Goal: Book appointment/travel/reservation

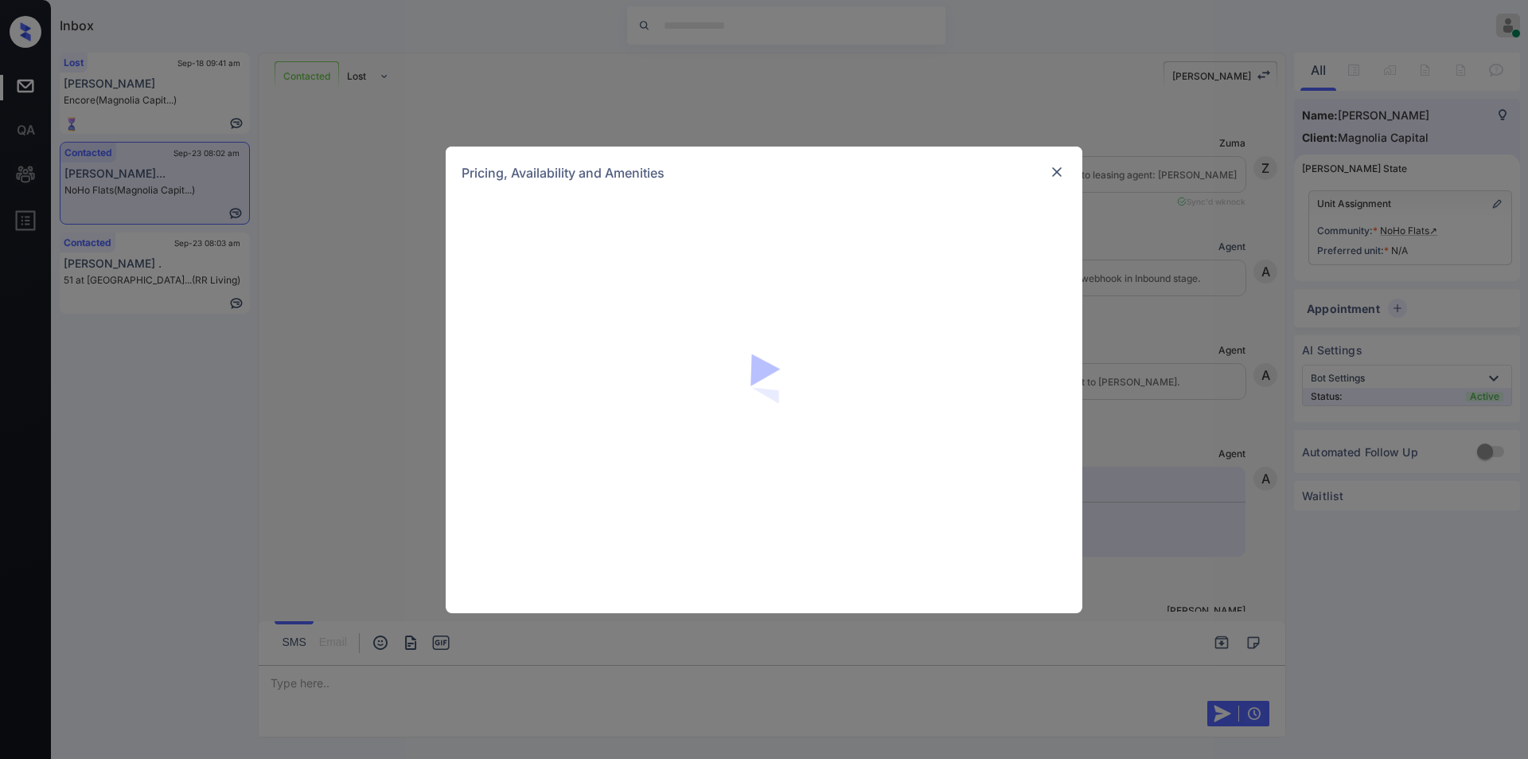
scroll to position [1679, 0]
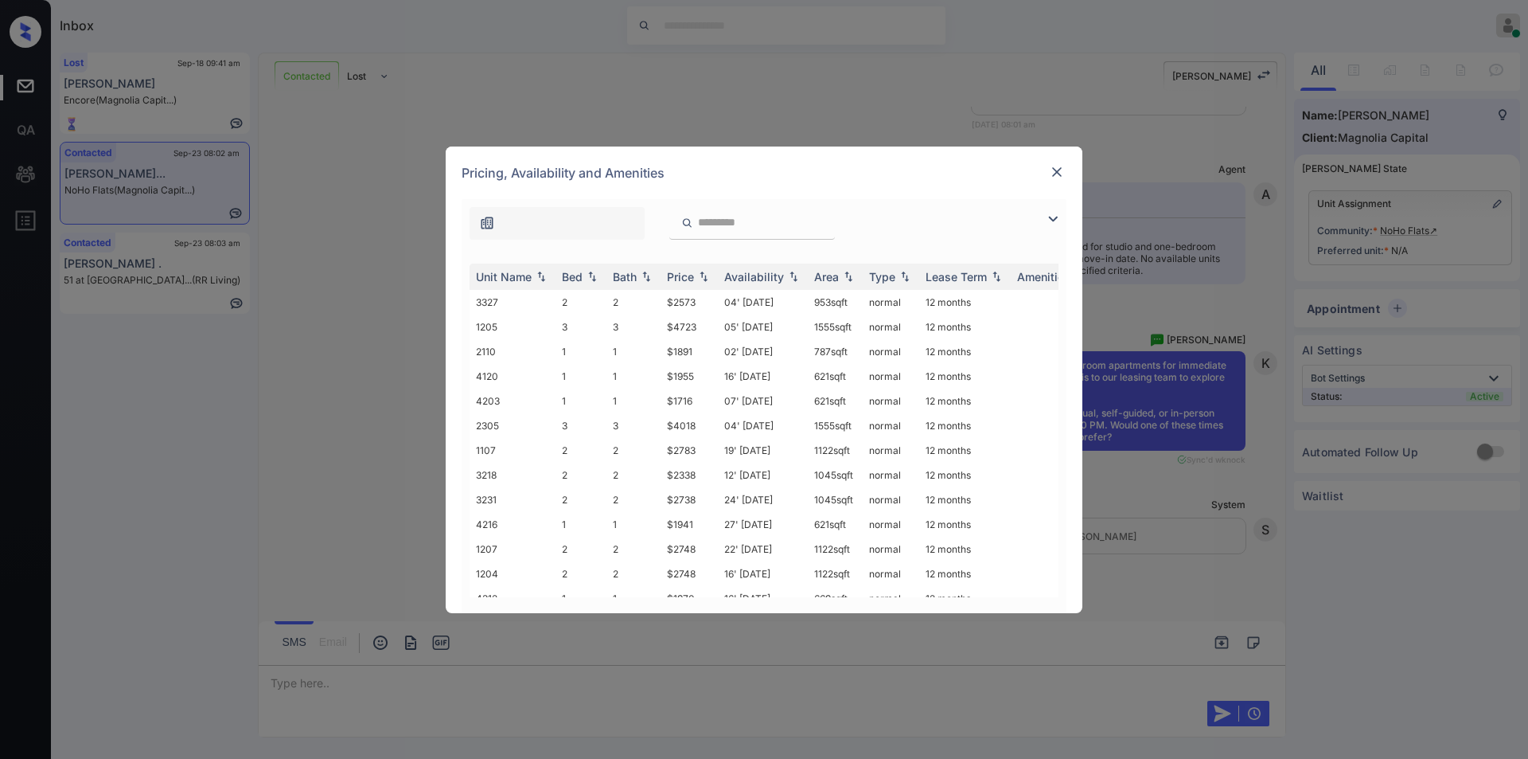
click at [1047, 222] on img at bounding box center [1052, 218] width 19 height 19
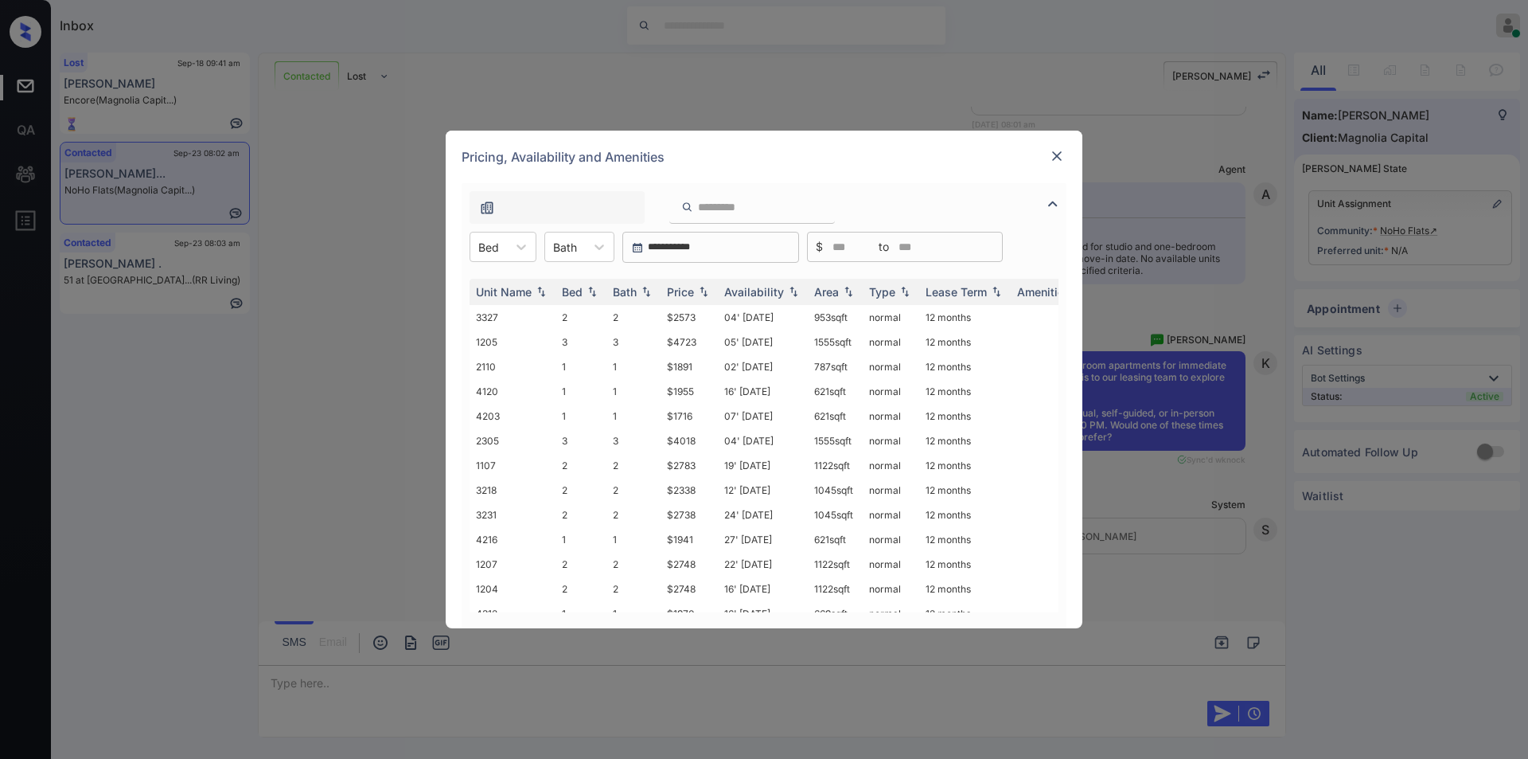
click at [513, 263] on div "Unit Name Bed Bath Price Availability Area Type Lease Term Amenities 3327 2 2 $…" at bounding box center [764, 445] width 605 height 365
click at [513, 259] on div at bounding box center [521, 246] width 29 height 29
click at [495, 292] on div "1" at bounding box center [503, 285] width 67 height 29
drag, startPoint x: 665, startPoint y: 346, endPoint x: 697, endPoint y: 345, distance: 32.6
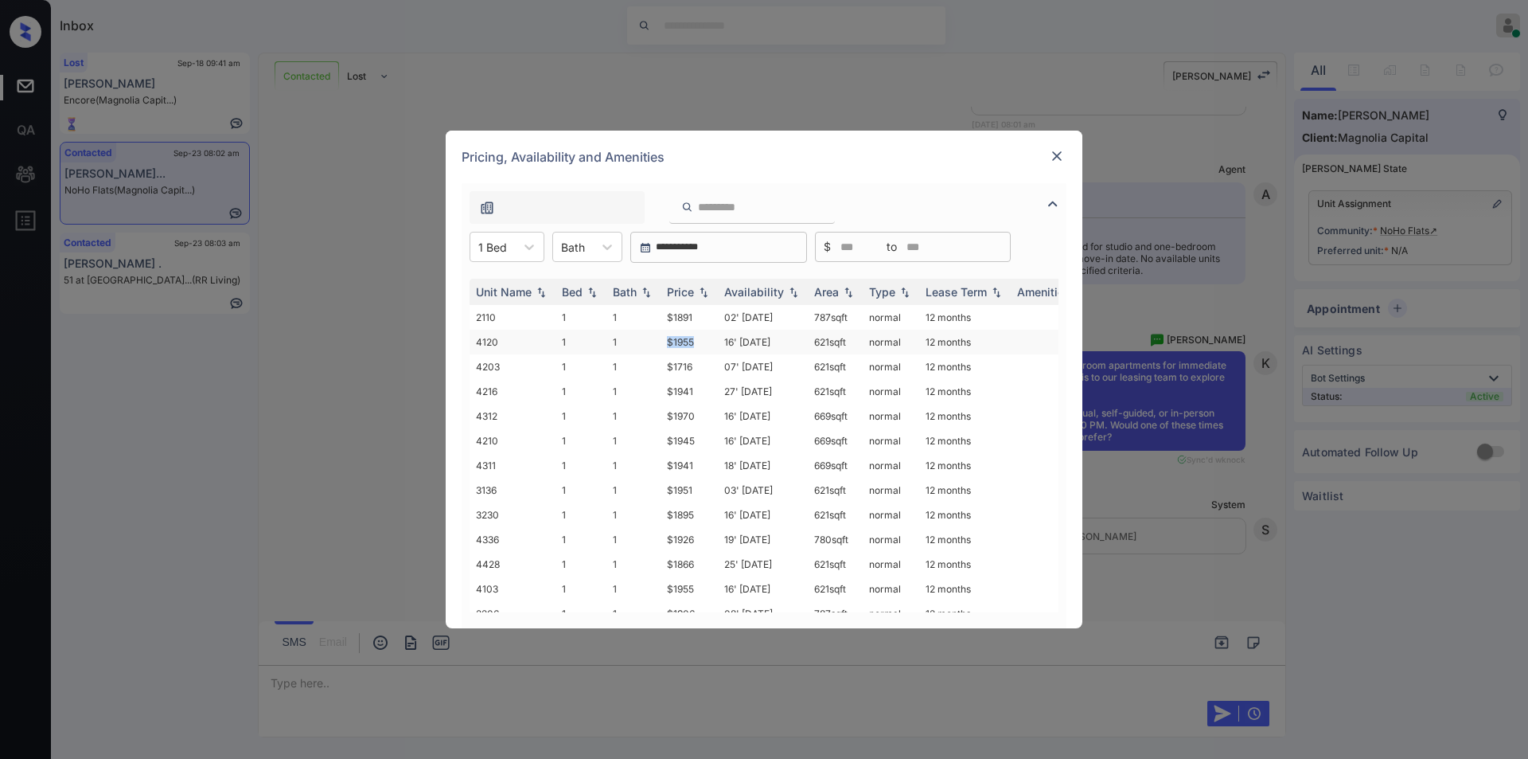
click at [697, 345] on td "$1955" at bounding box center [689, 342] width 57 height 25
copy td "$1955"
click at [682, 345] on td "$1955" at bounding box center [689, 342] width 57 height 25
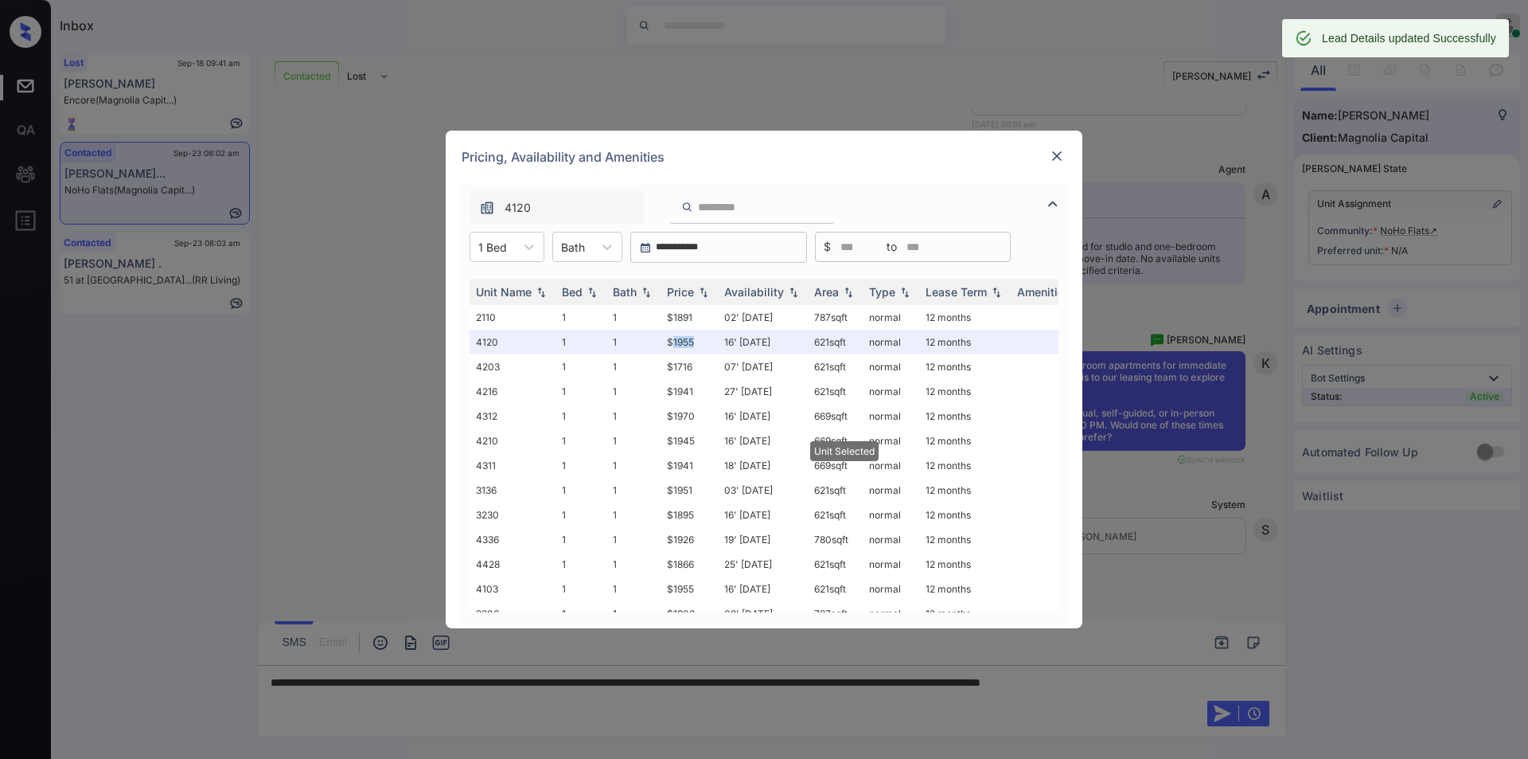
click at [1055, 157] on img at bounding box center [1057, 156] width 16 height 16
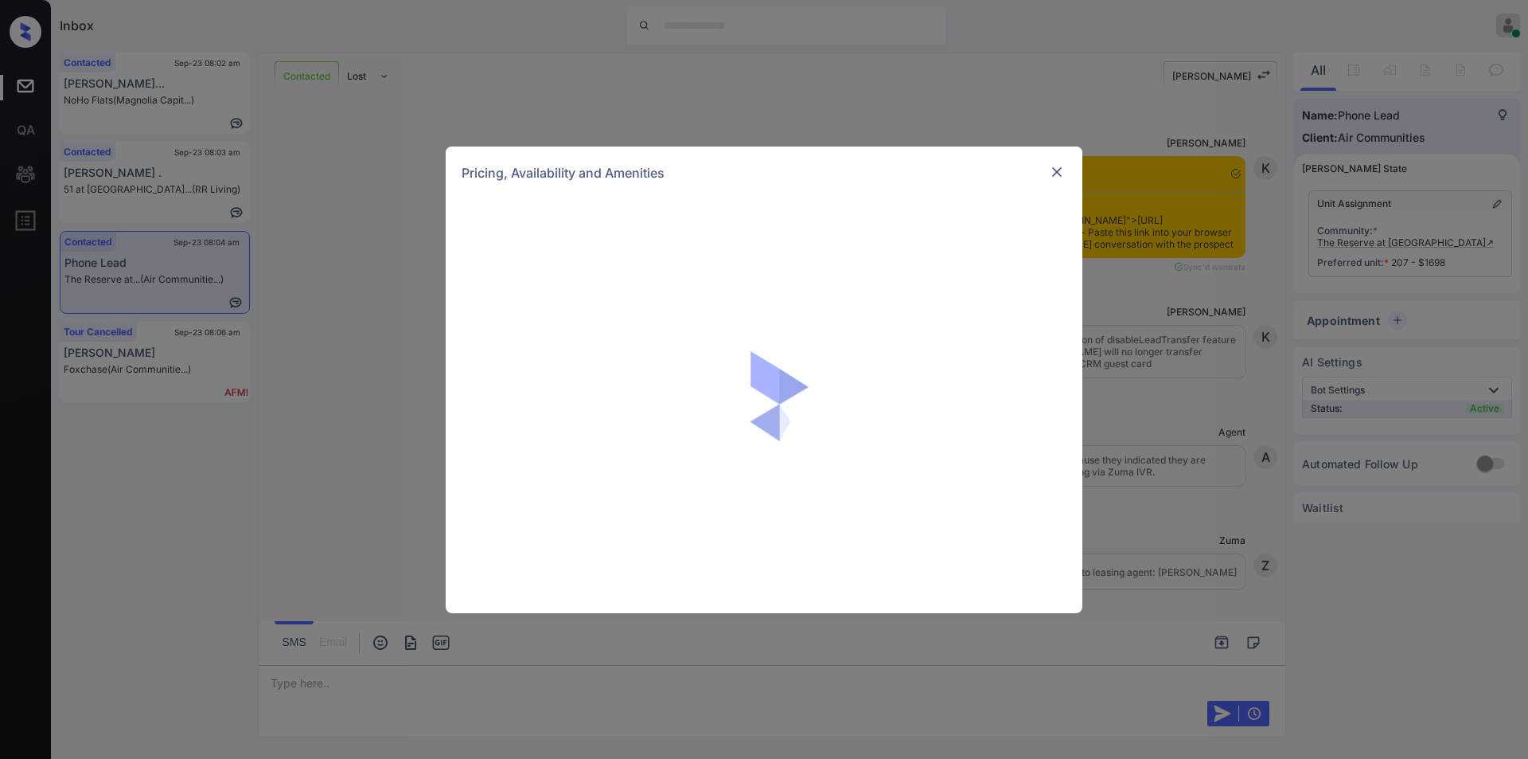
scroll to position [2254, 0]
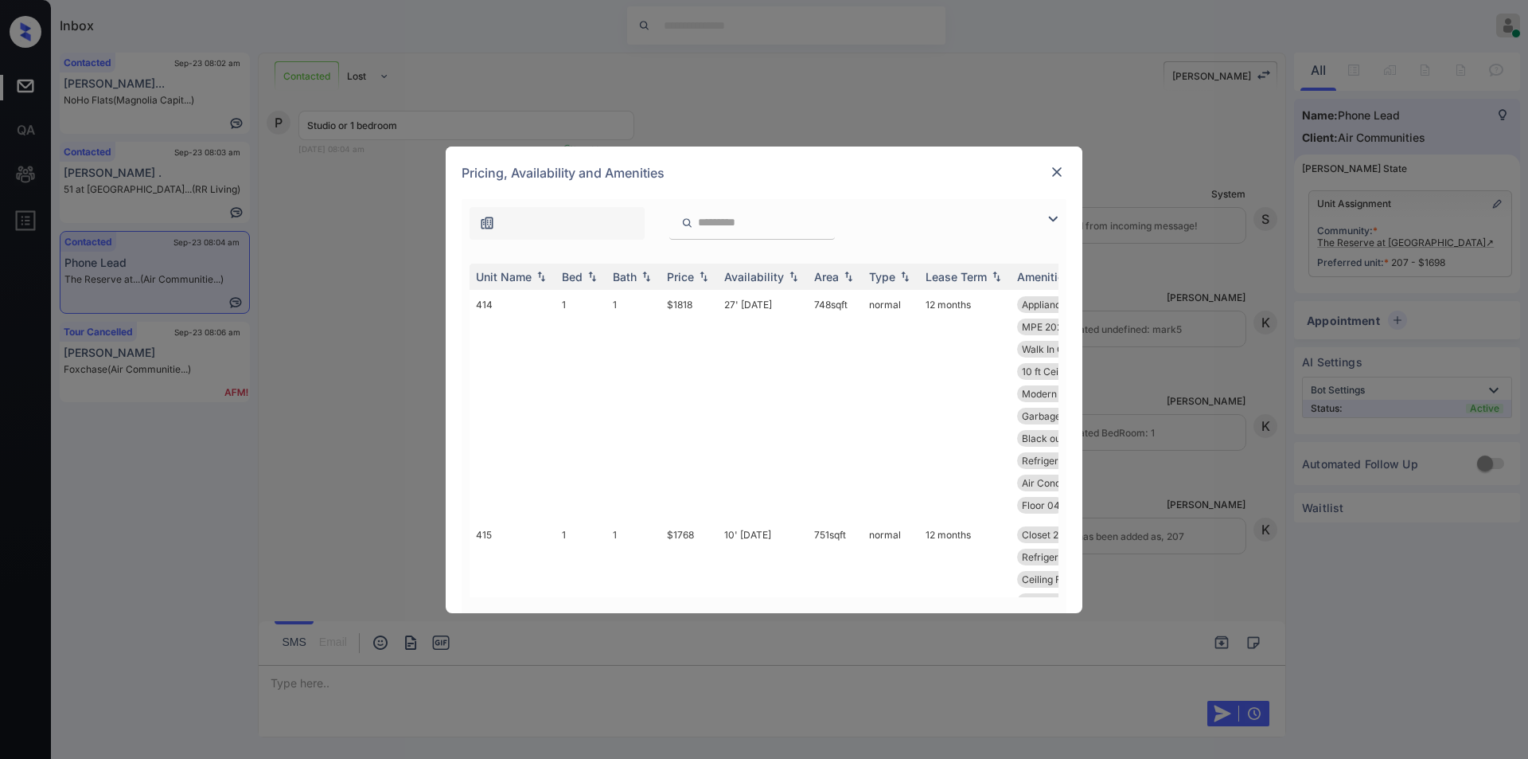
click at [1048, 212] on img at bounding box center [1052, 218] width 19 height 19
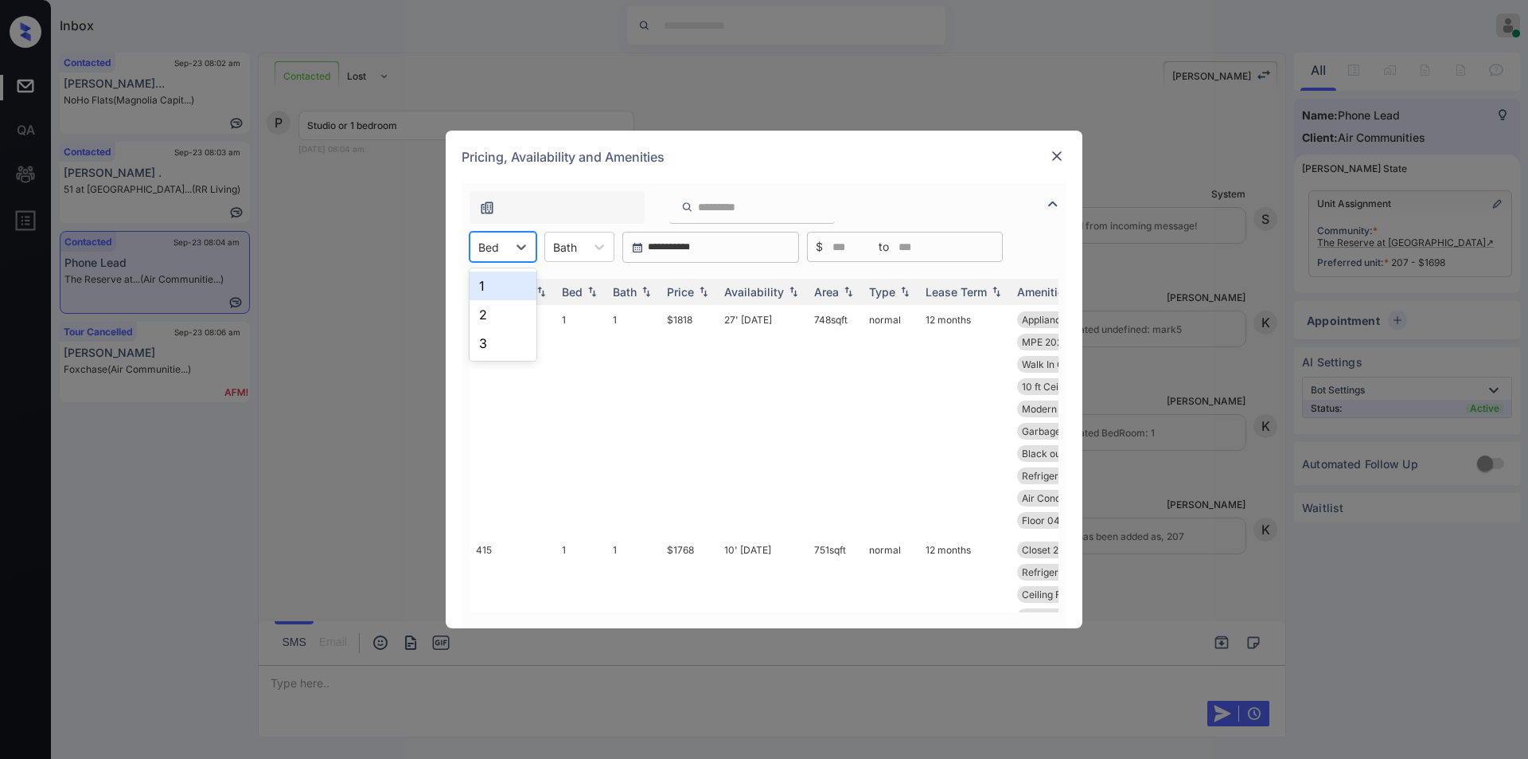
click at [501, 256] on div "Bed" at bounding box center [488, 247] width 37 height 23
click at [496, 280] on div "1" at bounding box center [503, 285] width 67 height 29
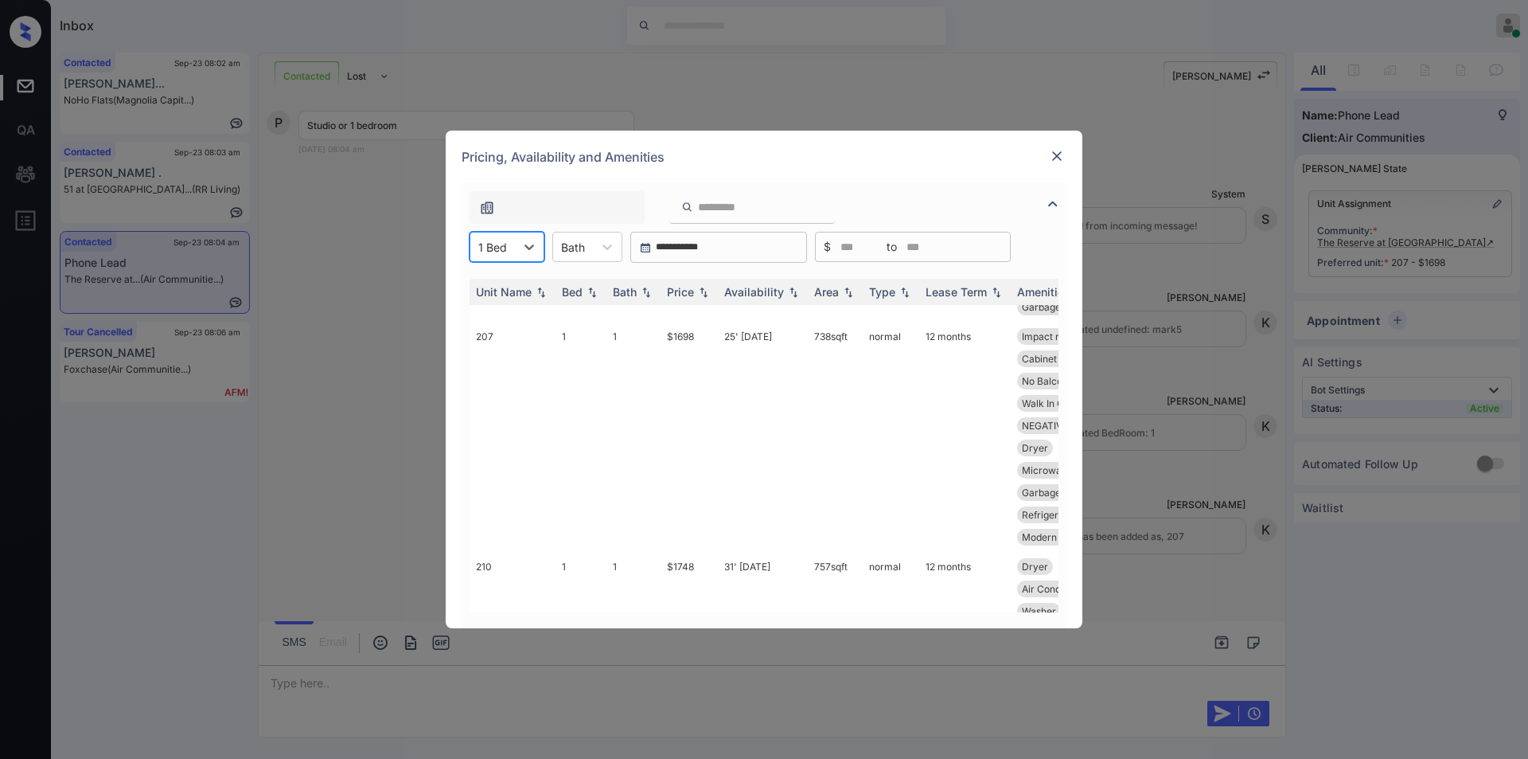
scroll to position [586, 0]
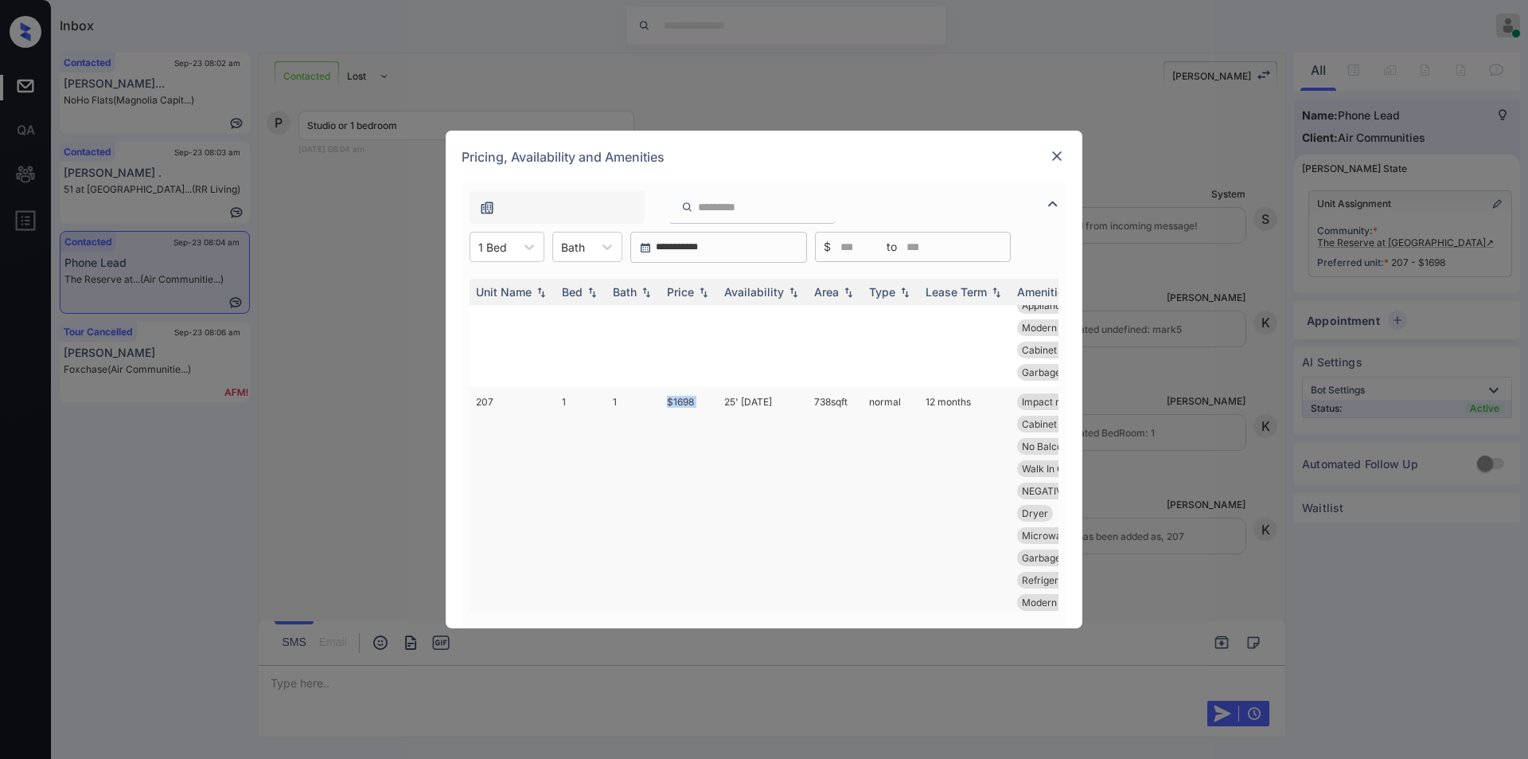
drag, startPoint x: 664, startPoint y: 396, endPoint x: 720, endPoint y: 399, distance: 56.6
click at [720, 399] on tr "207 1 1 $1698 25' Oct 25 738 sqft normal 12 months Impact resistan... Washer Tw…" at bounding box center [886, 502] width 832 height 230
copy td "$1698"
click at [685, 401] on td "$1698" at bounding box center [689, 502] width 57 height 230
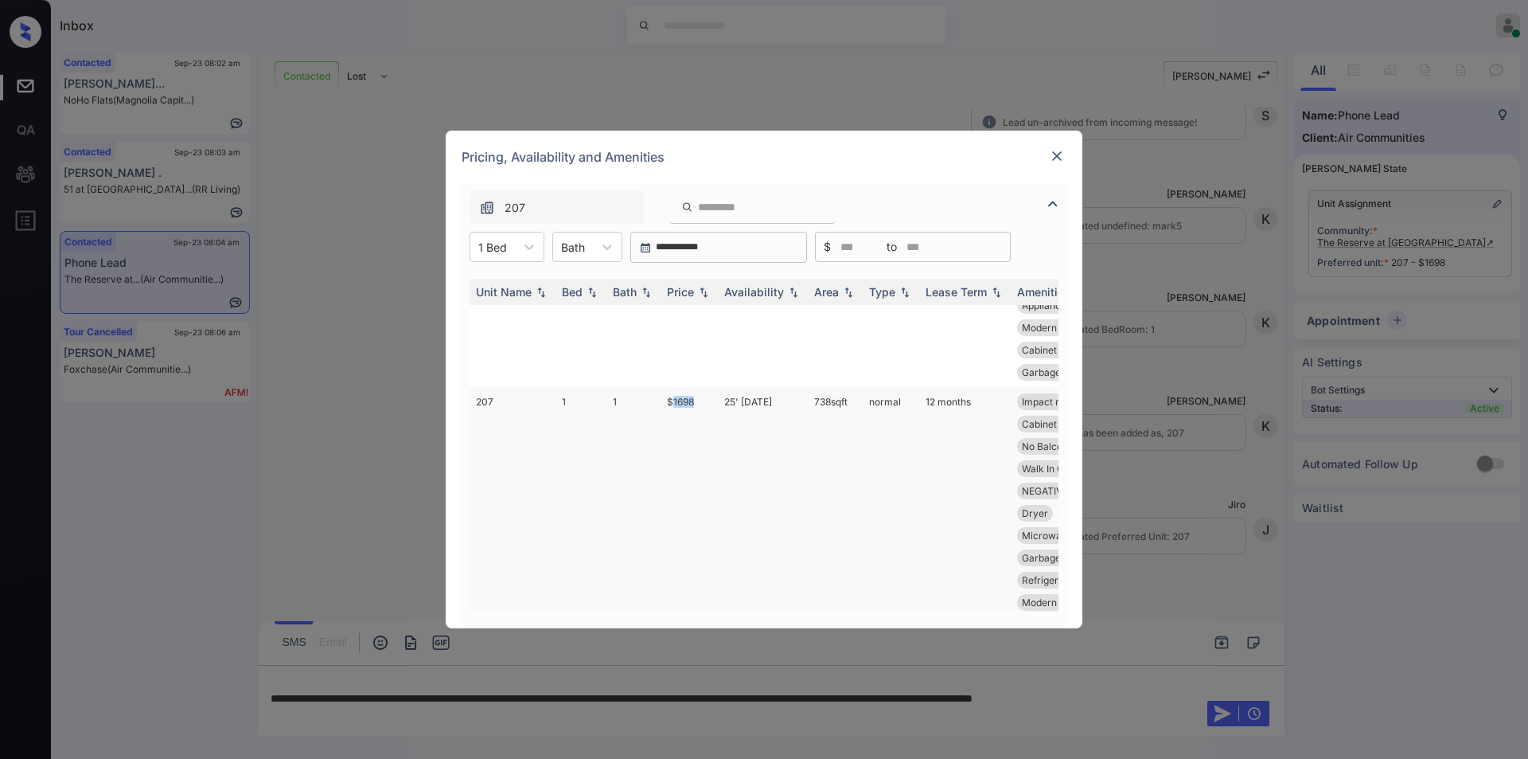
scroll to position [2358, 0]
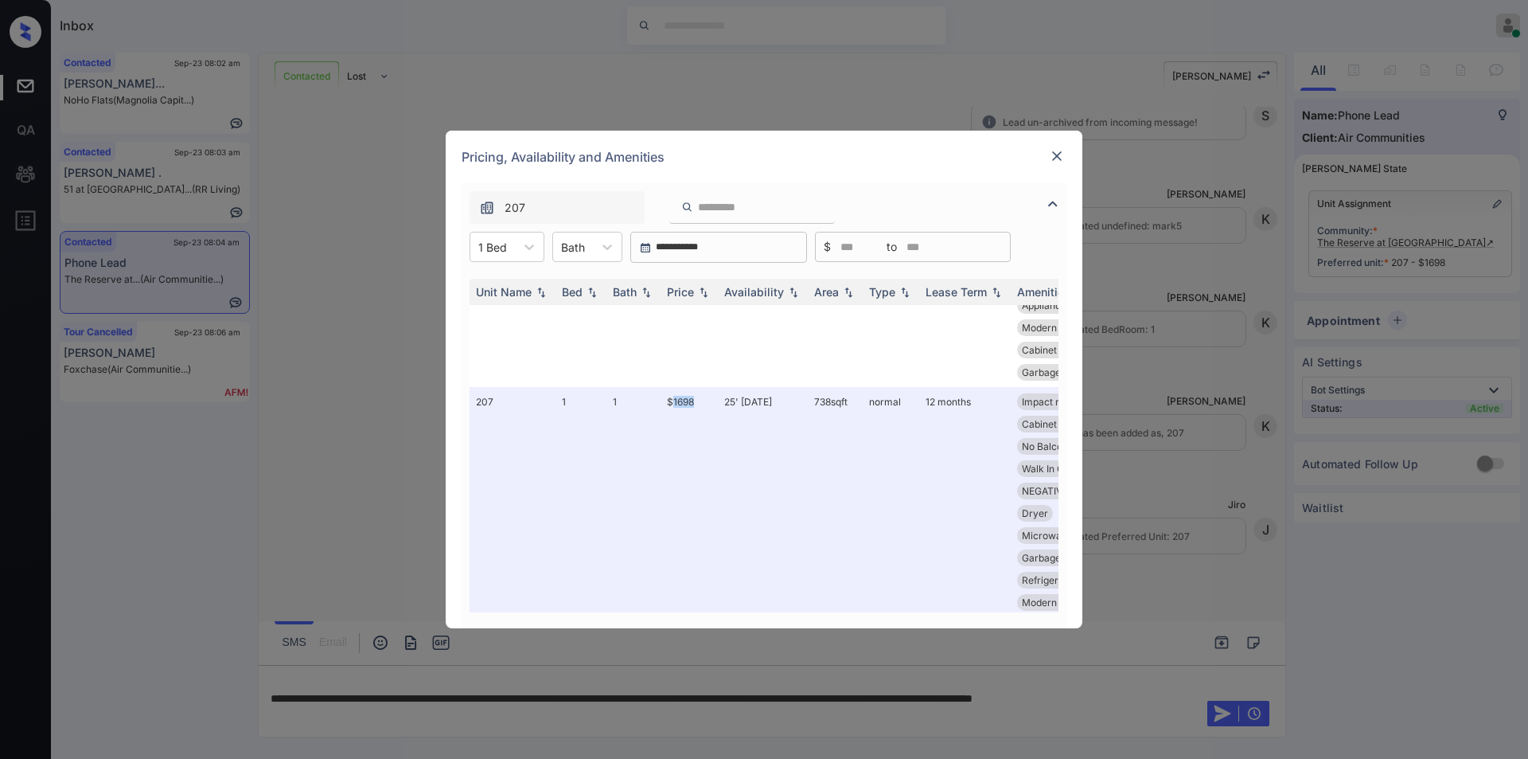
click at [1060, 154] on img at bounding box center [1057, 156] width 16 height 16
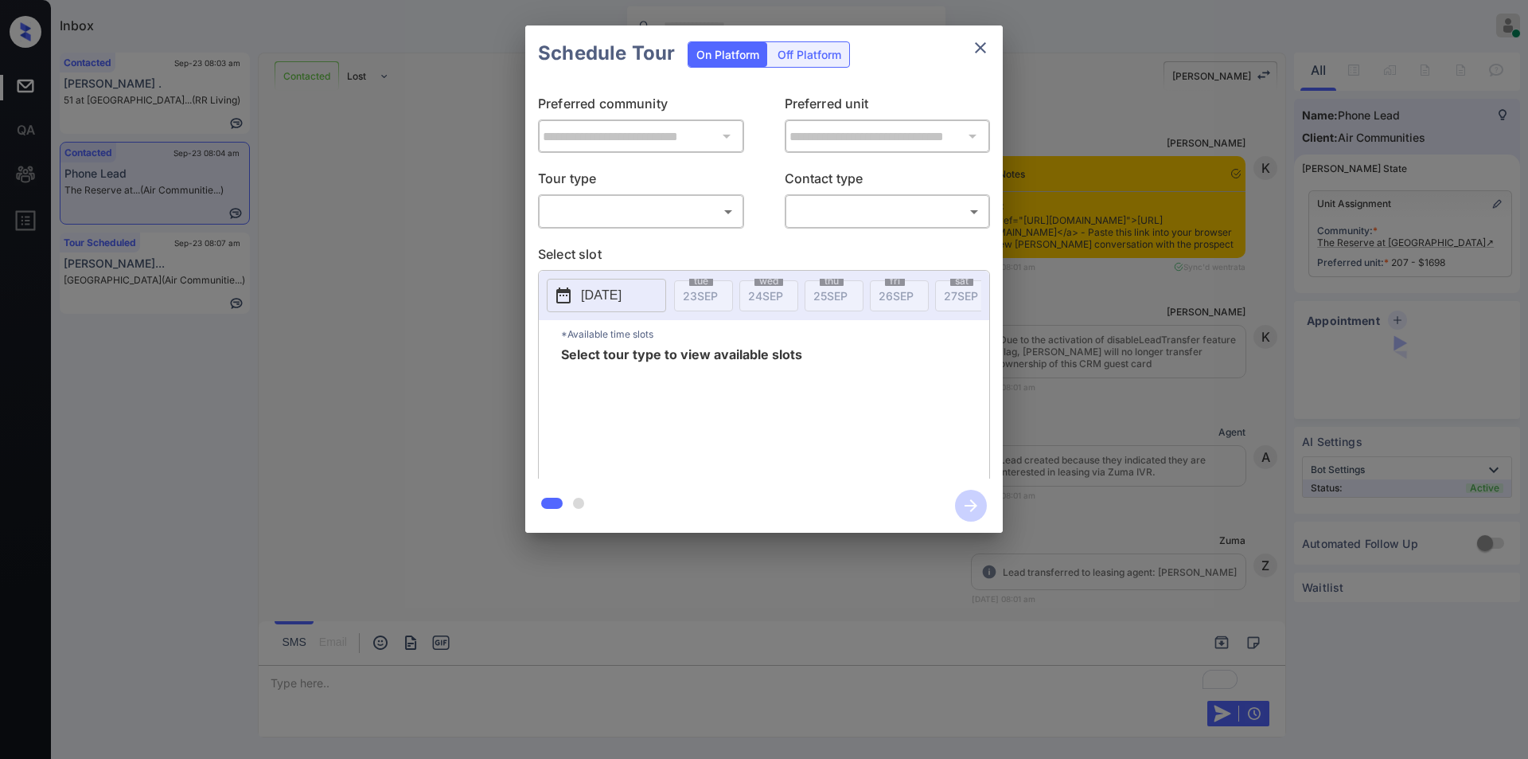
scroll to position [2464, 0]
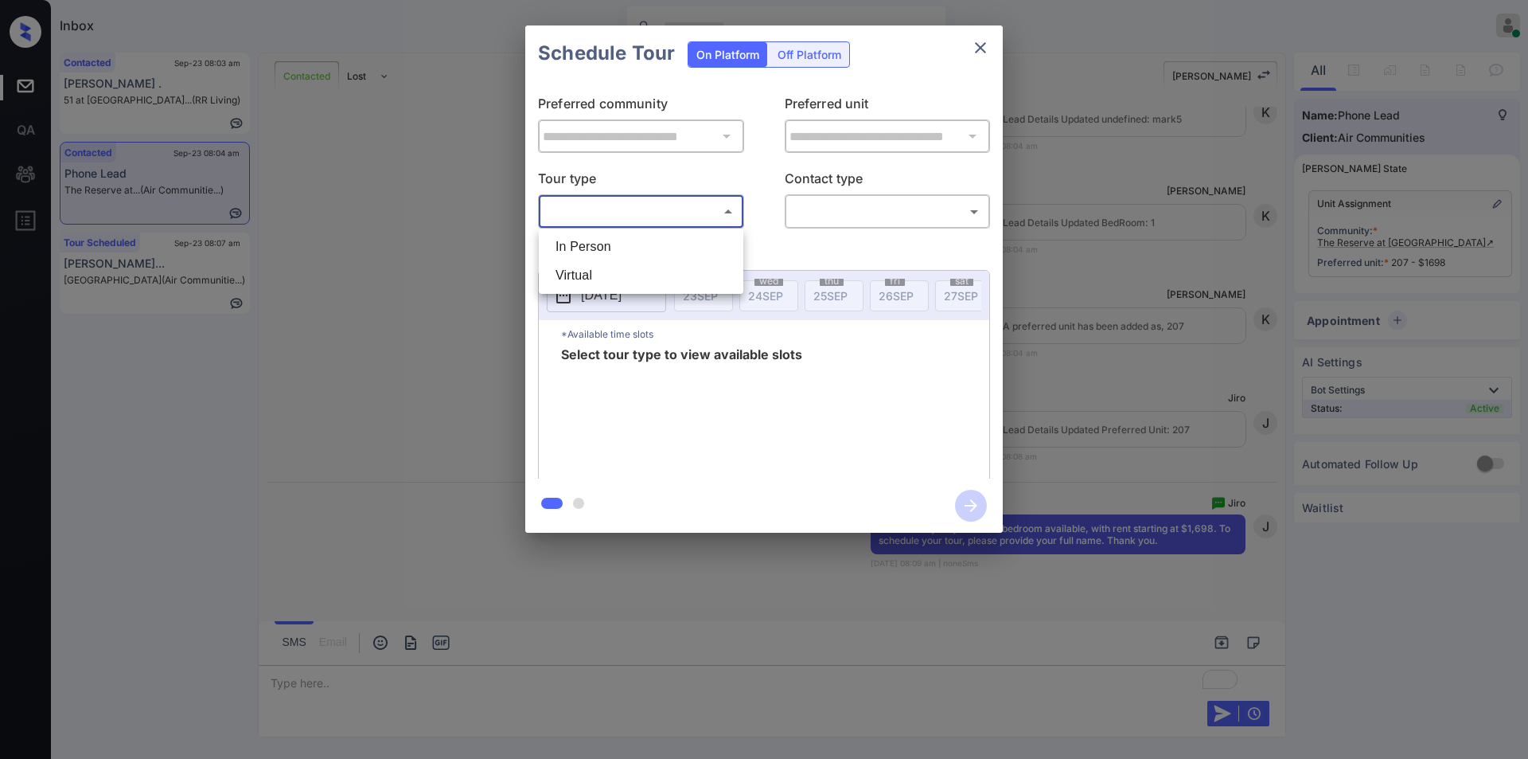
click at [588, 207] on body "Inbox Jiro Alonzo Online Set yourself offline Set yourself on break Profile Swi…" at bounding box center [764, 379] width 1528 height 759
drag, startPoint x: 574, startPoint y: 240, endPoint x: 744, endPoint y: 238, distance: 170.4
click at [574, 242] on li "In Person" at bounding box center [641, 246] width 197 height 29
type input "********"
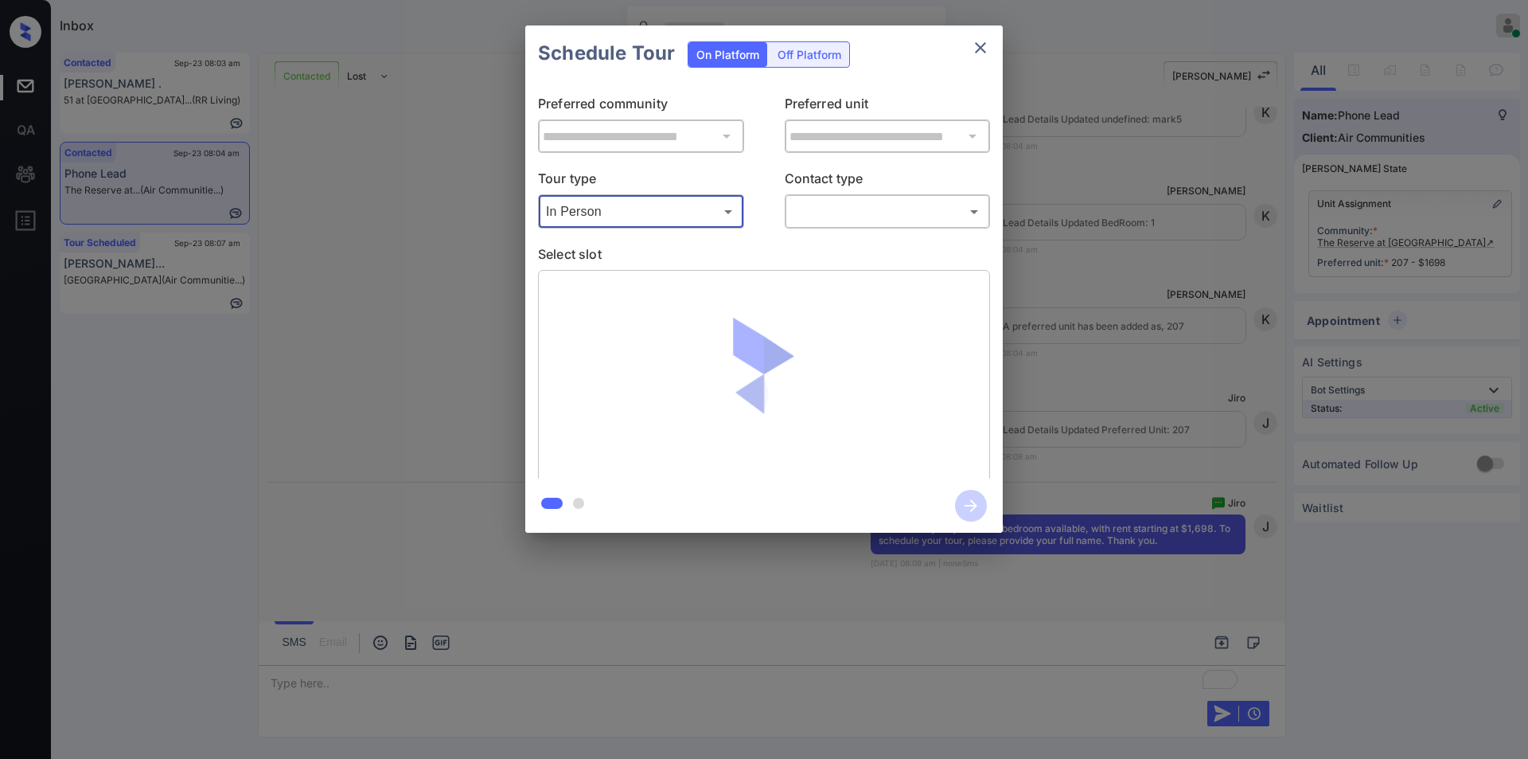
click at [828, 208] on body "Inbox Jiro Alonzo Online Set yourself offline Set yourself on break Profile Swi…" at bounding box center [764, 379] width 1528 height 759
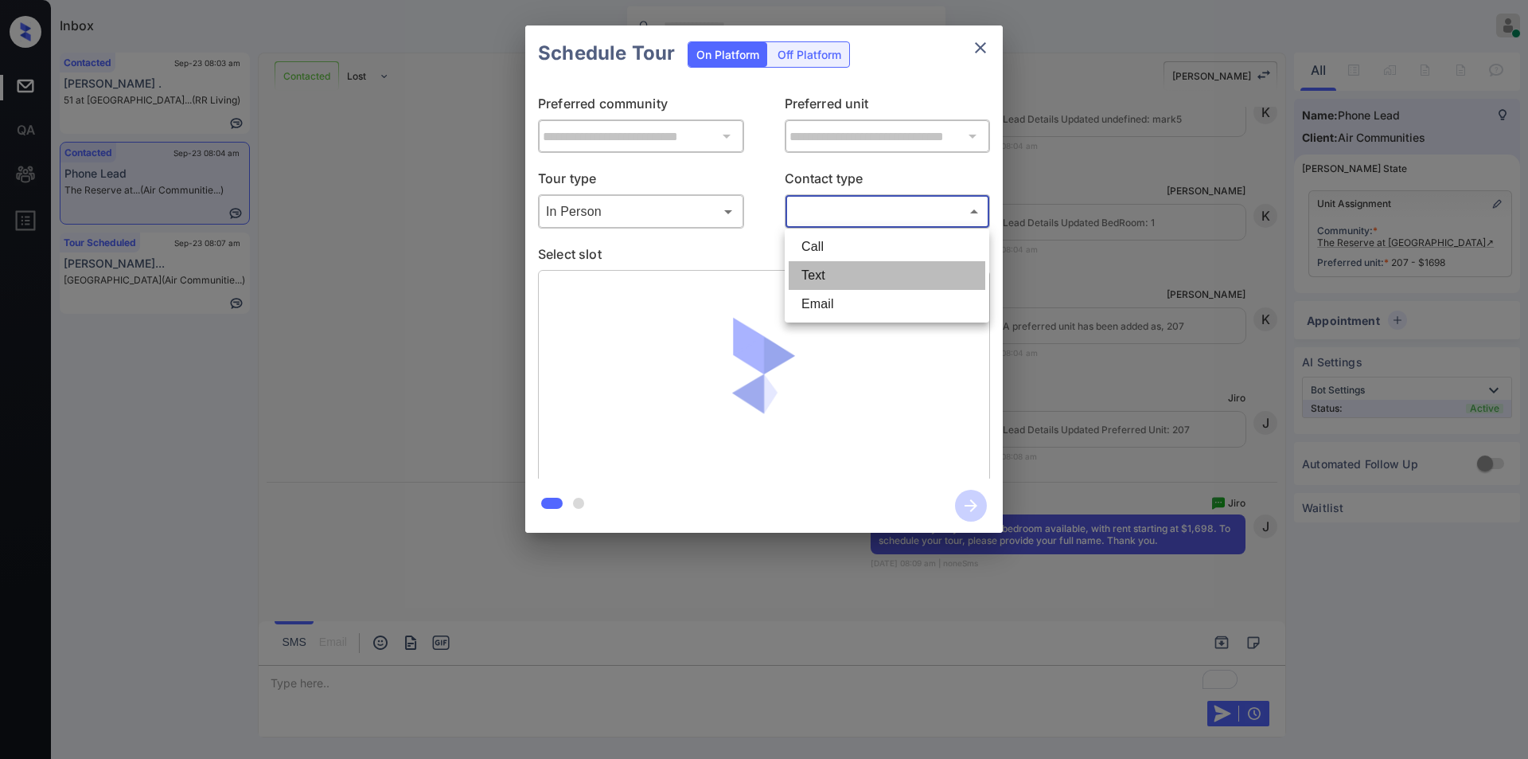
click at [812, 280] on li "Text" at bounding box center [887, 275] width 197 height 29
type input "****"
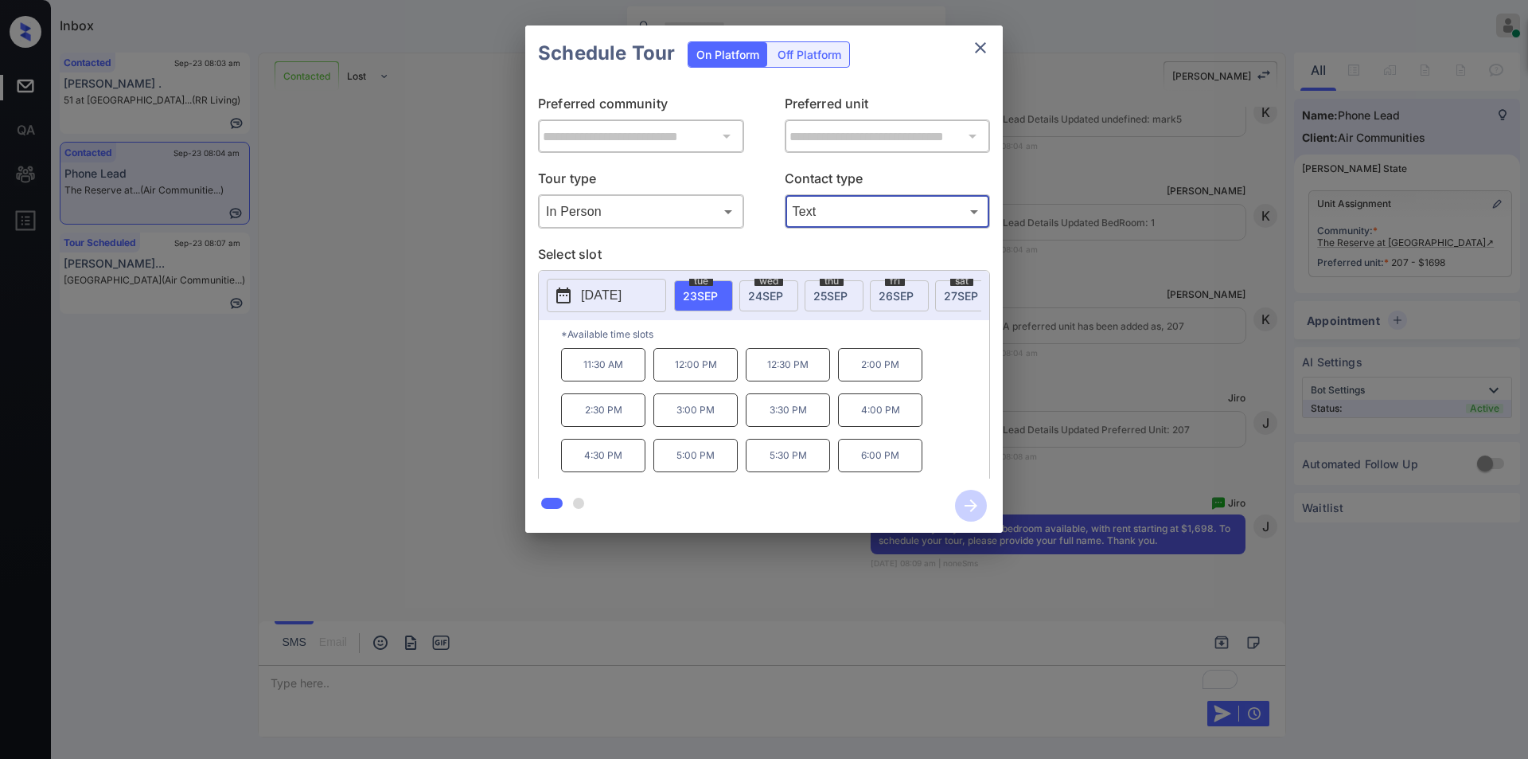
click at [412, 439] on div "**********" at bounding box center [764, 279] width 1528 height 558
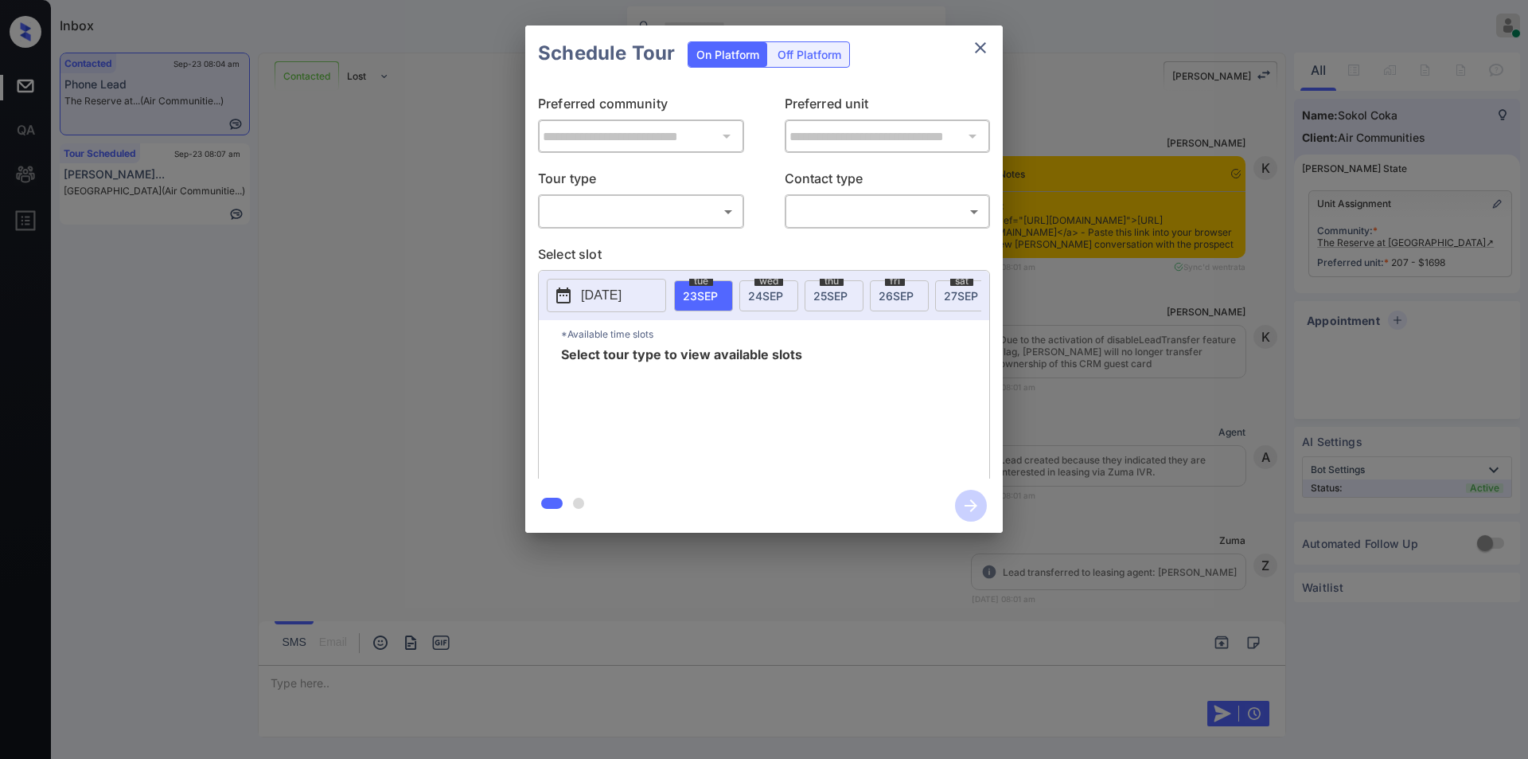
scroll to position [3197, 0]
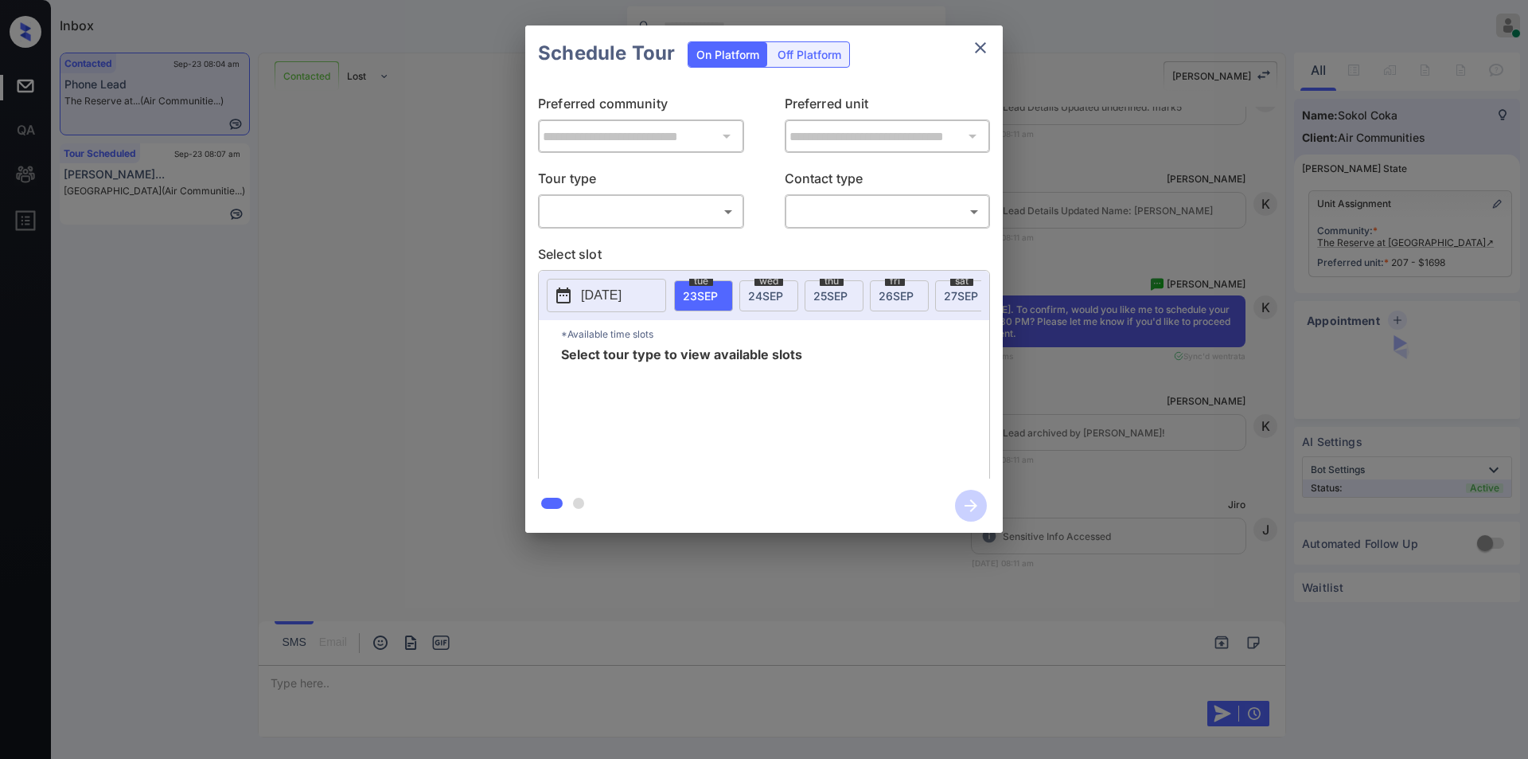
click at [660, 219] on body "Inbox [PERSON_NAME] Online Set yourself offline Set yourself on break Profile S…" at bounding box center [764, 379] width 1528 height 759
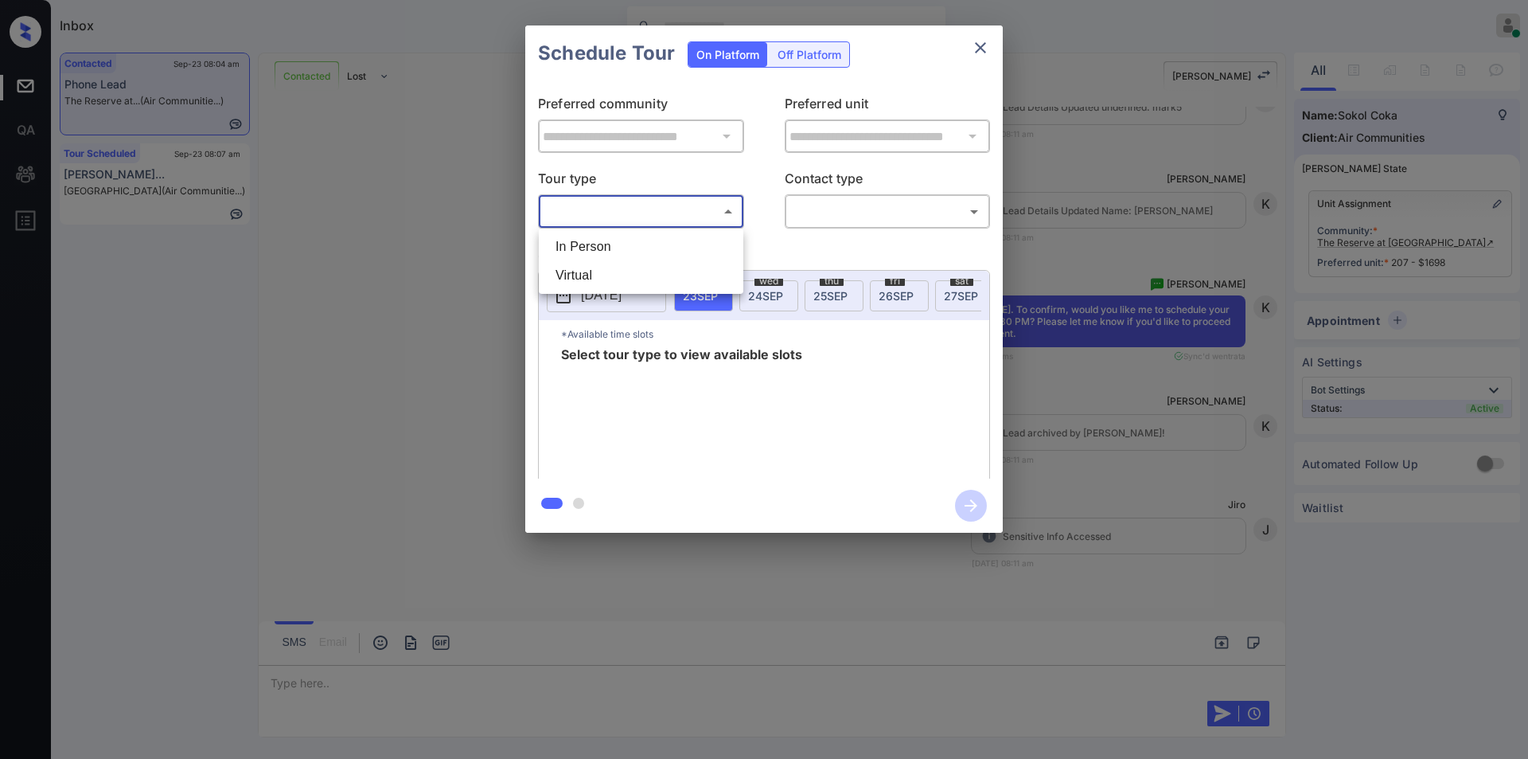
click at [620, 246] on li "In Person" at bounding box center [641, 246] width 197 height 29
type input "********"
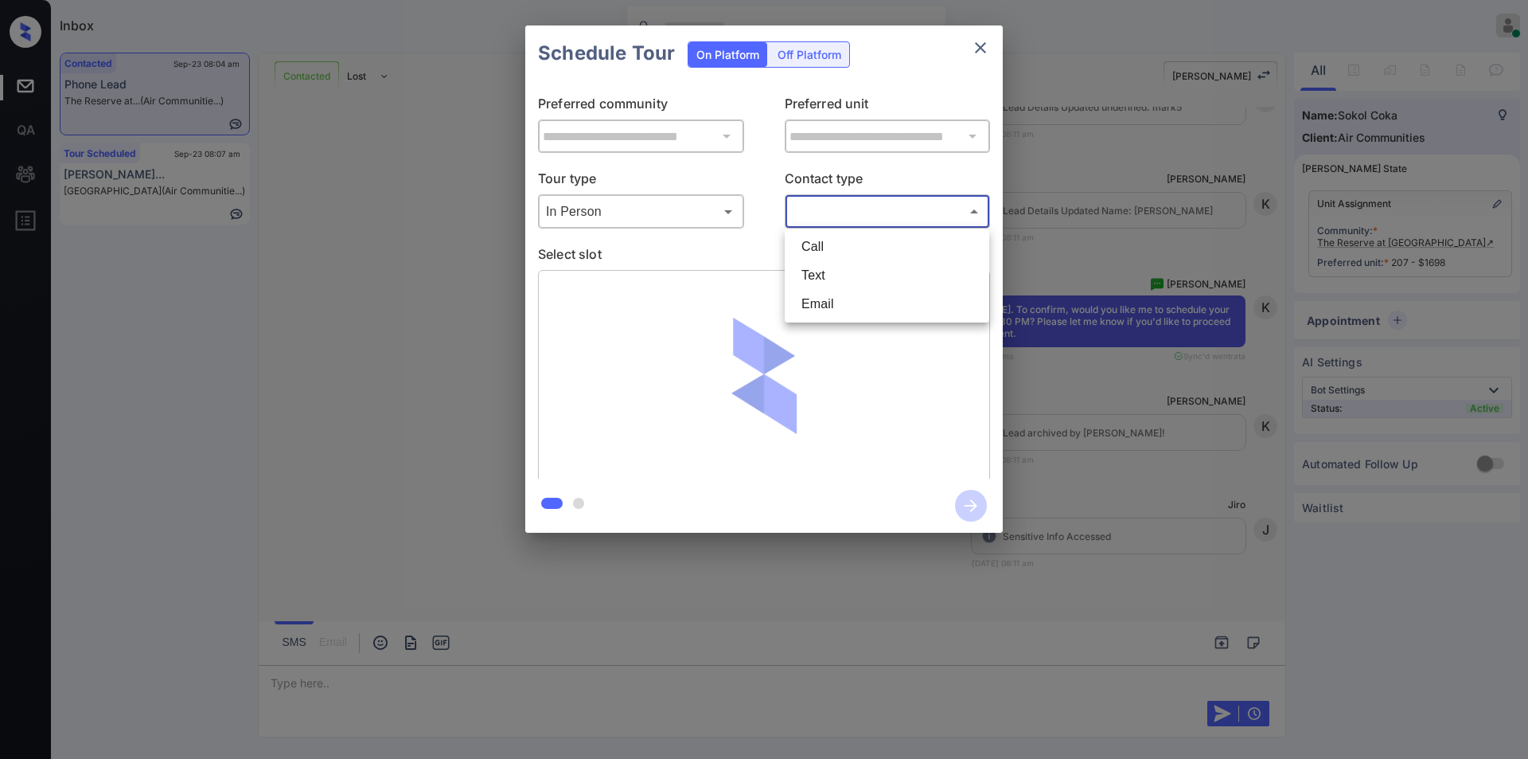
click at [824, 213] on body "Inbox [PERSON_NAME] Online Set yourself offline Set yourself on break Profile S…" at bounding box center [764, 379] width 1528 height 759
click at [826, 271] on li "Text" at bounding box center [887, 275] width 197 height 29
type input "****"
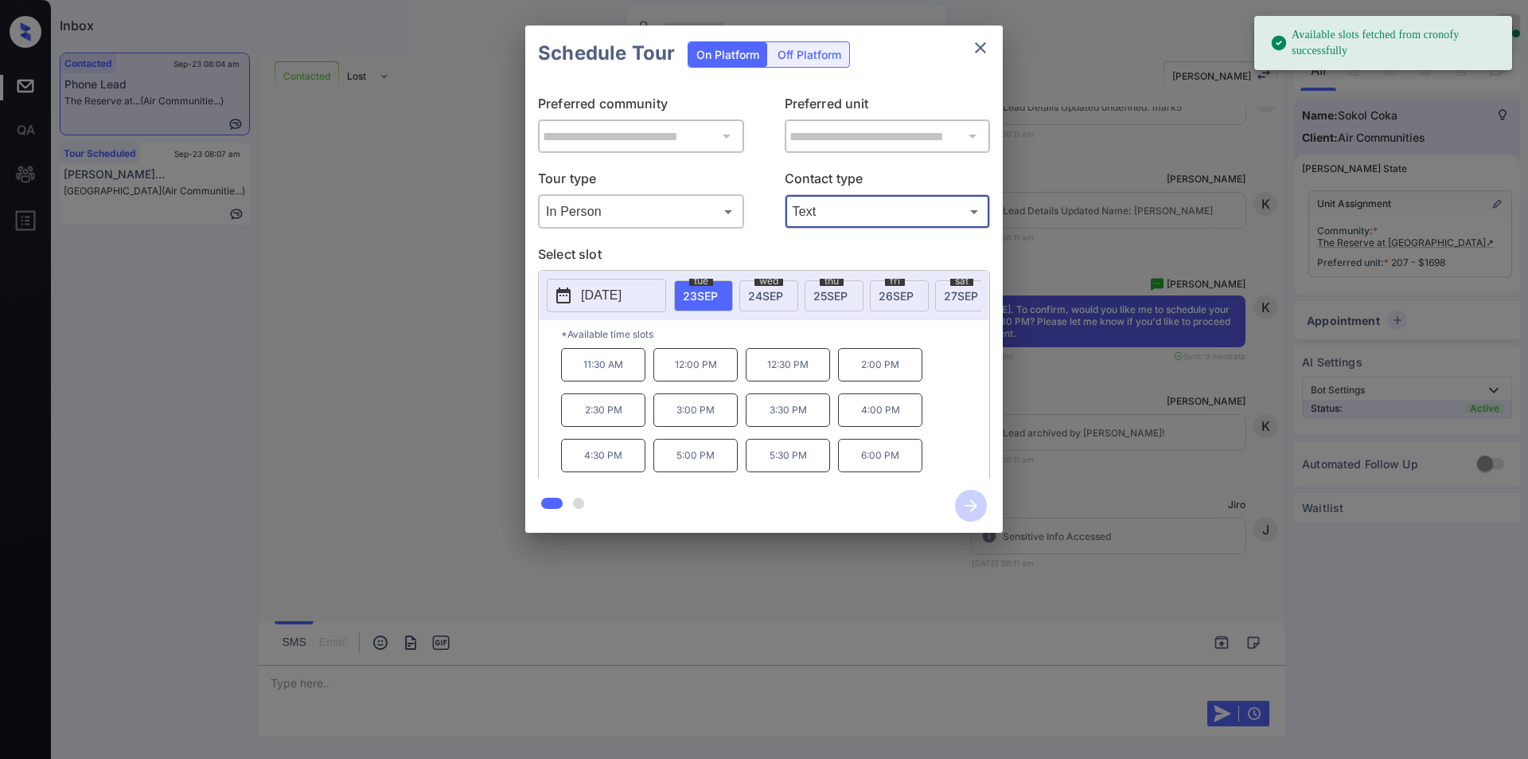
click at [791, 369] on p "12:30 PM" at bounding box center [788, 364] width 84 height 33
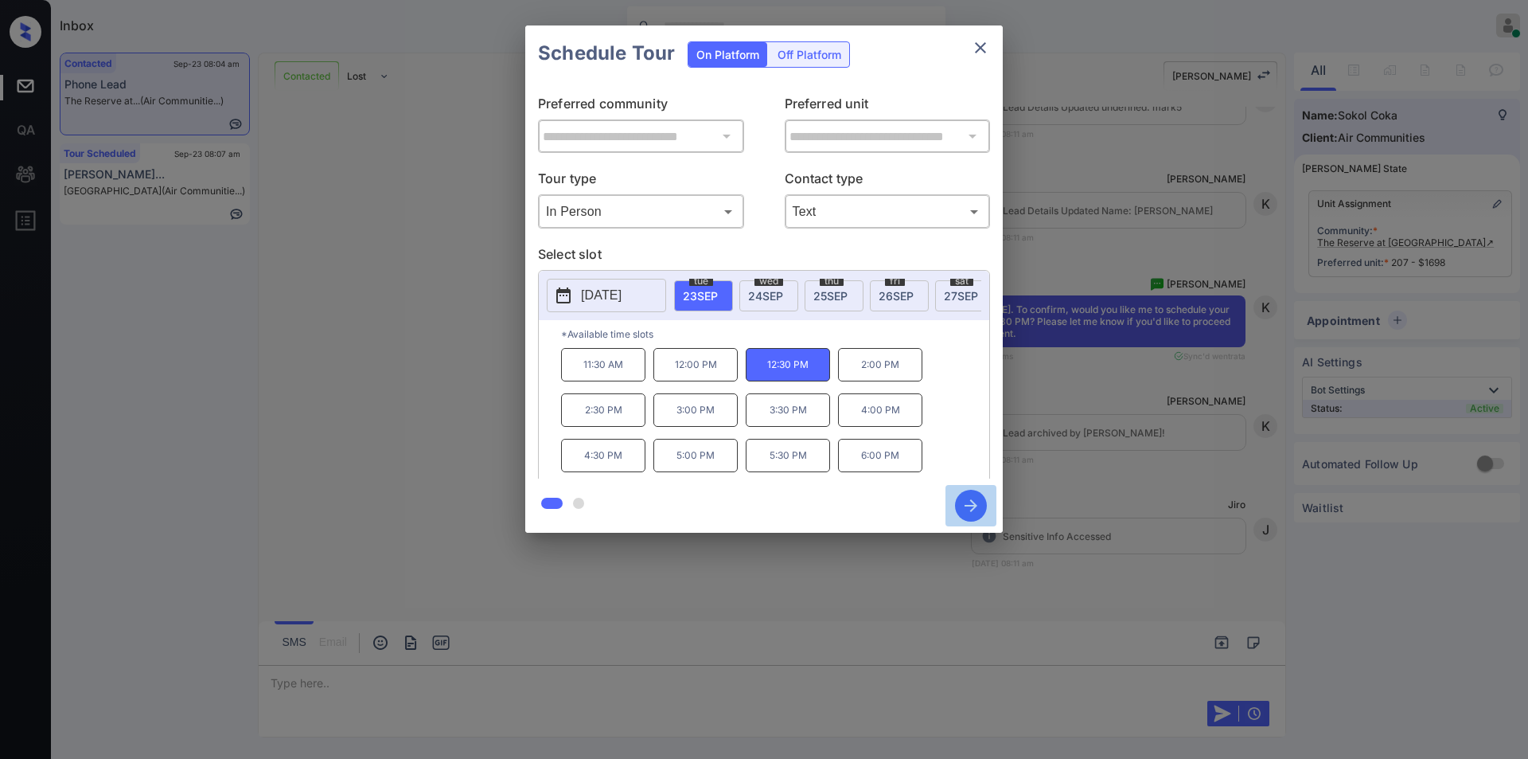
click at [970, 509] on icon "button" at bounding box center [971, 506] width 32 height 32
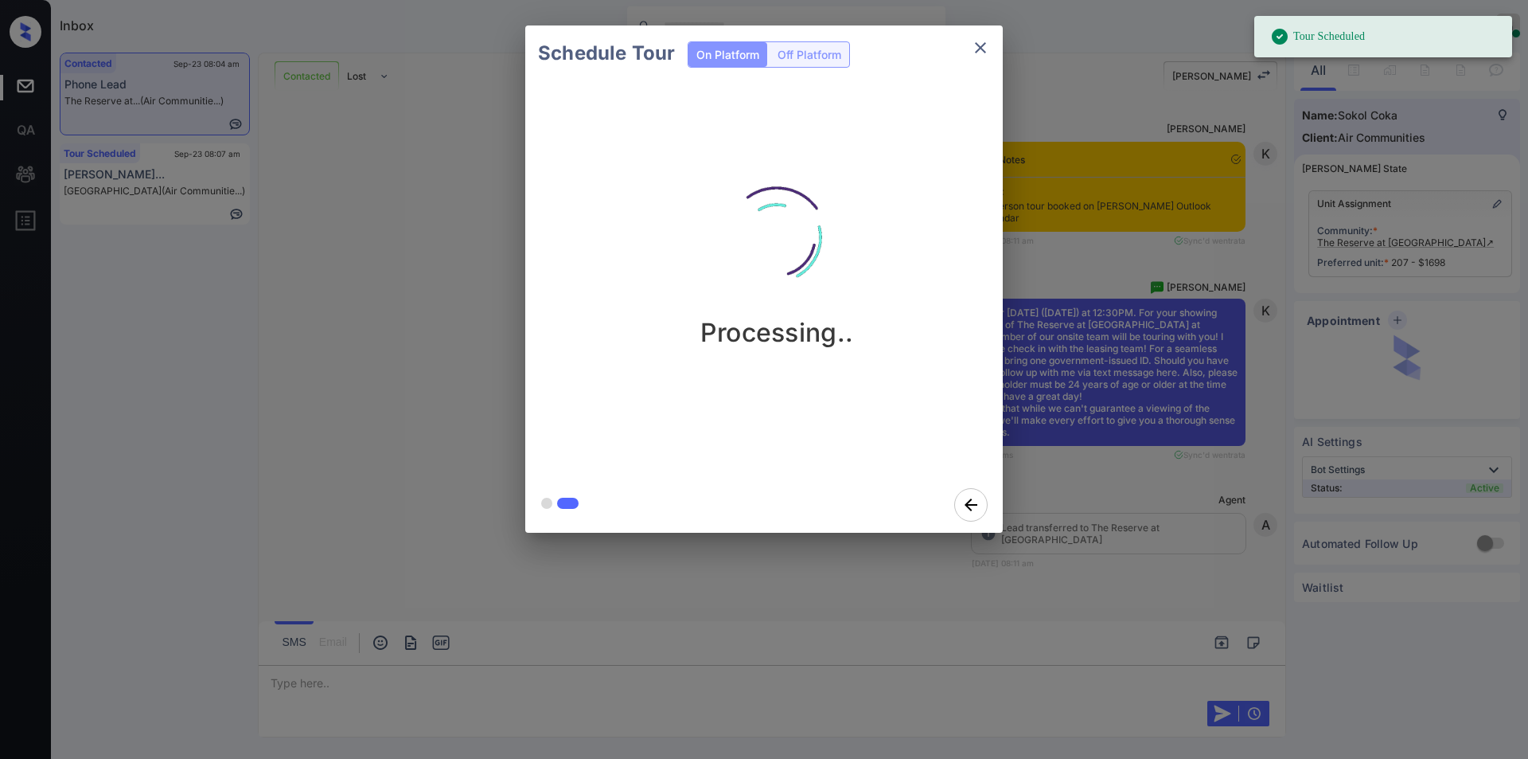
scroll to position [3881, 0]
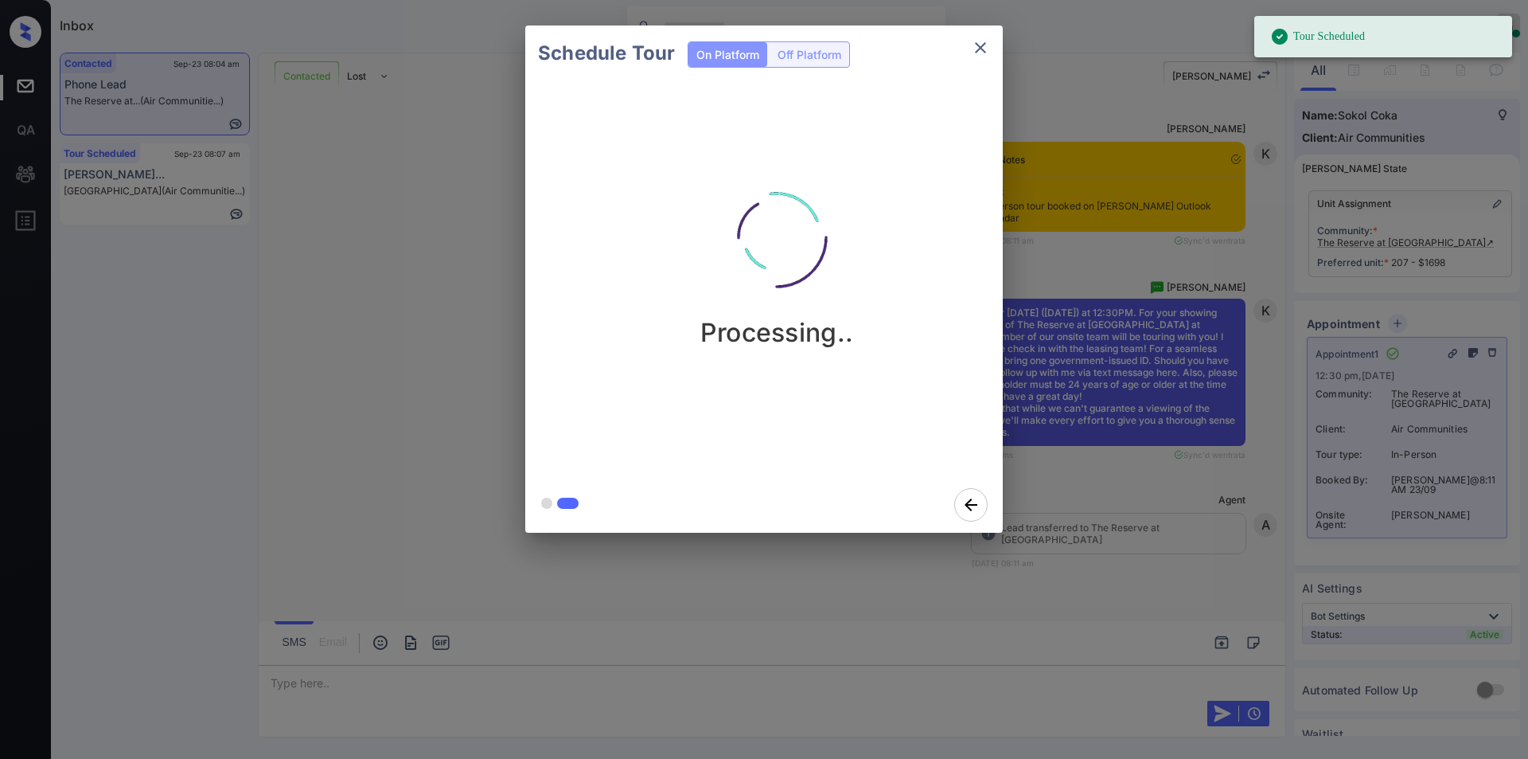
click at [987, 45] on icon "close" at bounding box center [980, 47] width 19 height 19
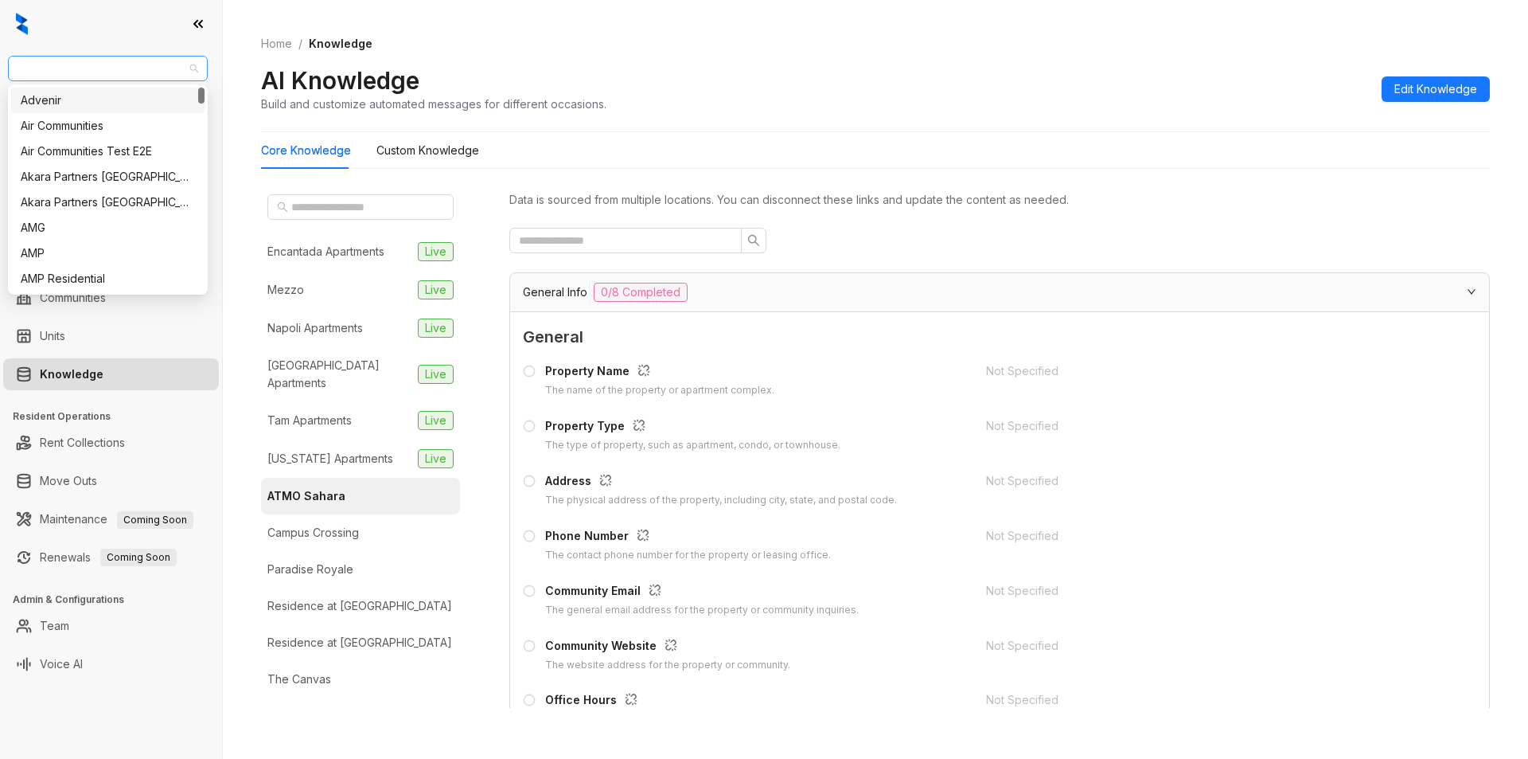
click at [127, 69] on span "Unified Residential" at bounding box center [108, 69] width 181 height 24
type input "****"
click at [111, 96] on div "Case and Associates" at bounding box center [108, 101] width 174 height 18
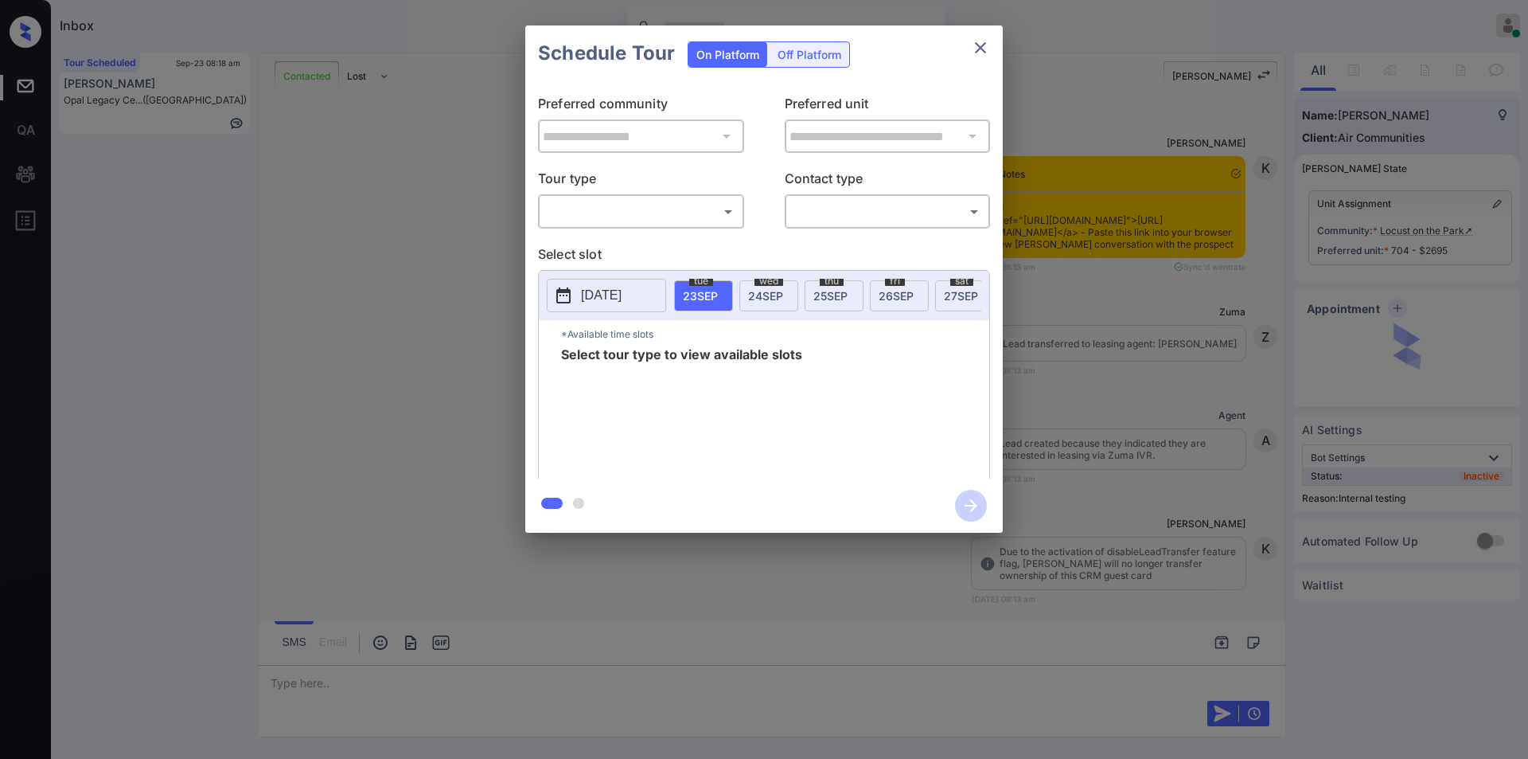
scroll to position [2774, 0]
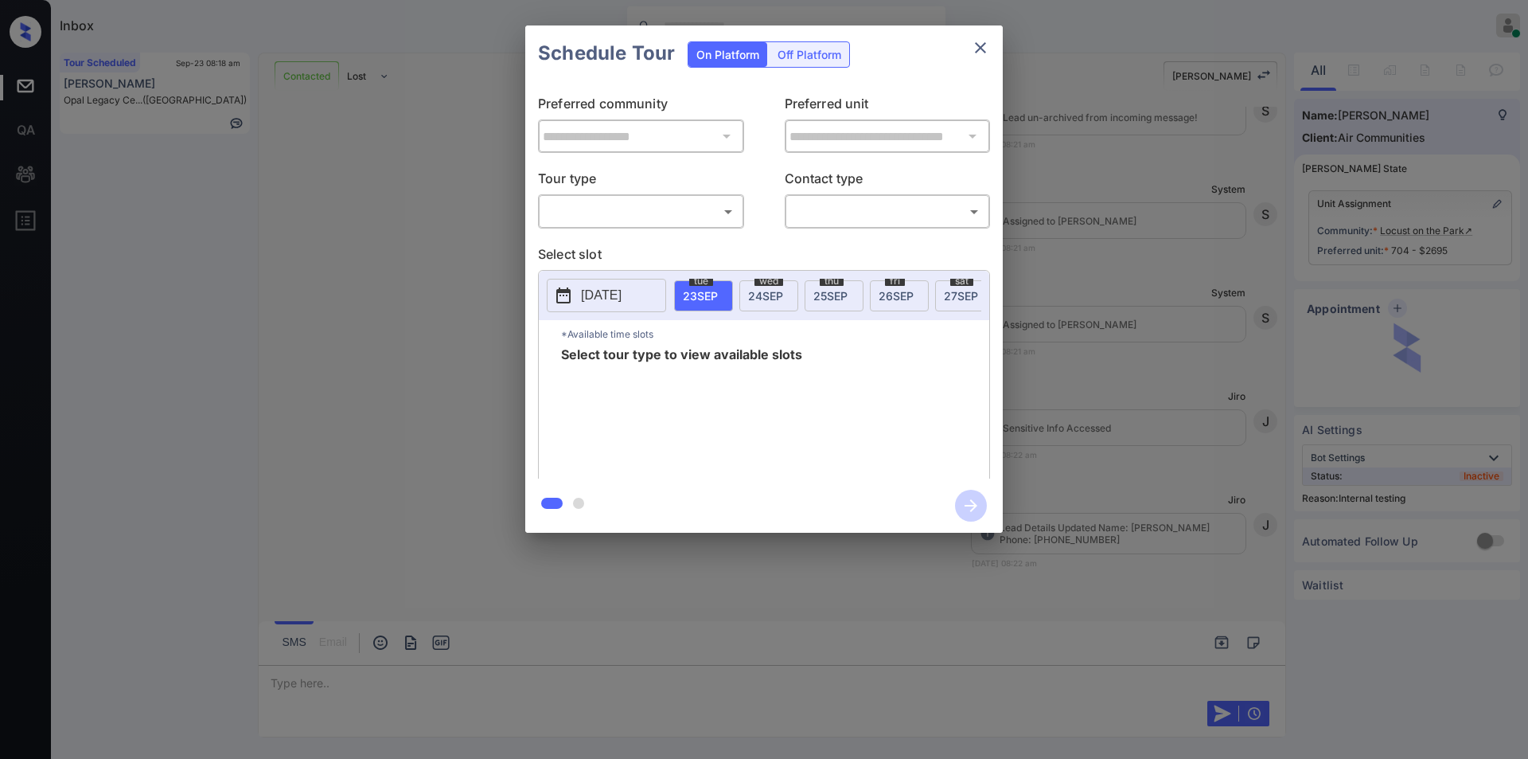
click at [590, 209] on body "Inbox Jiro Alonzo Online Set yourself offline Set yourself on break Profile Swi…" at bounding box center [764, 379] width 1528 height 759
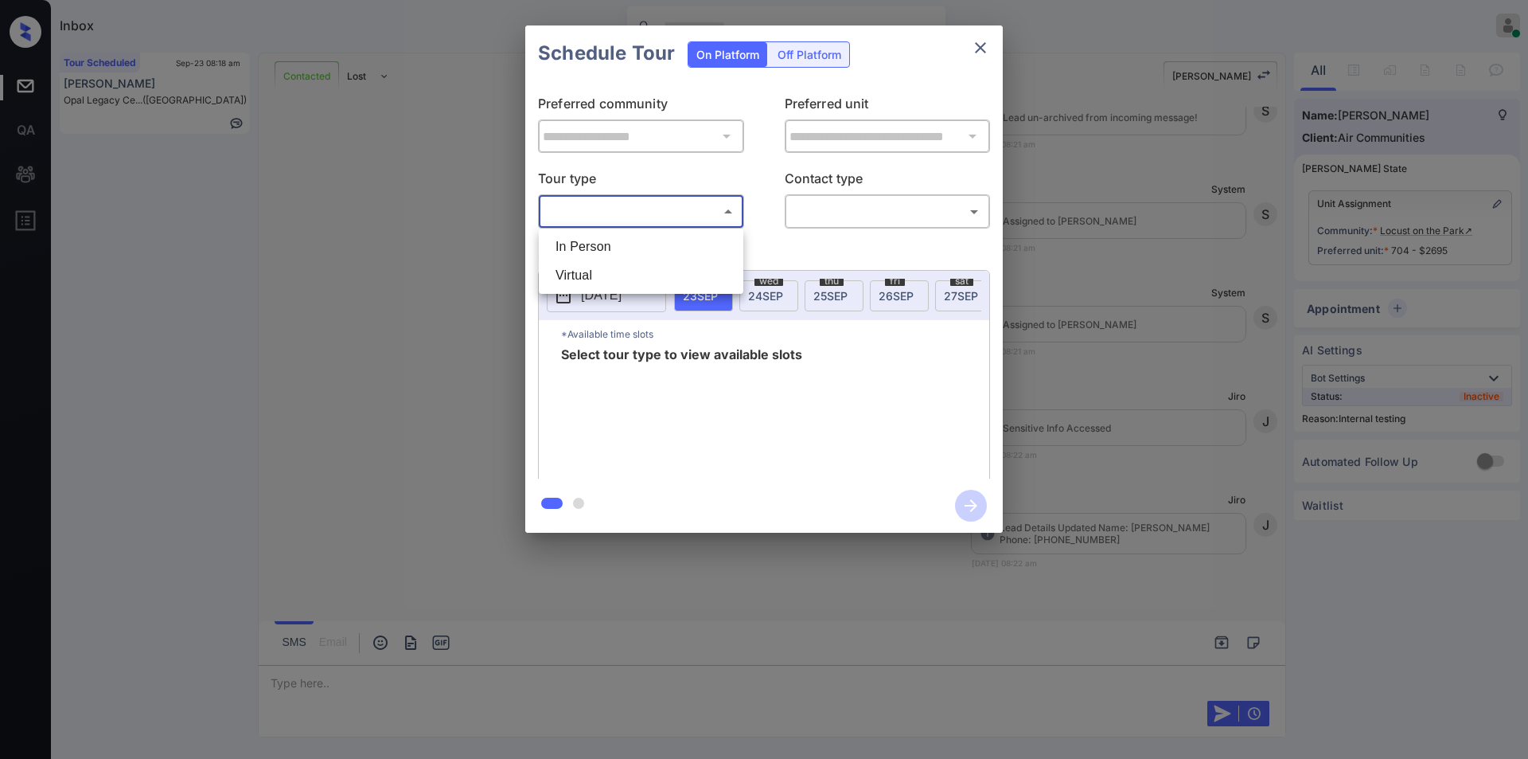
click at [596, 246] on li "In Person" at bounding box center [641, 246] width 197 height 29
type input "********"
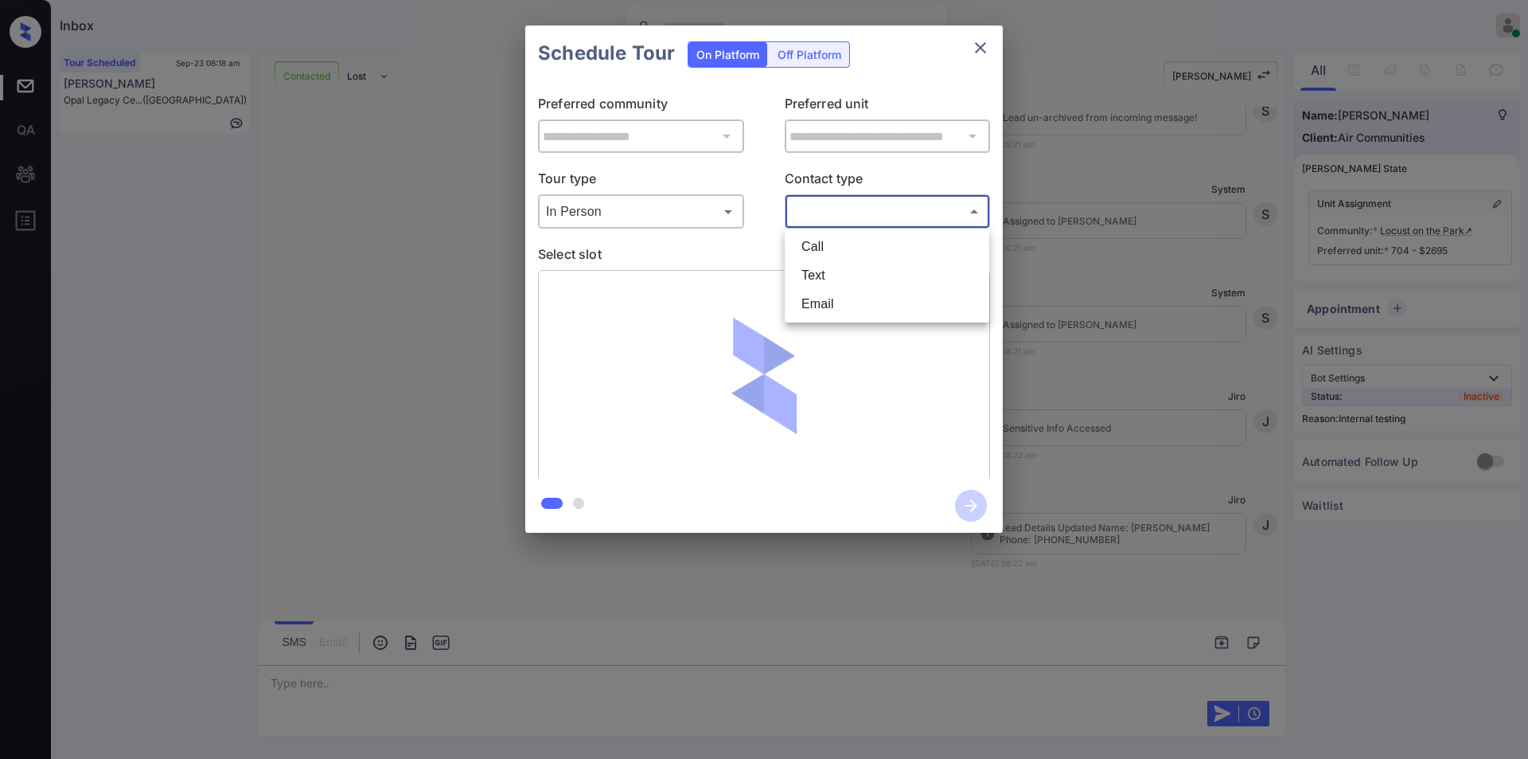
drag, startPoint x: 865, startPoint y: 199, endPoint x: 825, endPoint y: 274, distance: 84.7
click at [865, 200] on body "Inbox Jiro Alonzo Online Set yourself offline Set yourself on break Profile Swi…" at bounding box center [764, 379] width 1528 height 759
click at [824, 277] on li "Text" at bounding box center [887, 275] width 197 height 29
type input "****"
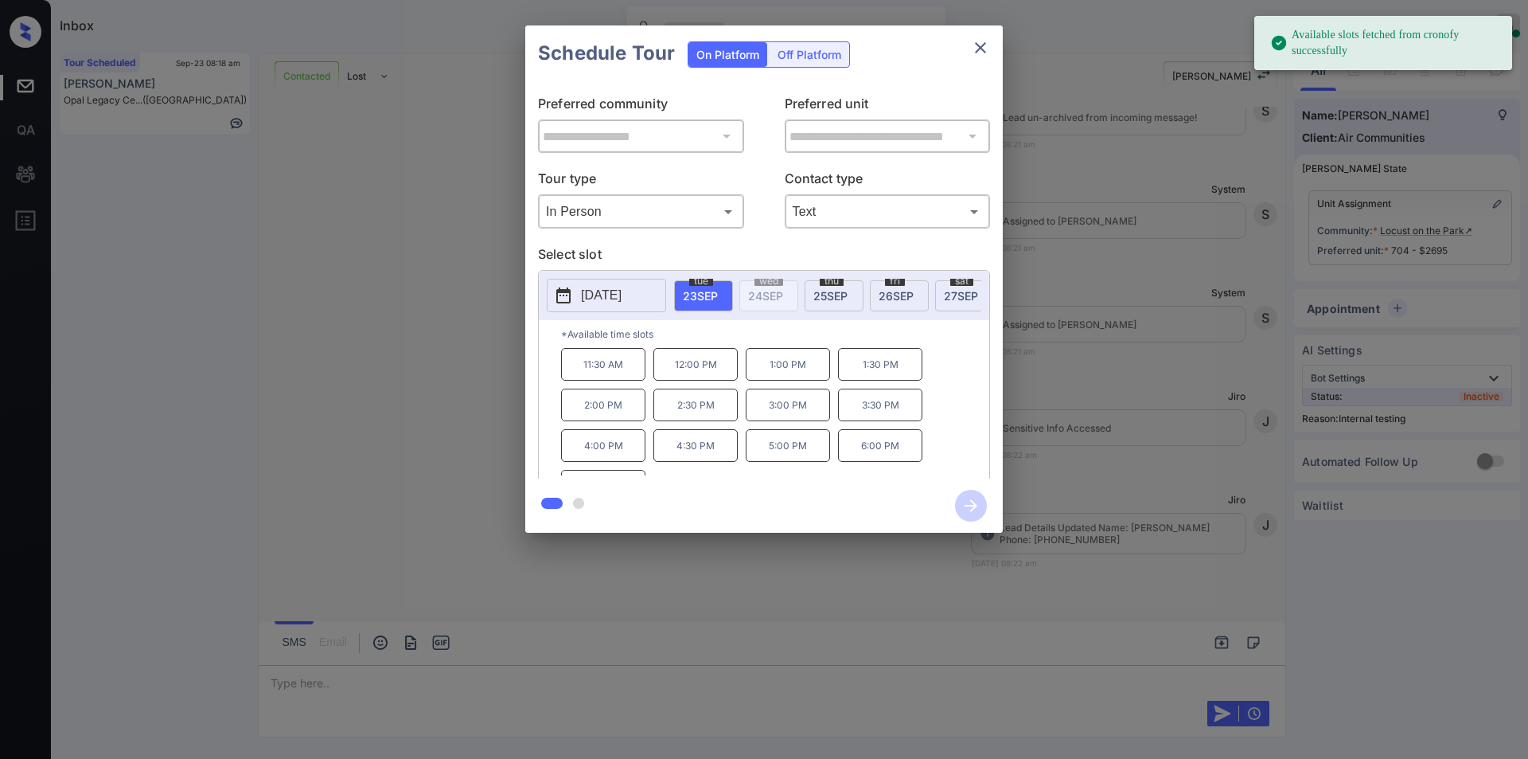
click at [613, 380] on p "11:30 AM" at bounding box center [603, 364] width 84 height 33
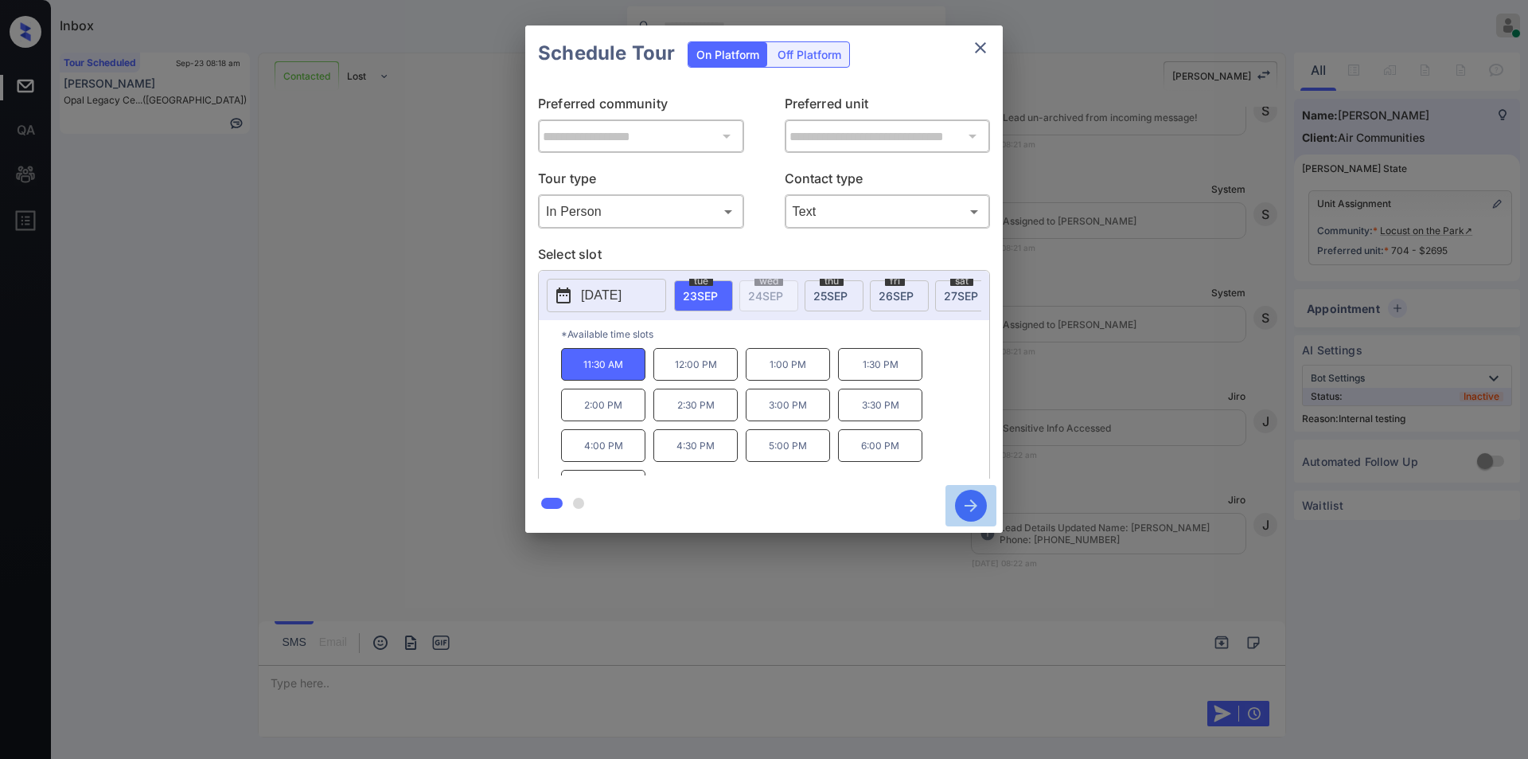
click at [965, 501] on icon "button" at bounding box center [971, 506] width 32 height 32
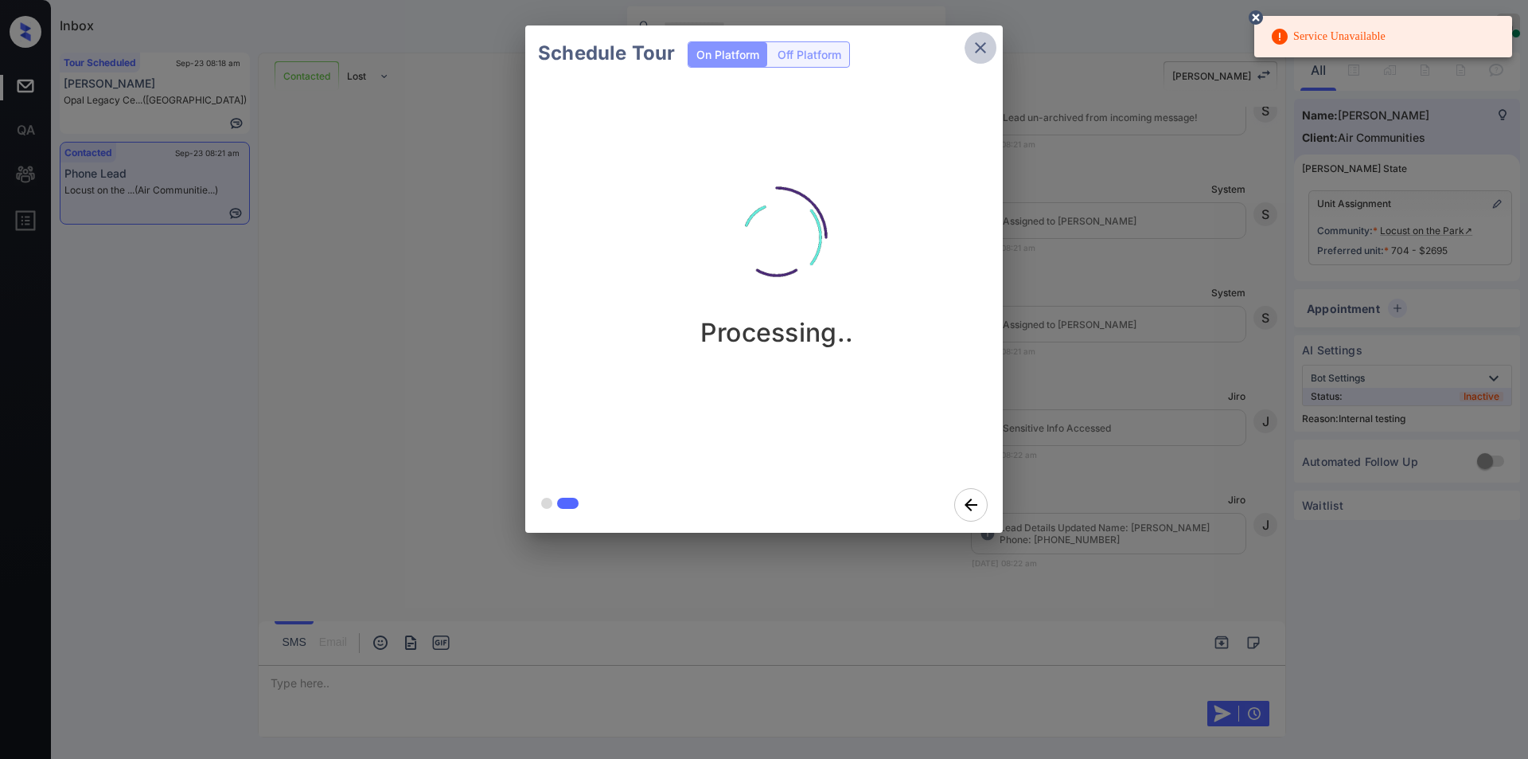
click at [985, 49] on icon "close" at bounding box center [980, 47] width 19 height 19
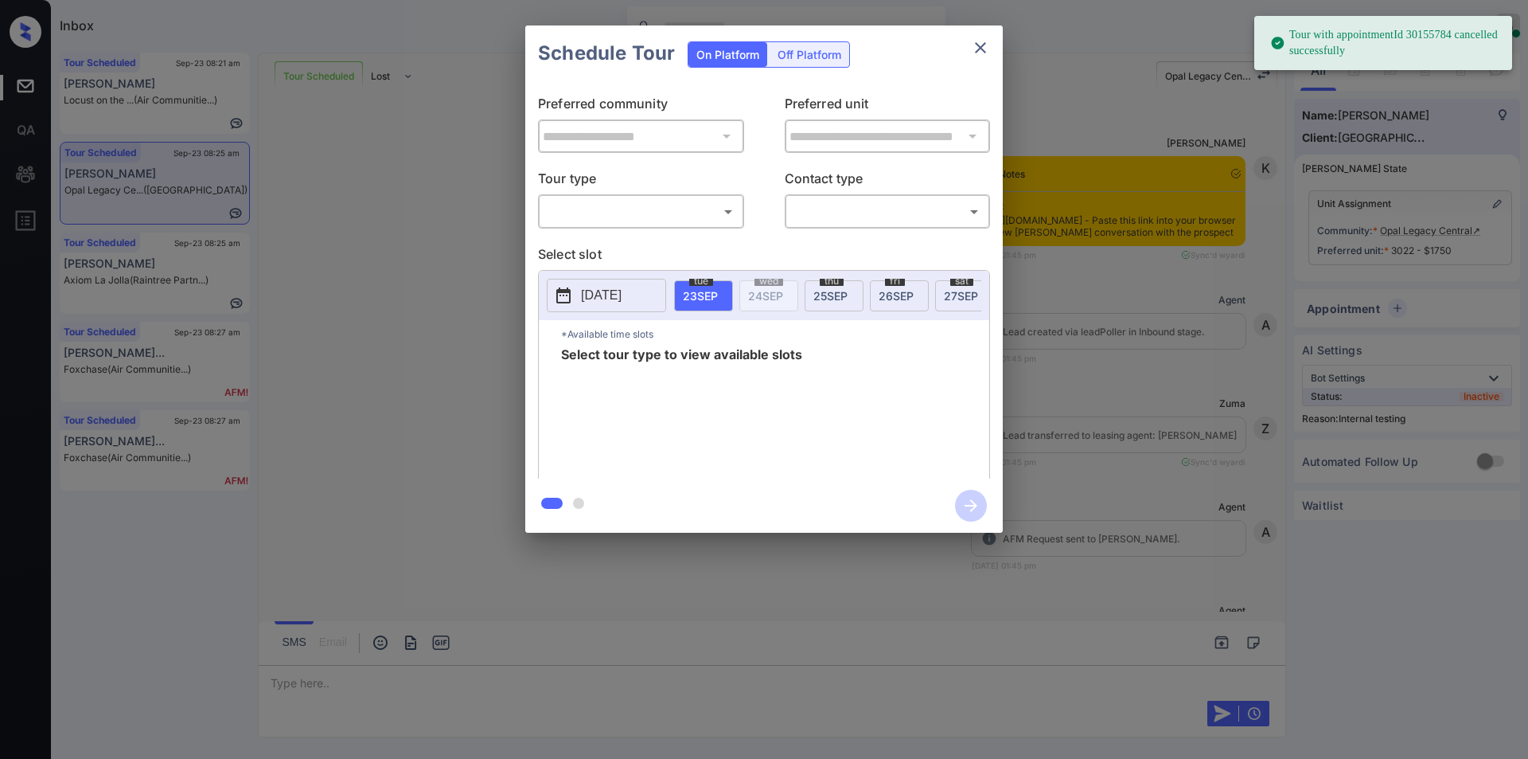
scroll to position [12134, 0]
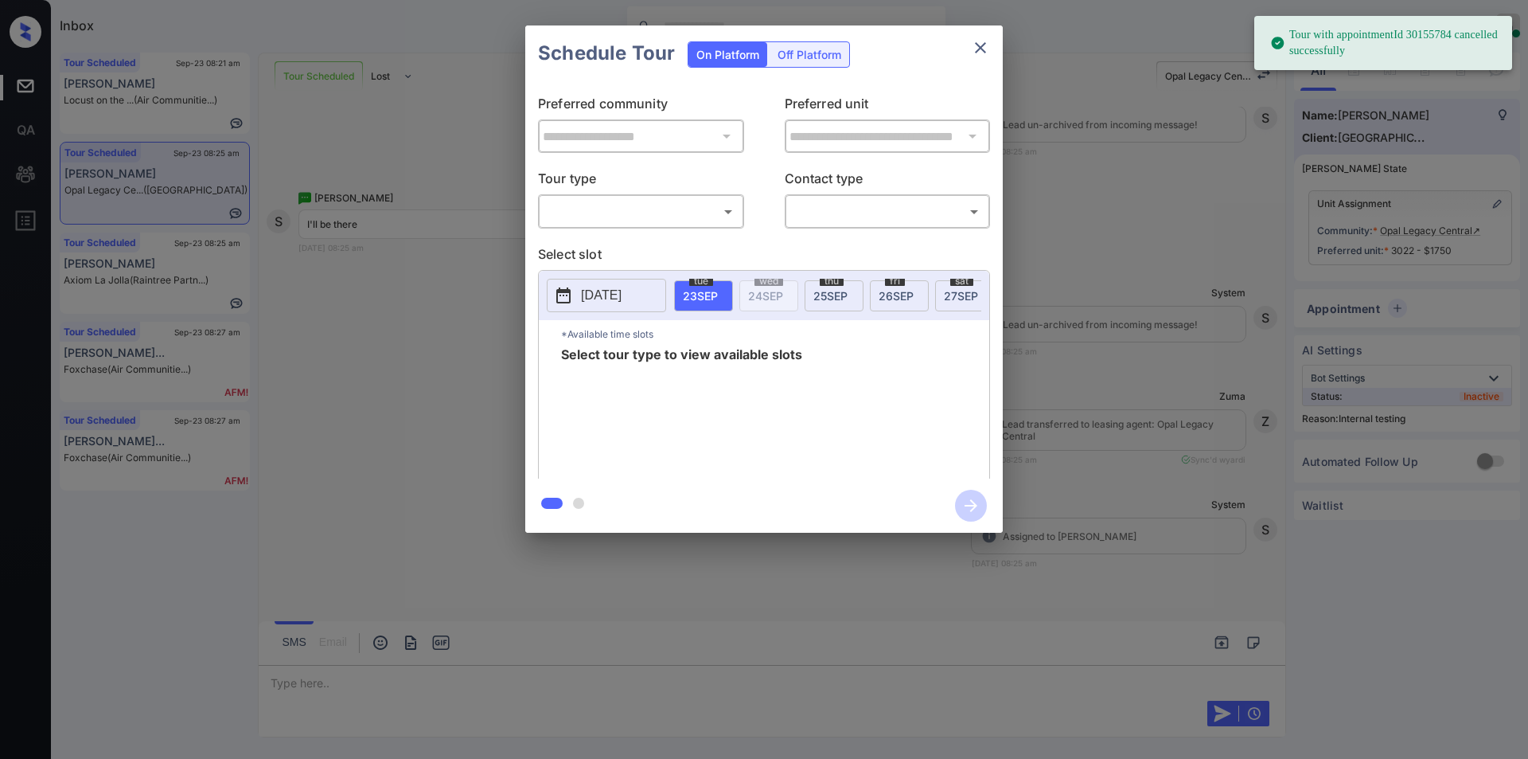
click at [645, 214] on body "Tour with appointmentId 30155784 cancelled successfully Inbox [PERSON_NAME] Onl…" at bounding box center [764, 379] width 1528 height 759
click at [599, 243] on li "In Person" at bounding box center [641, 246] width 197 height 29
type input "********"
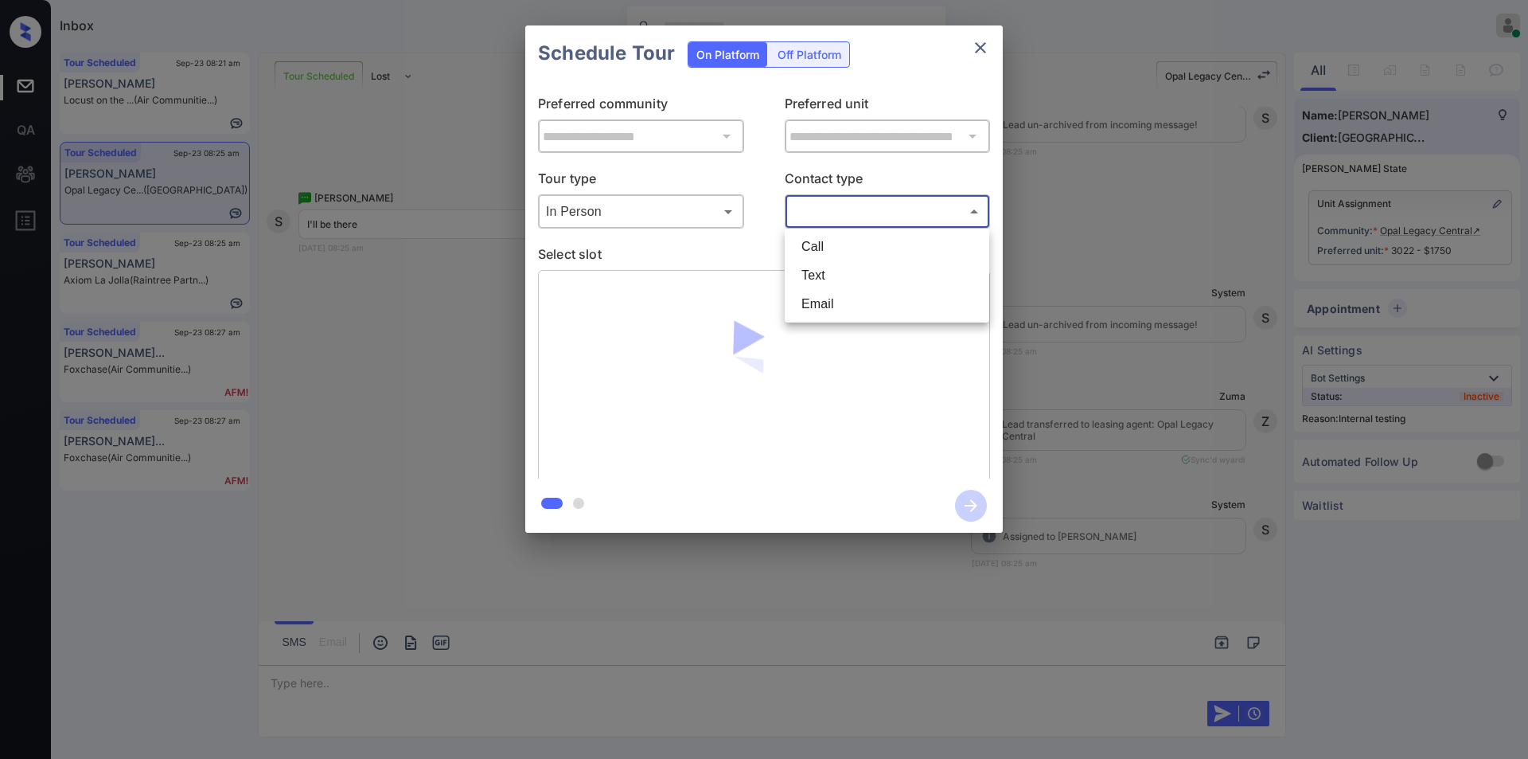
click at [821, 202] on body "Tour with appointmentId 30155784 cancelled successfully Inbox Jiro Alonzo Onlin…" at bounding box center [764, 379] width 1528 height 759
click at [818, 273] on li "Text" at bounding box center [887, 275] width 197 height 29
type input "****"
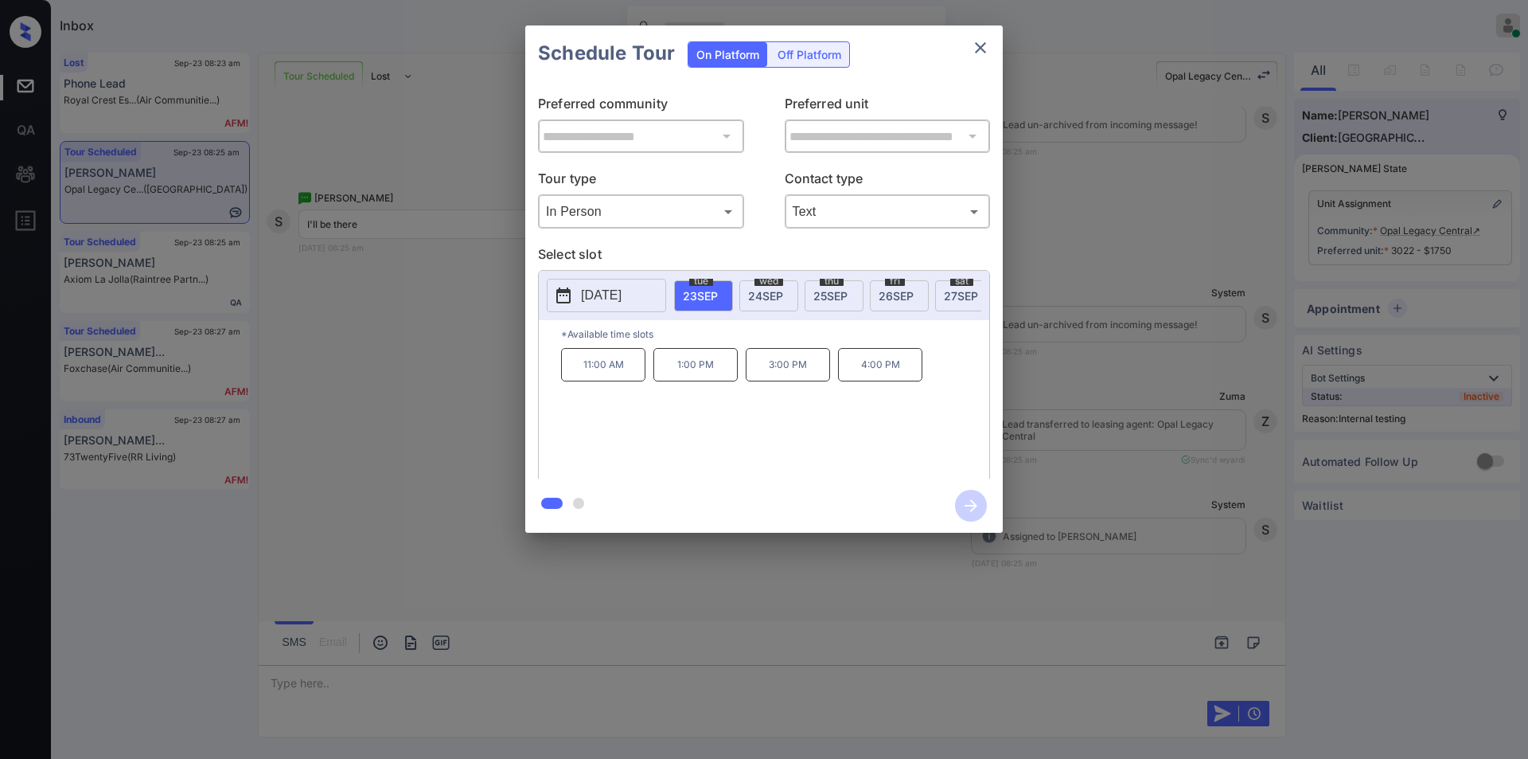
click at [675, 374] on p "1:00 PM" at bounding box center [695, 364] width 84 height 33
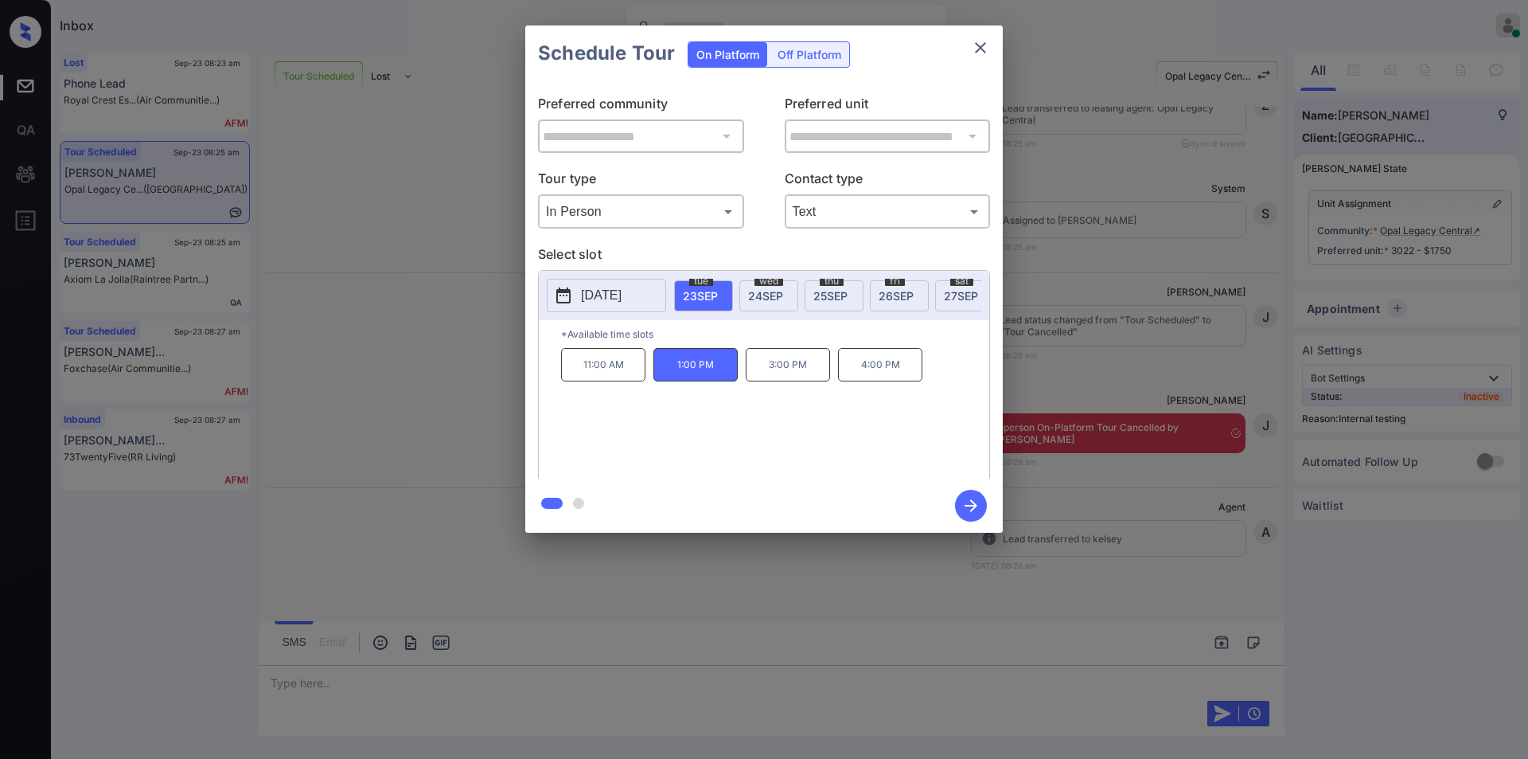
scroll to position [12453, 0]
click at [974, 505] on icon "button" at bounding box center [971, 505] width 13 height 13
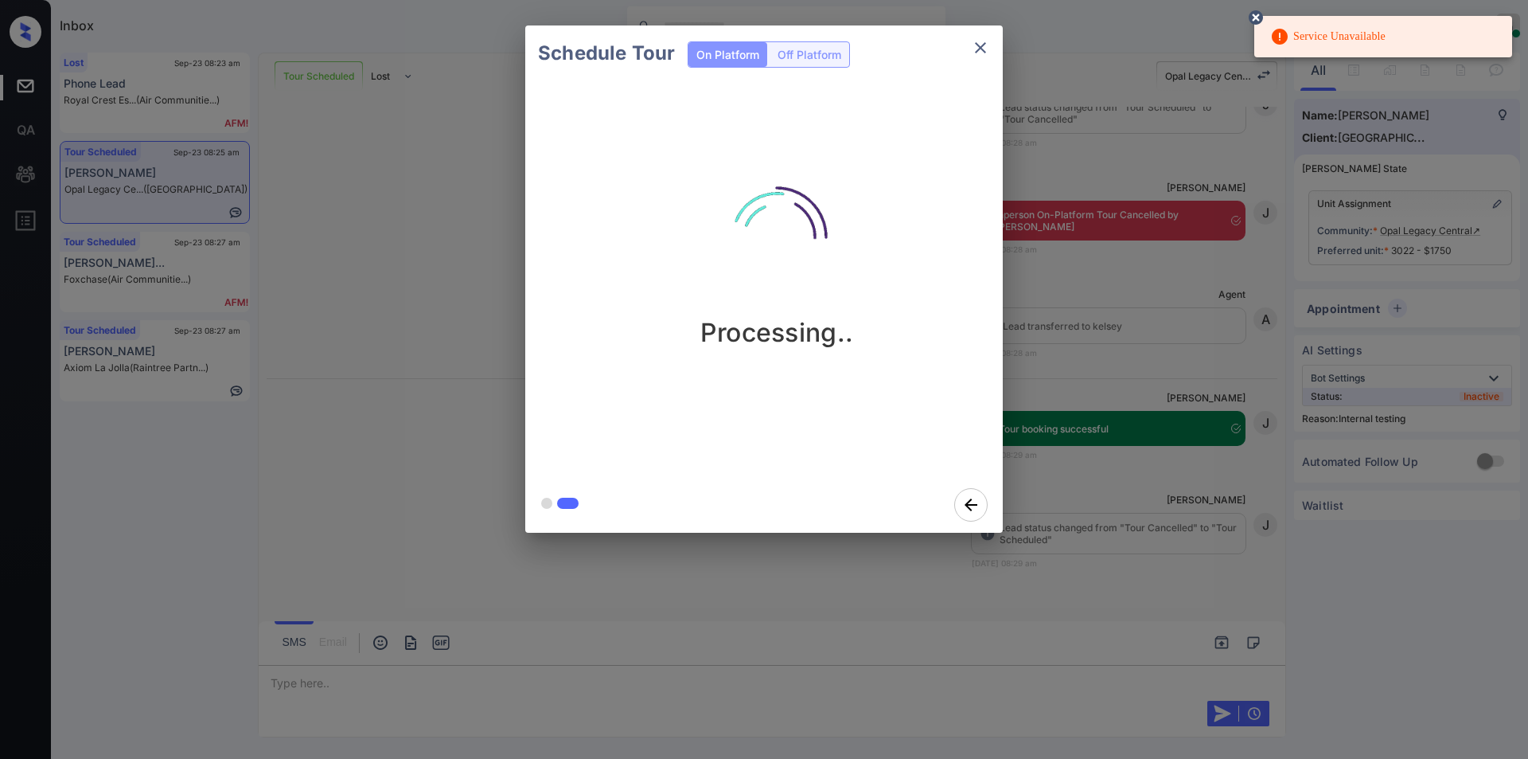
scroll to position [12663, 0]
click at [981, 43] on icon "close" at bounding box center [980, 47] width 19 height 19
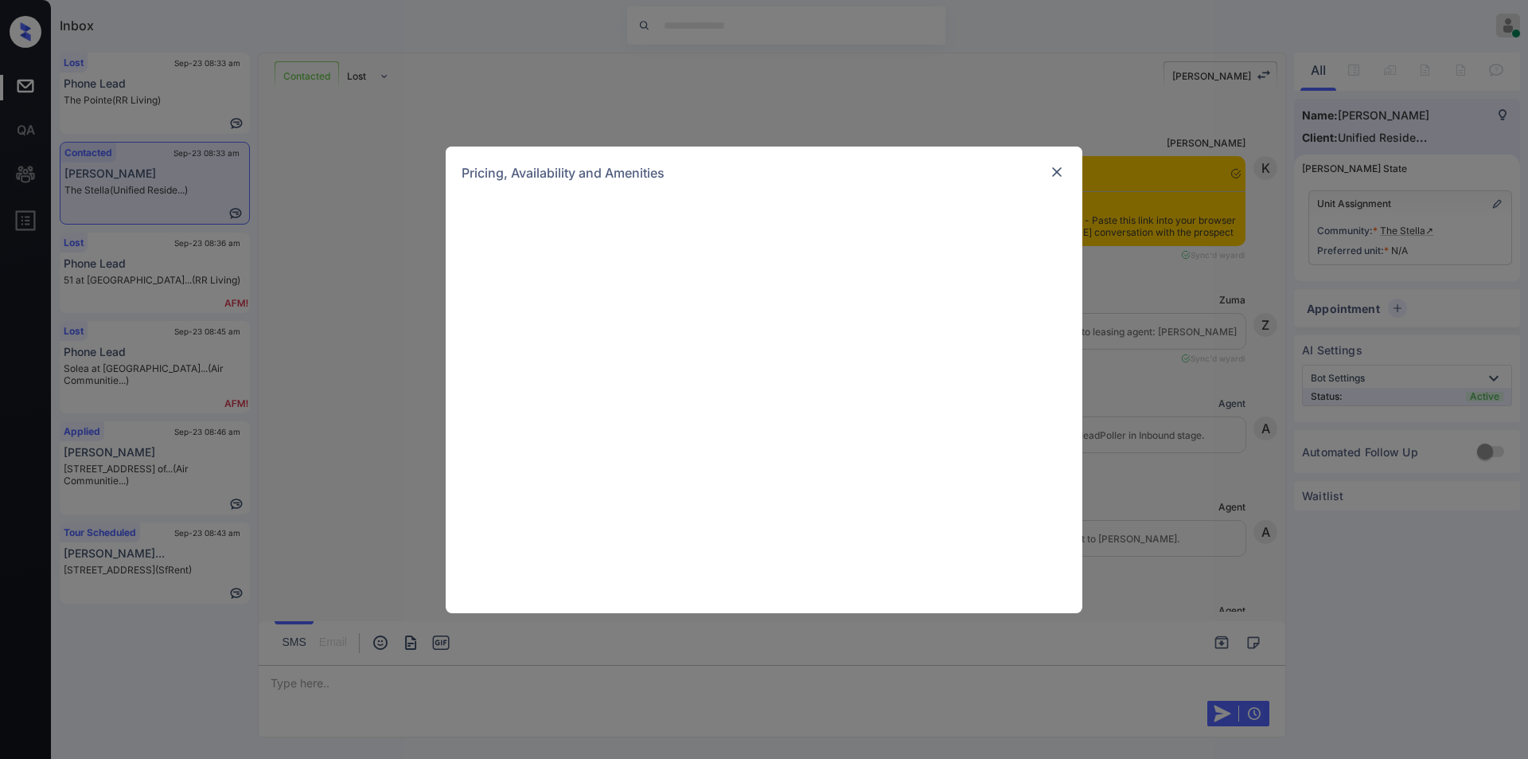
scroll to position [1353, 0]
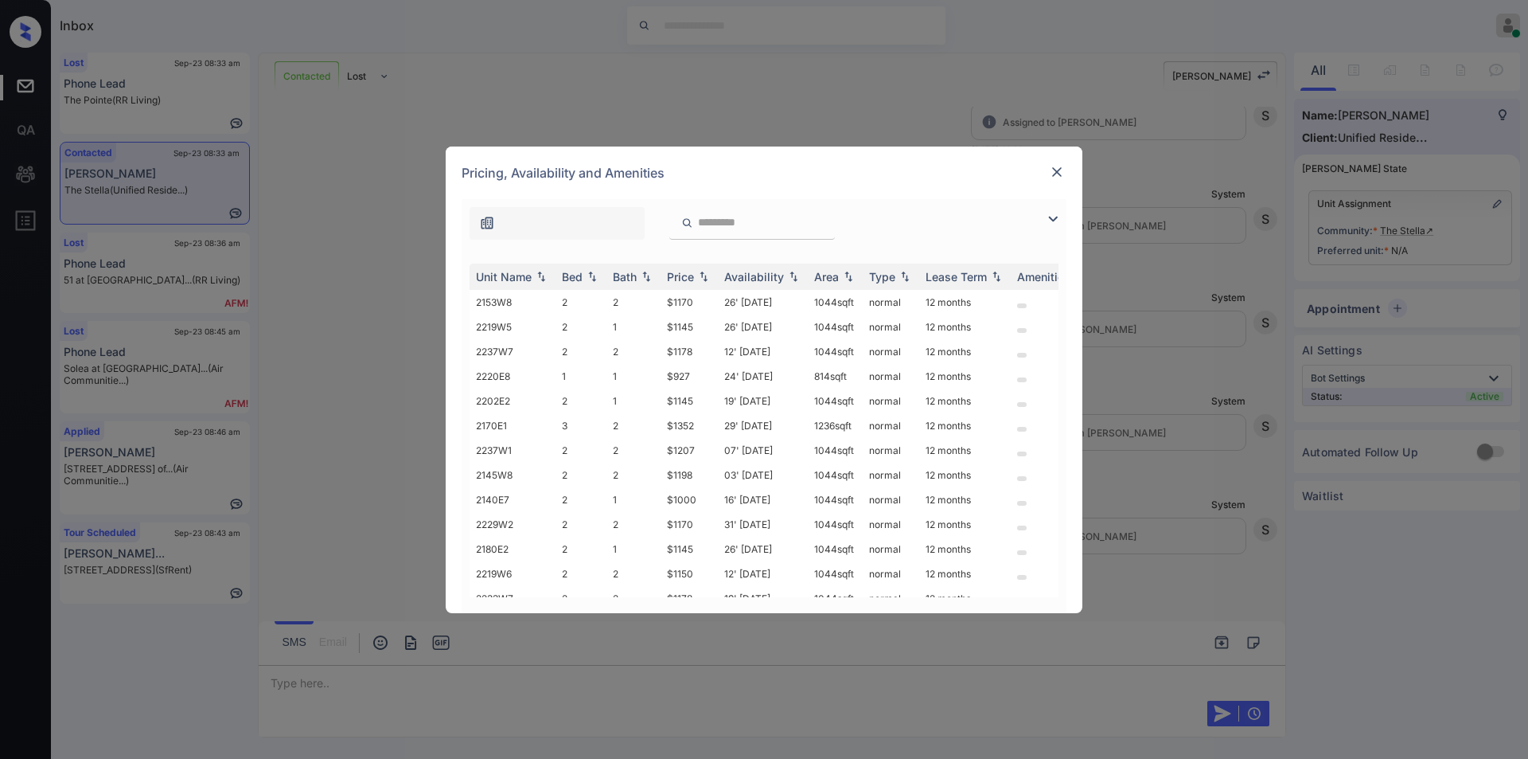
click at [1052, 222] on img at bounding box center [1052, 218] width 19 height 19
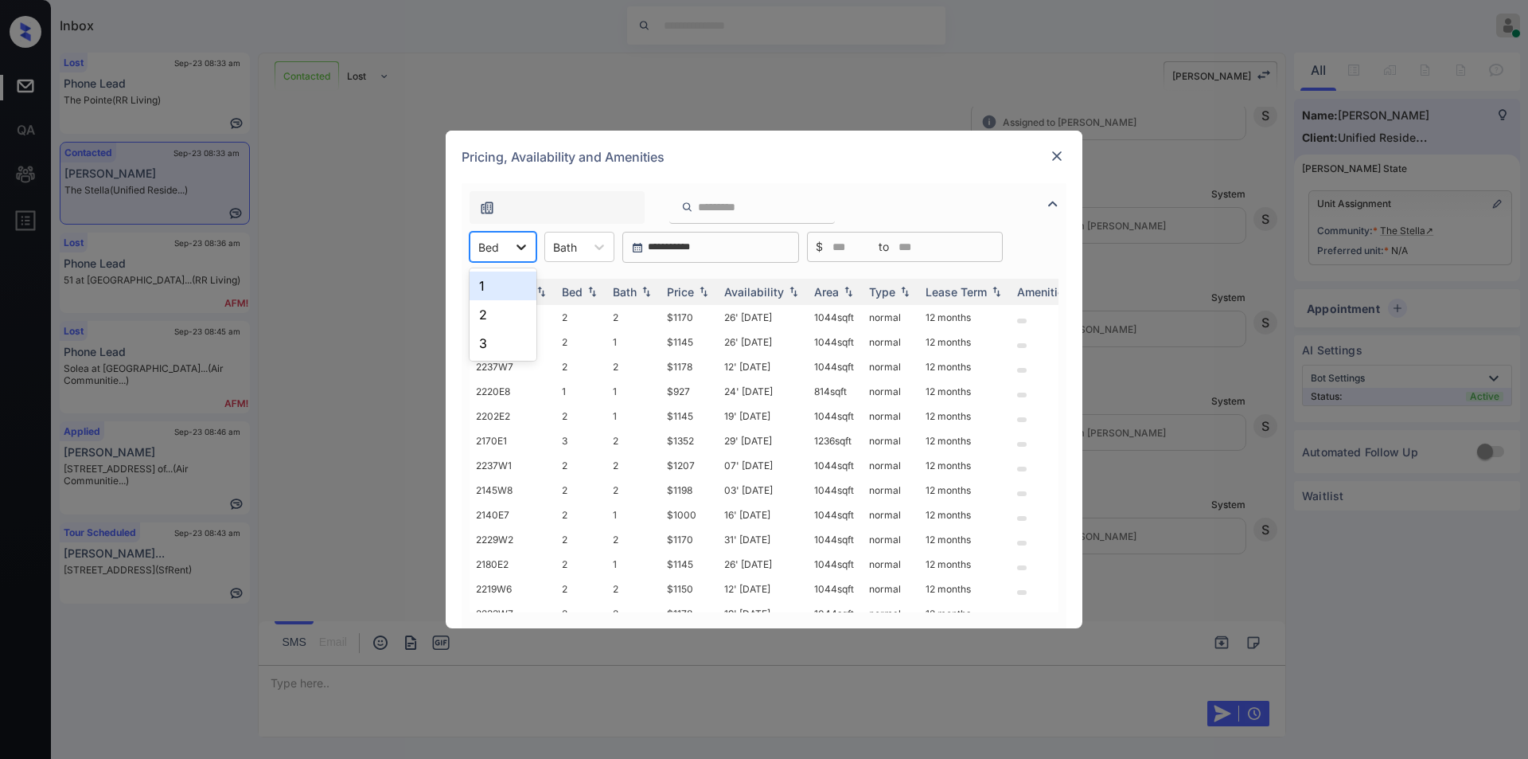
click at [510, 252] on div at bounding box center [521, 246] width 29 height 29
click at [489, 308] on div "2" at bounding box center [503, 314] width 67 height 29
drag, startPoint x: 655, startPoint y: 465, endPoint x: 704, endPoint y: 466, distance: 49.4
click at [704, 466] on tr "2140E7 2 1 $1000 16' Sep 25 1044 sqft normal 12 months" at bounding box center [886, 465] width 832 height 25
copy tr "$1000"
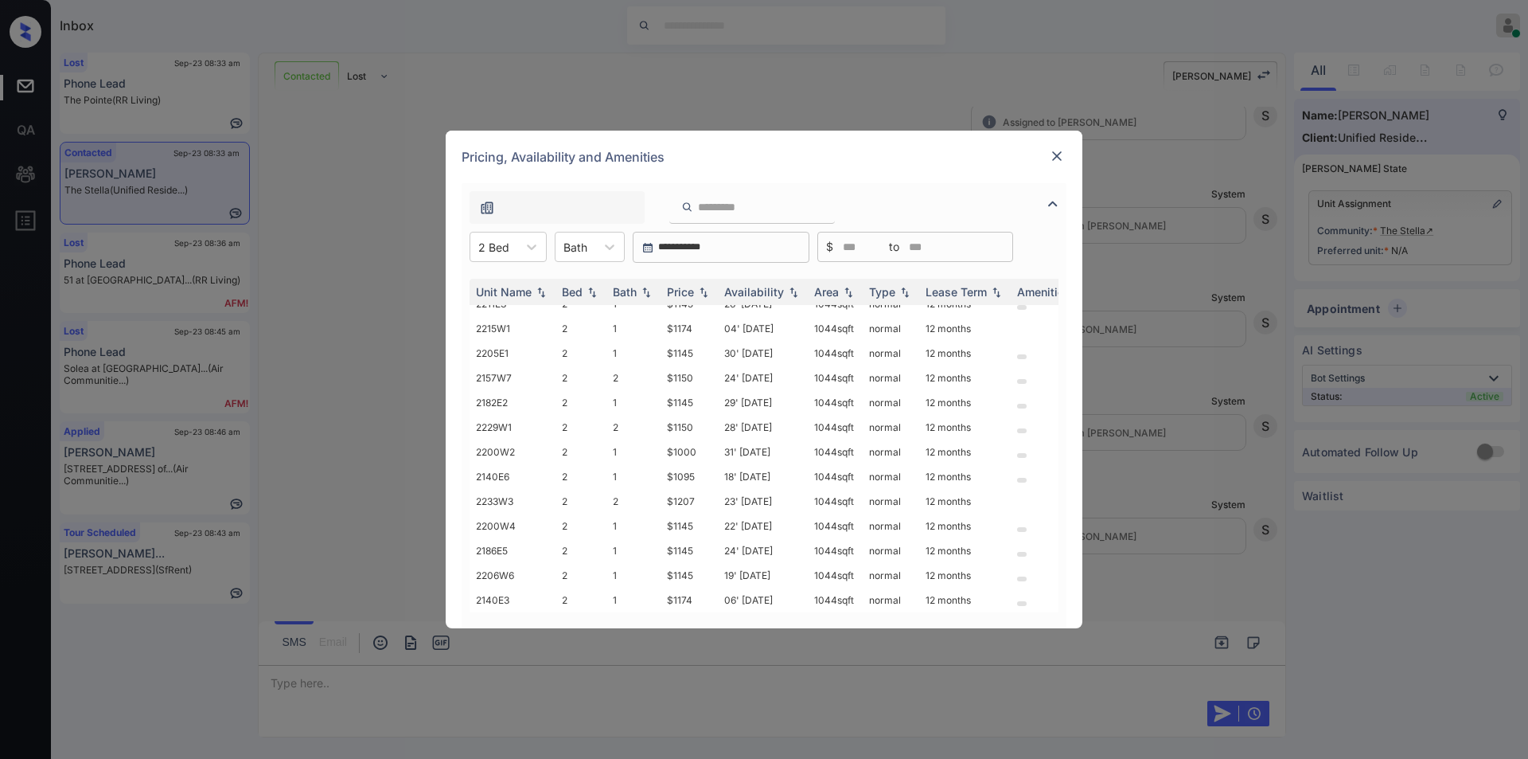
scroll to position [0, 0]
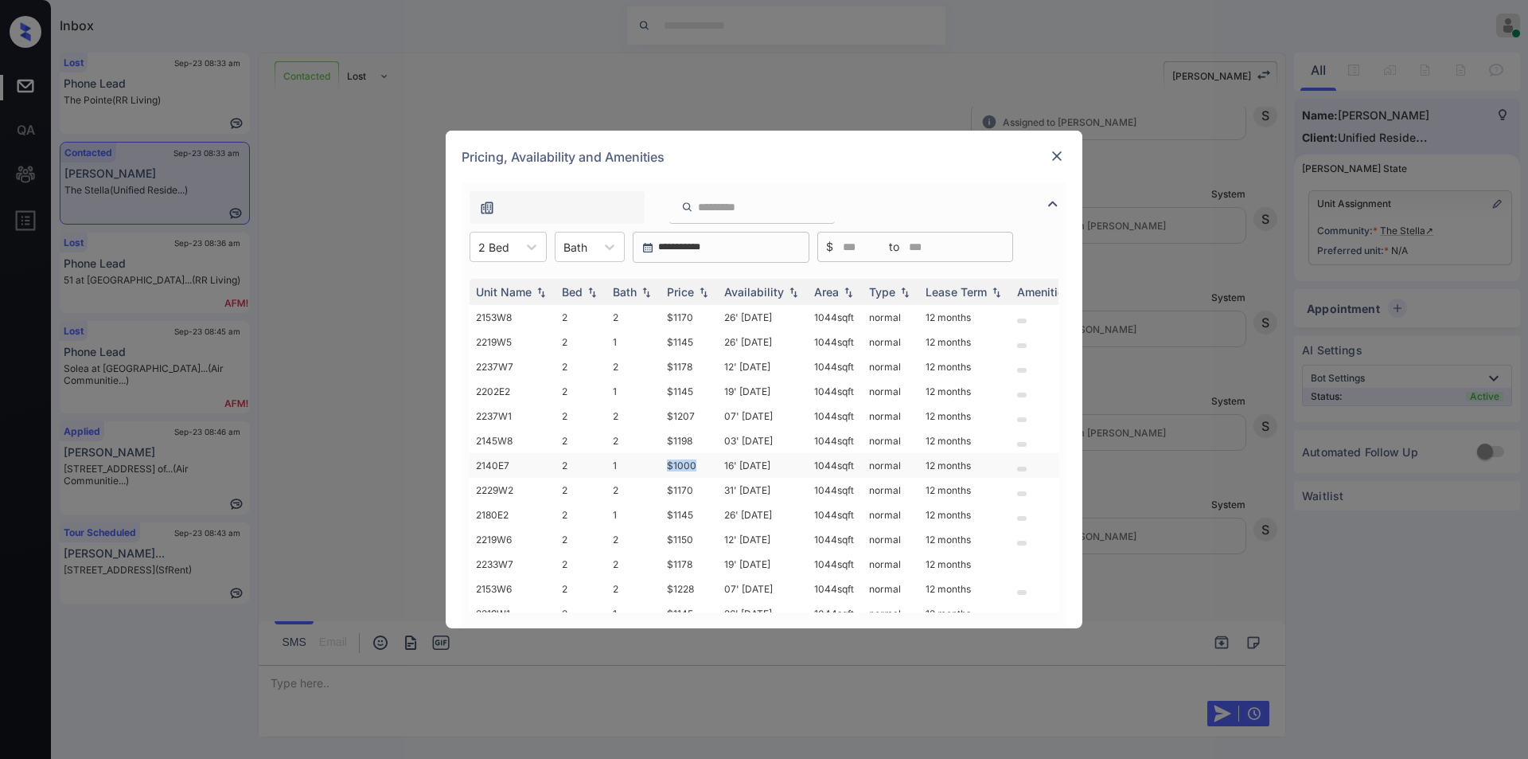
click at [680, 457] on td "$1000" at bounding box center [689, 465] width 57 height 25
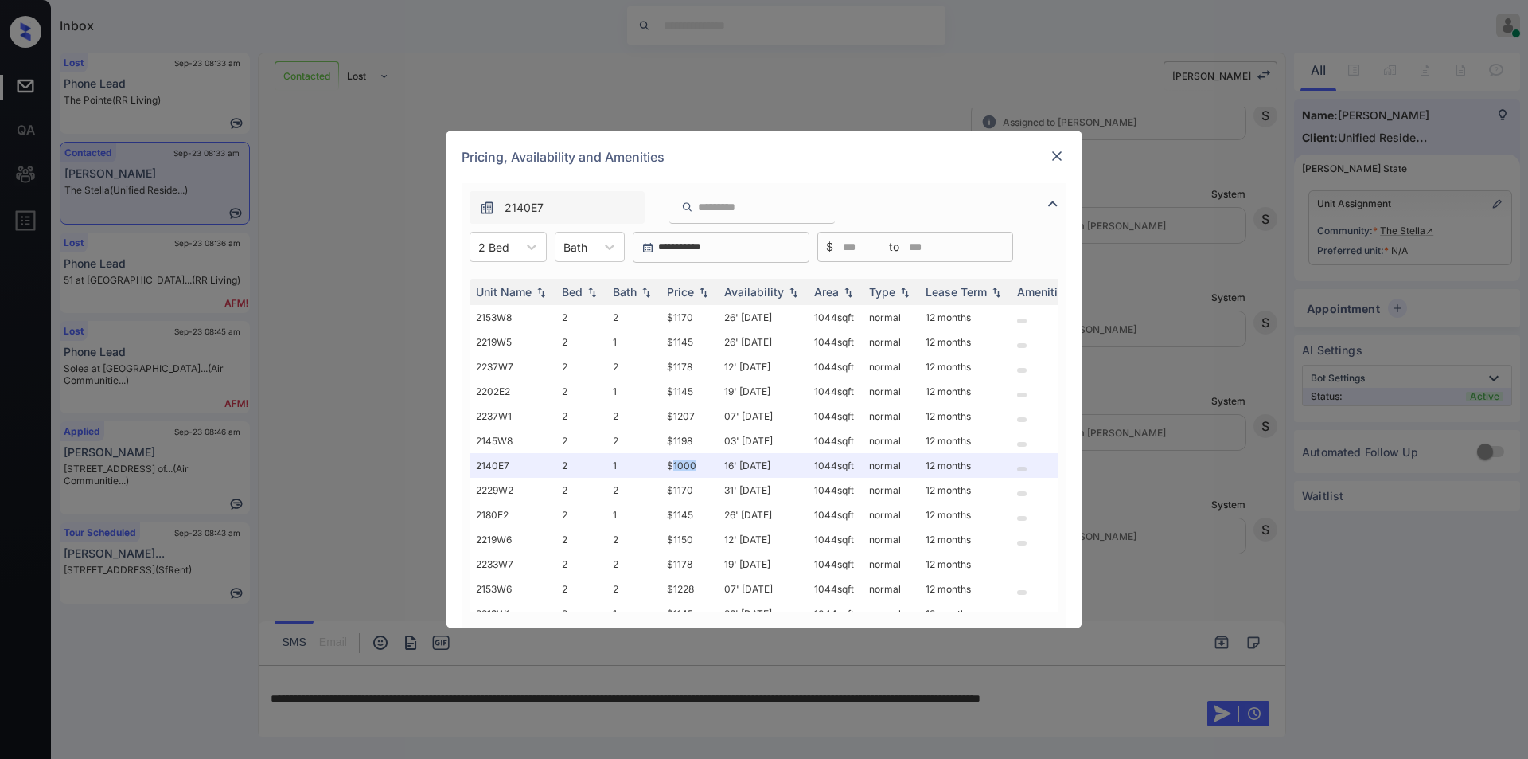
click at [1057, 149] on img at bounding box center [1057, 156] width 16 height 16
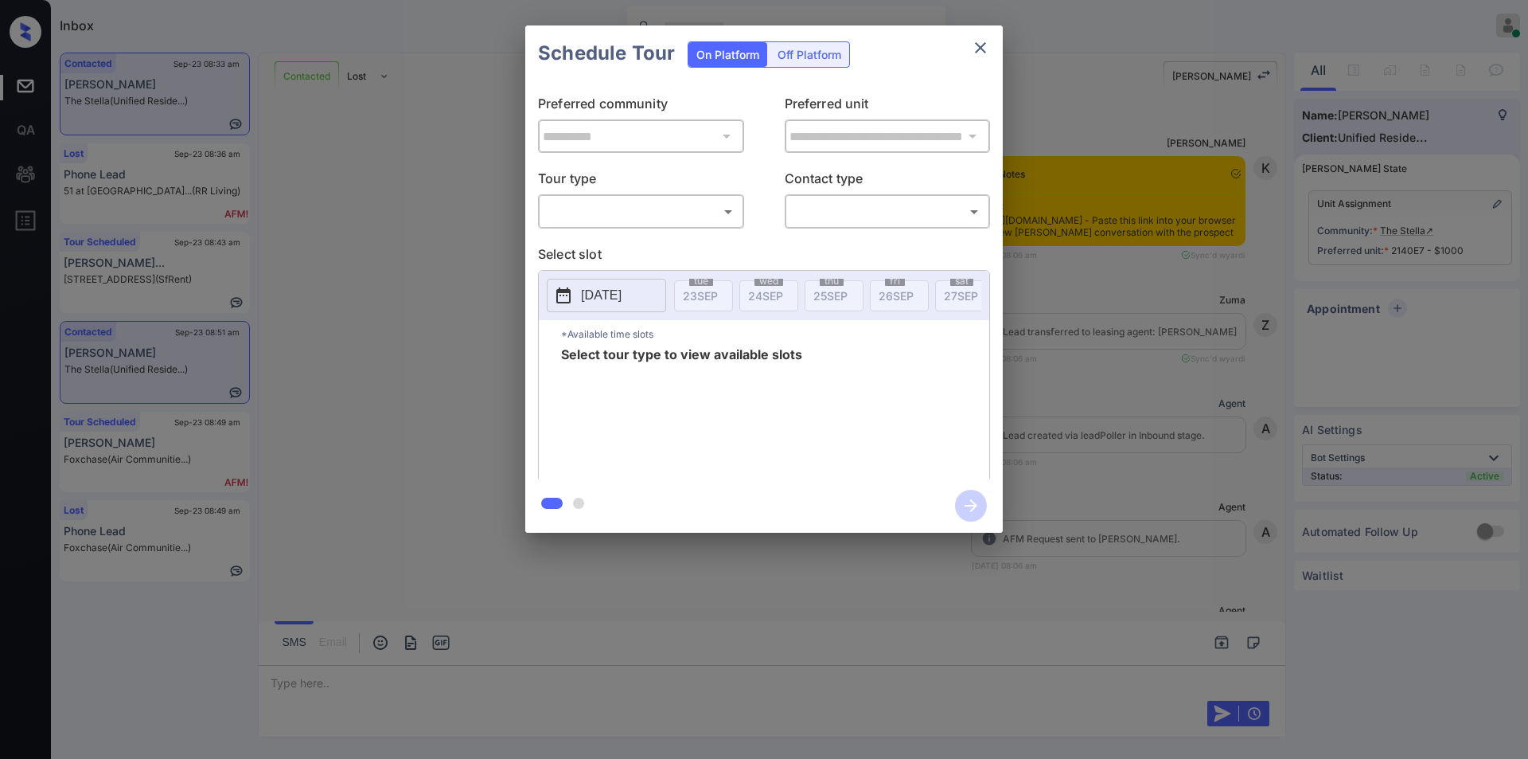
scroll to position [2165, 0]
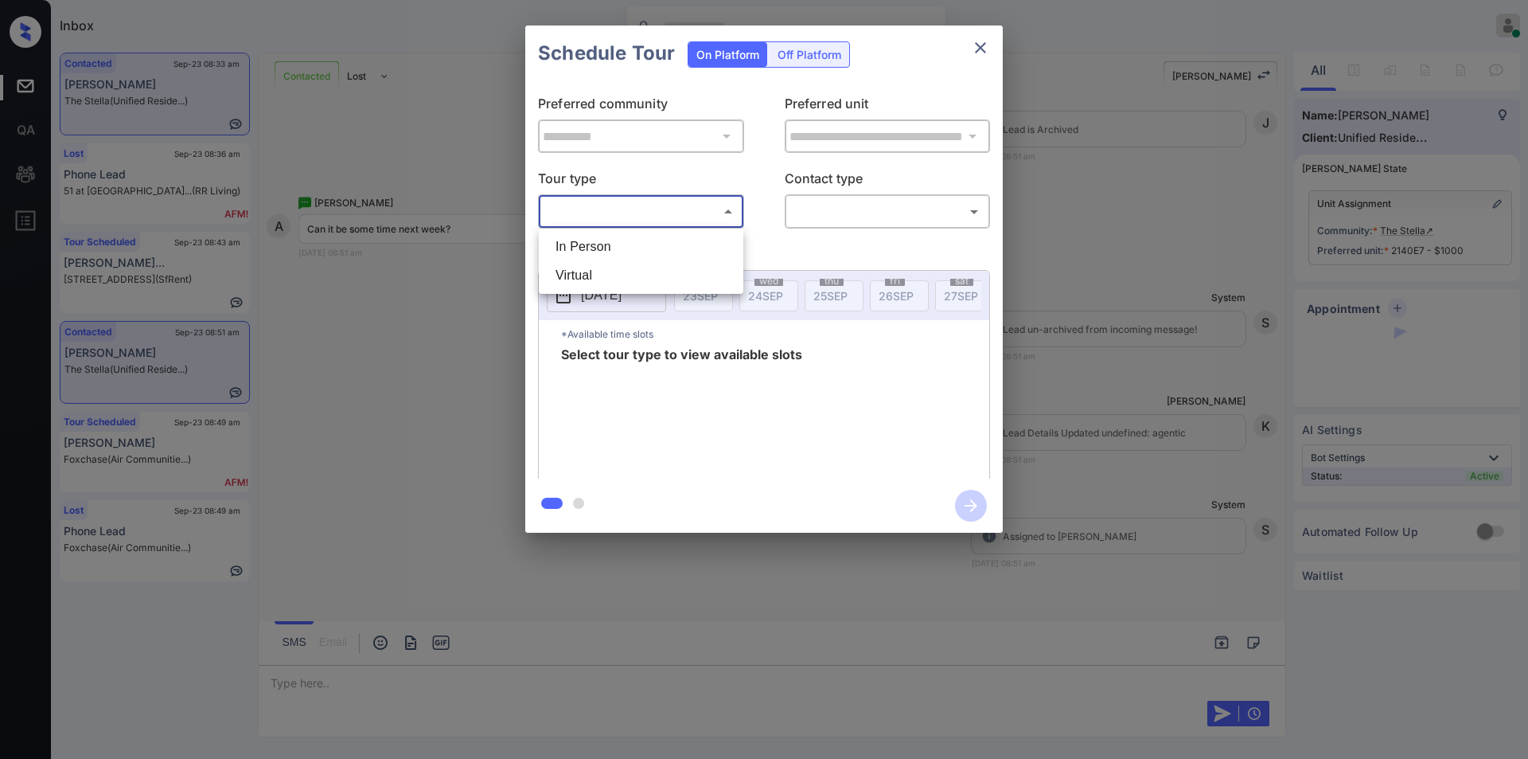
click at [615, 223] on body "Inbox [PERSON_NAME] Online Set yourself offline Set yourself on break Profile S…" at bounding box center [764, 379] width 1528 height 759
click at [583, 239] on li "In Person" at bounding box center [641, 246] width 197 height 29
type input "********"
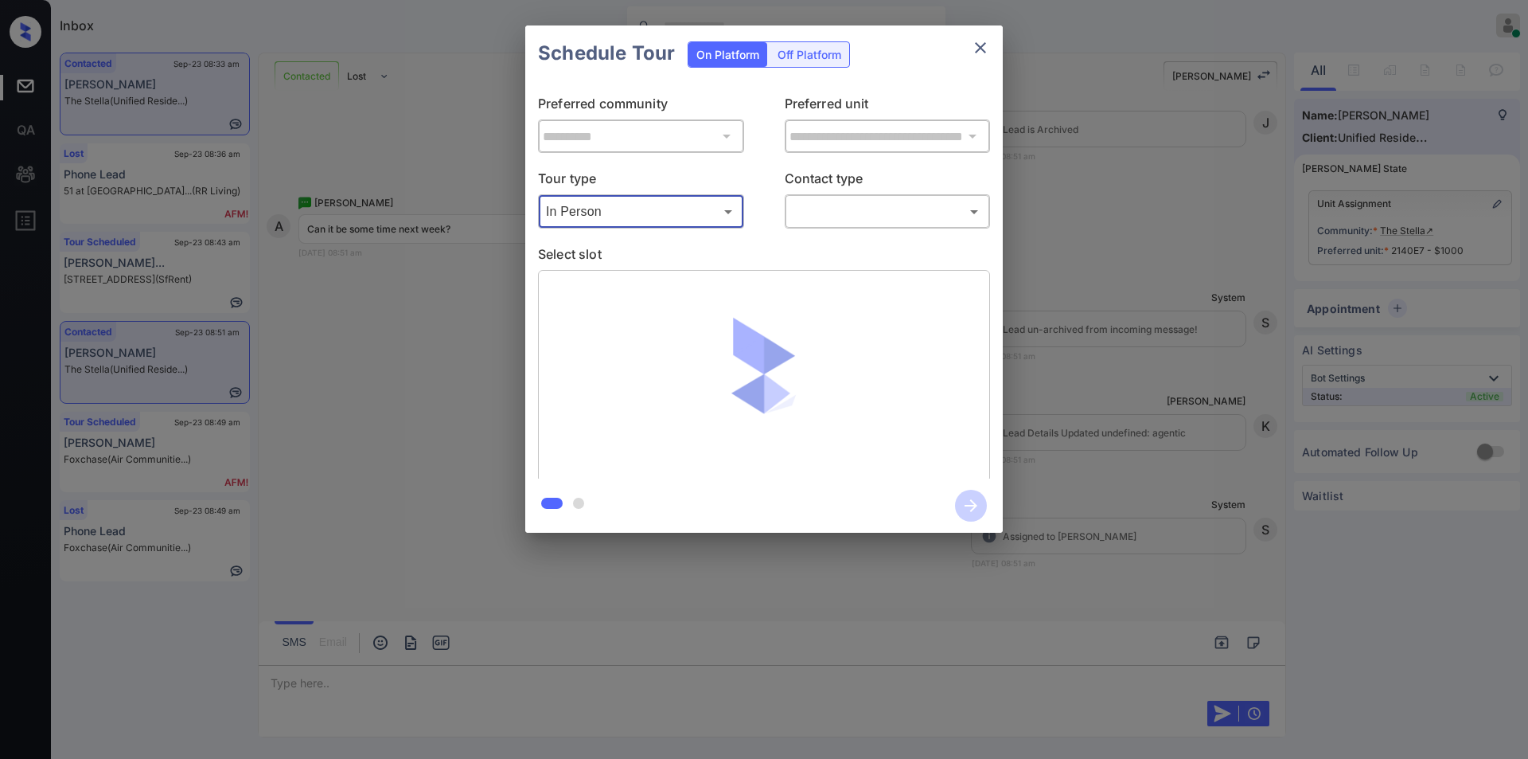
click at [847, 217] on body "Inbox Jiro Alonzo Online Set yourself offline Set yourself on break Profile Swi…" at bounding box center [764, 379] width 1528 height 759
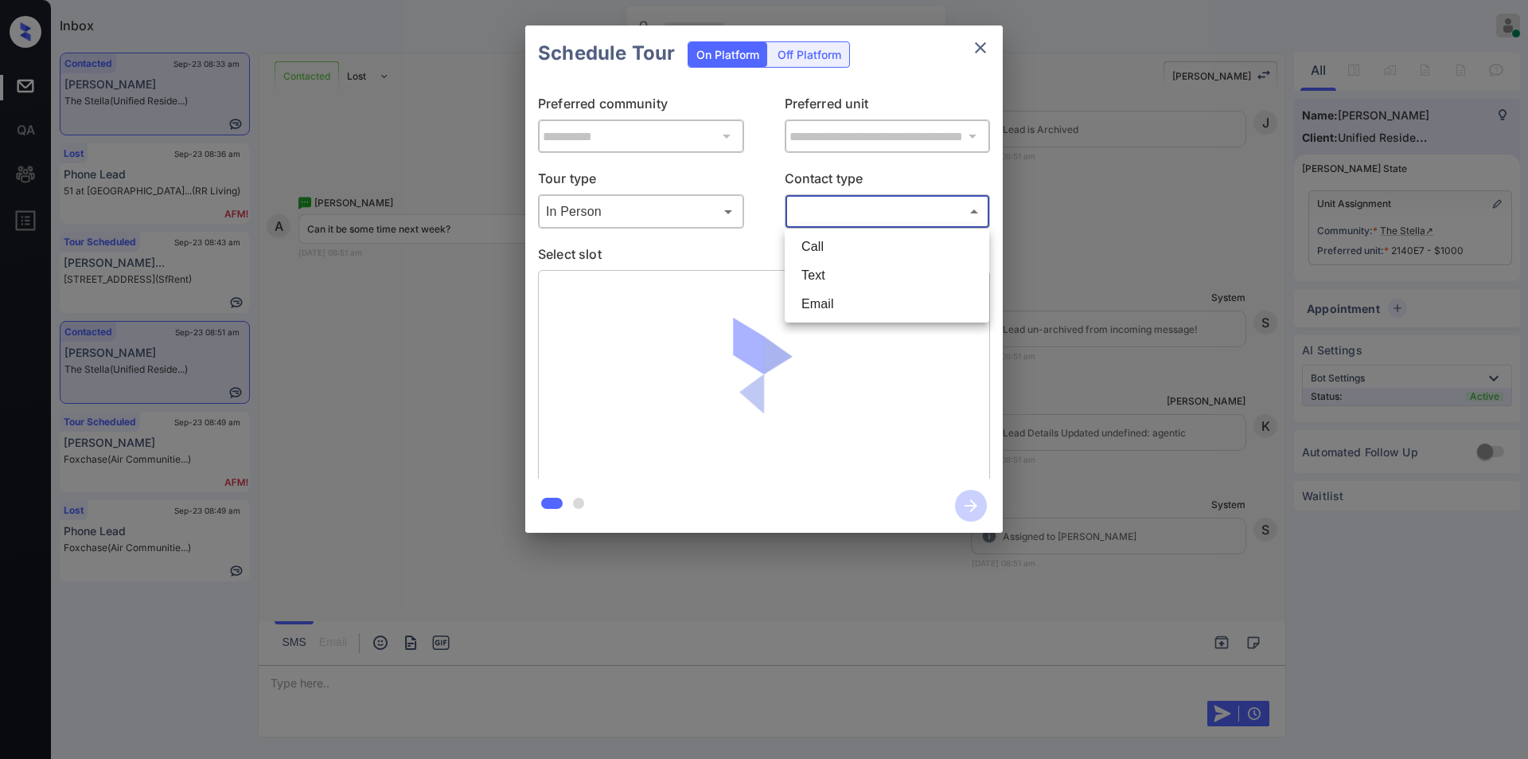
click at [829, 271] on li "Text" at bounding box center [887, 275] width 197 height 29
type input "****"
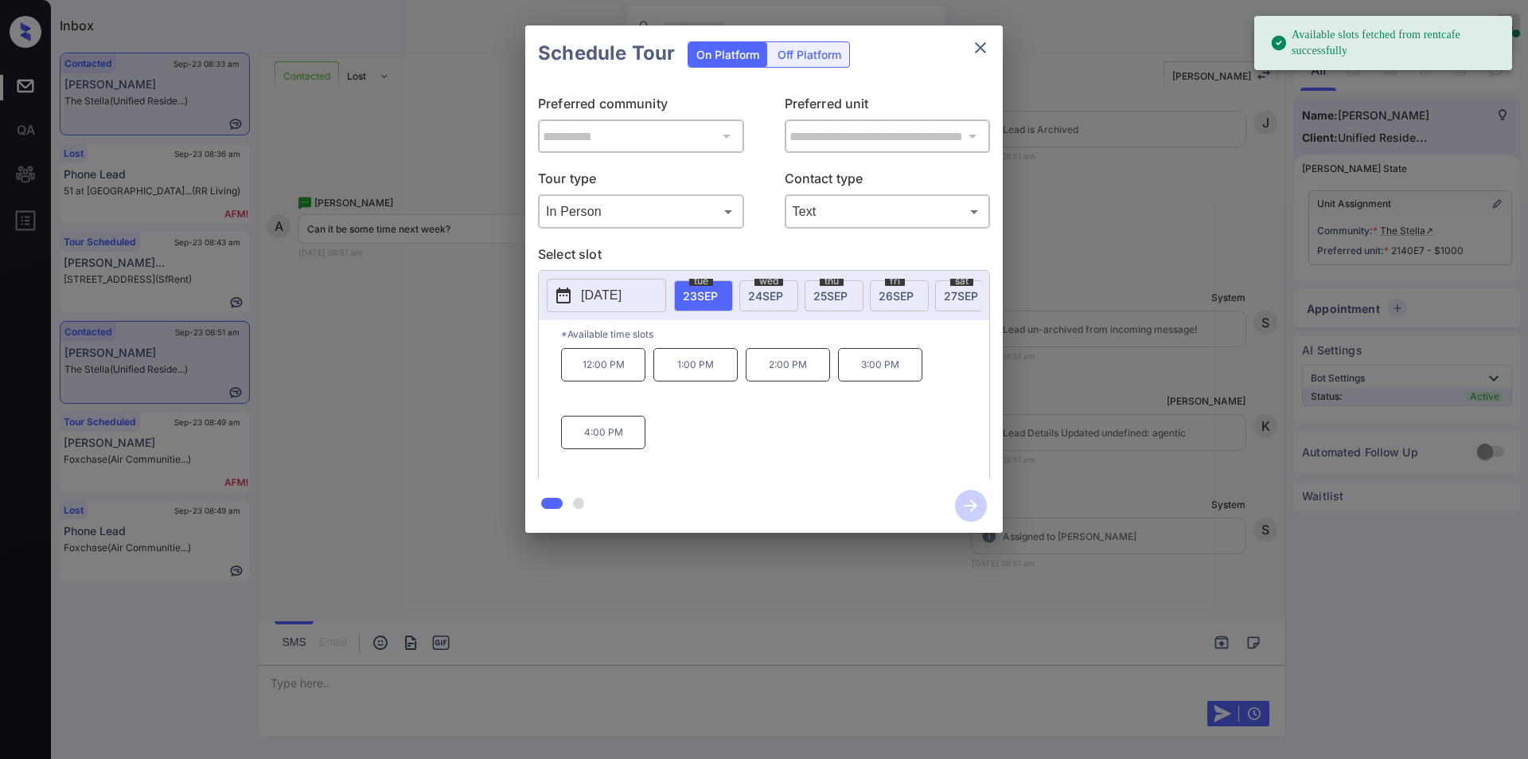
click at [607, 293] on p "[DATE]" at bounding box center [601, 295] width 41 height 19
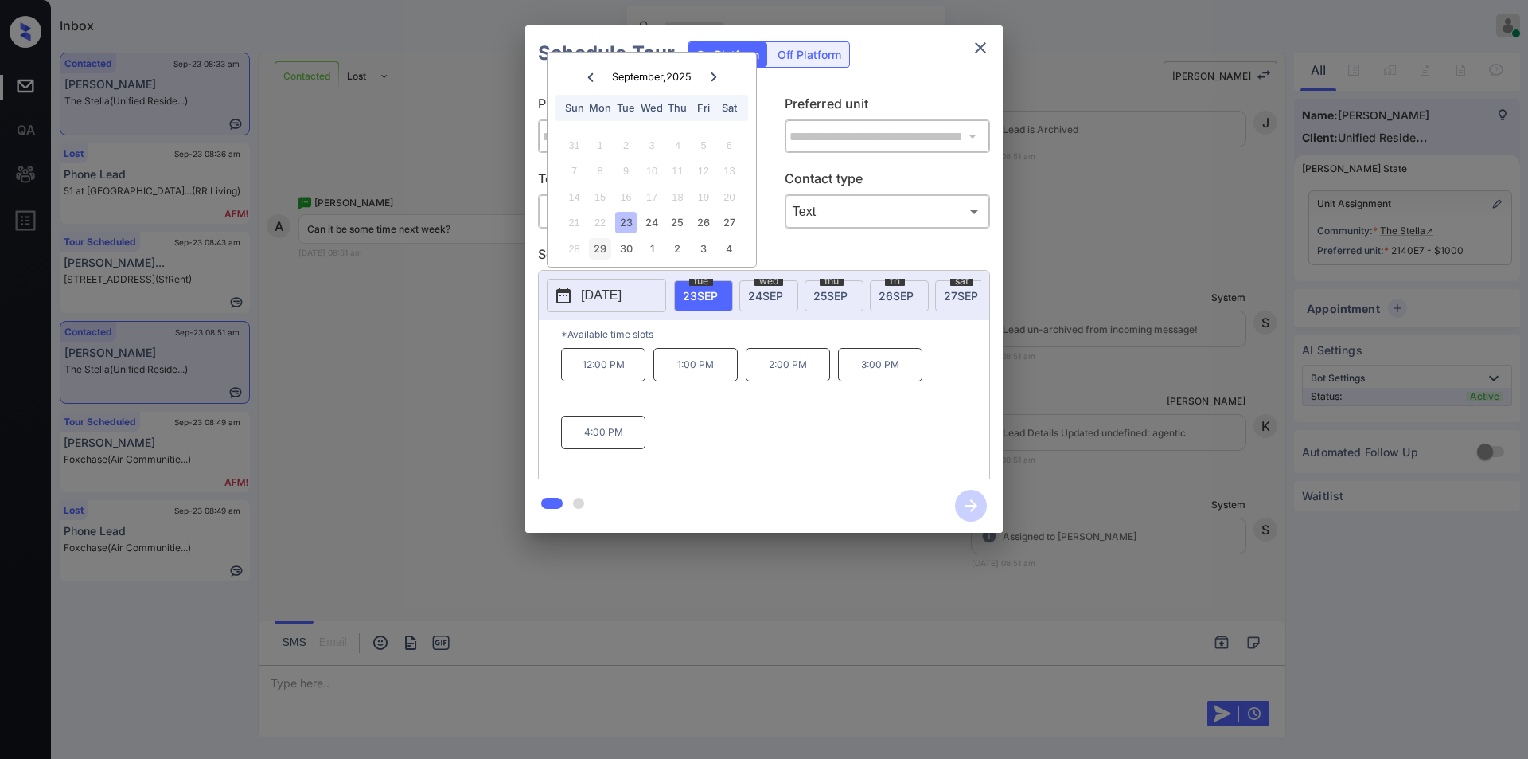
click at [605, 252] on div "29" at bounding box center [599, 248] width 21 height 21
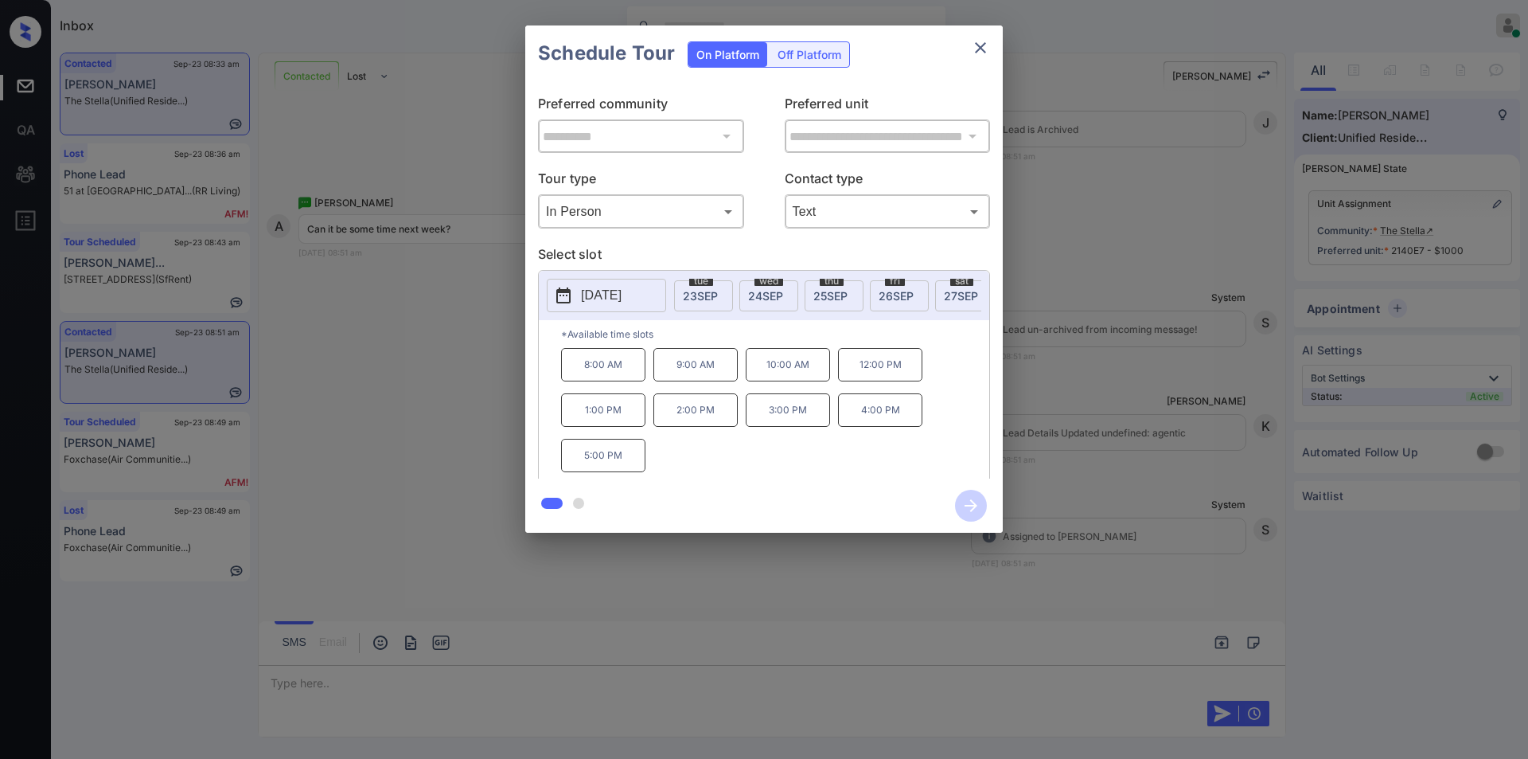
click at [396, 446] on div "**********" at bounding box center [764, 279] width 1528 height 558
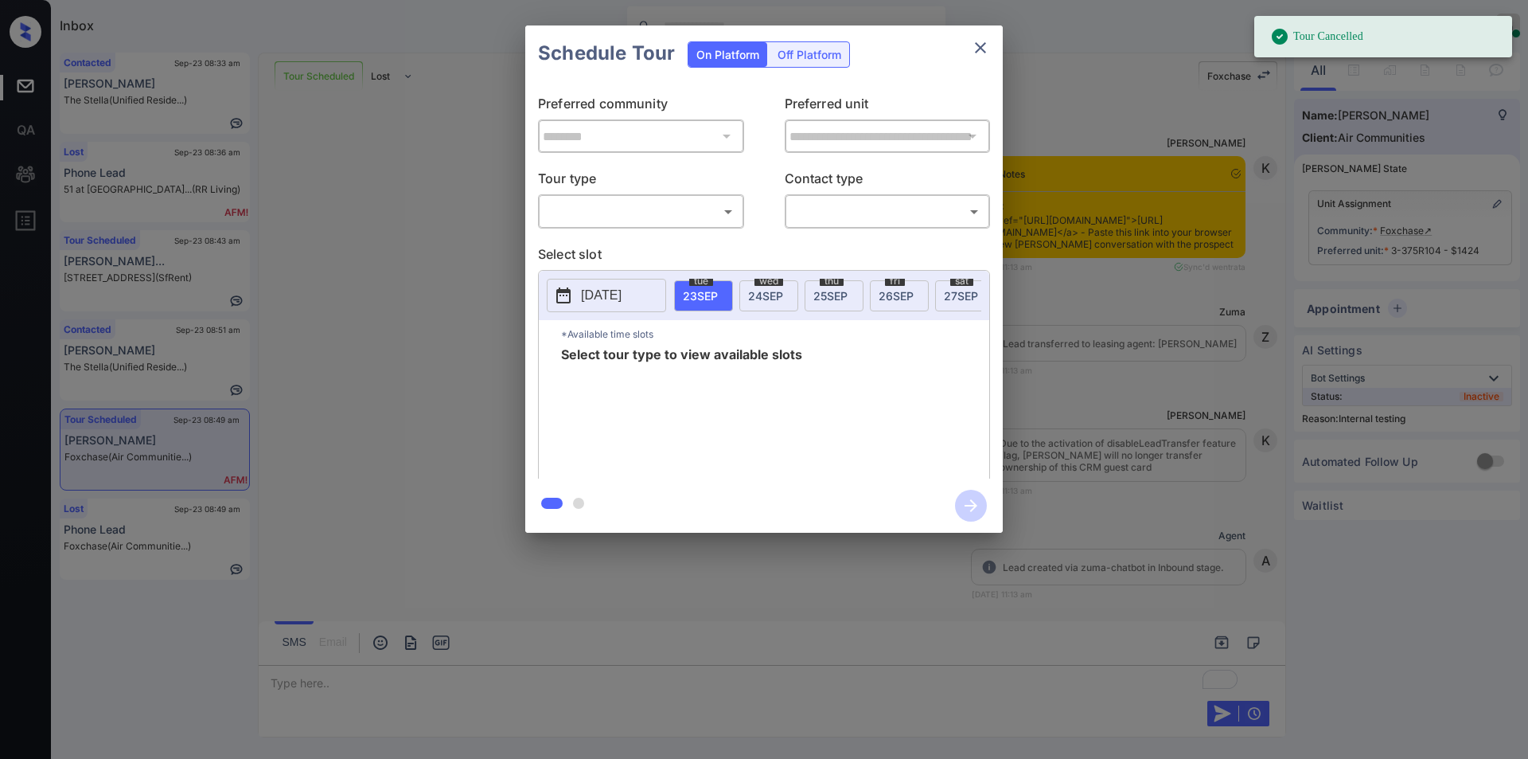
scroll to position [9025, 0]
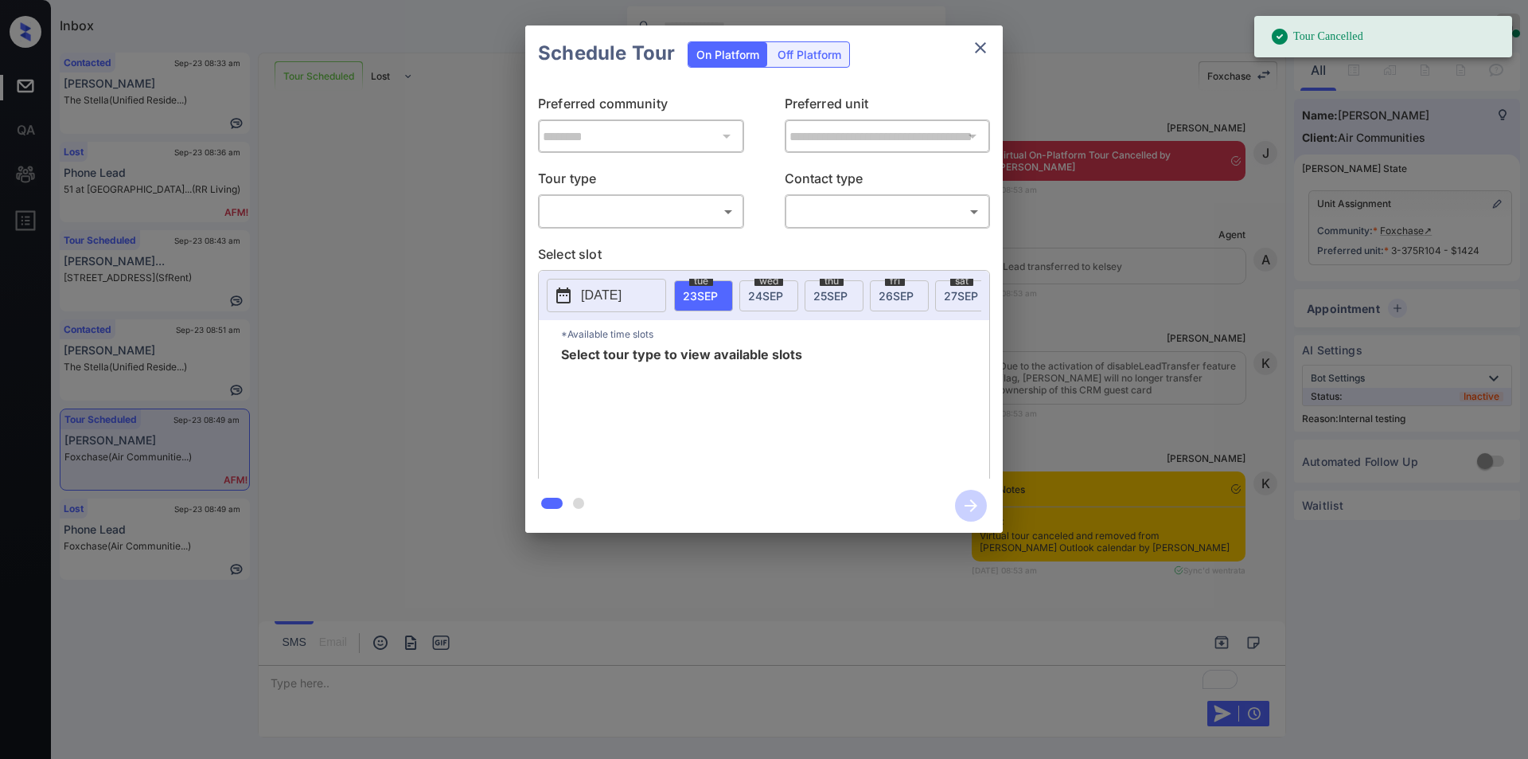
click at [643, 220] on body "Tour Cancelled Inbox [PERSON_NAME] Online Set yourself offline Set yourself on …" at bounding box center [764, 379] width 1528 height 759
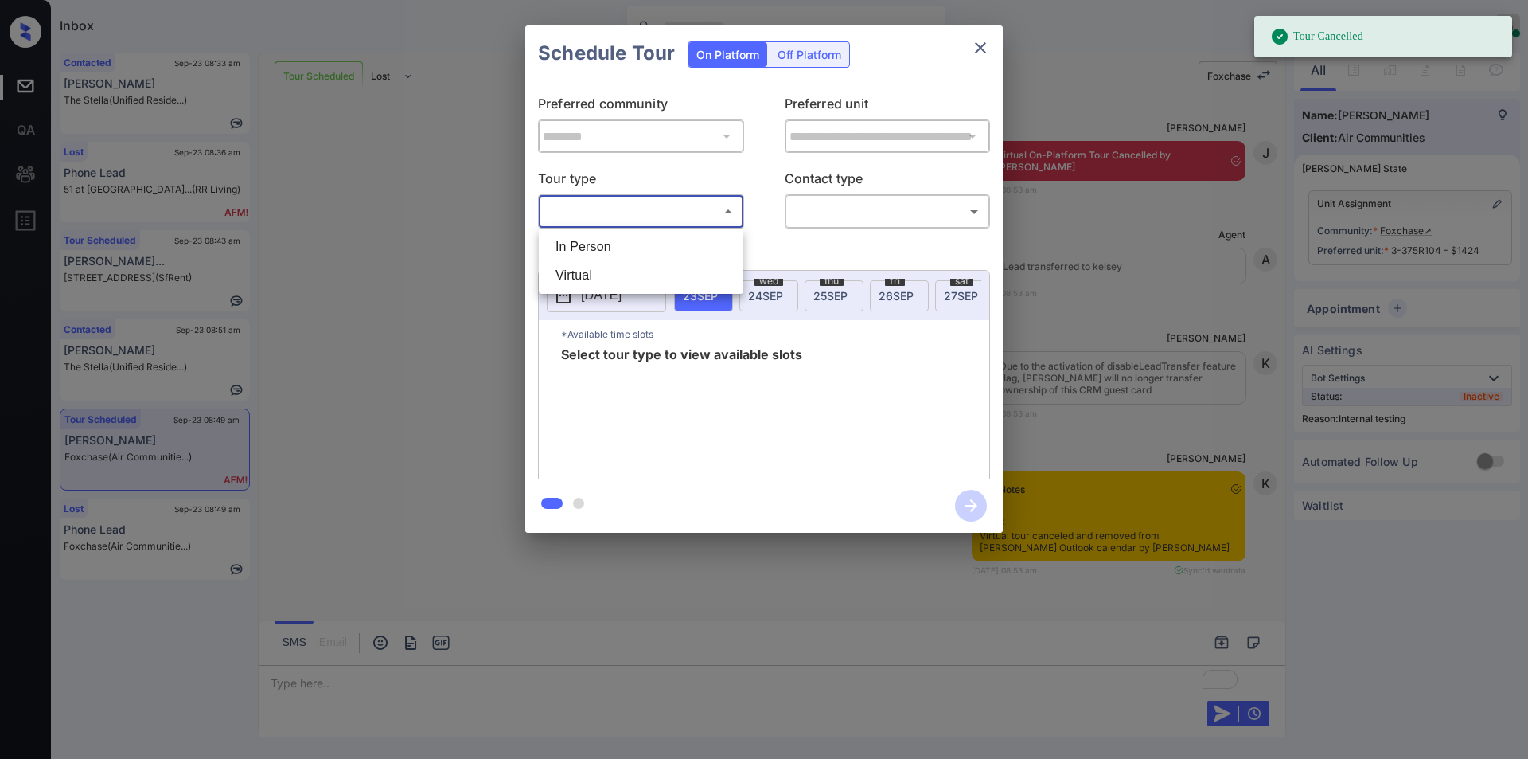
click at [613, 287] on li "Virtual" at bounding box center [641, 275] width 197 height 29
type input "*******"
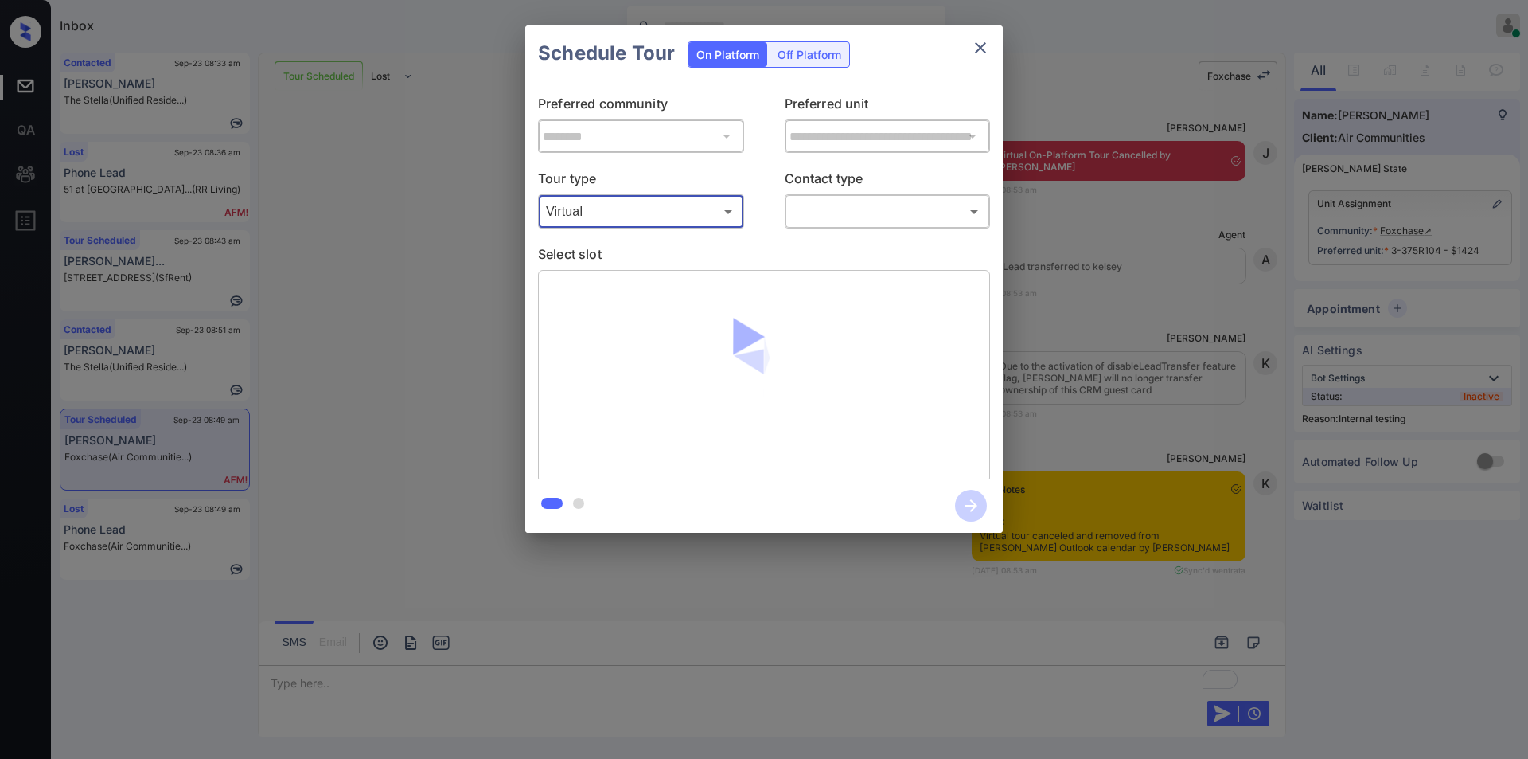
click at [841, 208] on body "Tour Cancelled Inbox Jiro Alonzo Online Set yourself offline Set yourself on br…" at bounding box center [764, 379] width 1528 height 759
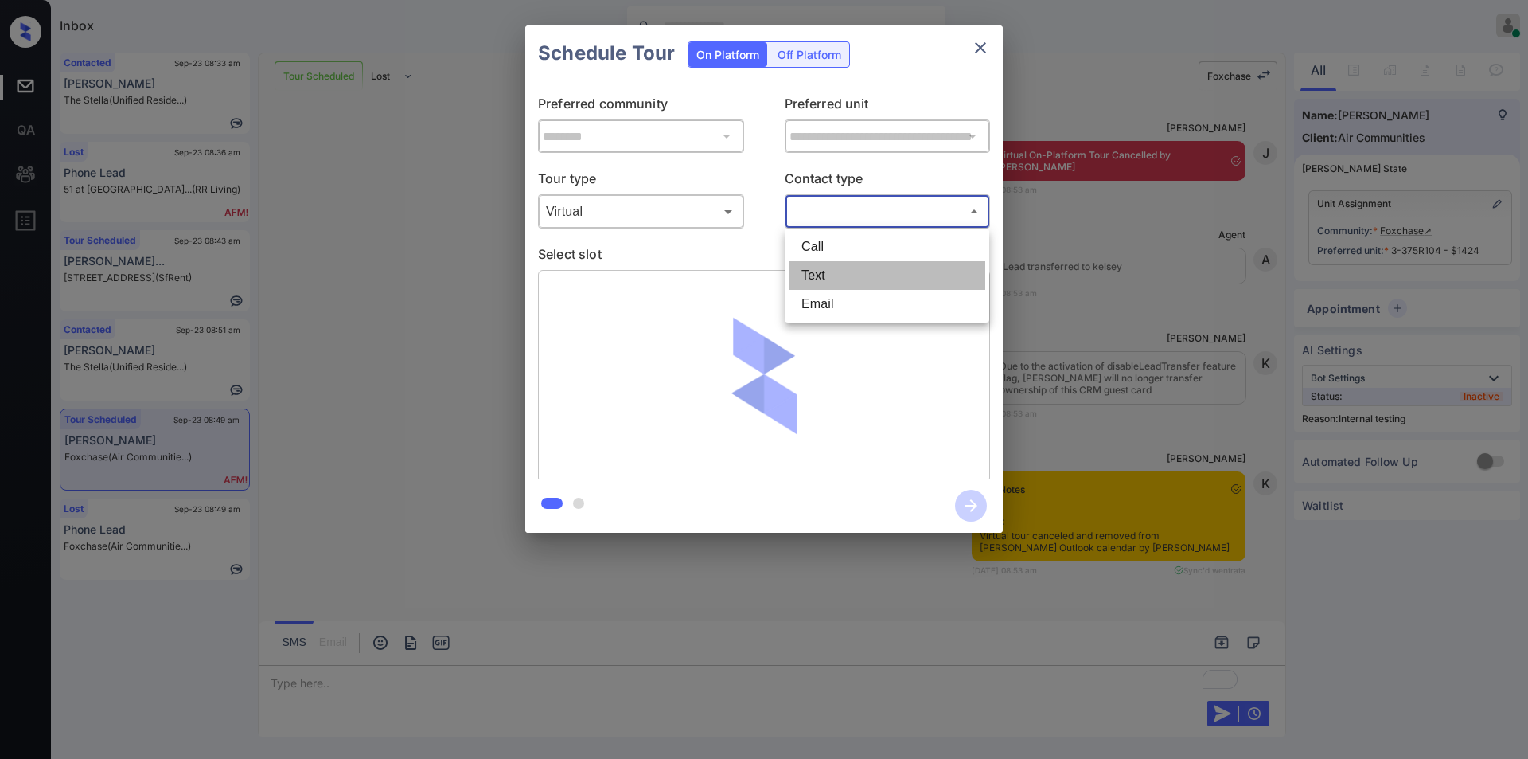
click at [830, 270] on li "Text" at bounding box center [887, 275] width 197 height 29
type input "****"
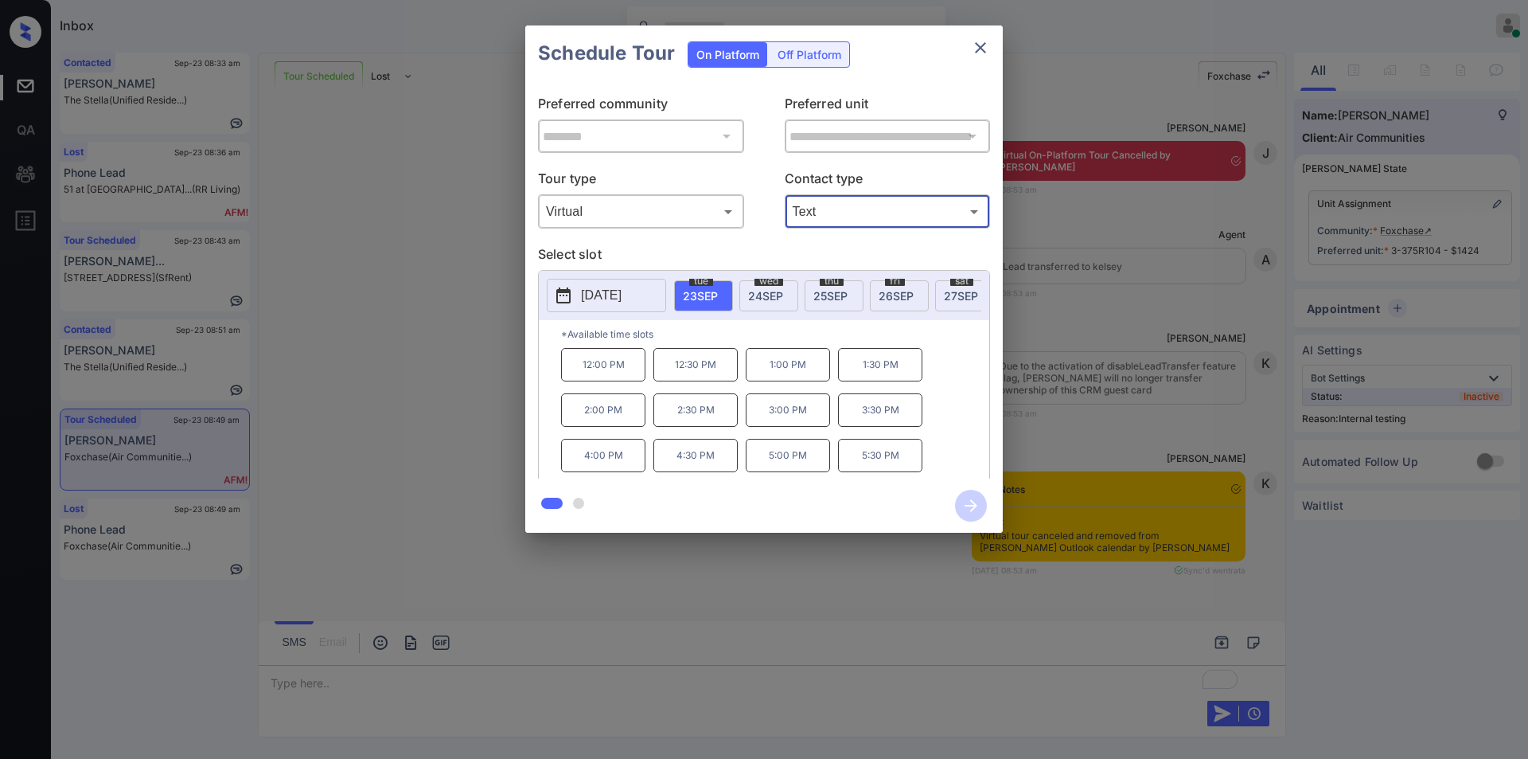
click at [453, 427] on div "**********" at bounding box center [764, 279] width 1528 height 558
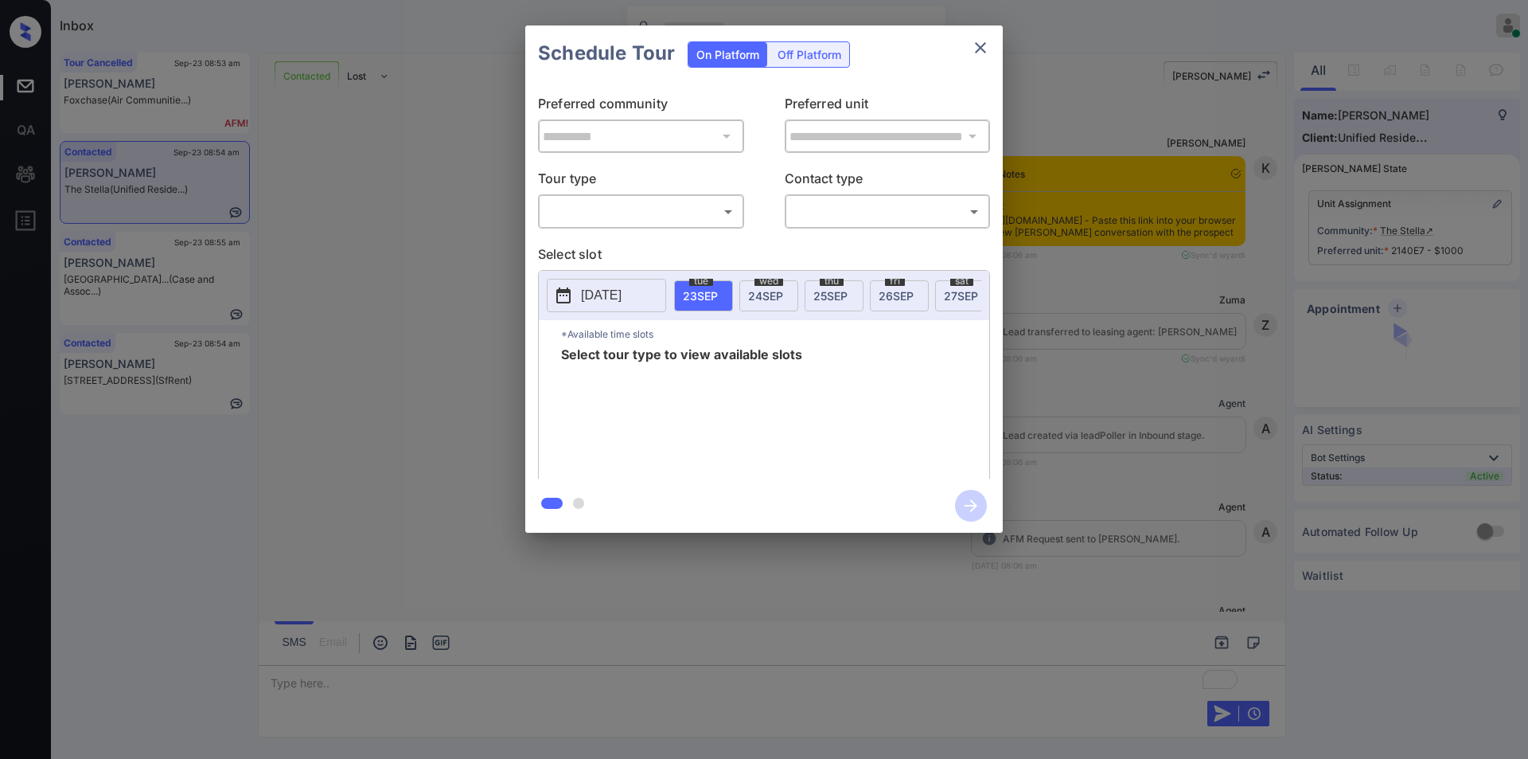
scroll to position [2670, 0]
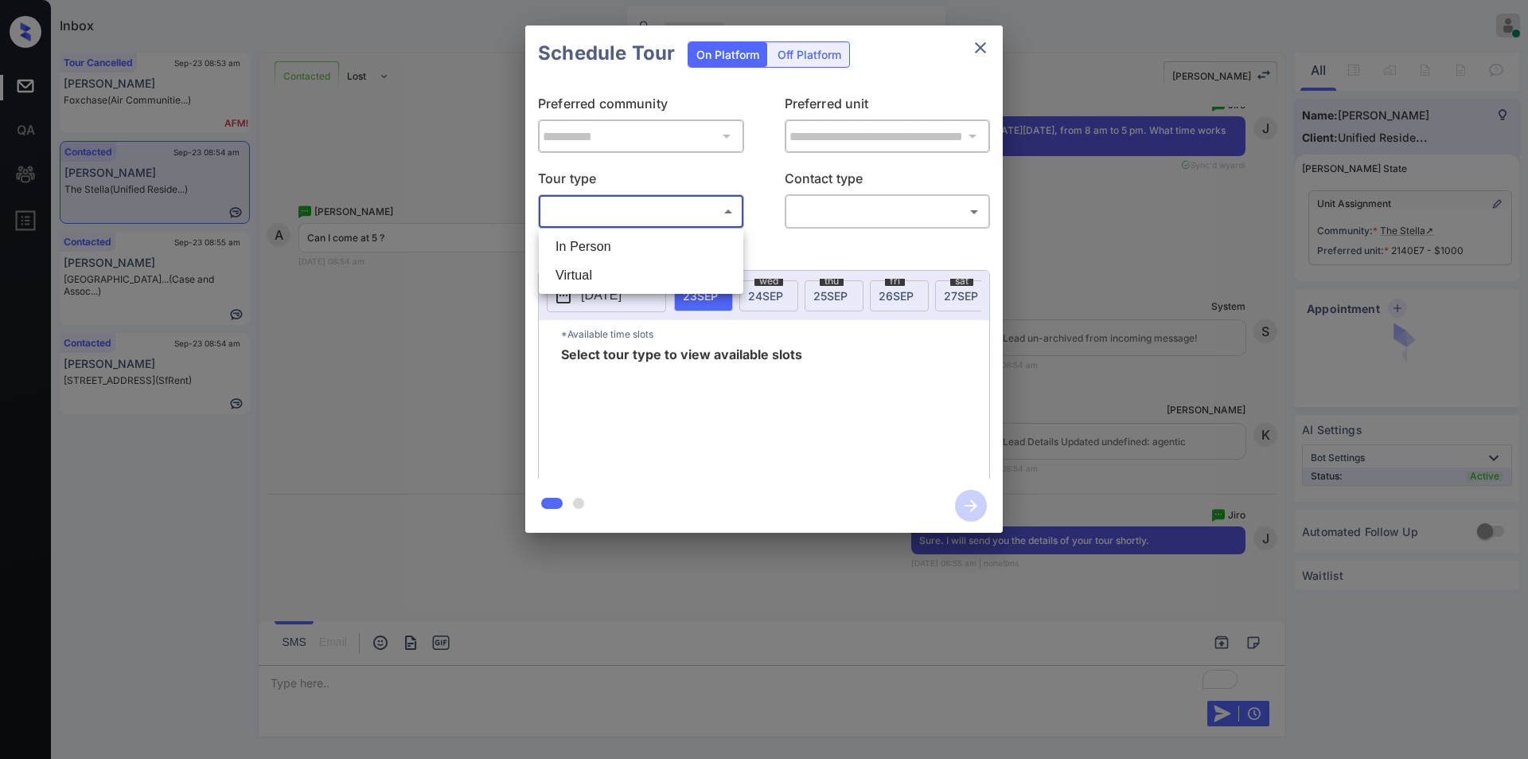
click at [606, 213] on body "Inbox [PERSON_NAME] Online Set yourself offline Set yourself on break Profile S…" at bounding box center [764, 379] width 1528 height 759
click at [584, 243] on li "In Person" at bounding box center [641, 246] width 197 height 29
type input "********"
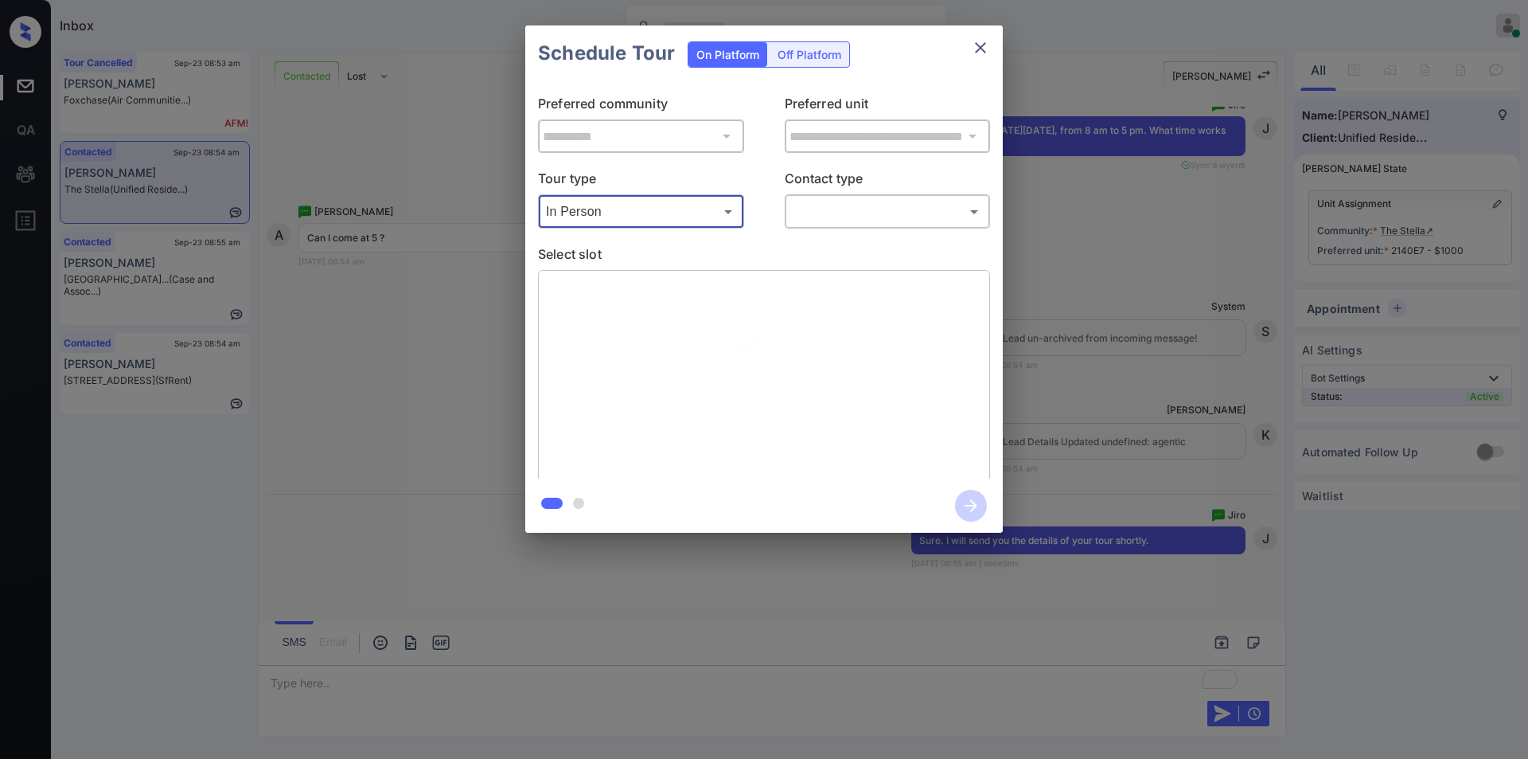
click at [868, 211] on body "Inbox [PERSON_NAME] Online Set yourself offline Set yourself on break Profile S…" at bounding box center [764, 379] width 1528 height 759
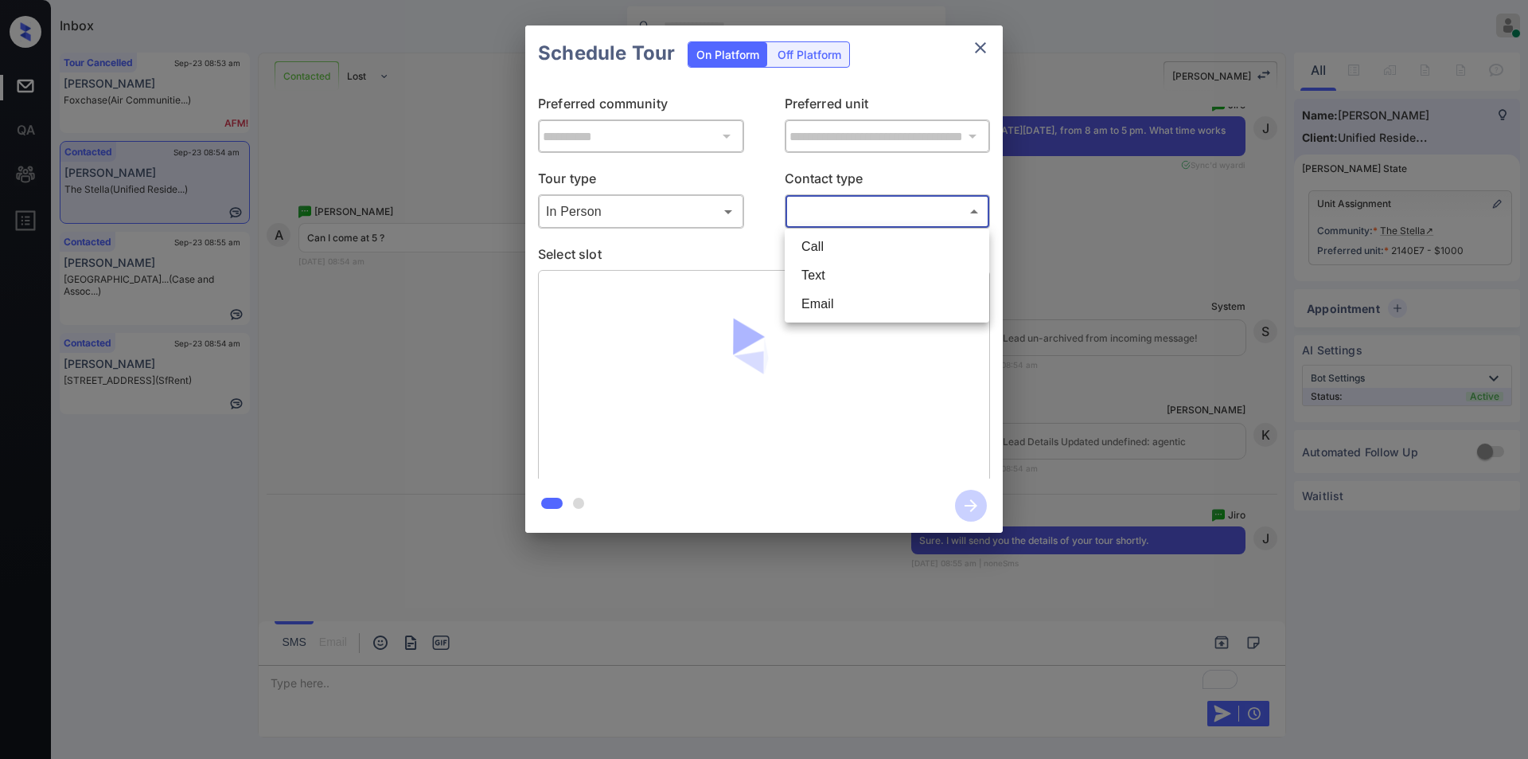
click at [826, 285] on li "Text" at bounding box center [887, 275] width 197 height 29
type input "****"
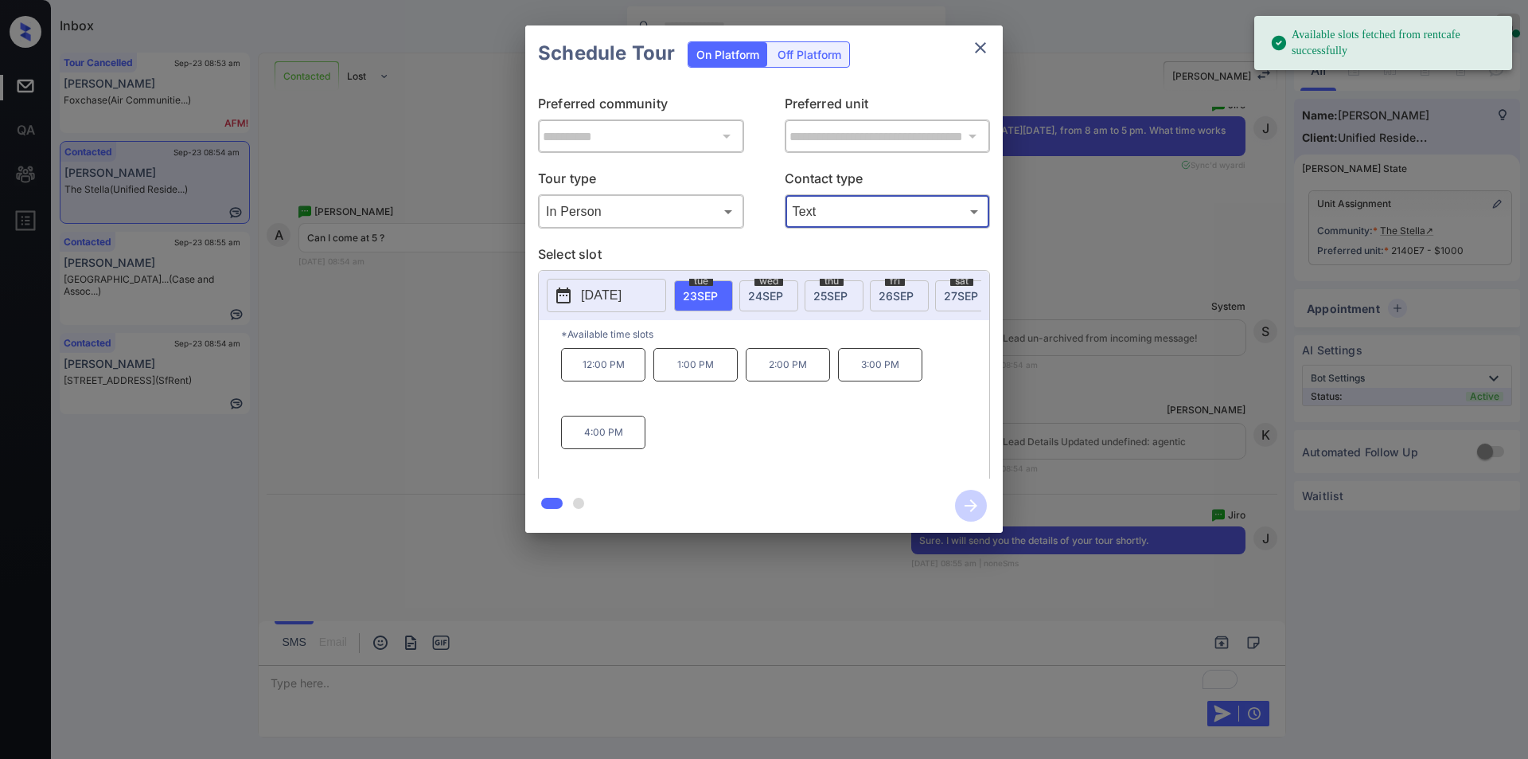
click at [622, 297] on p "[DATE]" at bounding box center [601, 295] width 41 height 19
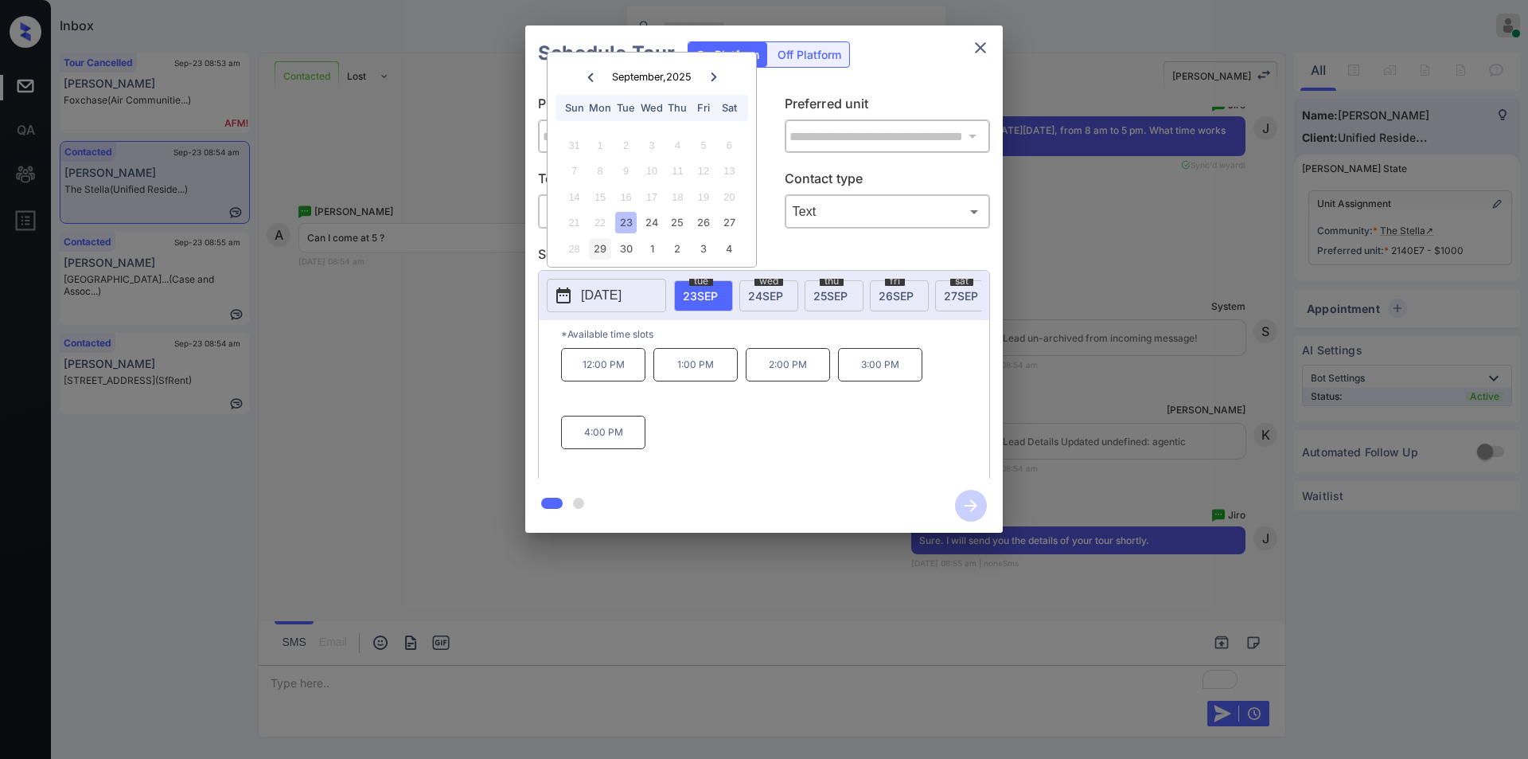
click at [598, 251] on div "29" at bounding box center [599, 248] width 21 height 21
click at [594, 470] on p "5:00 PM" at bounding box center [603, 455] width 84 height 33
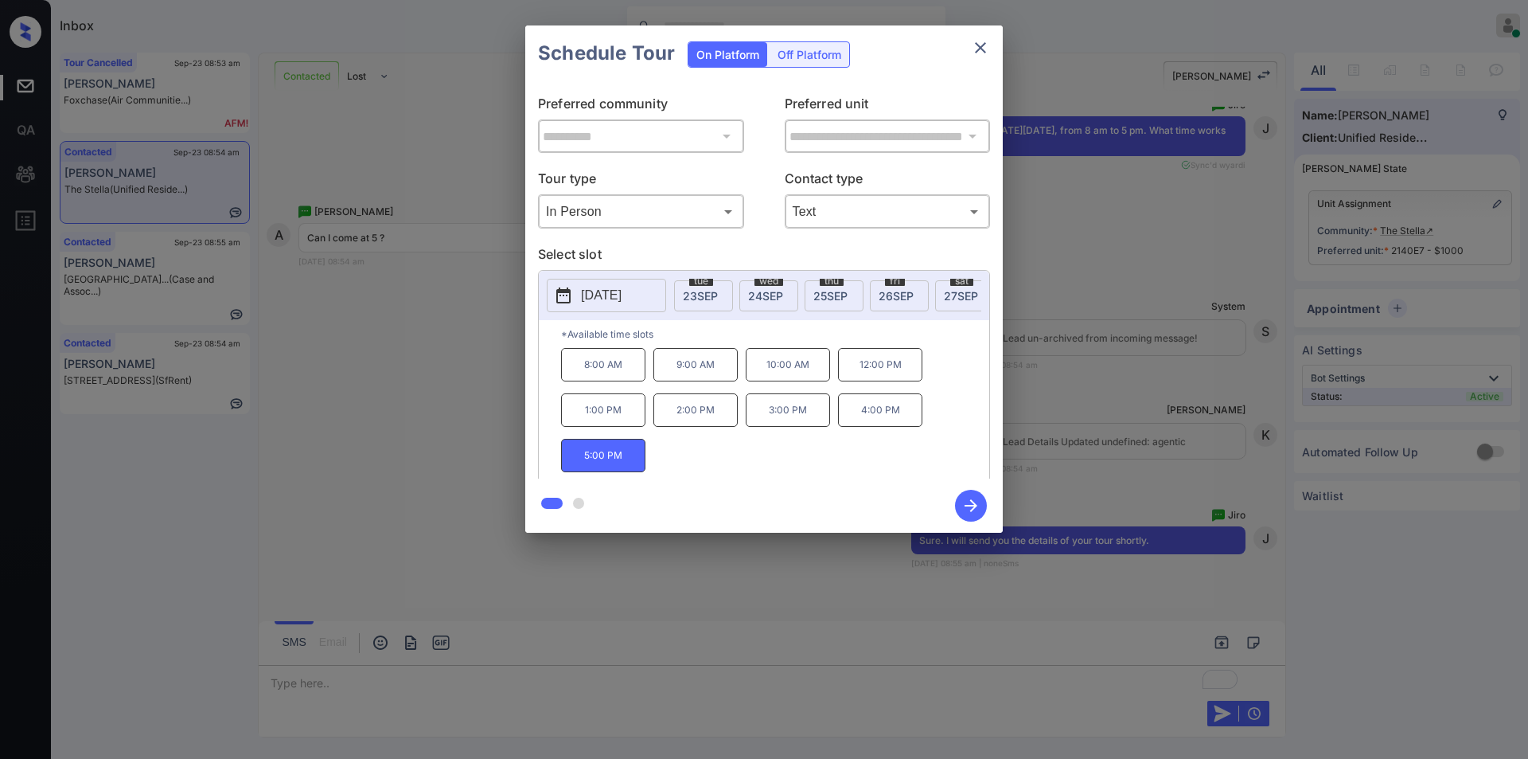
click at [980, 509] on icon "button" at bounding box center [971, 506] width 32 height 32
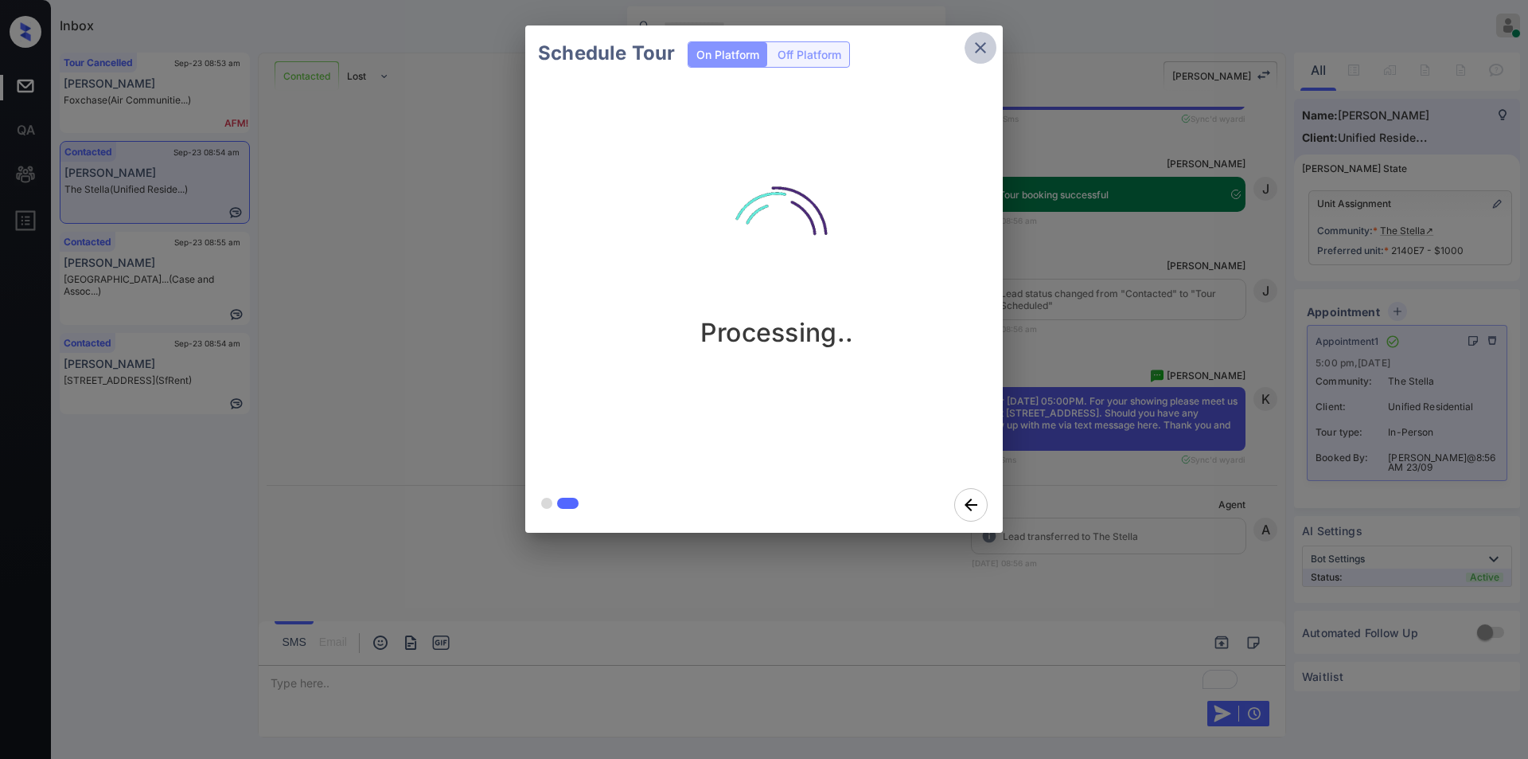
scroll to position [3114, 0]
click at [975, 43] on icon "close" at bounding box center [980, 47] width 19 height 19
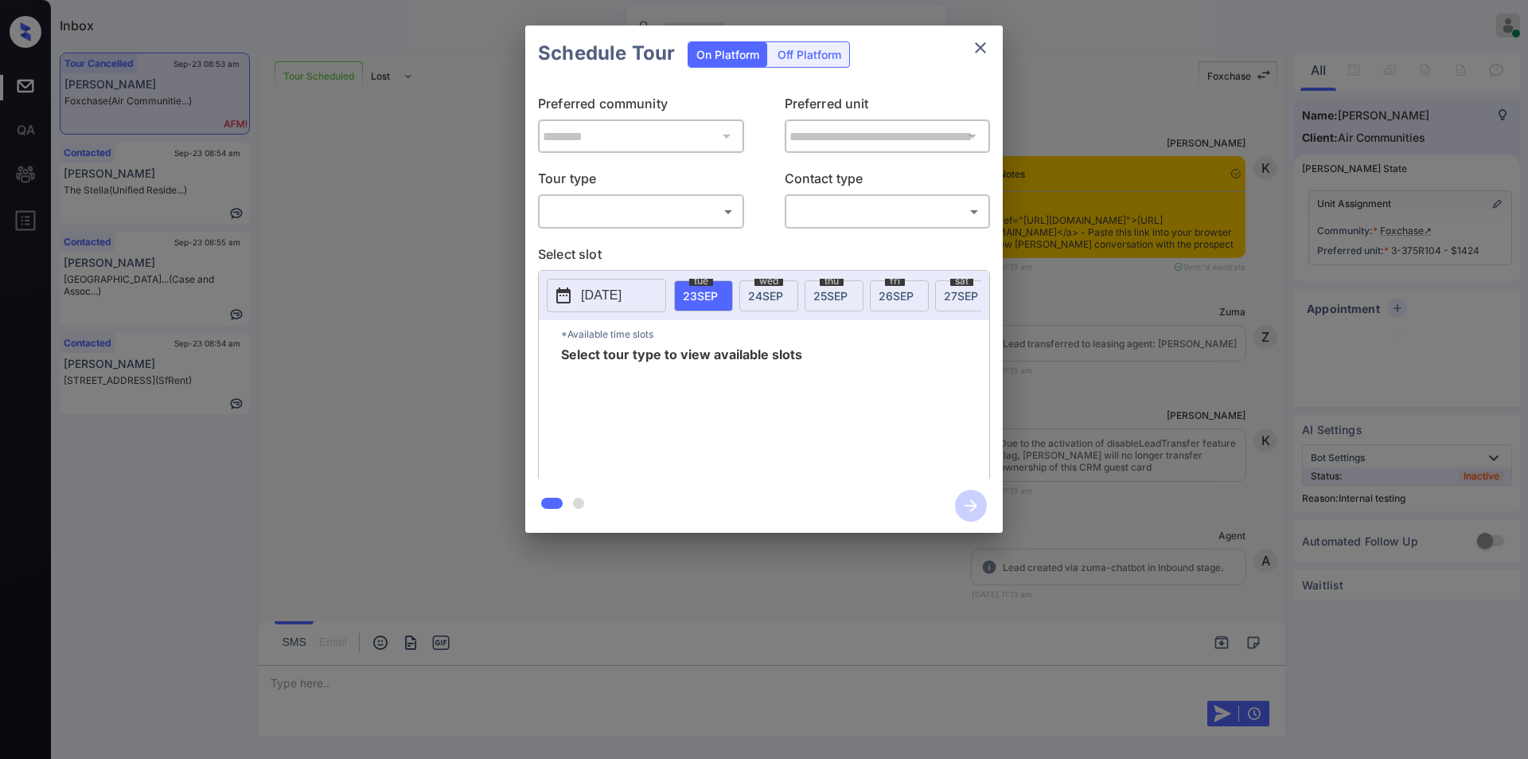
scroll to position [9319, 0]
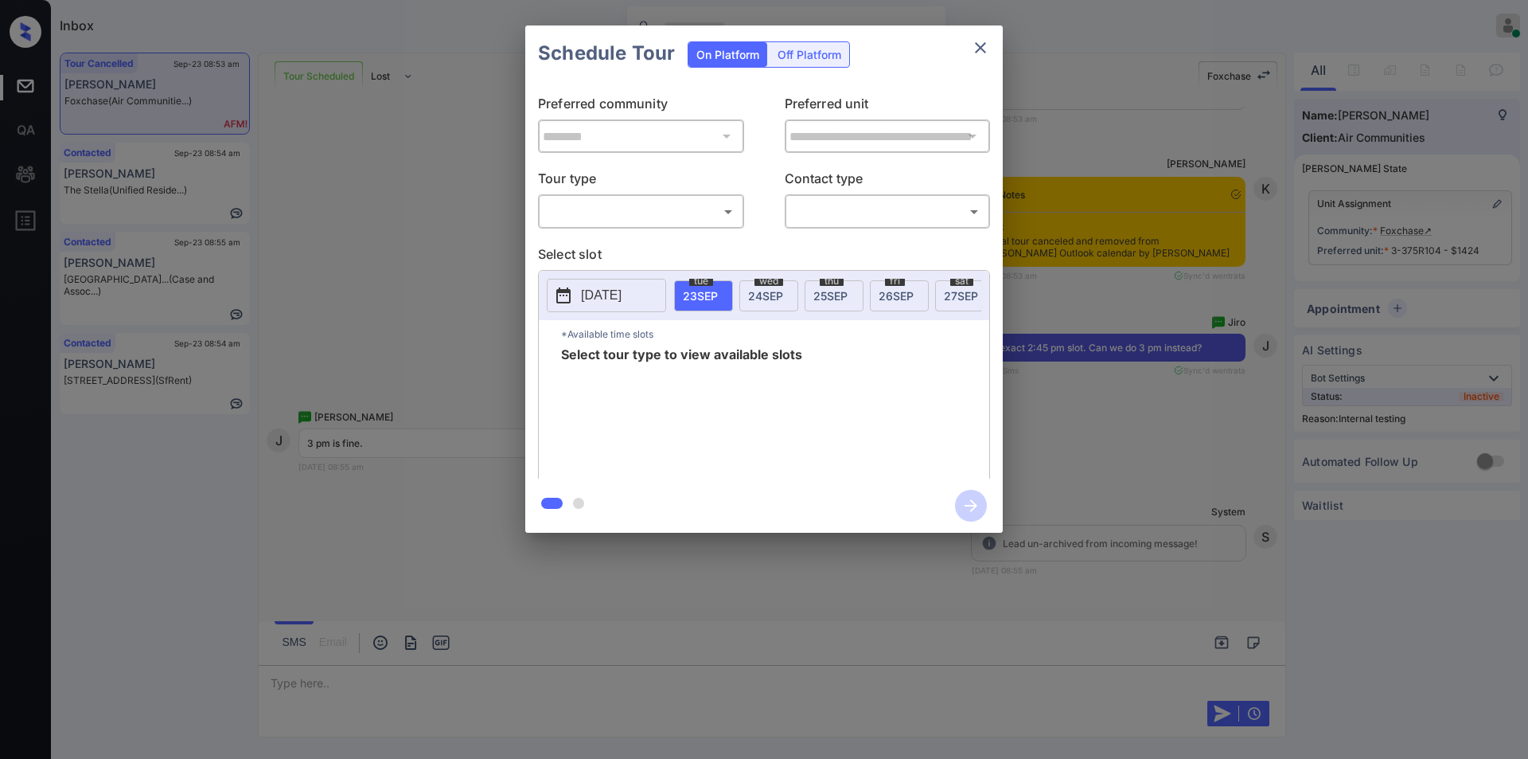
click at [626, 197] on div "​ ​" at bounding box center [641, 211] width 206 height 34
click at [618, 213] on body "Inbox Jiro Alonzo Online Set yourself offline Set yourself on break Profile Swi…" at bounding box center [764, 379] width 1528 height 759
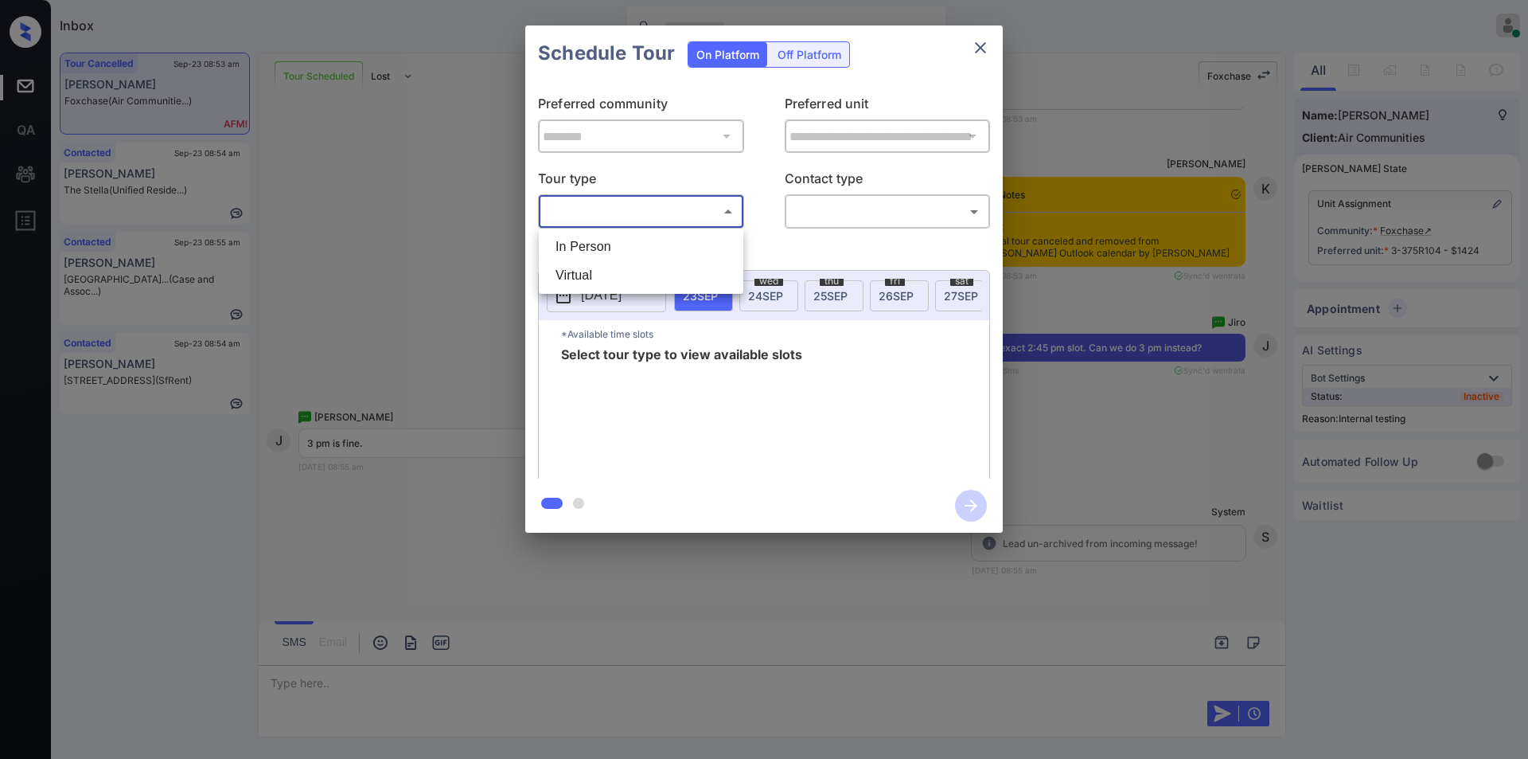
drag, startPoint x: 595, startPoint y: 277, endPoint x: 731, endPoint y: 240, distance: 141.2
click at [596, 277] on li "Virtual" at bounding box center [641, 275] width 197 height 29
type input "*******"
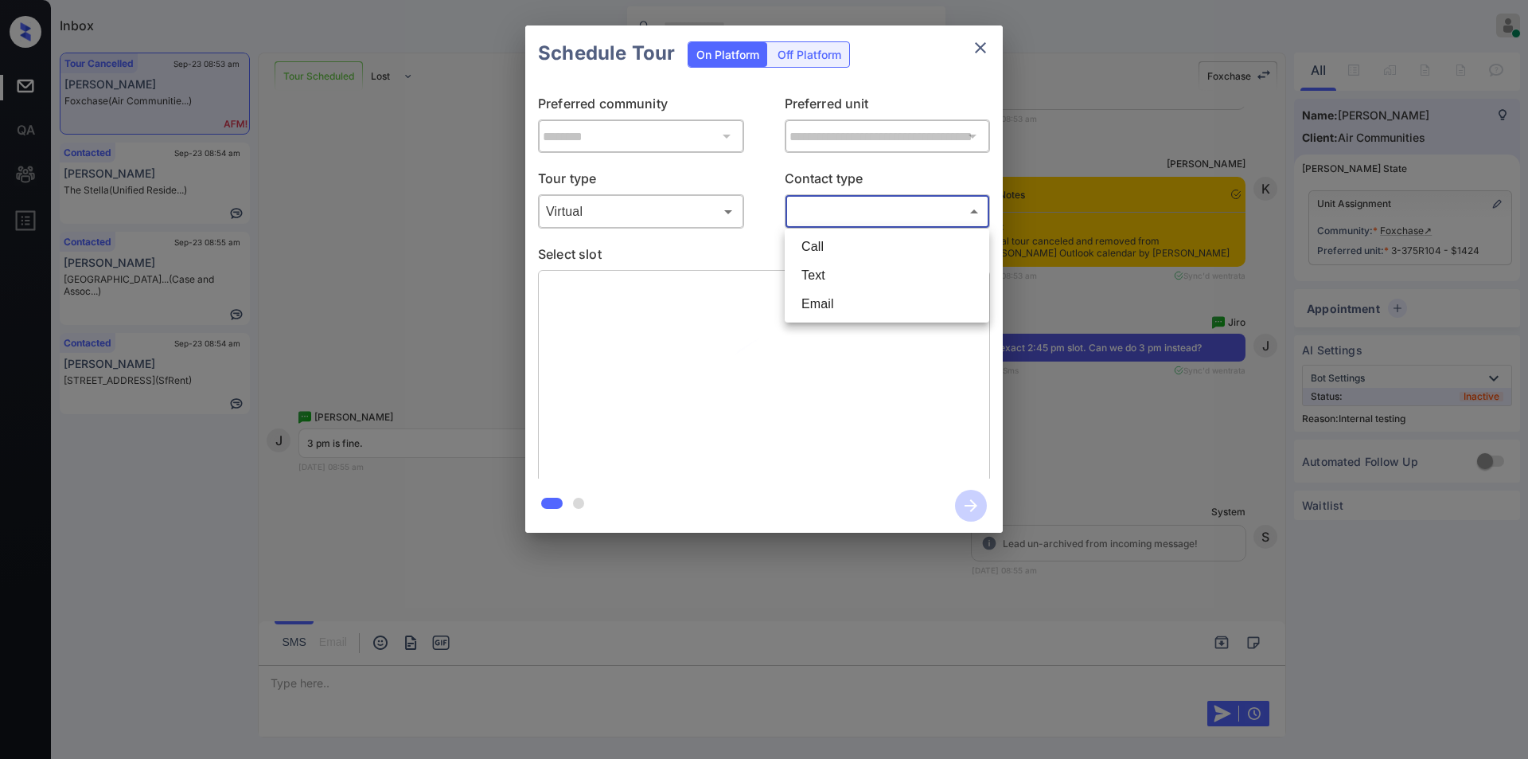
click at [818, 216] on body "Inbox Jiro Alonzo Online Set yourself offline Set yourself on break Profile Swi…" at bounding box center [764, 379] width 1528 height 759
click at [825, 278] on li "Text" at bounding box center [887, 275] width 197 height 29
type input "****"
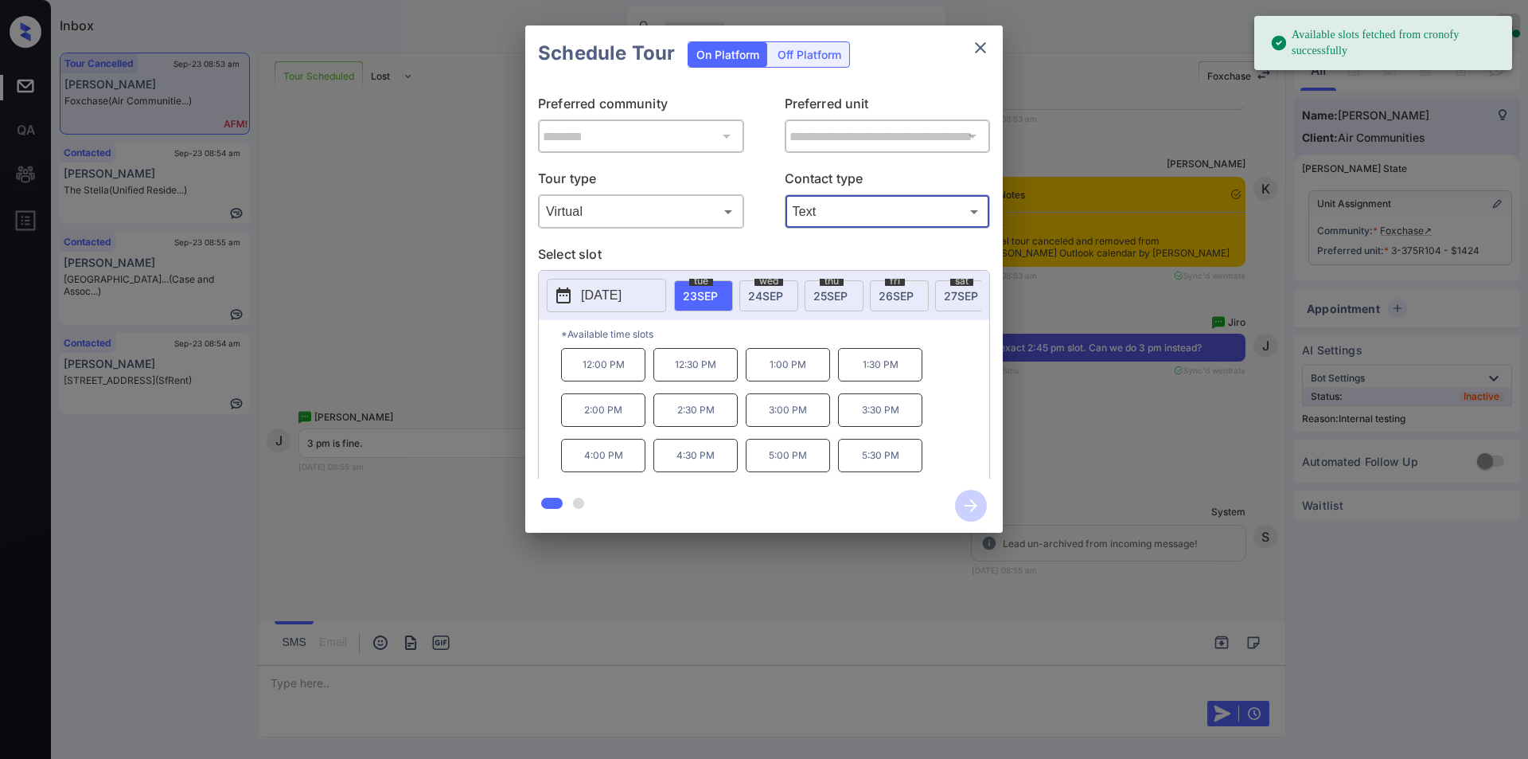
click at [796, 427] on p "3:00 PM" at bounding box center [788, 409] width 84 height 33
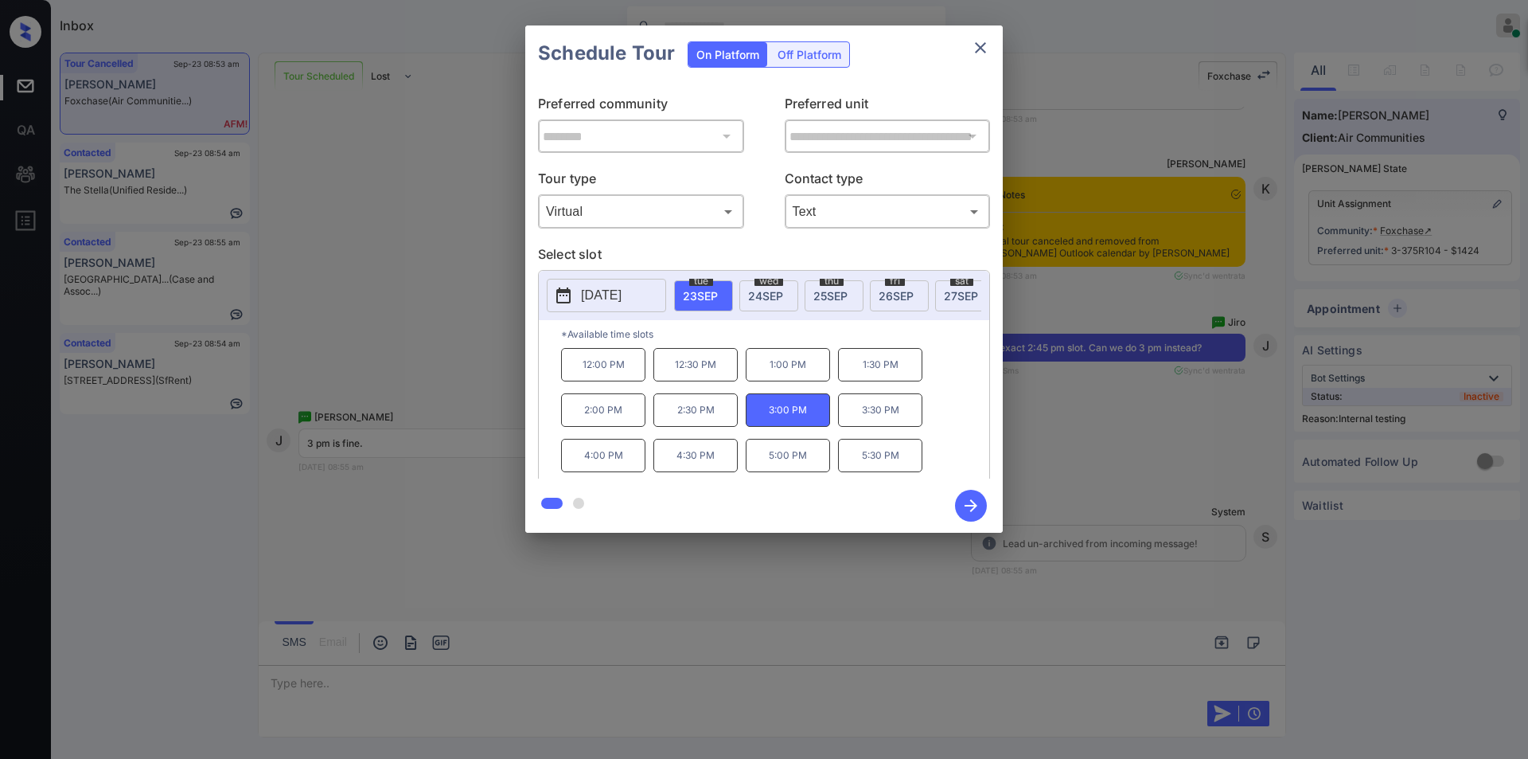
click at [974, 498] on icon "button" at bounding box center [971, 506] width 32 height 32
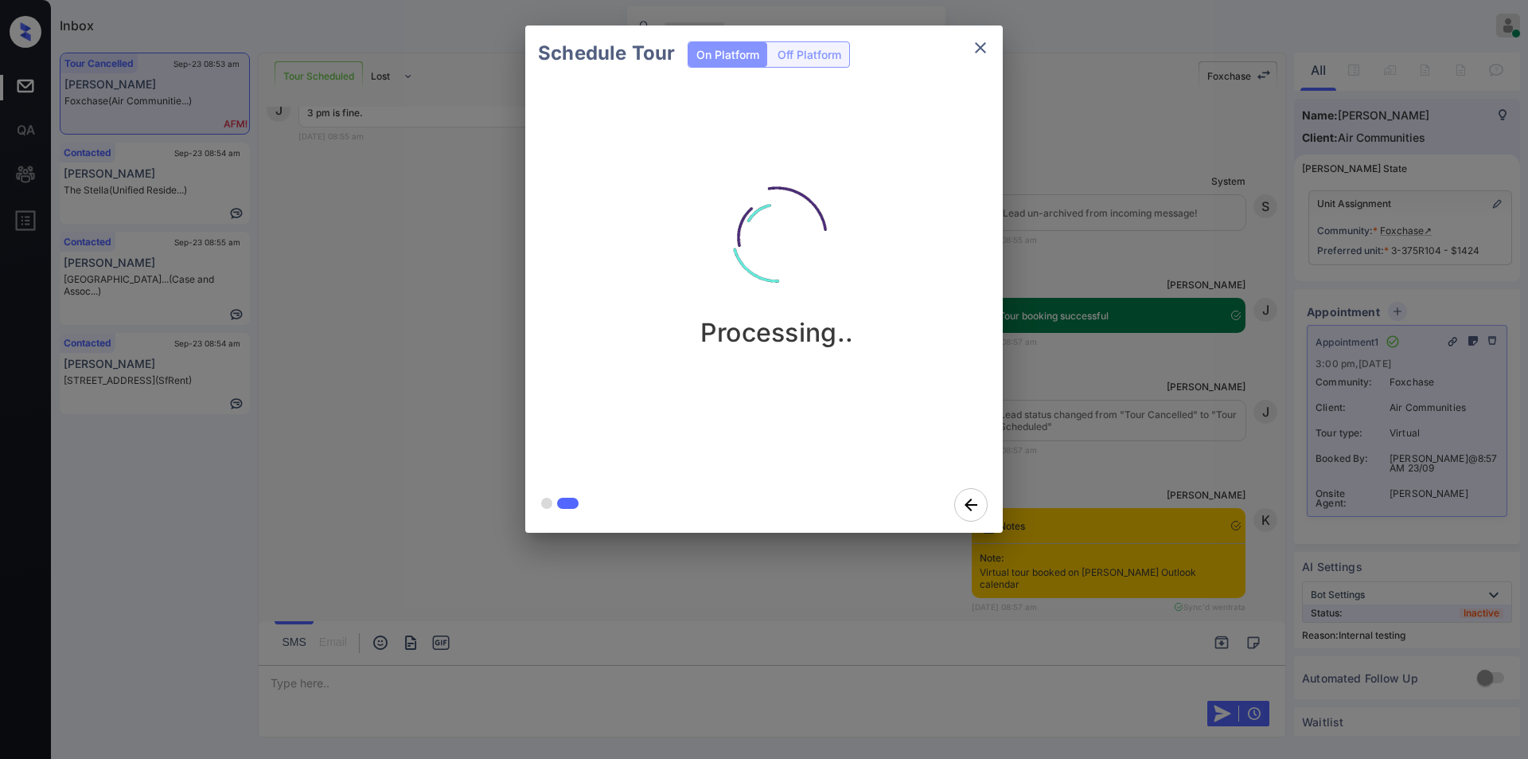
scroll to position [9674, 0]
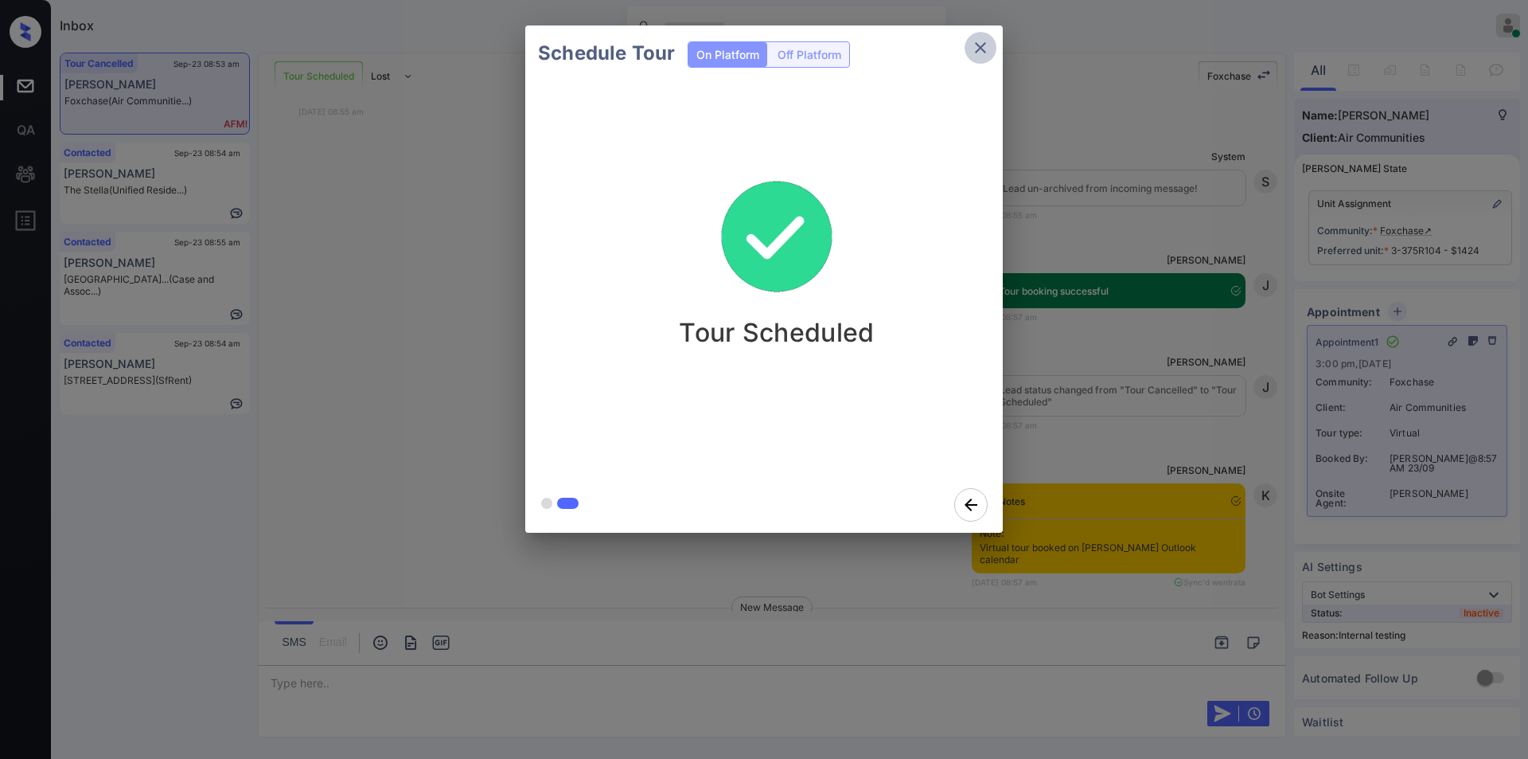
click at [980, 49] on icon "close" at bounding box center [980, 47] width 11 height 11
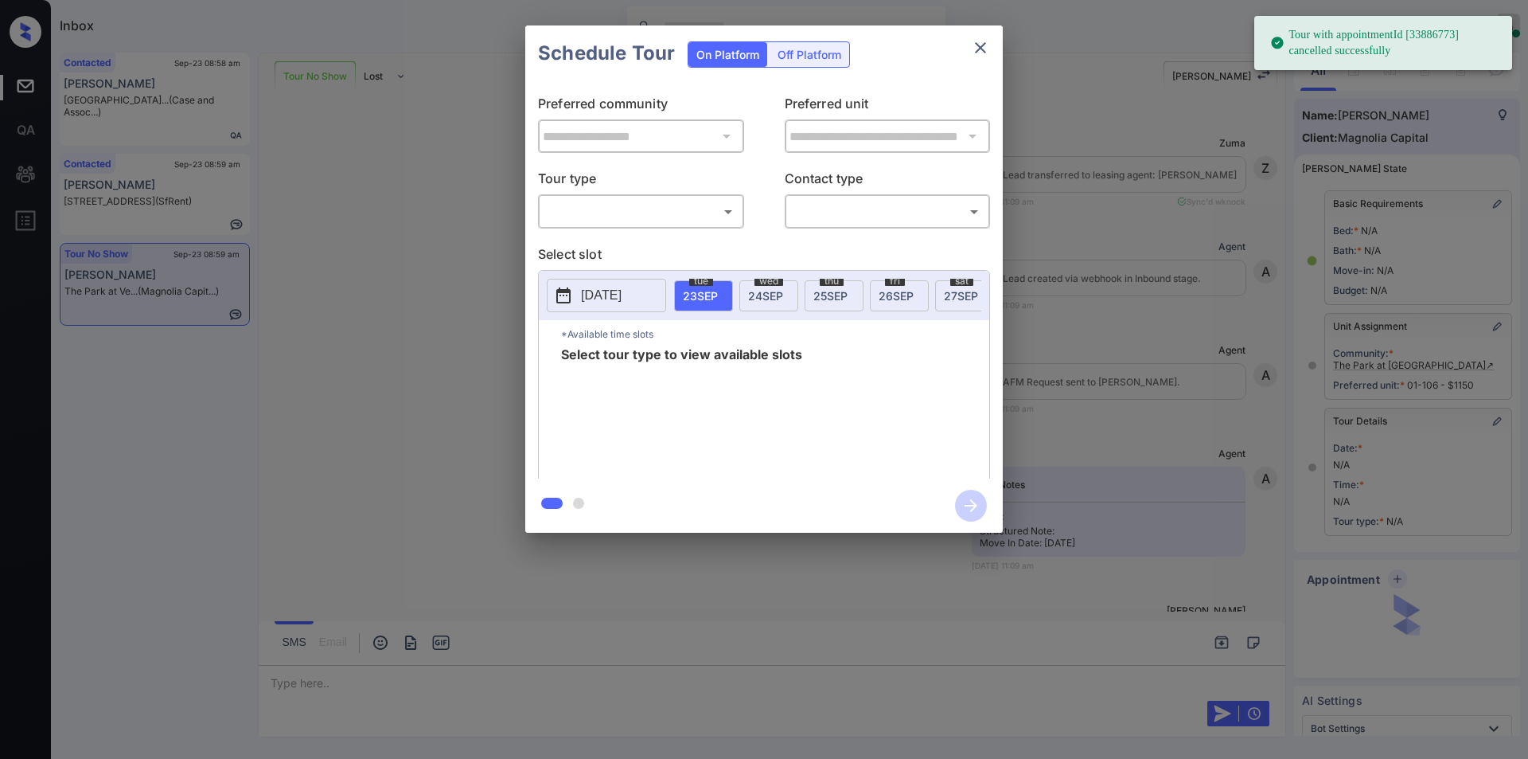
scroll to position [18168, 0]
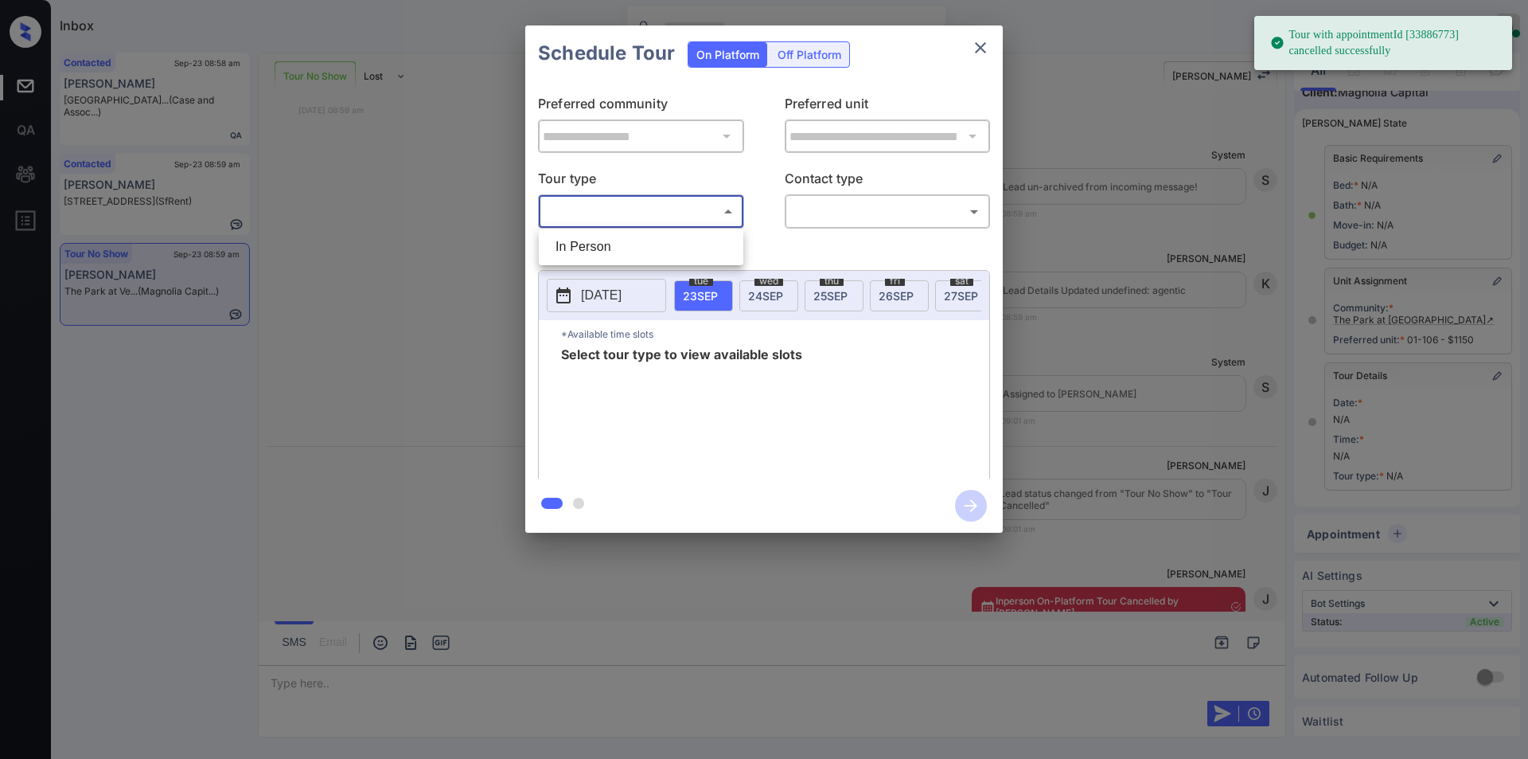
click at [606, 213] on body "Tour with appointmentId [33886773] cancelled successfully Inbox Jiro Alonzo Onl…" at bounding box center [764, 379] width 1528 height 759
click at [603, 240] on li "In Person" at bounding box center [641, 246] width 197 height 29
type input "********"
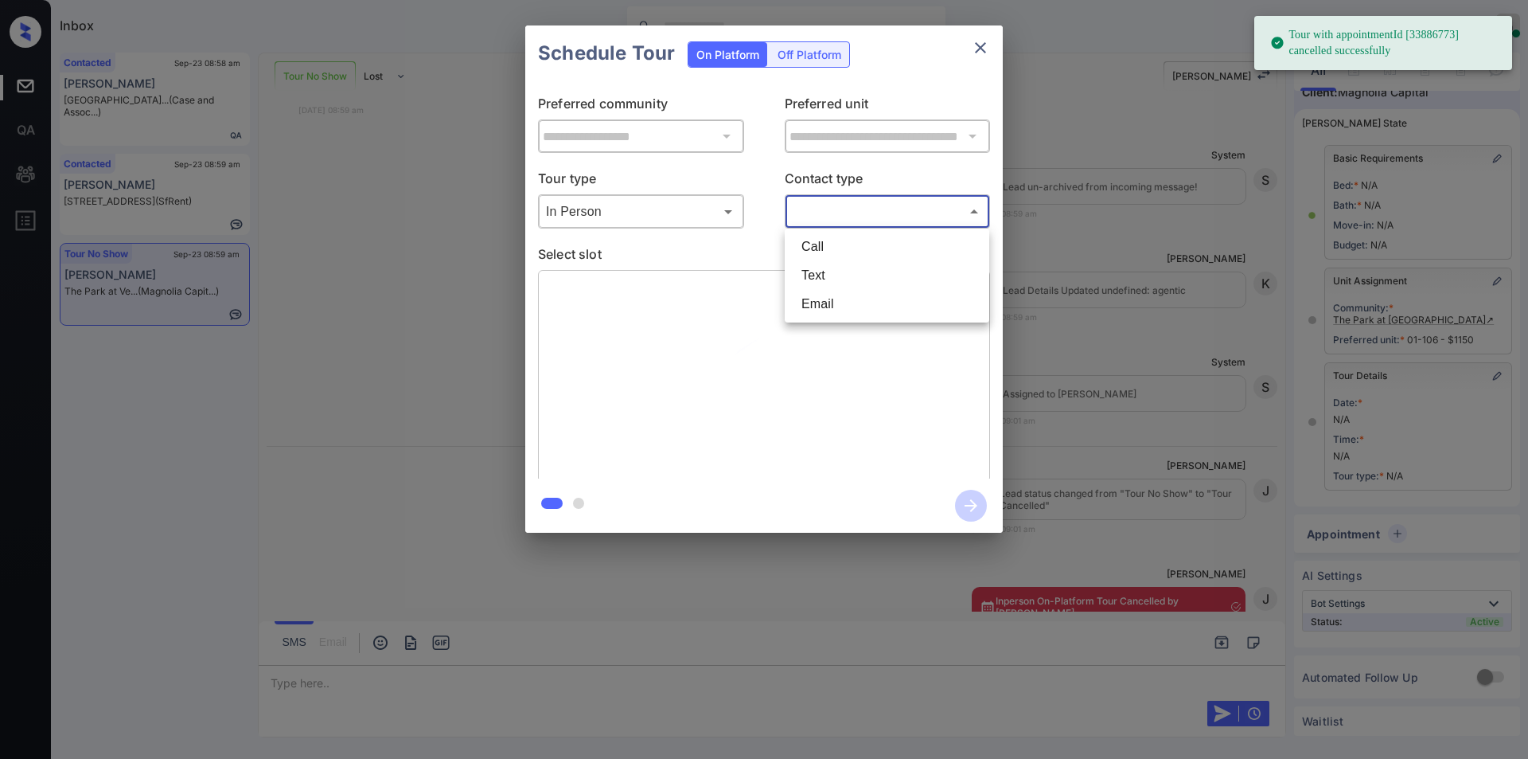
click at [849, 220] on body "Tour with appointmentId [33886773] cancelled successfully Inbox Jiro Alonzo Onl…" at bounding box center [764, 379] width 1528 height 759
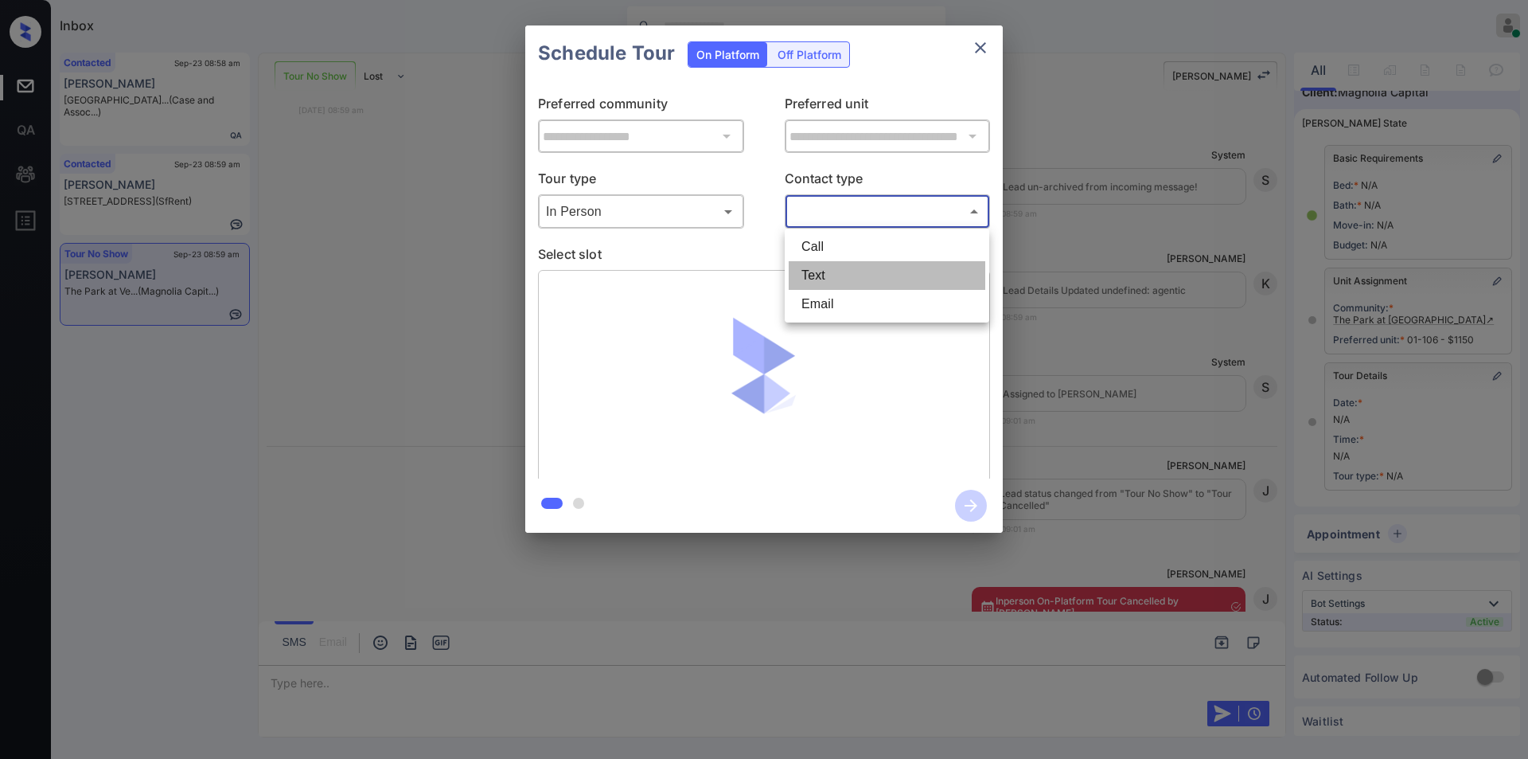
click at [821, 277] on li "Text" at bounding box center [887, 275] width 197 height 29
type input "****"
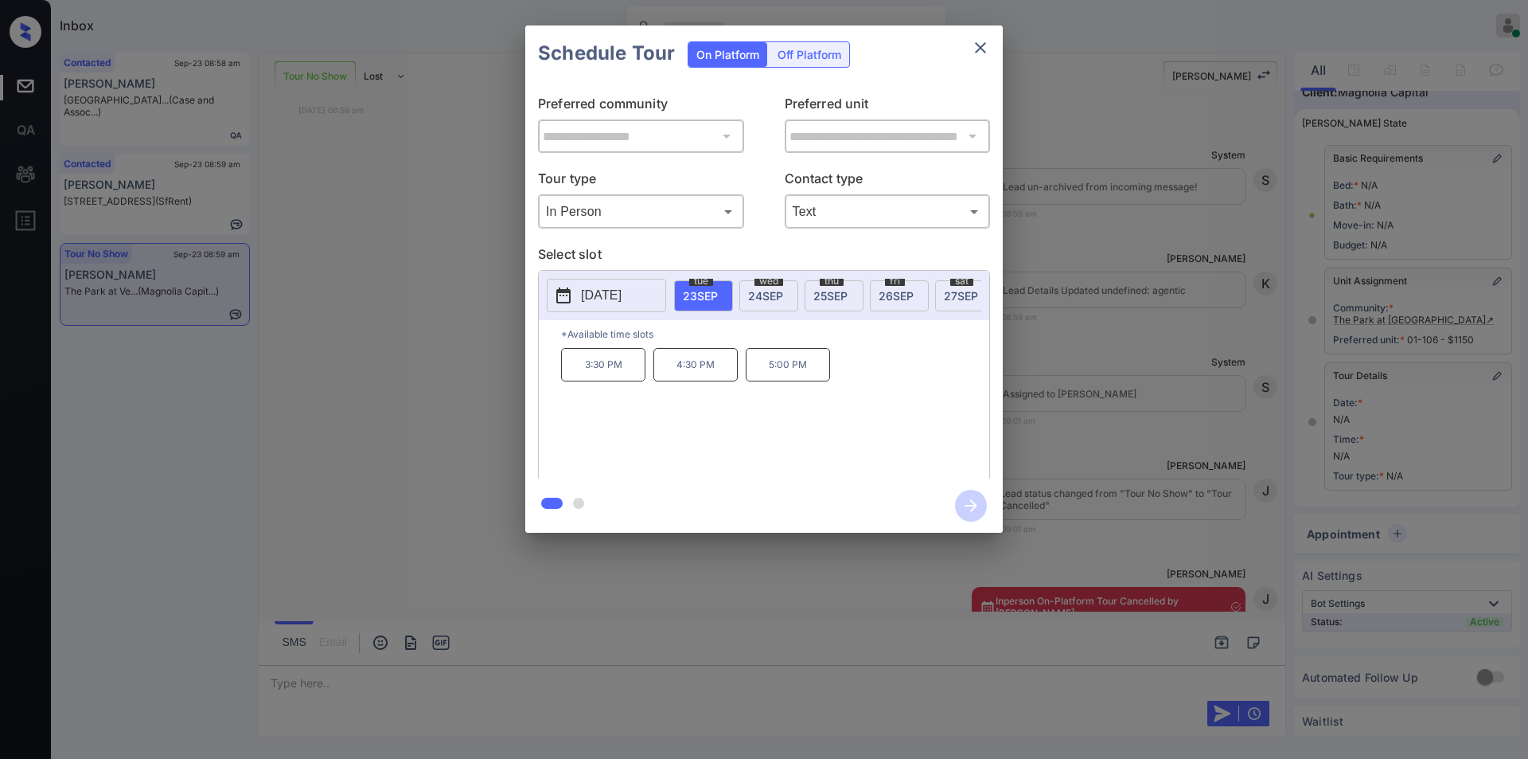
click at [400, 474] on div "**********" at bounding box center [764, 279] width 1528 height 558
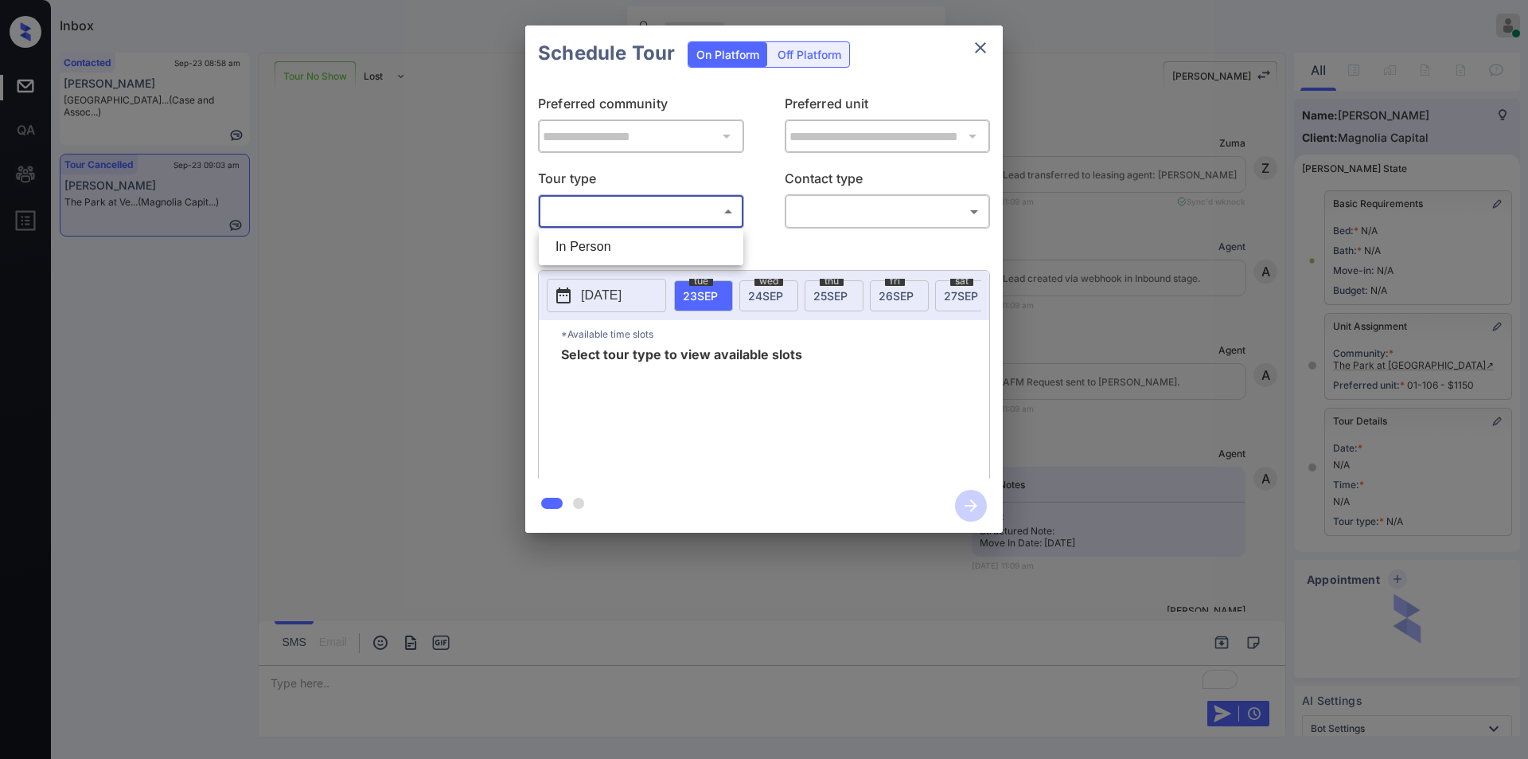
scroll to position [18566, 0]
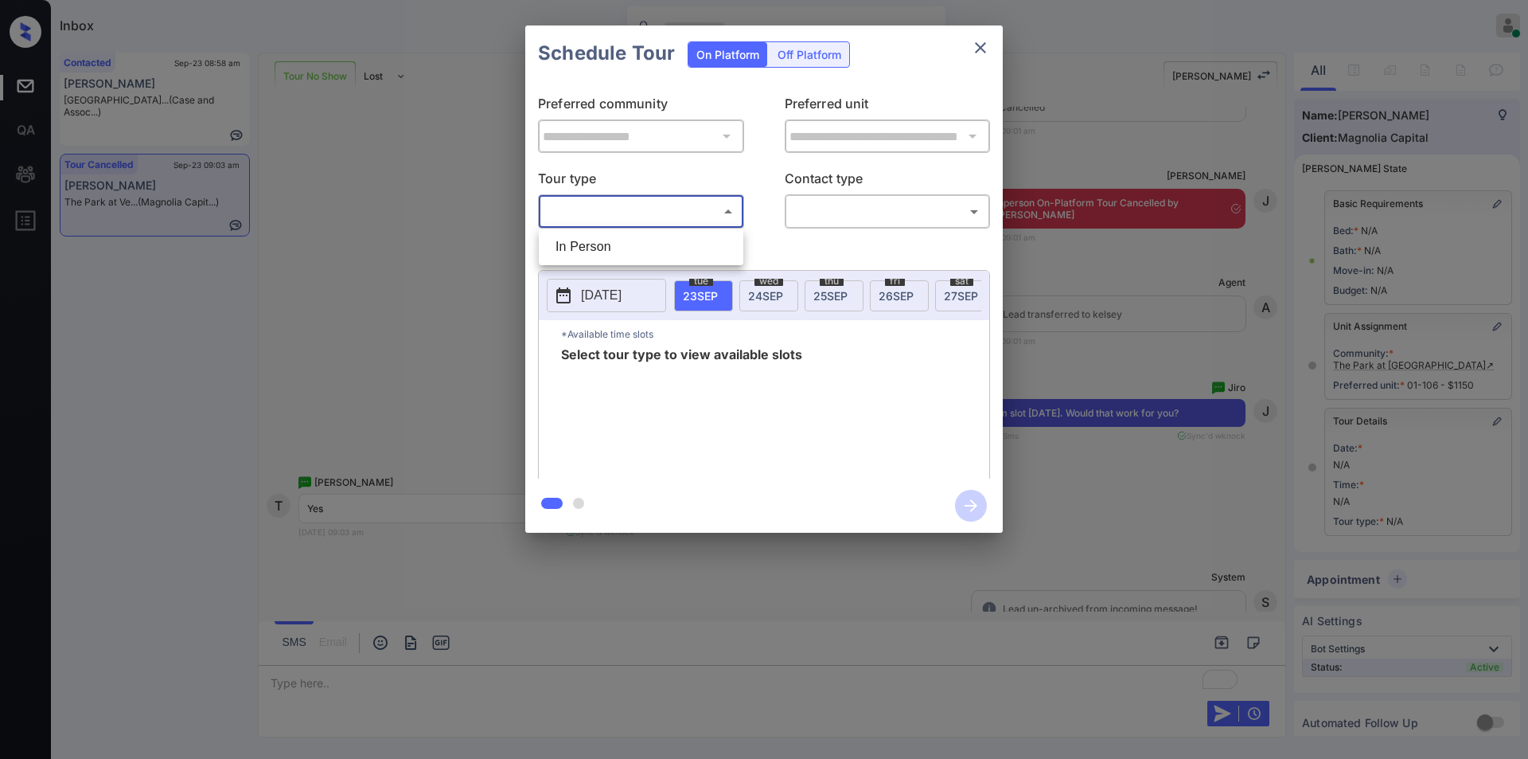
drag, startPoint x: 569, startPoint y: 258, endPoint x: 714, endPoint y: 251, distance: 145.0
click at [570, 258] on li "In Person" at bounding box center [641, 246] width 197 height 29
type input "********"
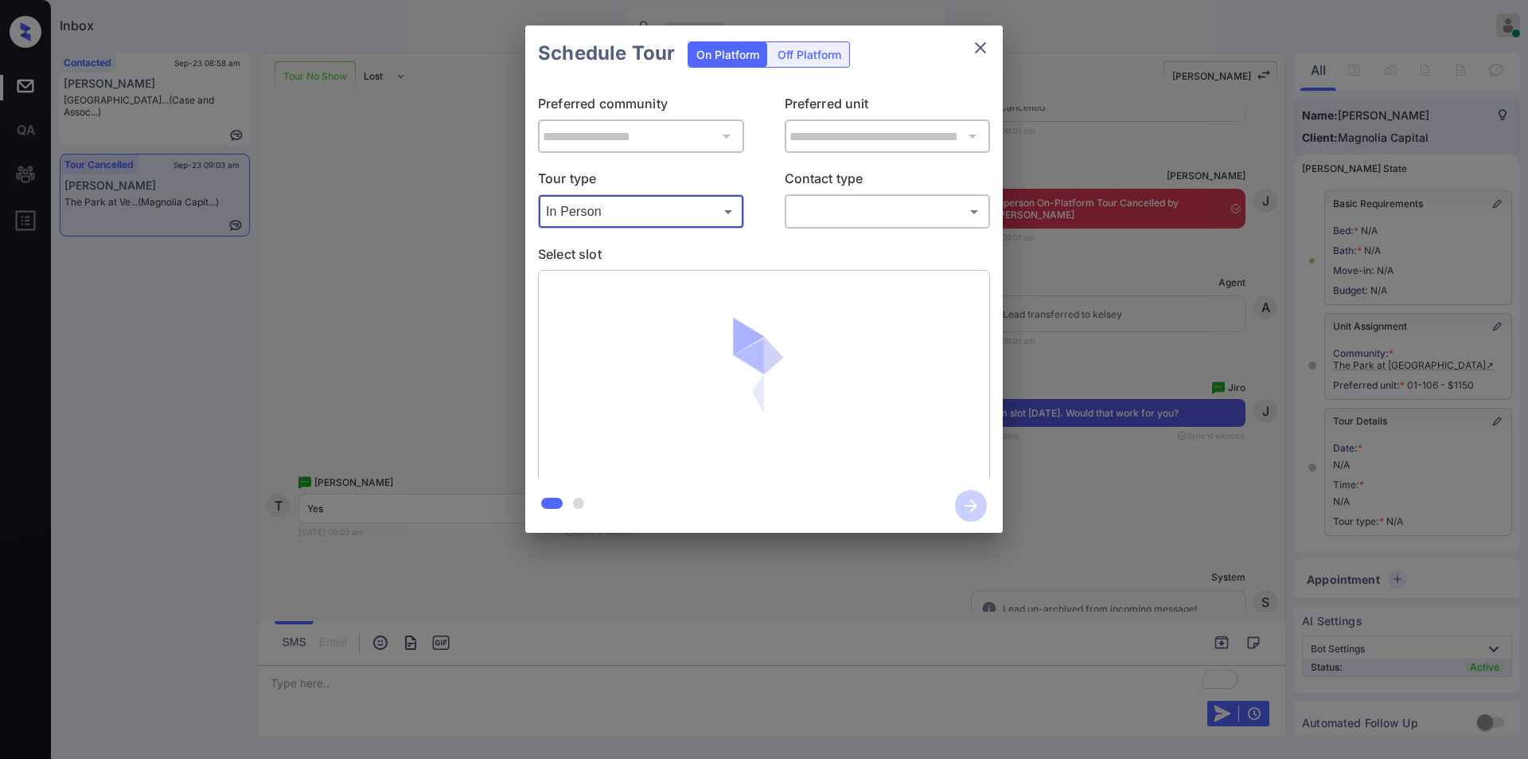
click at [813, 212] on body "Inbox [PERSON_NAME] Online Set yourself offline Set yourself on break Profile S…" at bounding box center [764, 379] width 1528 height 759
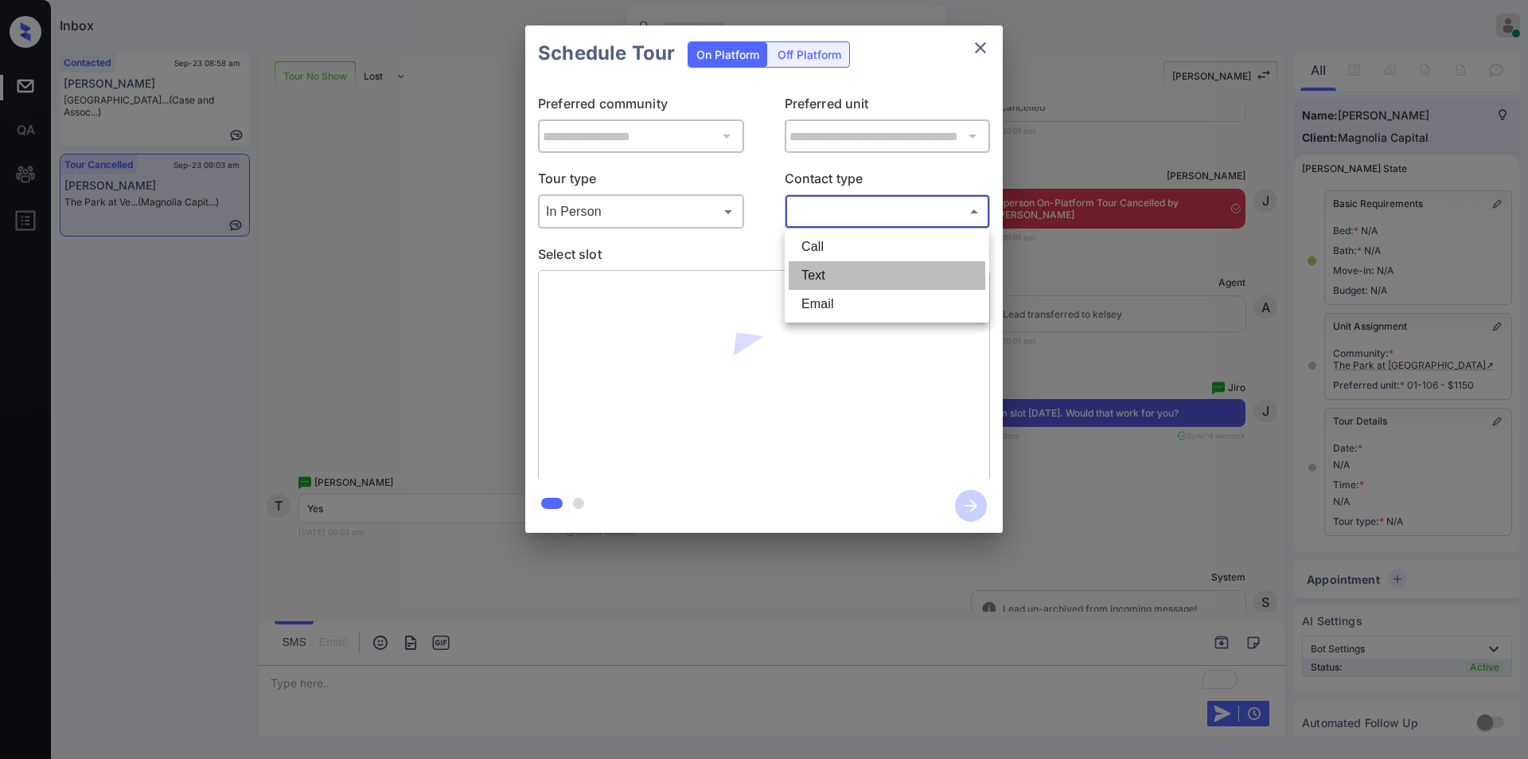
click at [833, 279] on li "Text" at bounding box center [887, 275] width 197 height 29
type input "****"
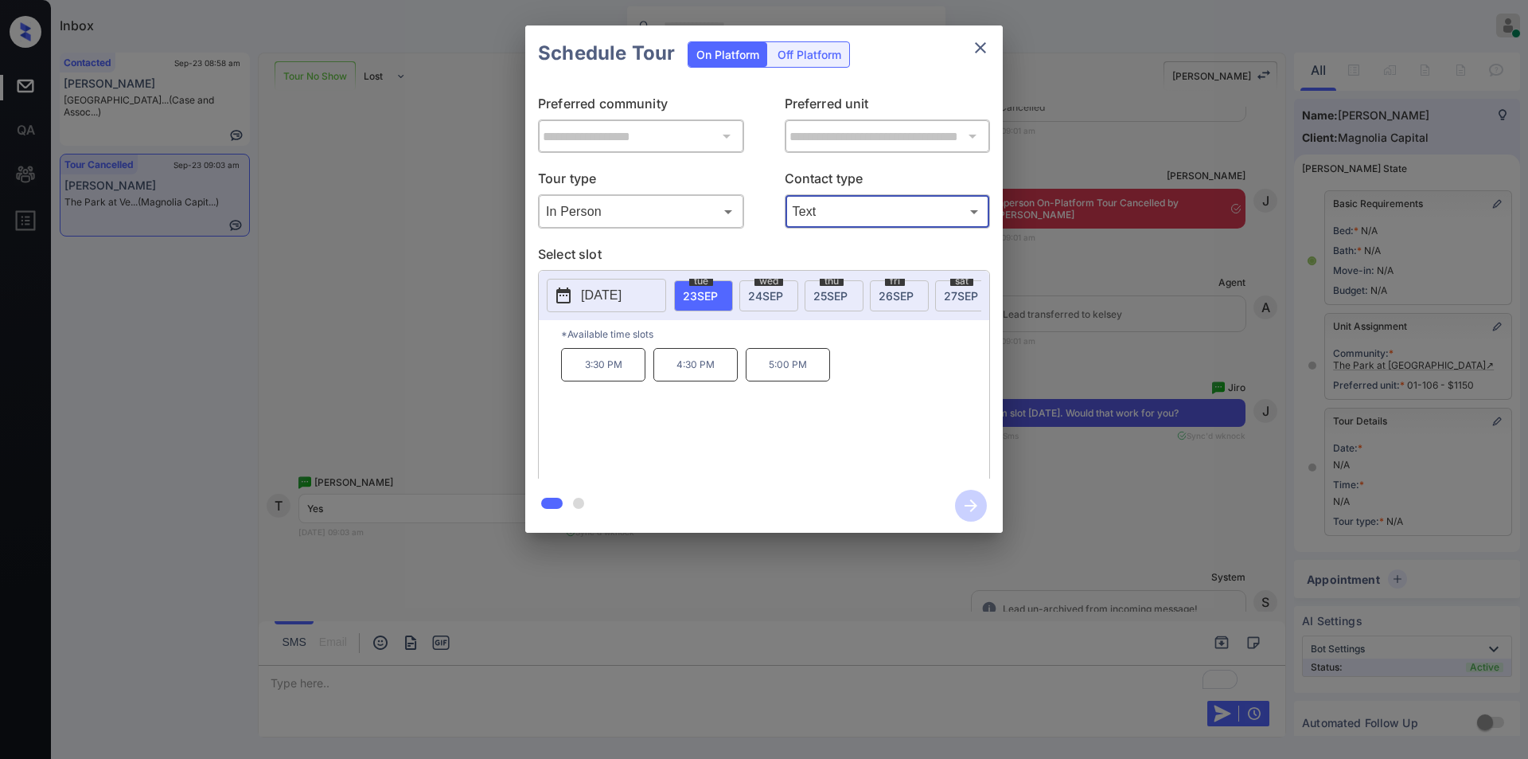
click at [755, 291] on span "[DATE]" at bounding box center [765, 296] width 35 height 14
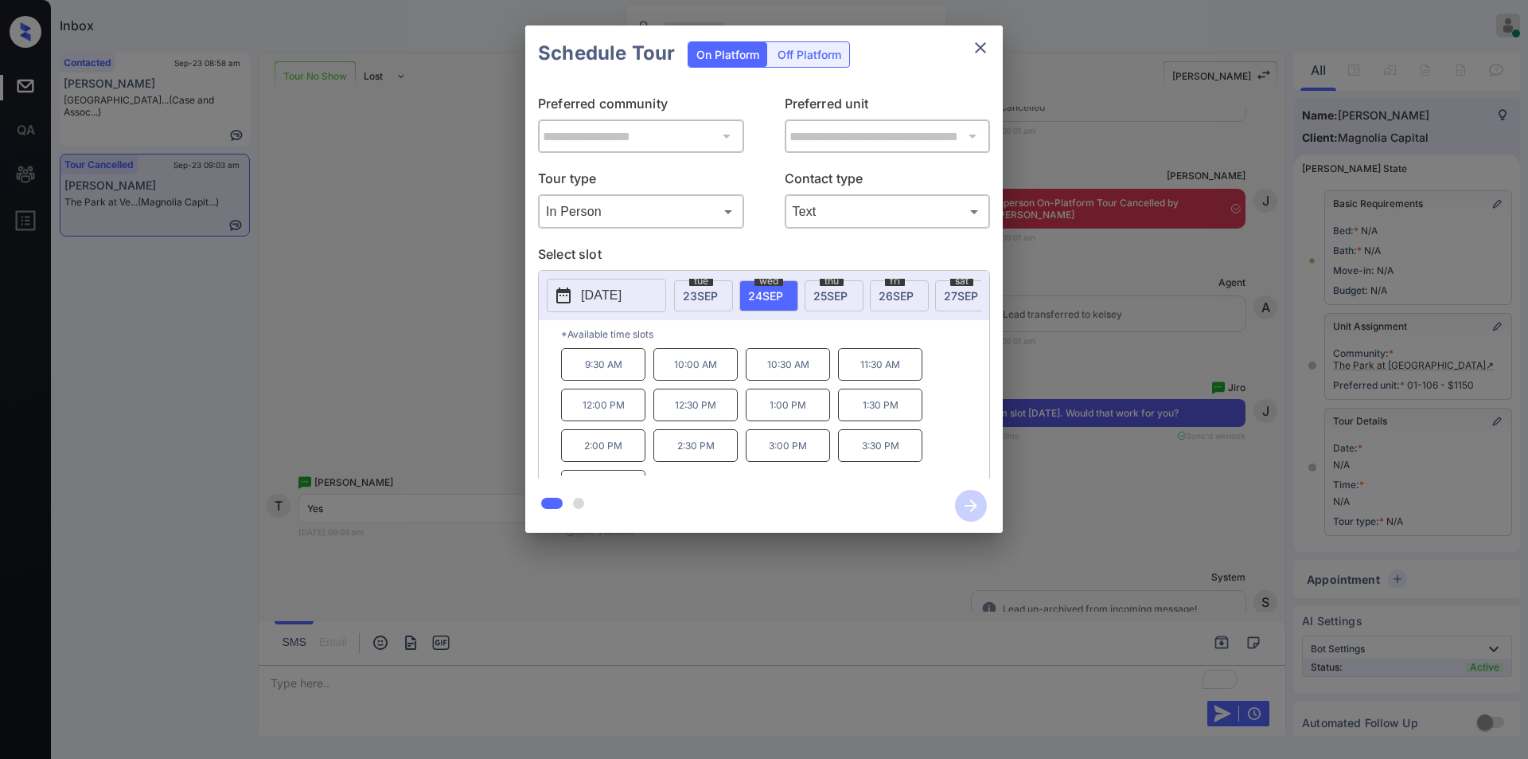
scroll to position [27, 0]
click at [700, 291] on span "[DATE]" at bounding box center [700, 296] width 35 height 14
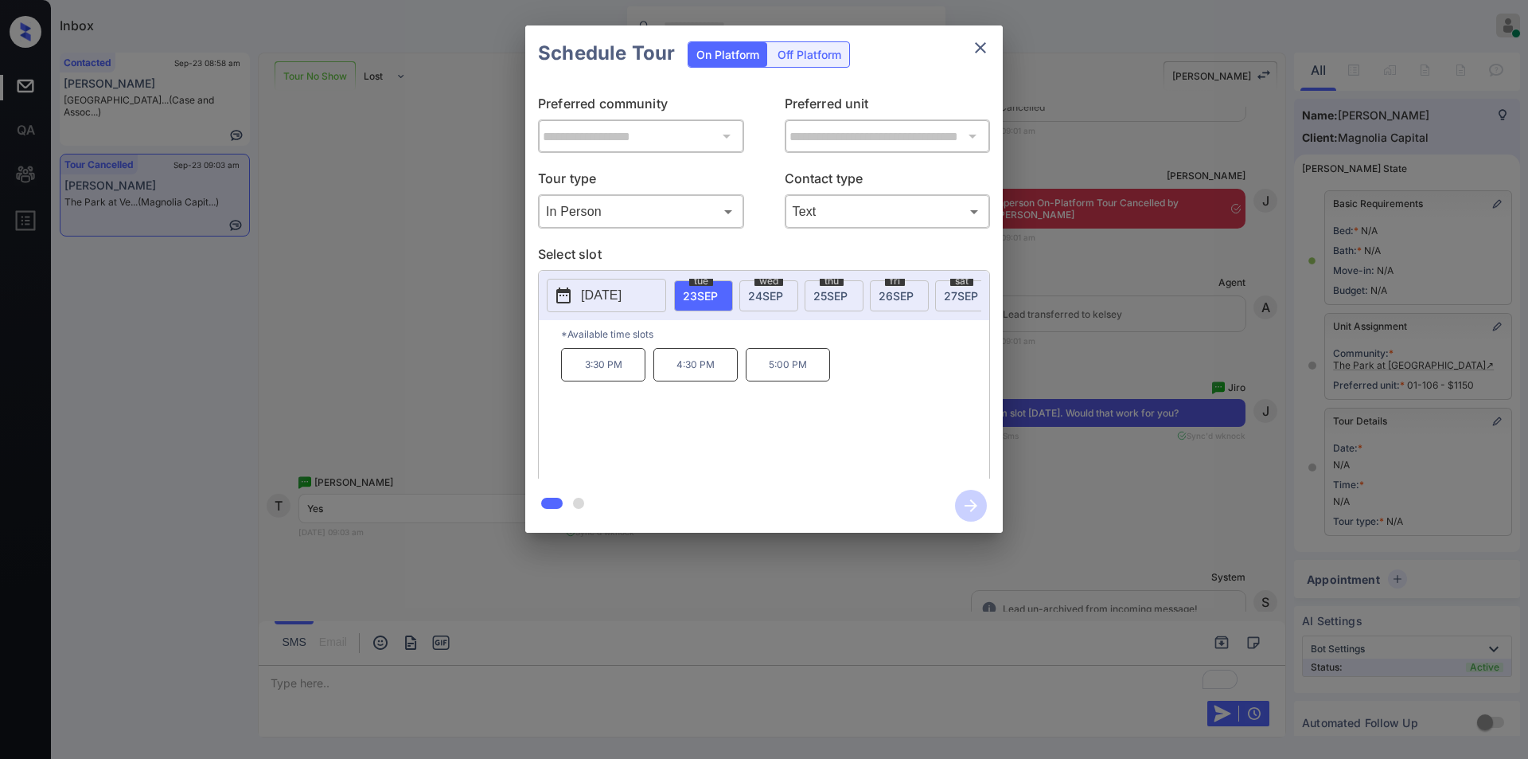
scroll to position [0, 0]
click at [704, 376] on p "4:30 PM" at bounding box center [695, 364] width 84 height 33
click at [965, 501] on icon "button" at bounding box center [971, 506] width 32 height 32
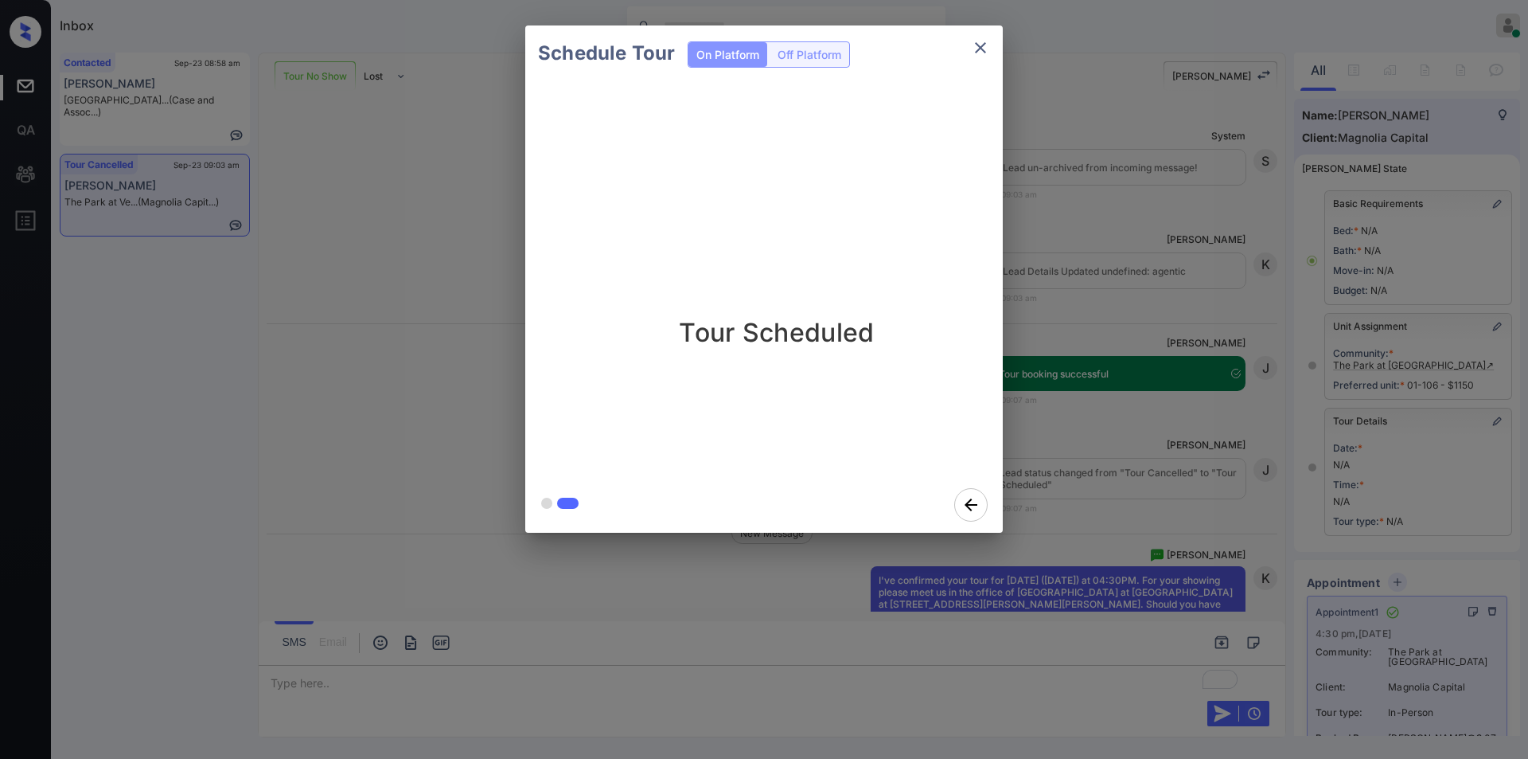
scroll to position [19010, 0]
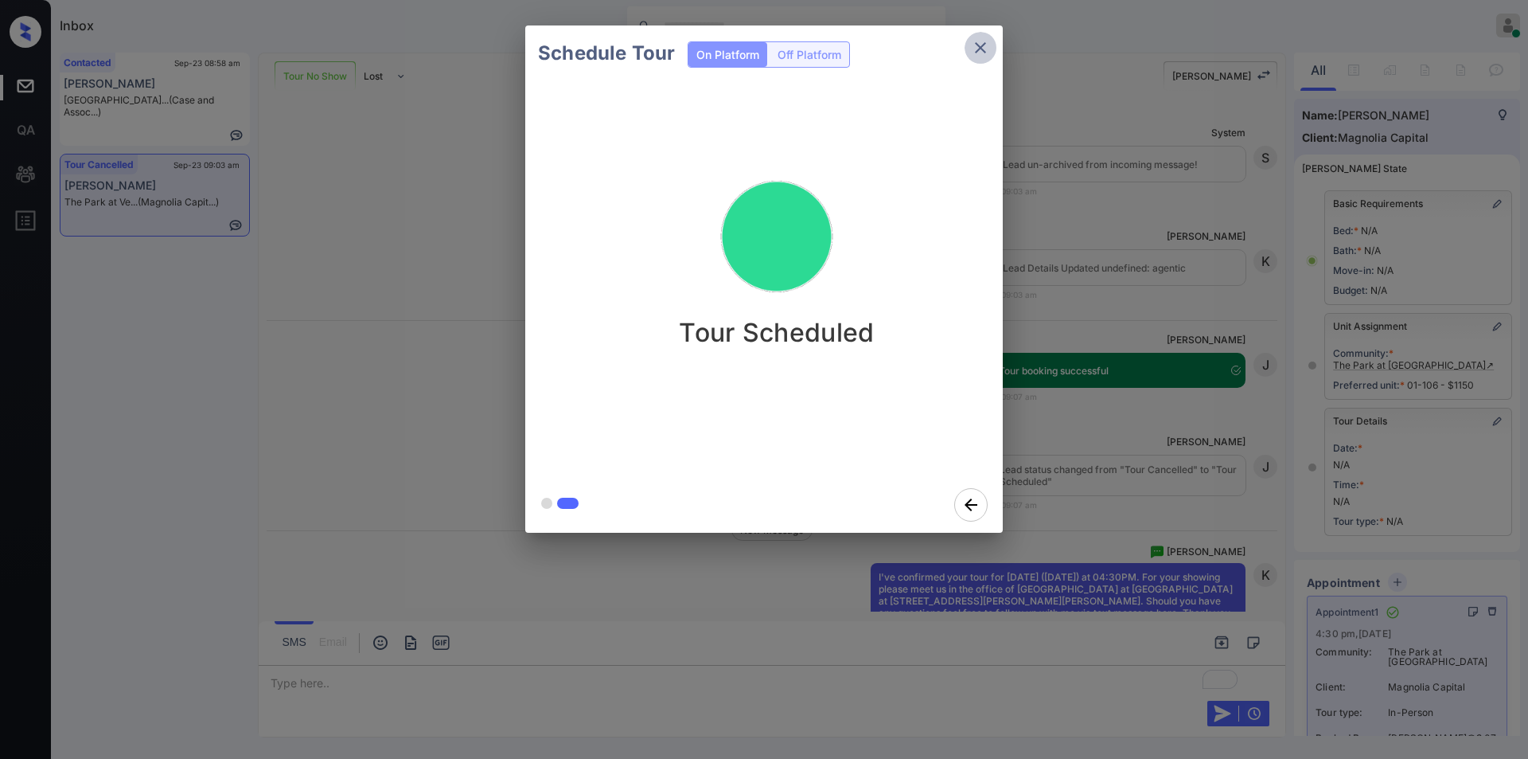
click at [974, 46] on icon "close" at bounding box center [980, 47] width 19 height 19
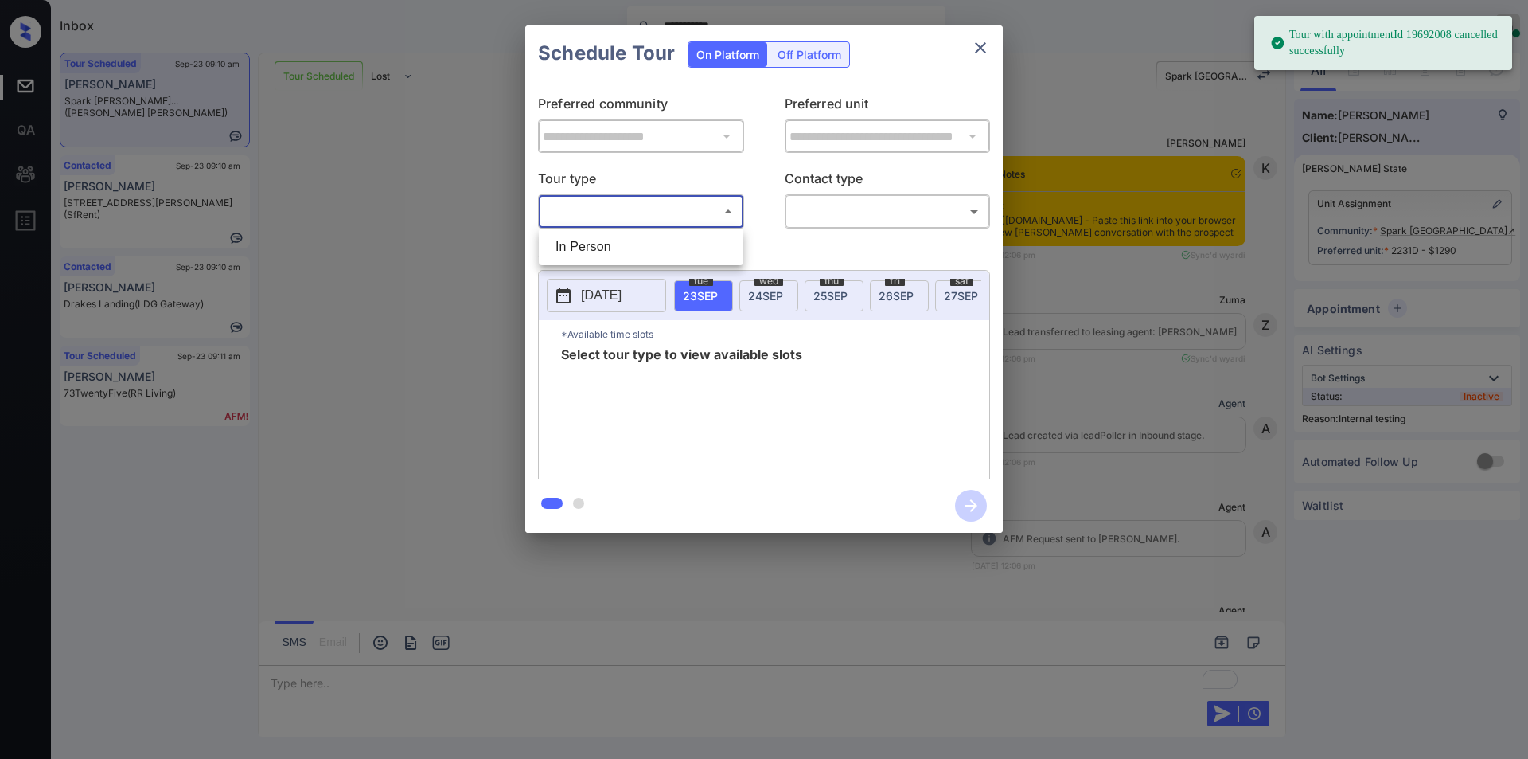
scroll to position [10376, 0]
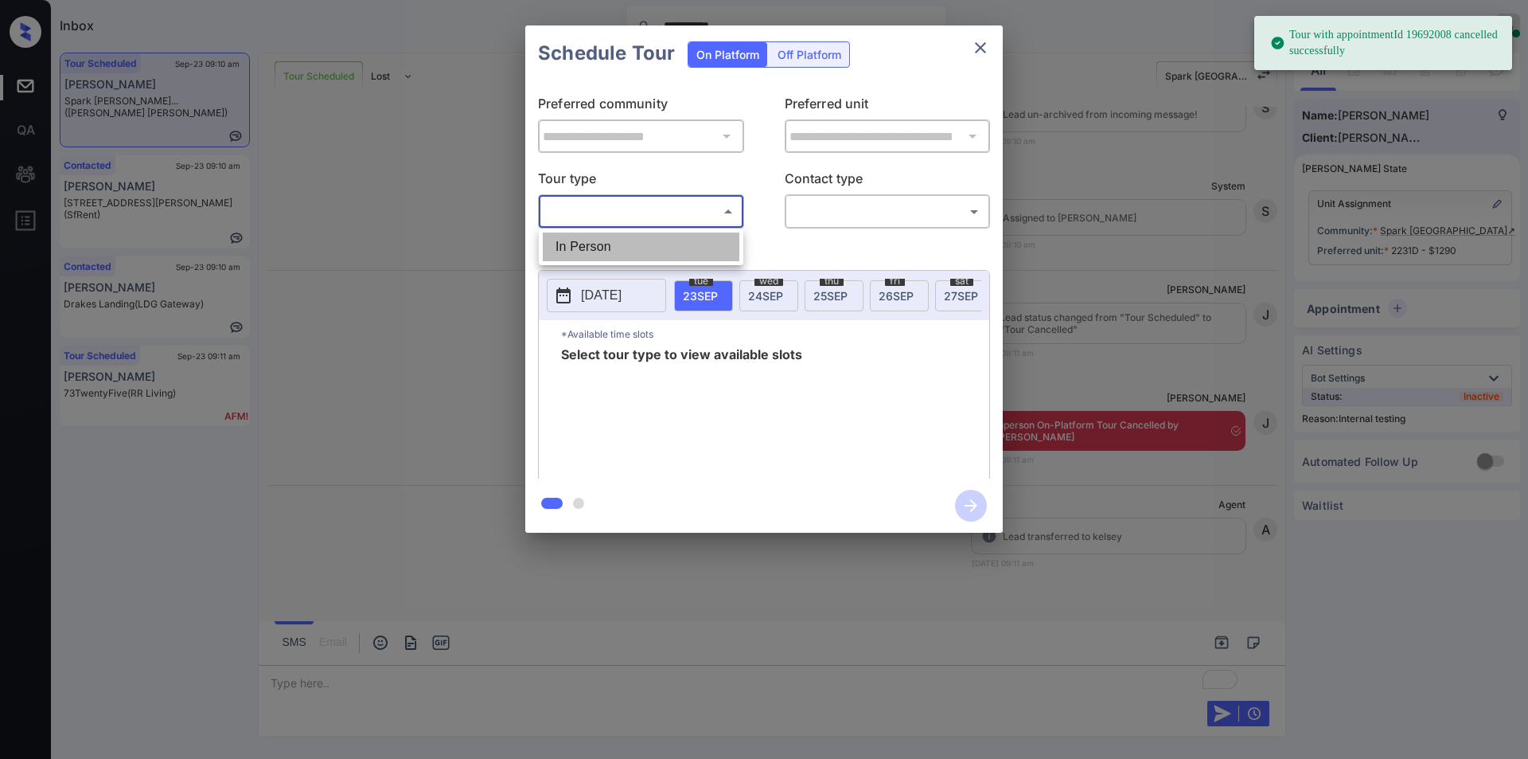
click at [607, 250] on li "In Person" at bounding box center [641, 246] width 197 height 29
type input "********"
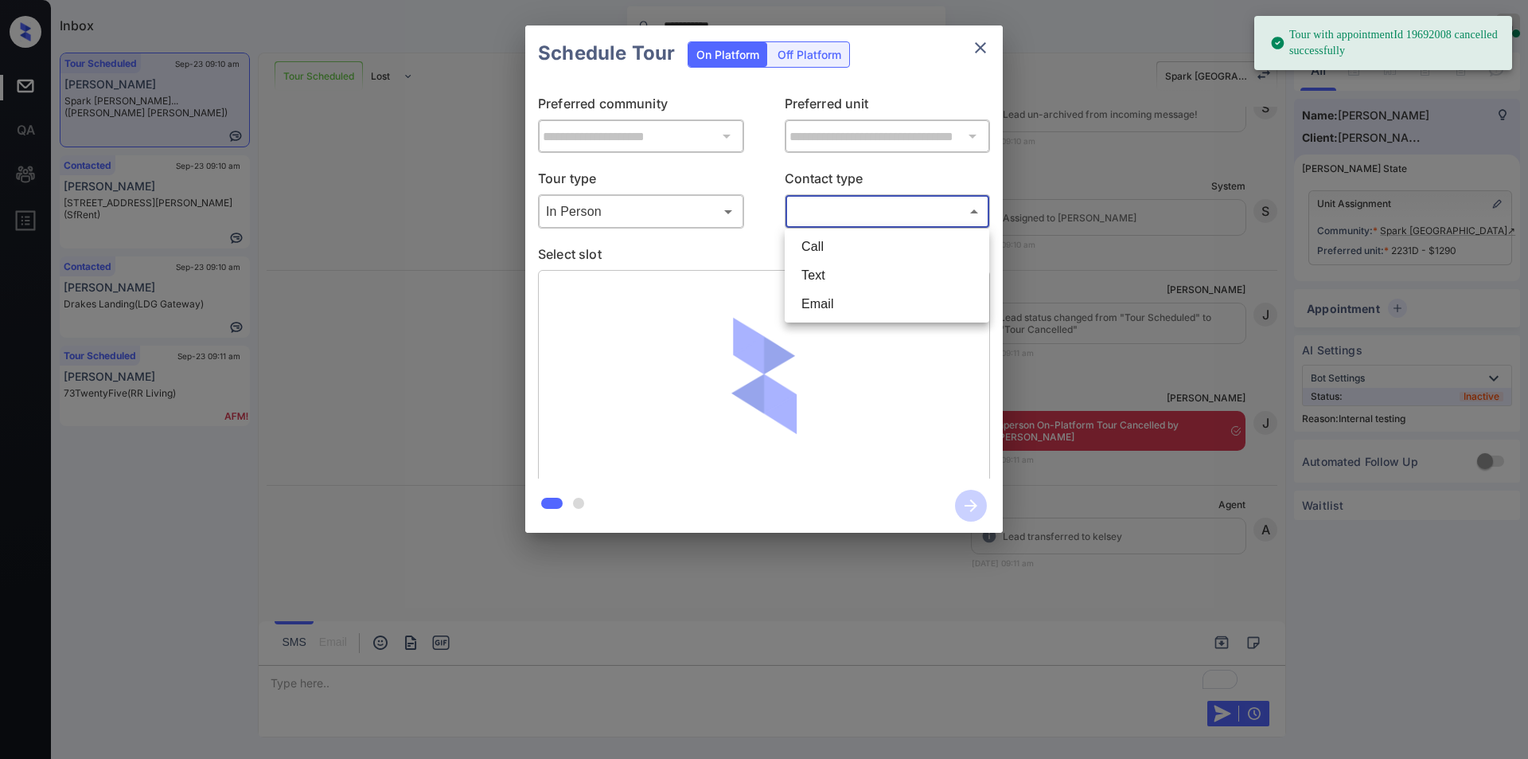
click at [828, 201] on body "**********" at bounding box center [764, 379] width 1528 height 759
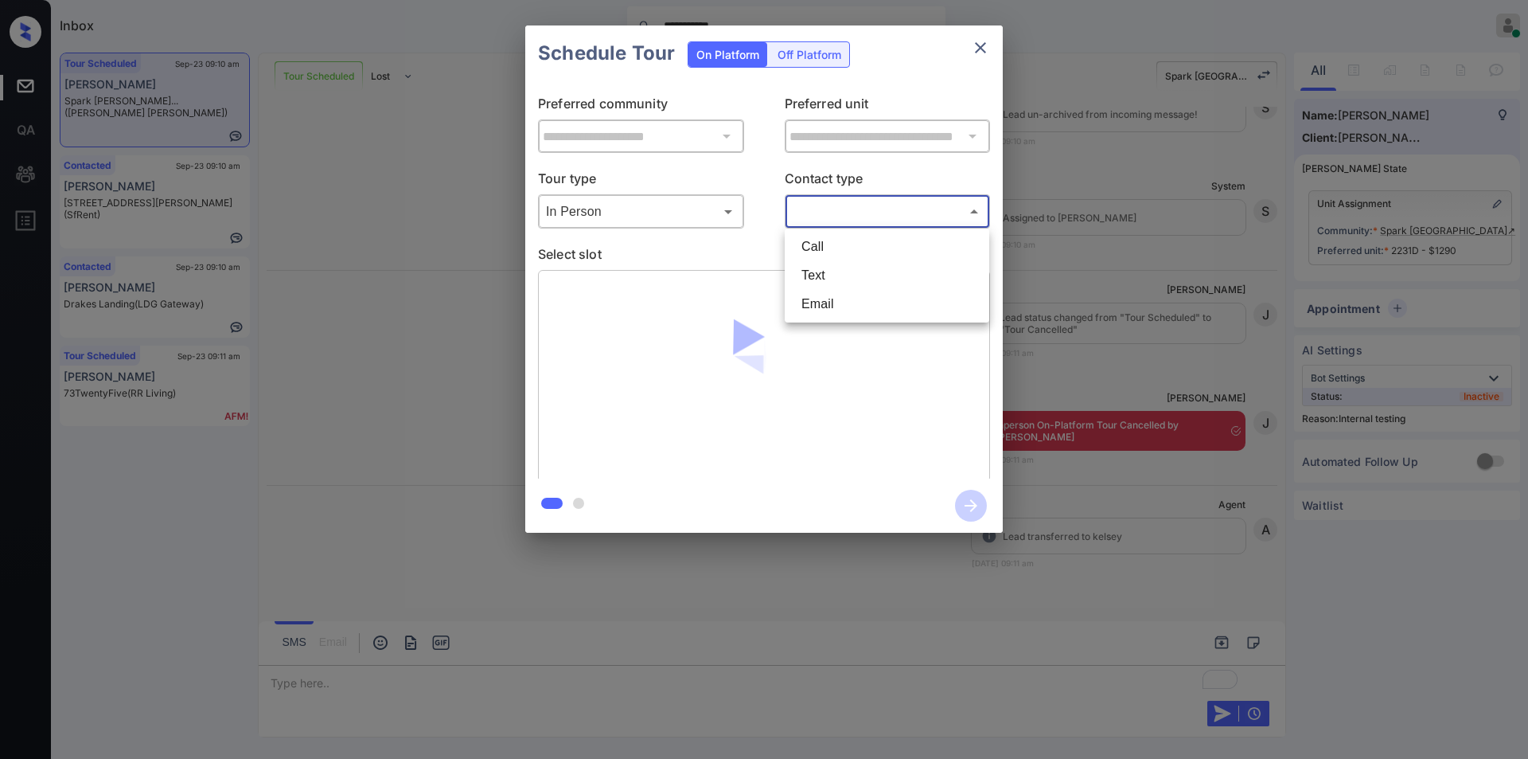
click at [817, 286] on li "Text" at bounding box center [887, 275] width 197 height 29
type input "****"
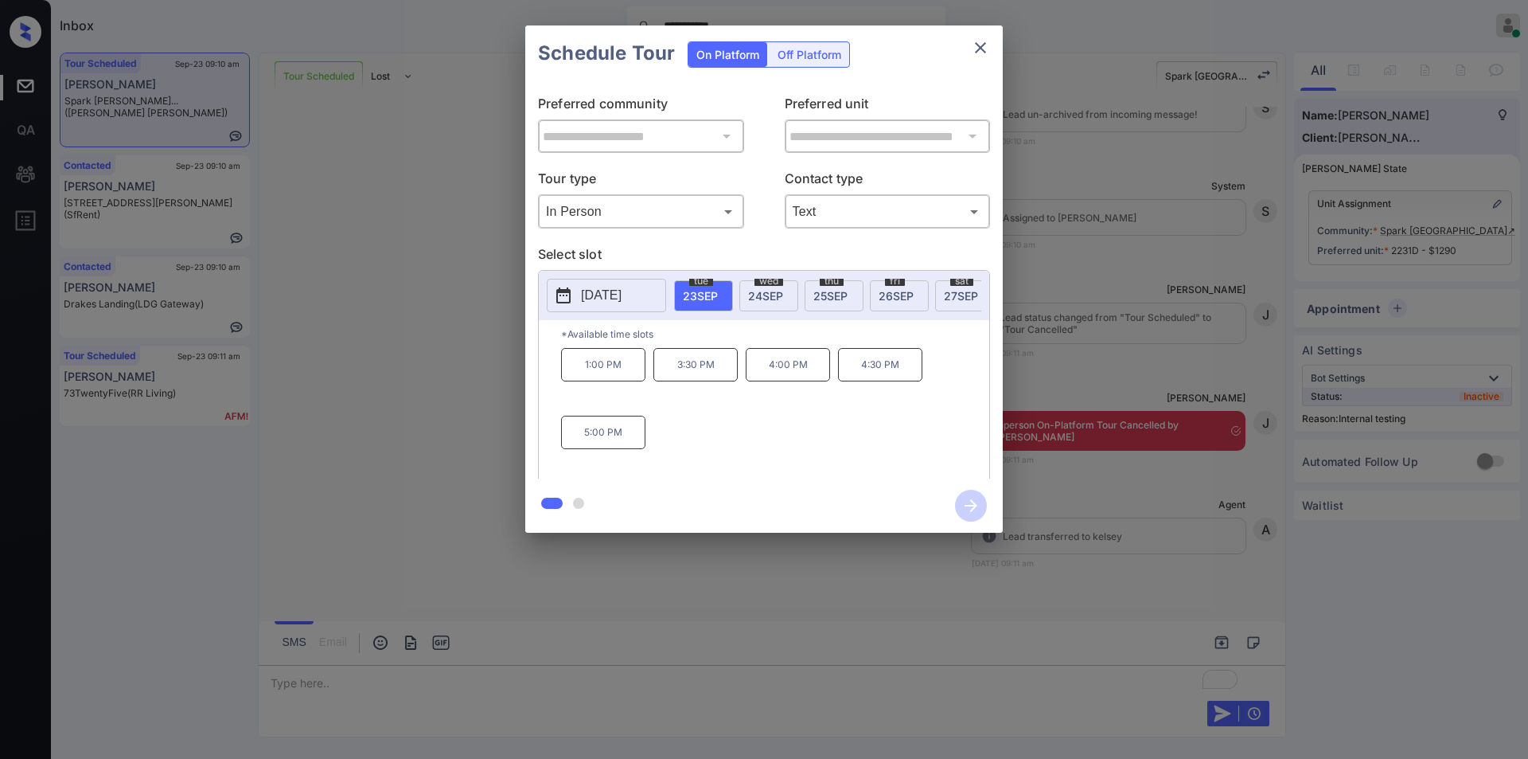
click at [380, 493] on div "**********" at bounding box center [764, 279] width 1528 height 558
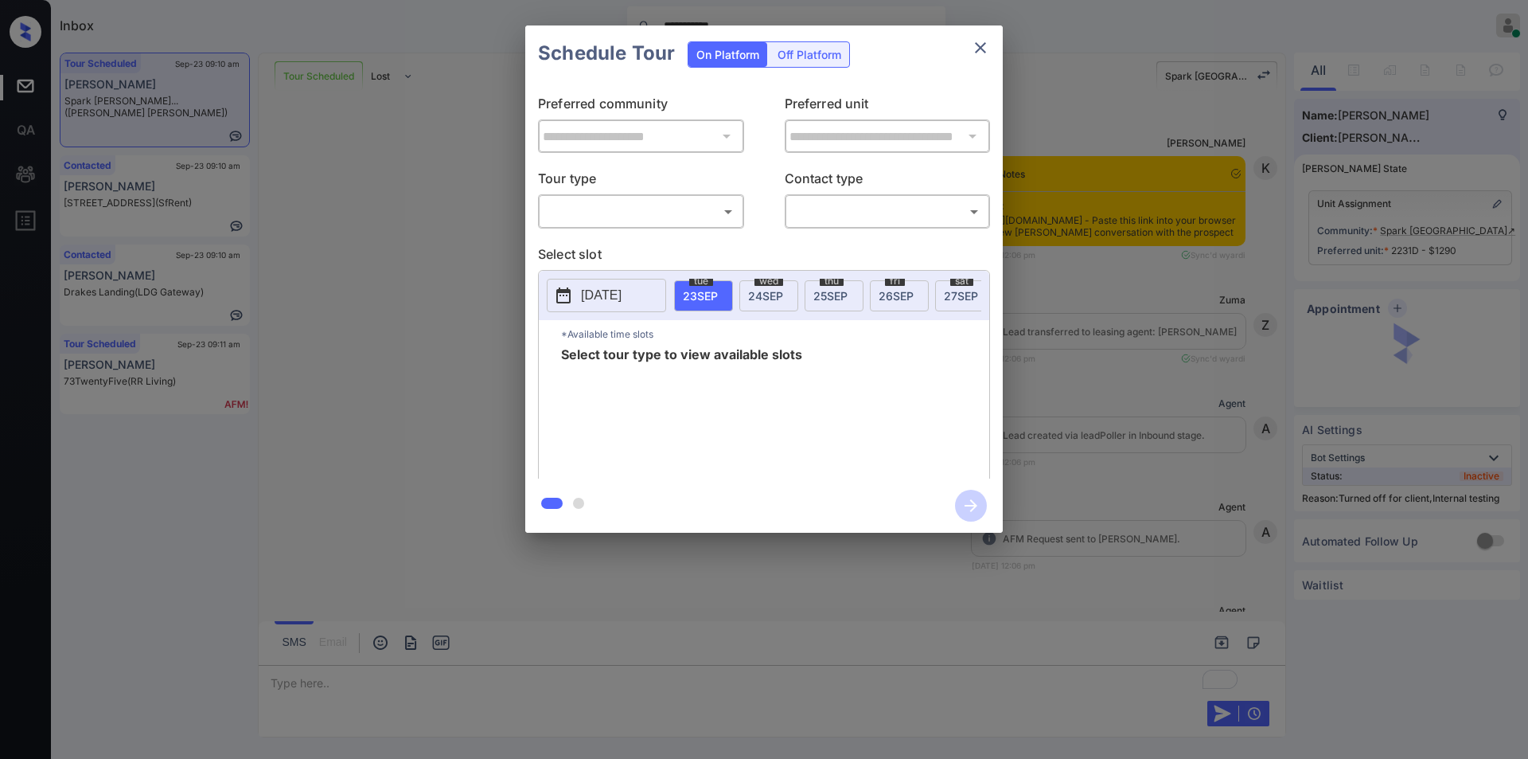
scroll to position [10870, 0]
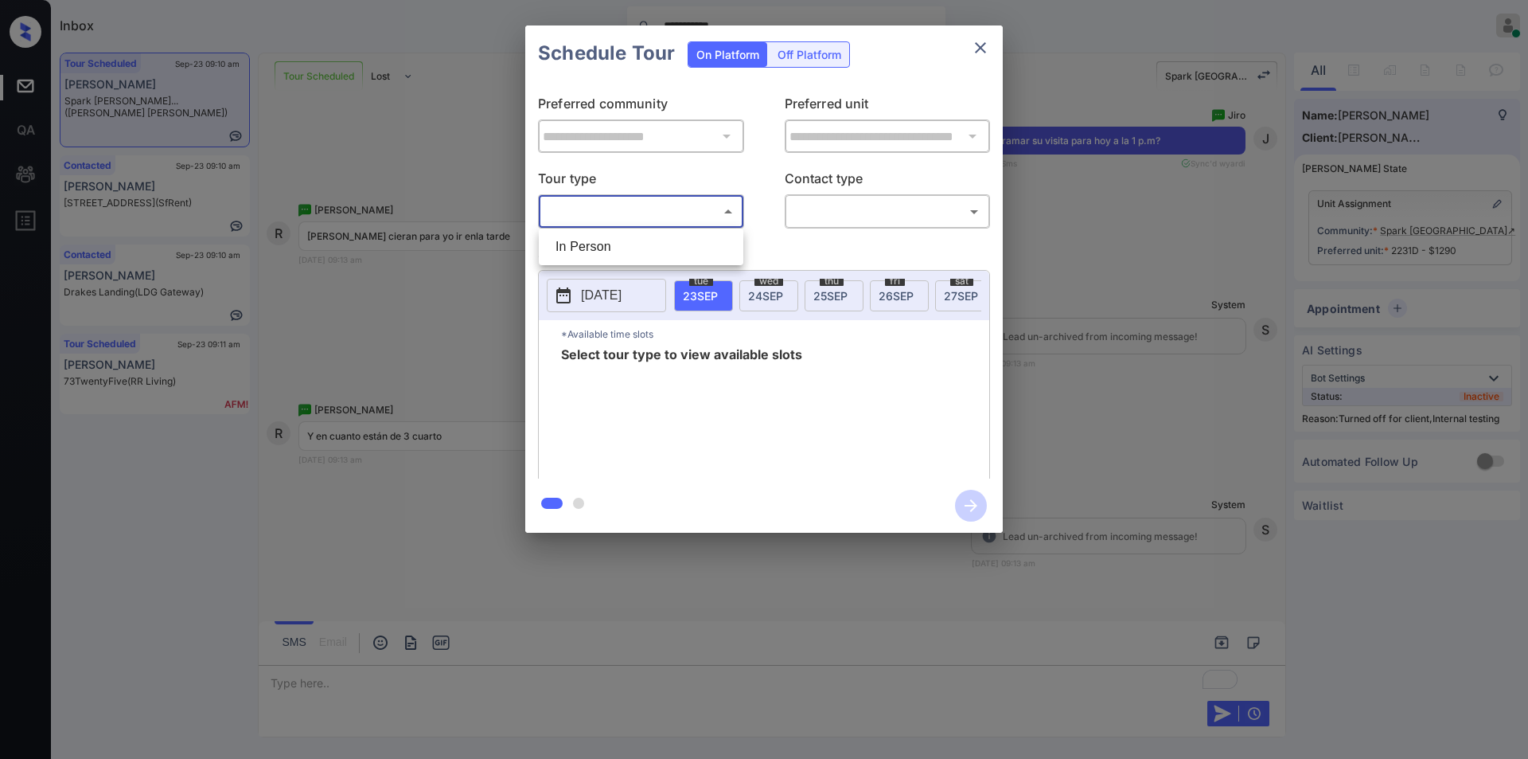
click at [657, 216] on body "**********" at bounding box center [764, 379] width 1528 height 759
click at [619, 248] on li "In Person" at bounding box center [641, 246] width 197 height 29
type input "********"
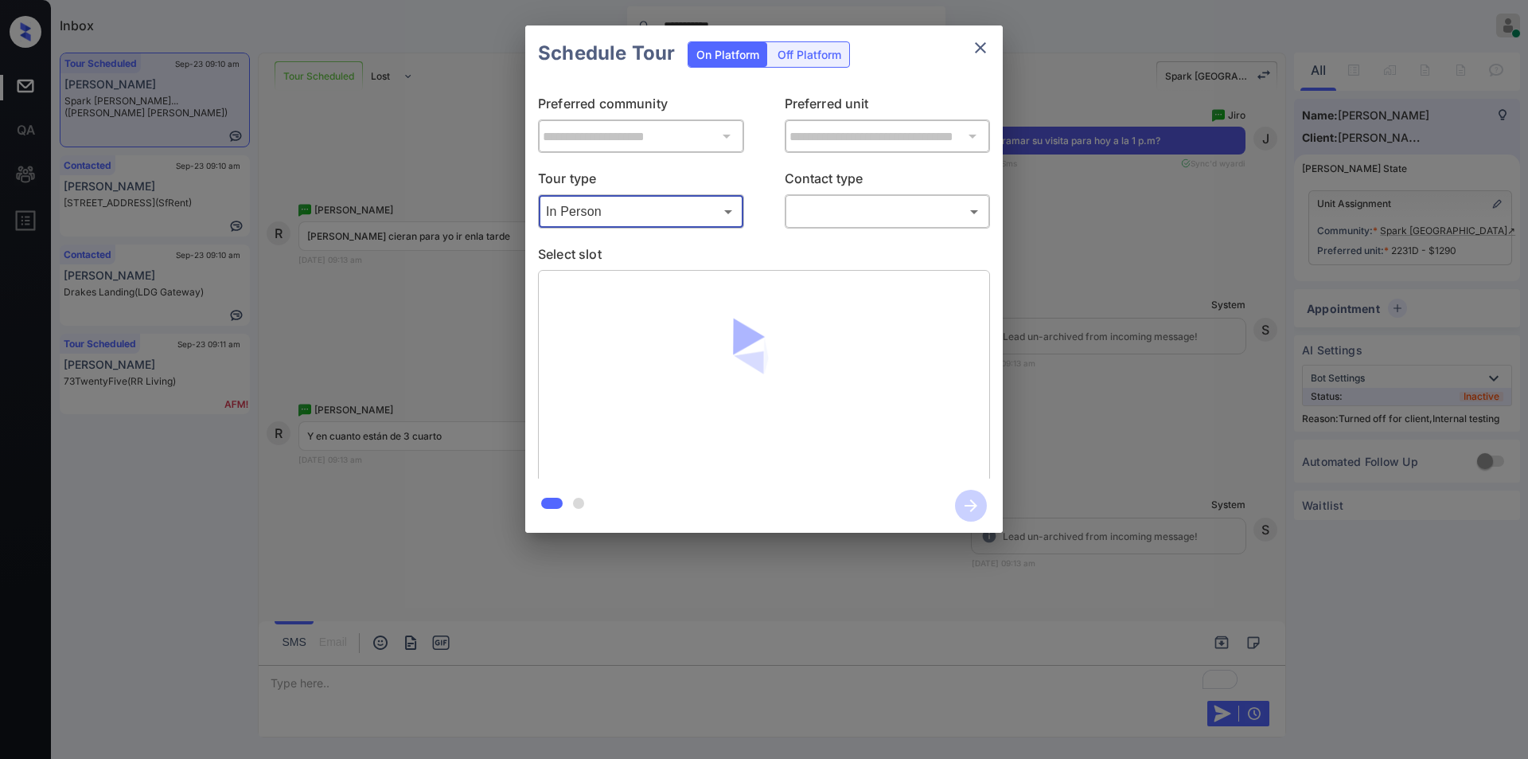
click at [860, 198] on body "**********" at bounding box center [764, 379] width 1528 height 759
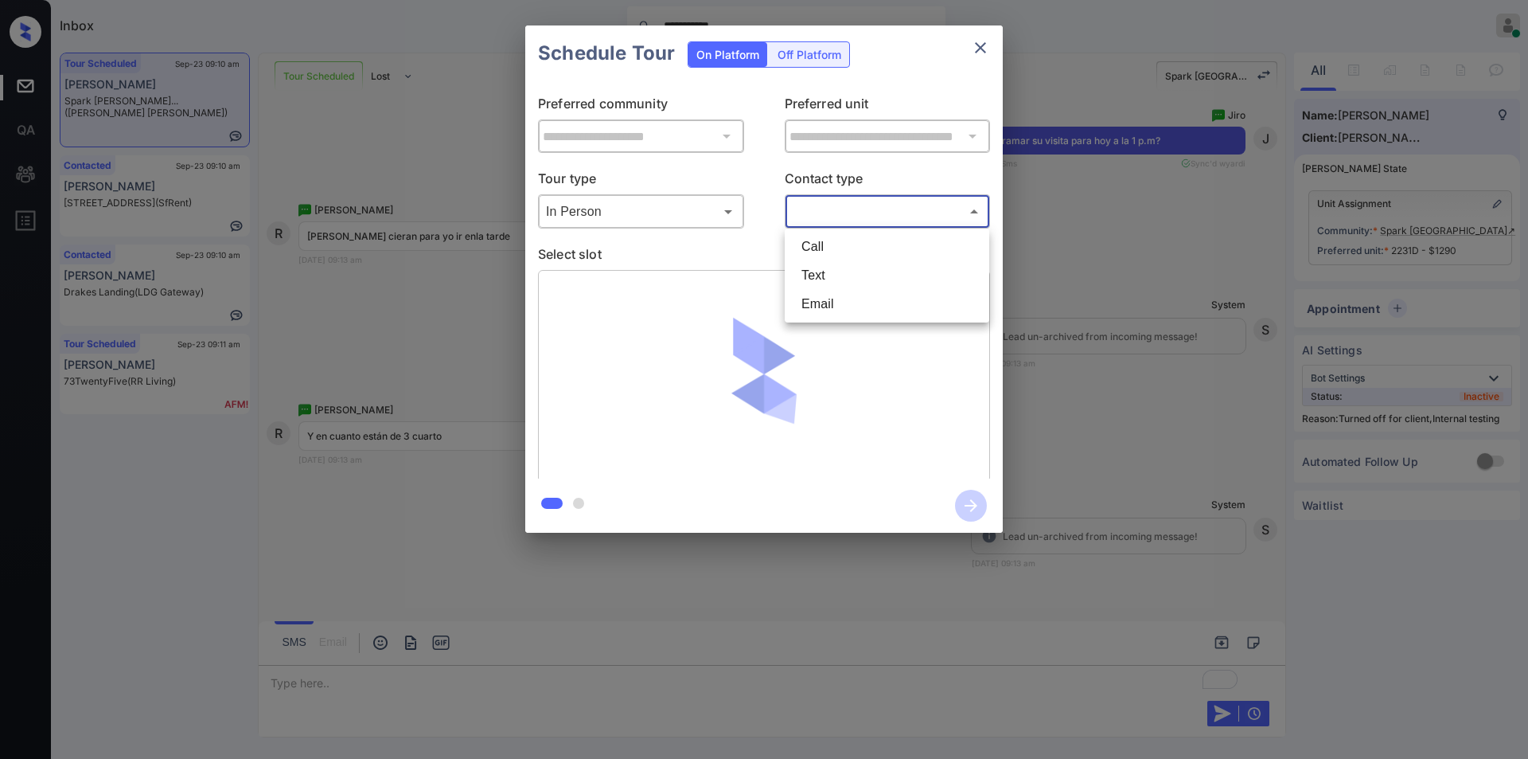
click at [835, 270] on li "Text" at bounding box center [887, 275] width 197 height 29
type input "****"
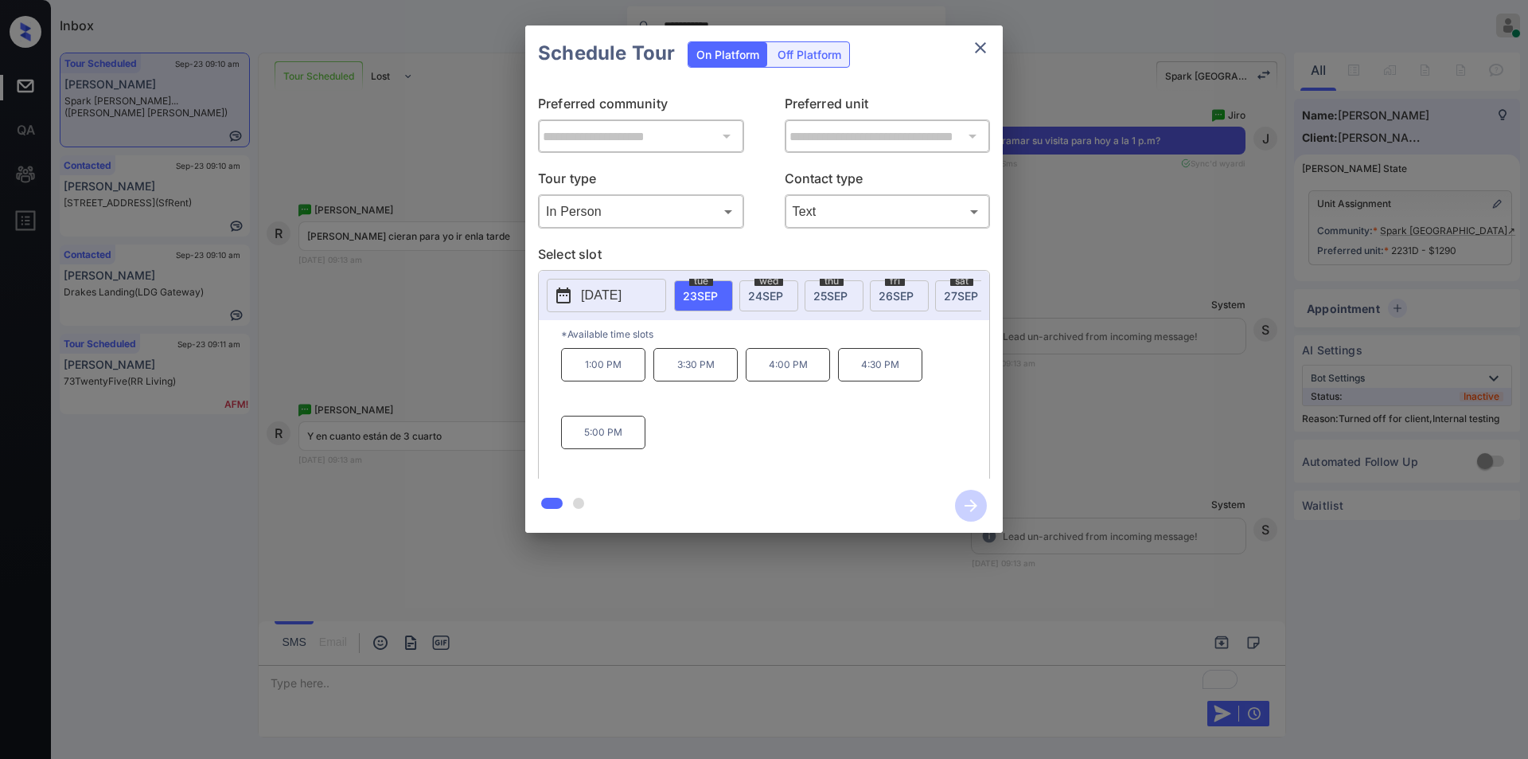
click at [376, 551] on div "**********" at bounding box center [764, 279] width 1528 height 558
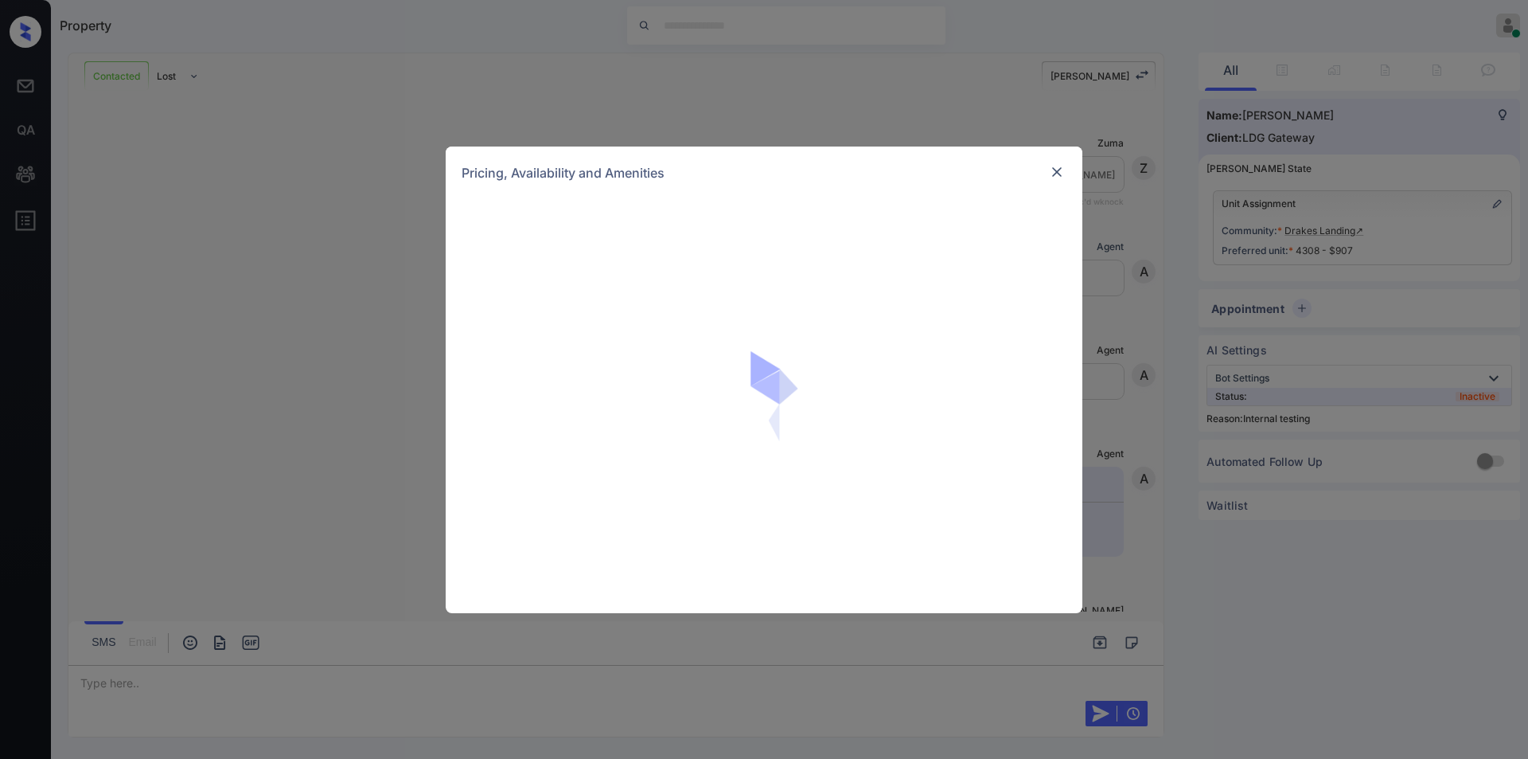
scroll to position [7827, 0]
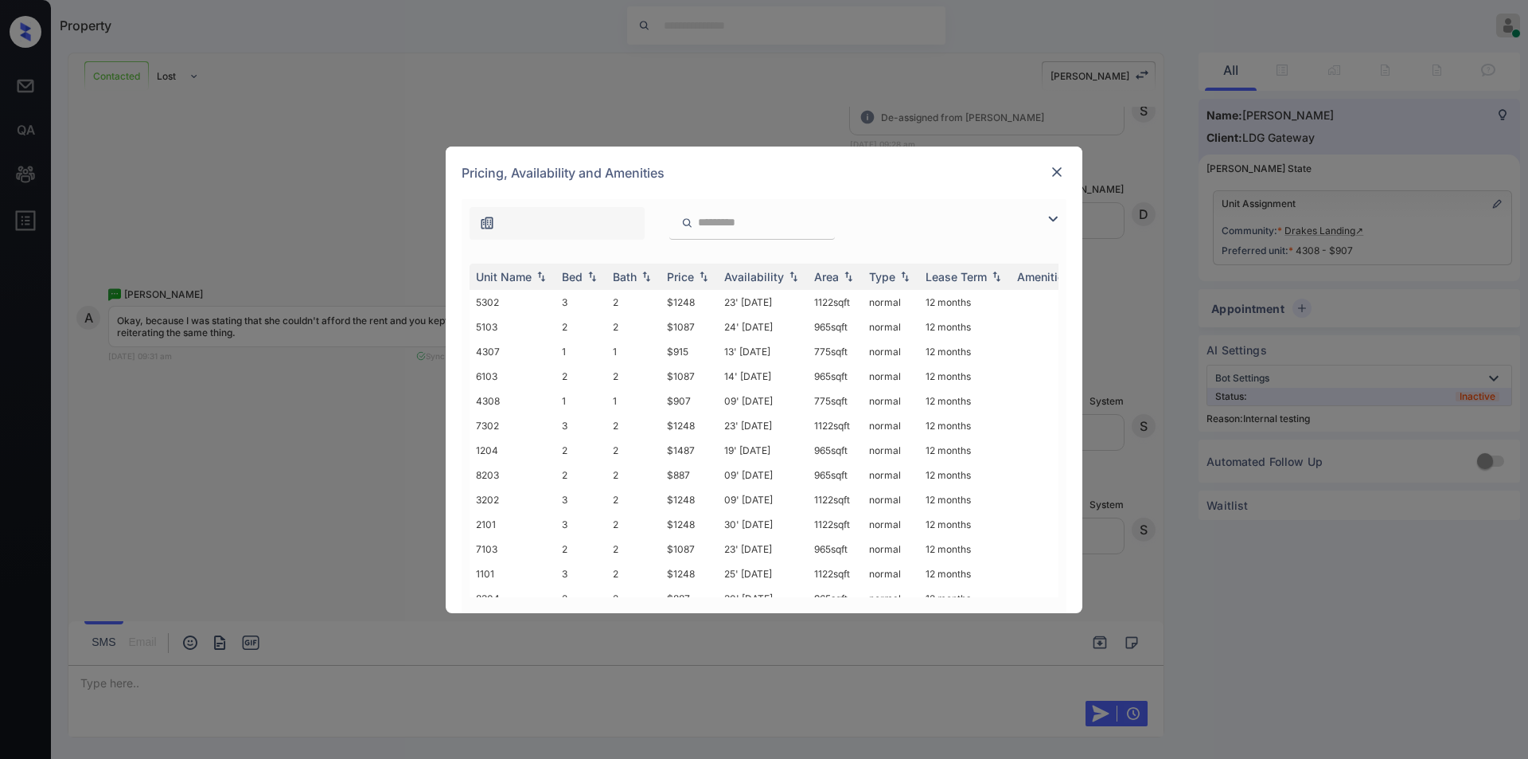
click at [1052, 230] on div at bounding box center [764, 219] width 605 height 41
click at [1051, 212] on img at bounding box center [1052, 218] width 19 height 19
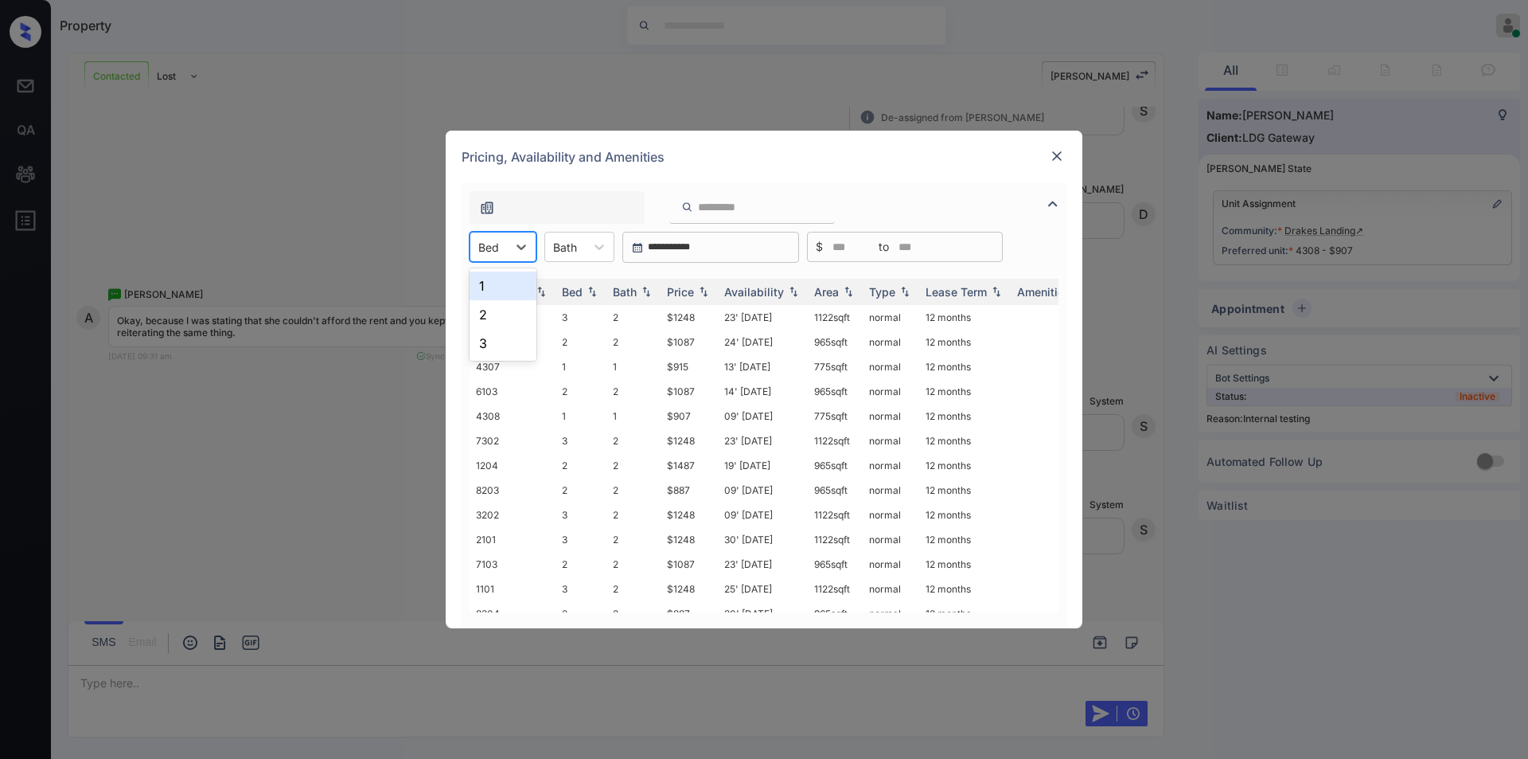
click at [496, 251] on div at bounding box center [488, 247] width 21 height 17
click at [490, 287] on div "1" at bounding box center [503, 285] width 67 height 29
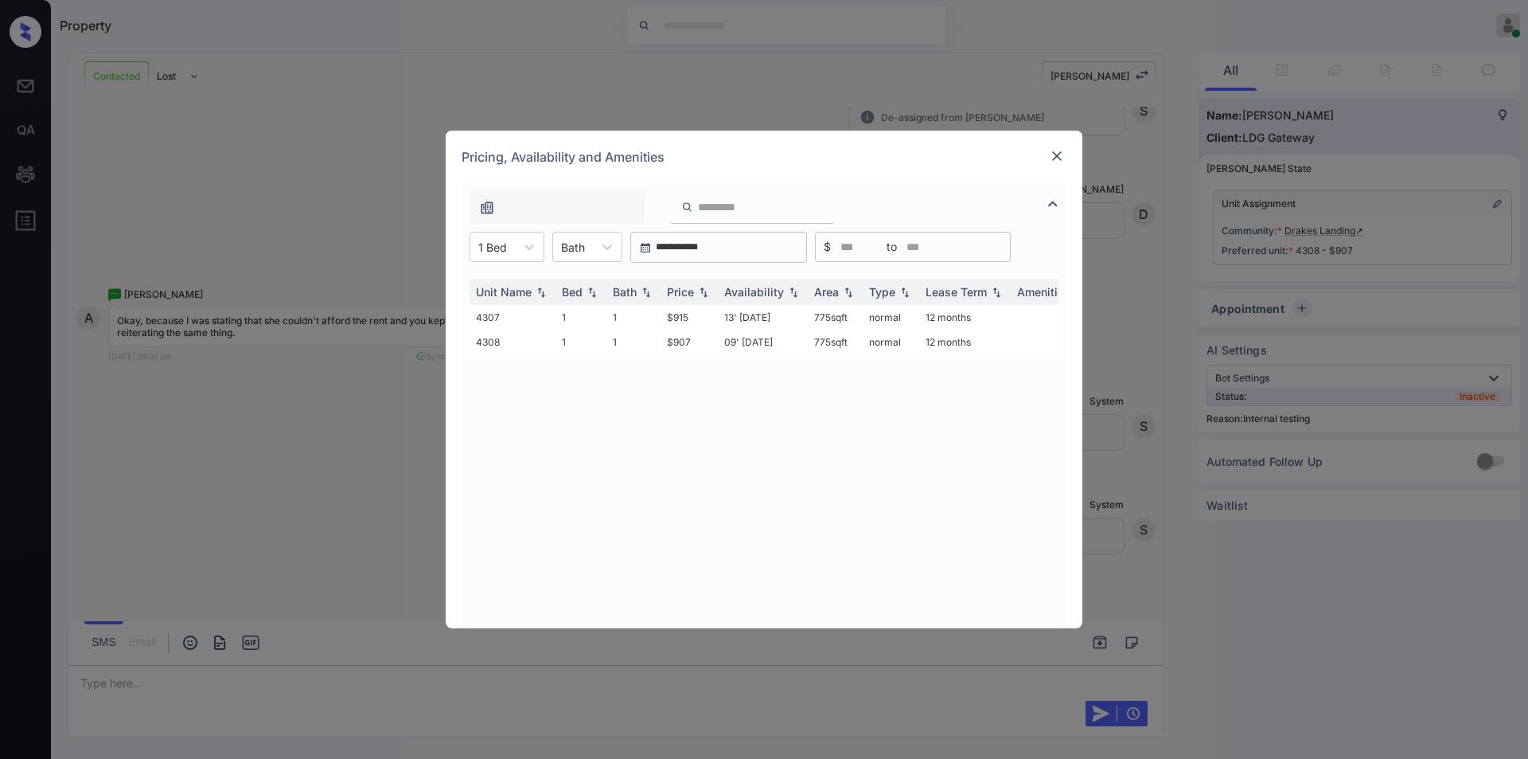
click at [1058, 162] on img at bounding box center [1057, 156] width 16 height 16
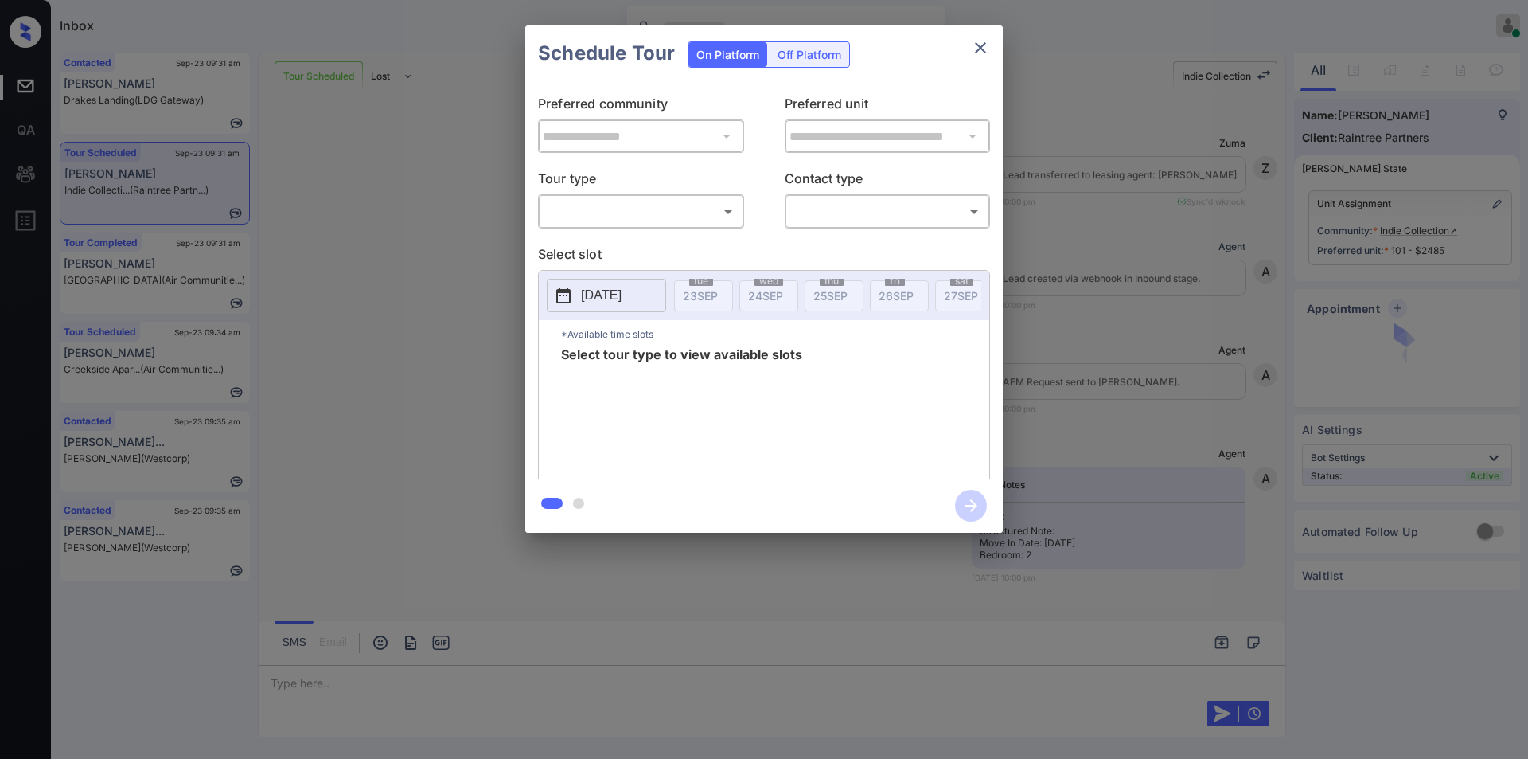
scroll to position [1687, 0]
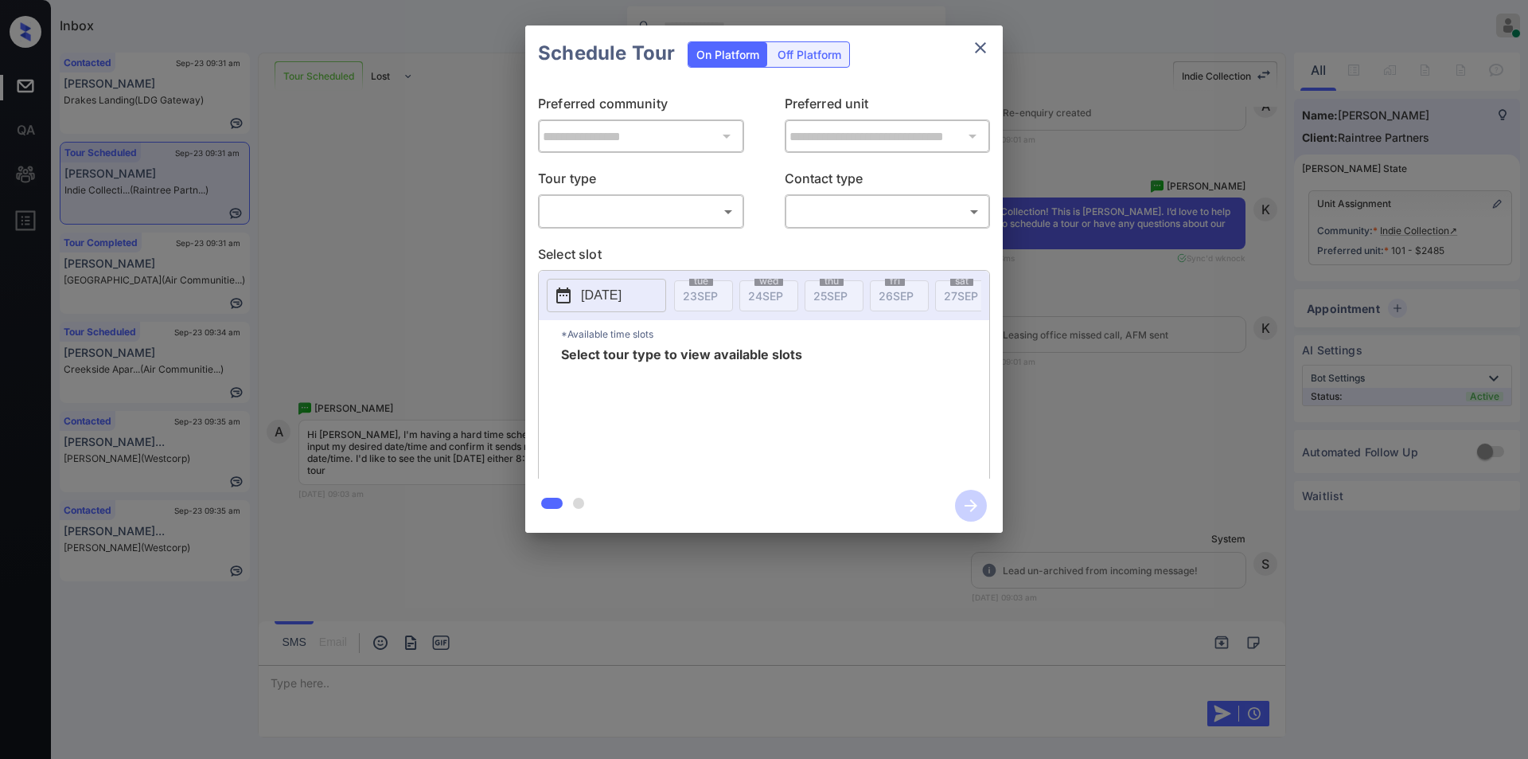
click at [660, 218] on body "Inbox [PERSON_NAME] Online Set yourself offline Set yourself on break Profile S…" at bounding box center [764, 379] width 1528 height 759
click at [977, 52] on div at bounding box center [764, 379] width 1528 height 759
click at [980, 42] on icon "close" at bounding box center [980, 47] width 19 height 19
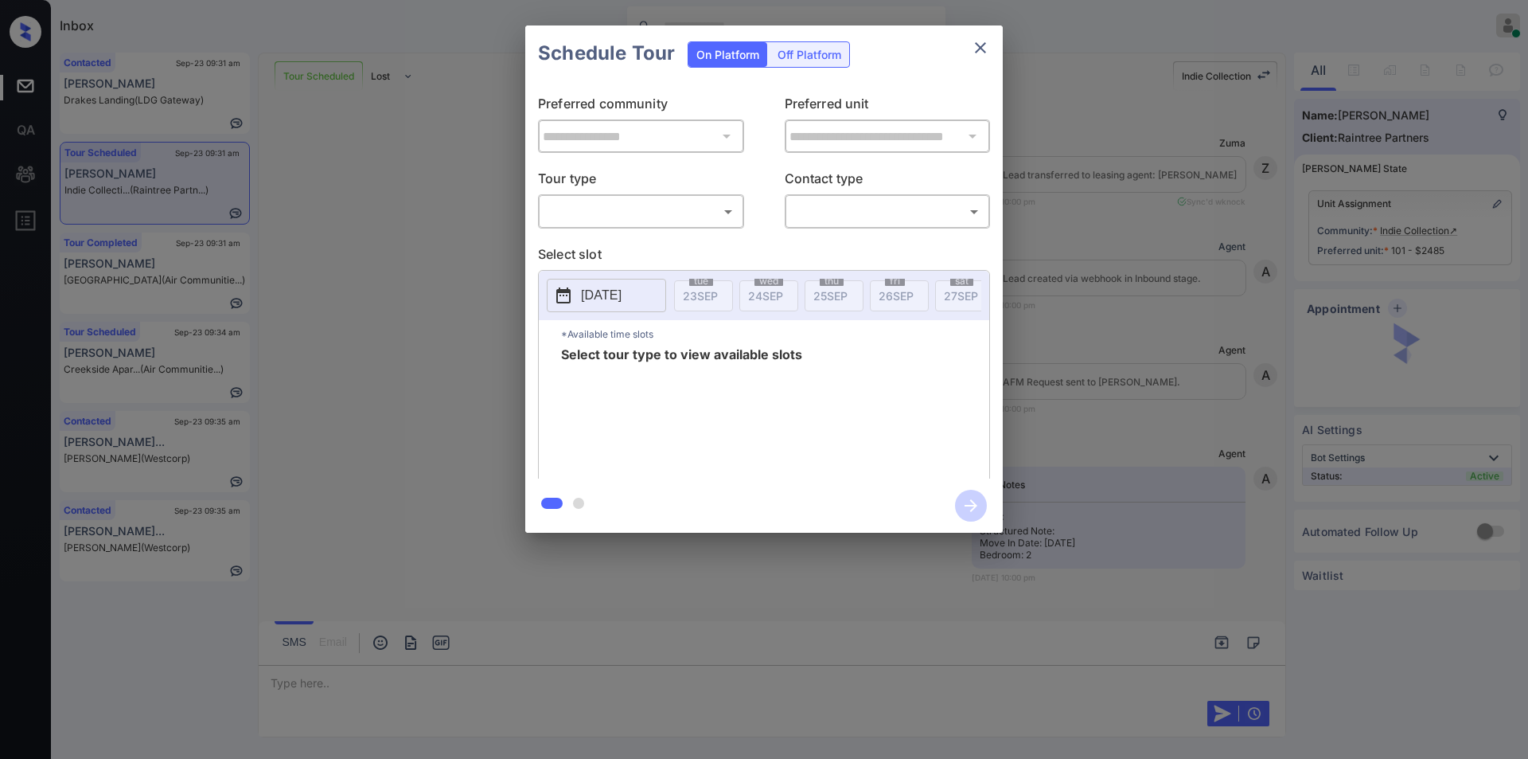
scroll to position [2612, 0]
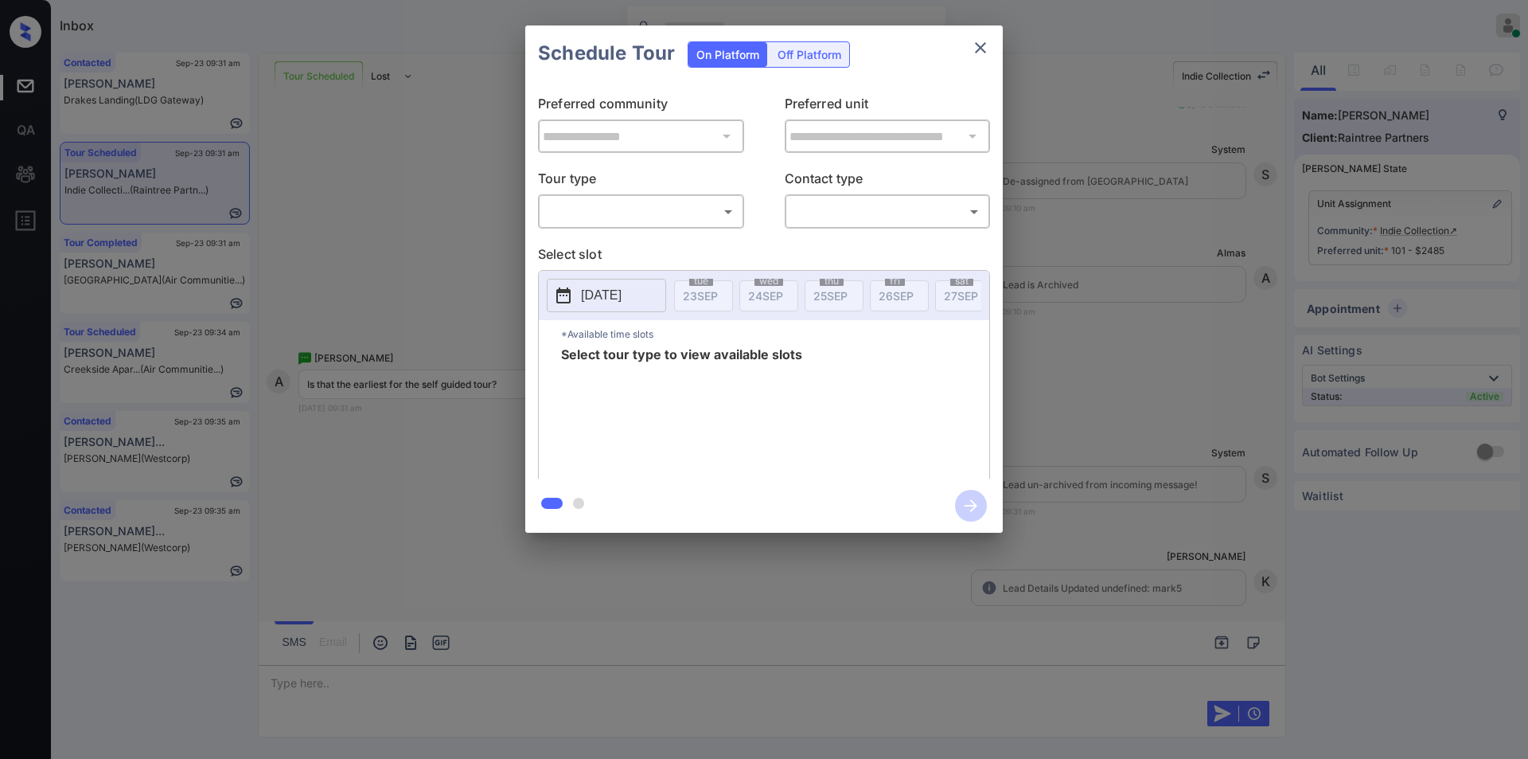
click at [618, 208] on body "Inbox Jiro Alonzo Online Set yourself offline Set yourself on break Profile Swi…" at bounding box center [764, 379] width 1528 height 759
click at [608, 240] on li "In Person" at bounding box center [641, 246] width 197 height 29
type input "********"
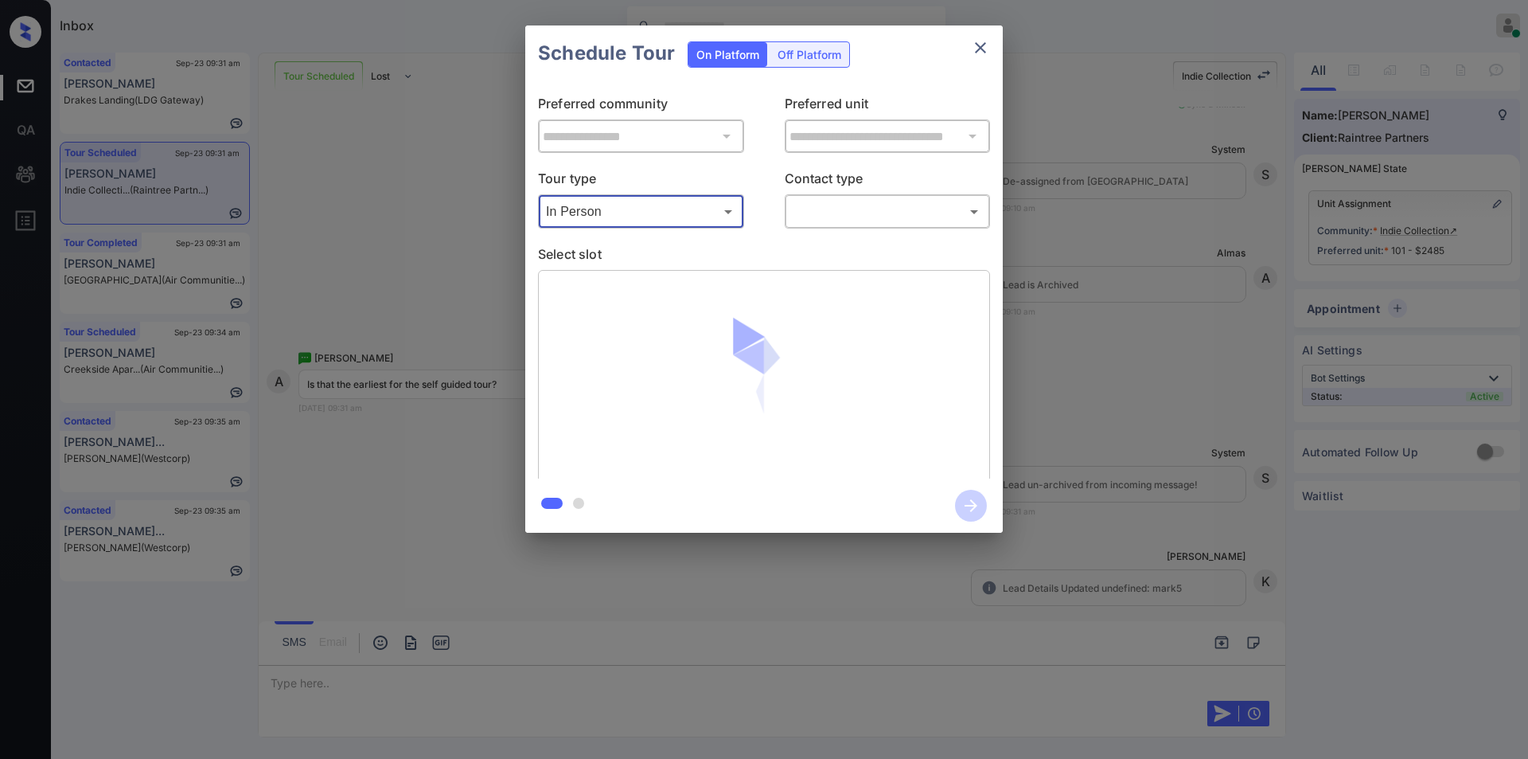
click at [817, 217] on body "Inbox Jiro Alonzo Online Set yourself offline Set yourself on break Profile Swi…" at bounding box center [764, 379] width 1528 height 759
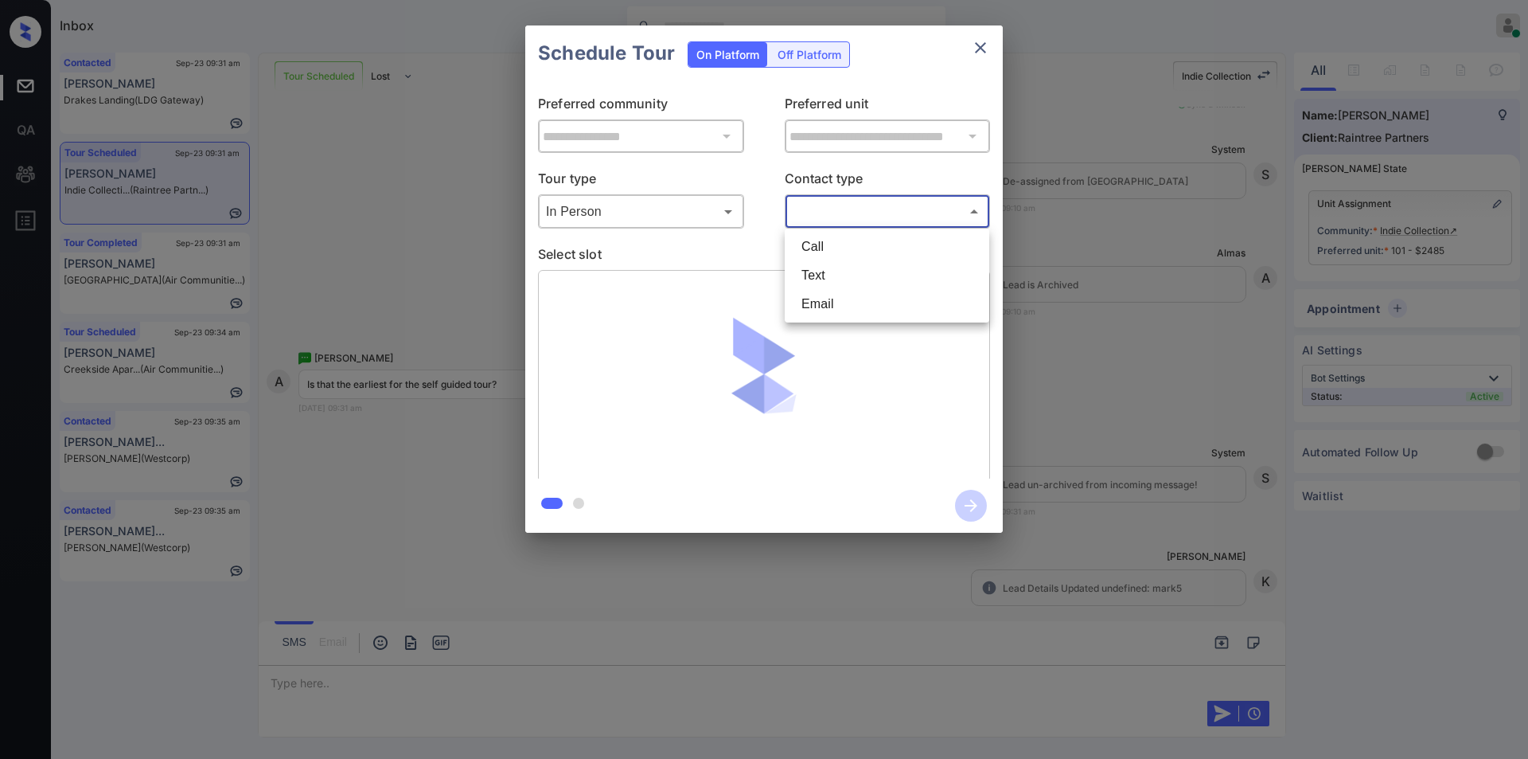
click at [833, 279] on li "Text" at bounding box center [887, 275] width 197 height 29
type input "****"
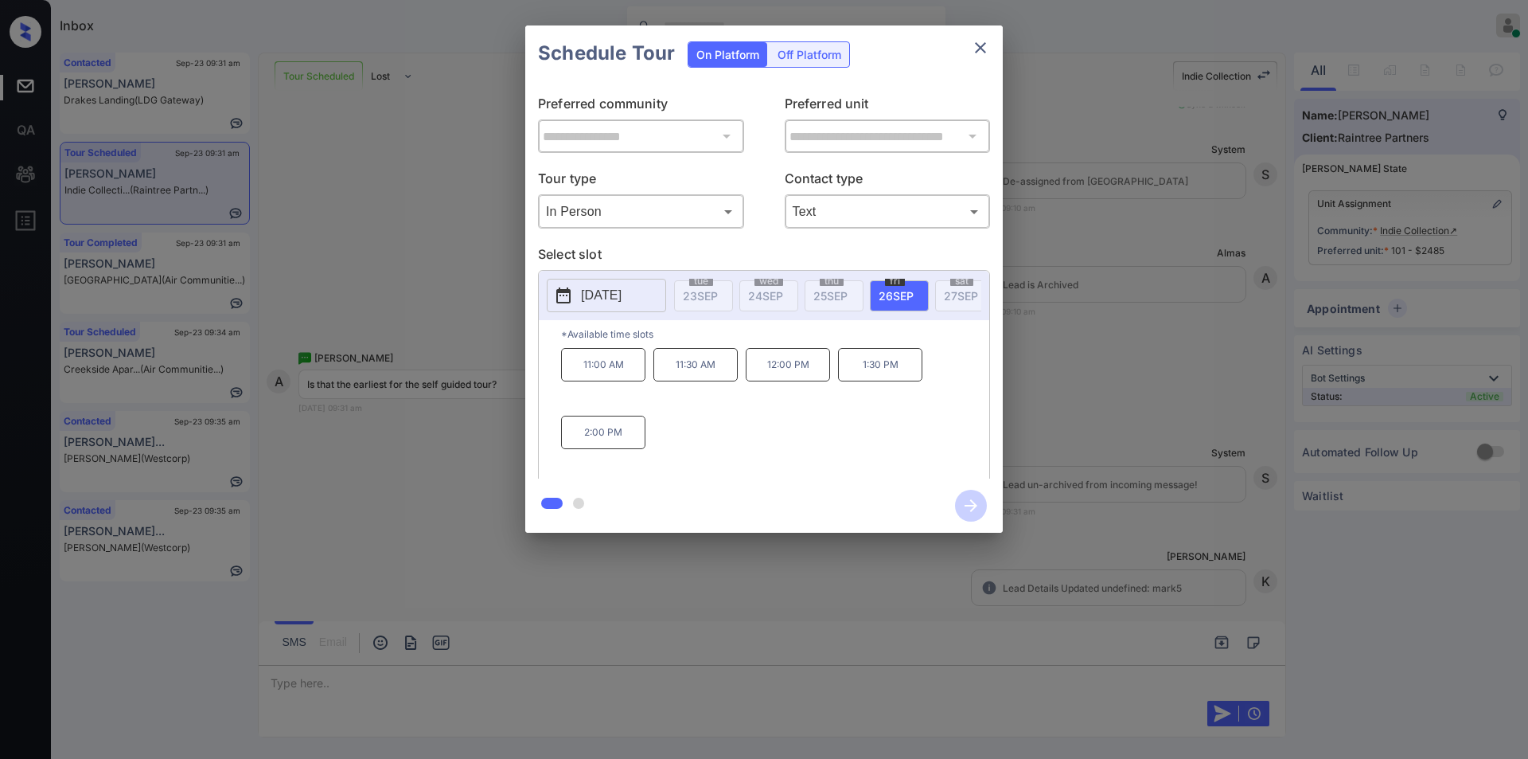
click at [419, 431] on div "**********" at bounding box center [764, 279] width 1528 height 558
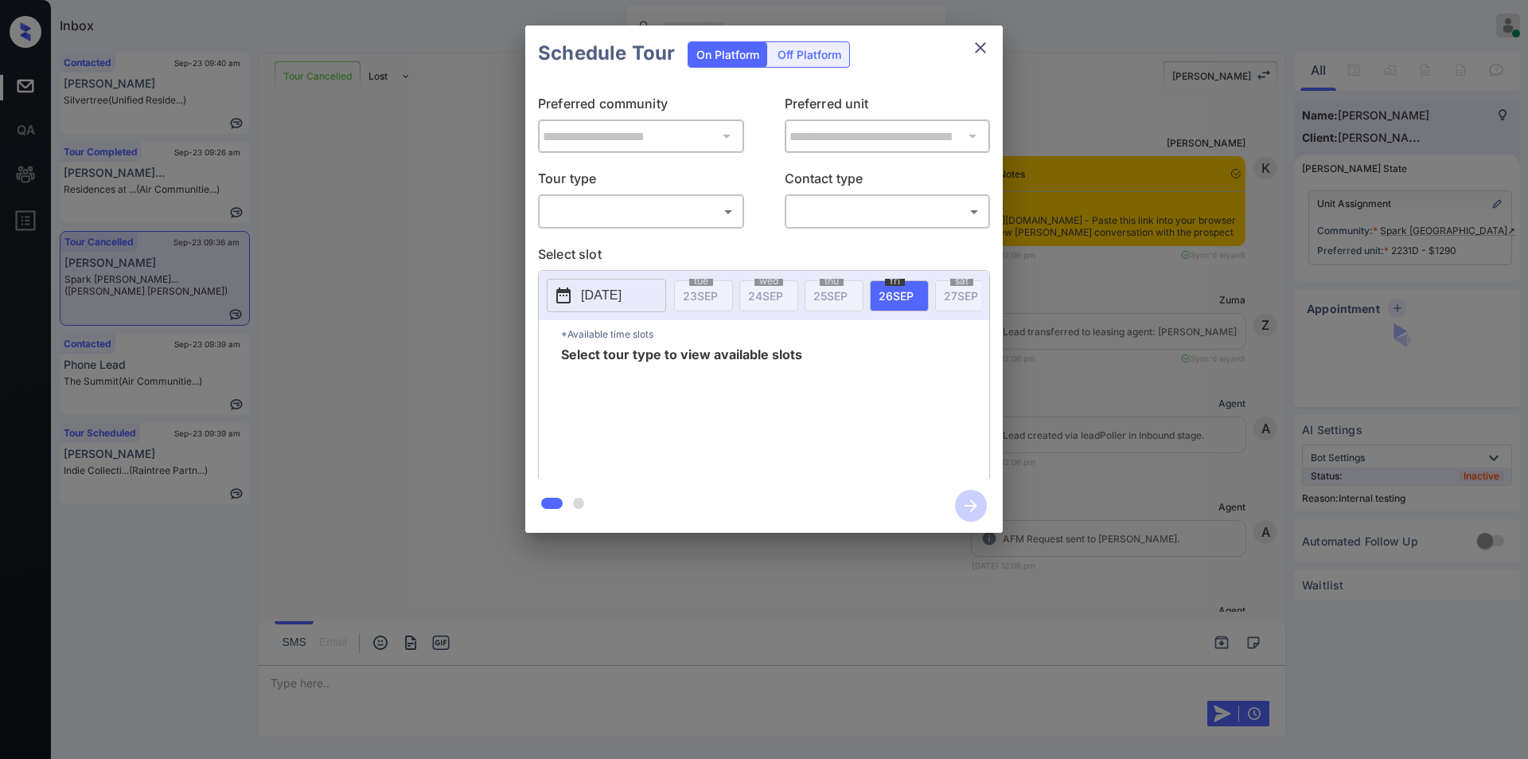
scroll to position [11792, 0]
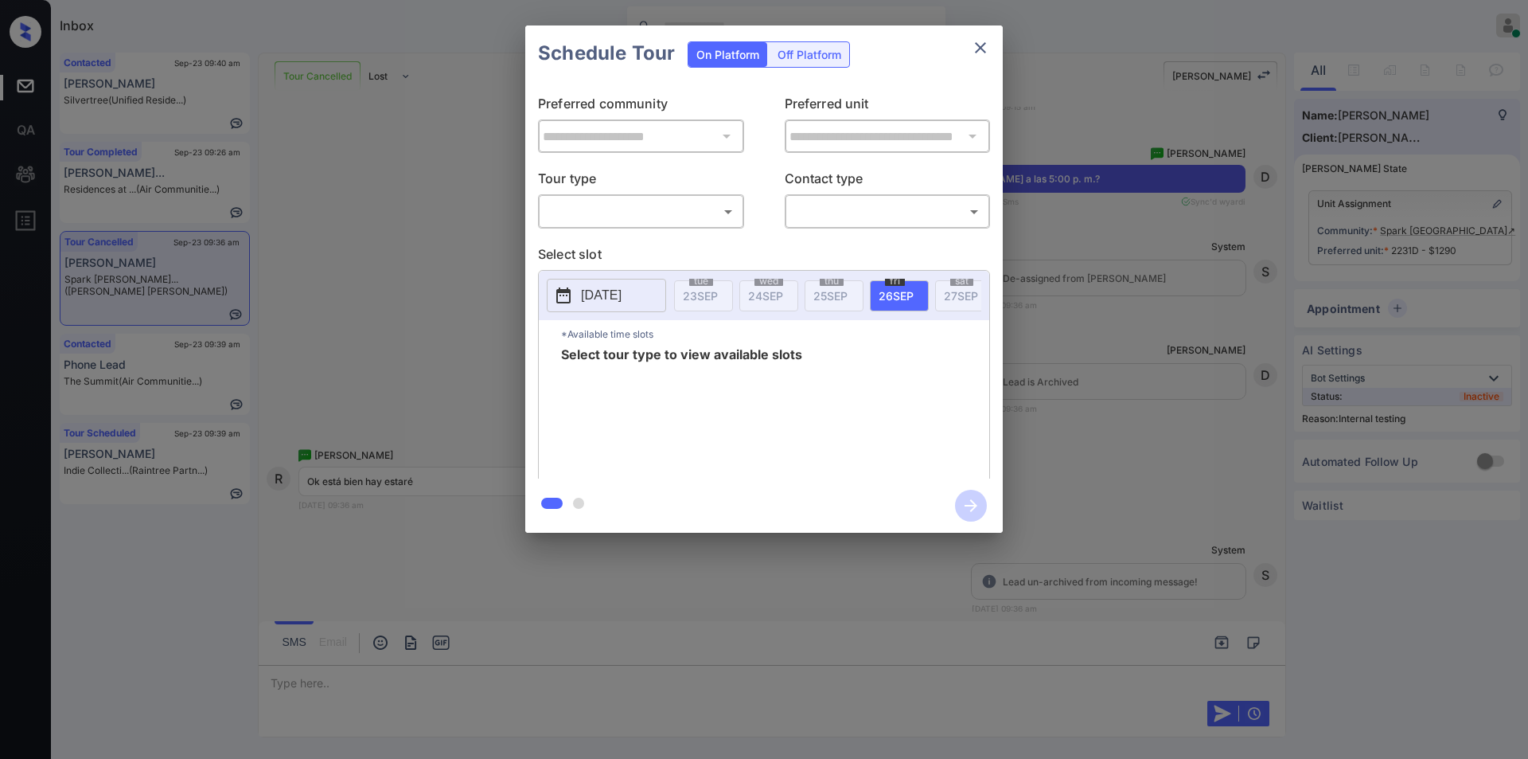
click at [620, 207] on body "Inbox Jiro Alonzo Online Set yourself offline Set yourself on break Profile Swi…" at bounding box center [764, 379] width 1528 height 759
click at [601, 250] on li "In Person" at bounding box center [641, 246] width 197 height 29
type input "********"
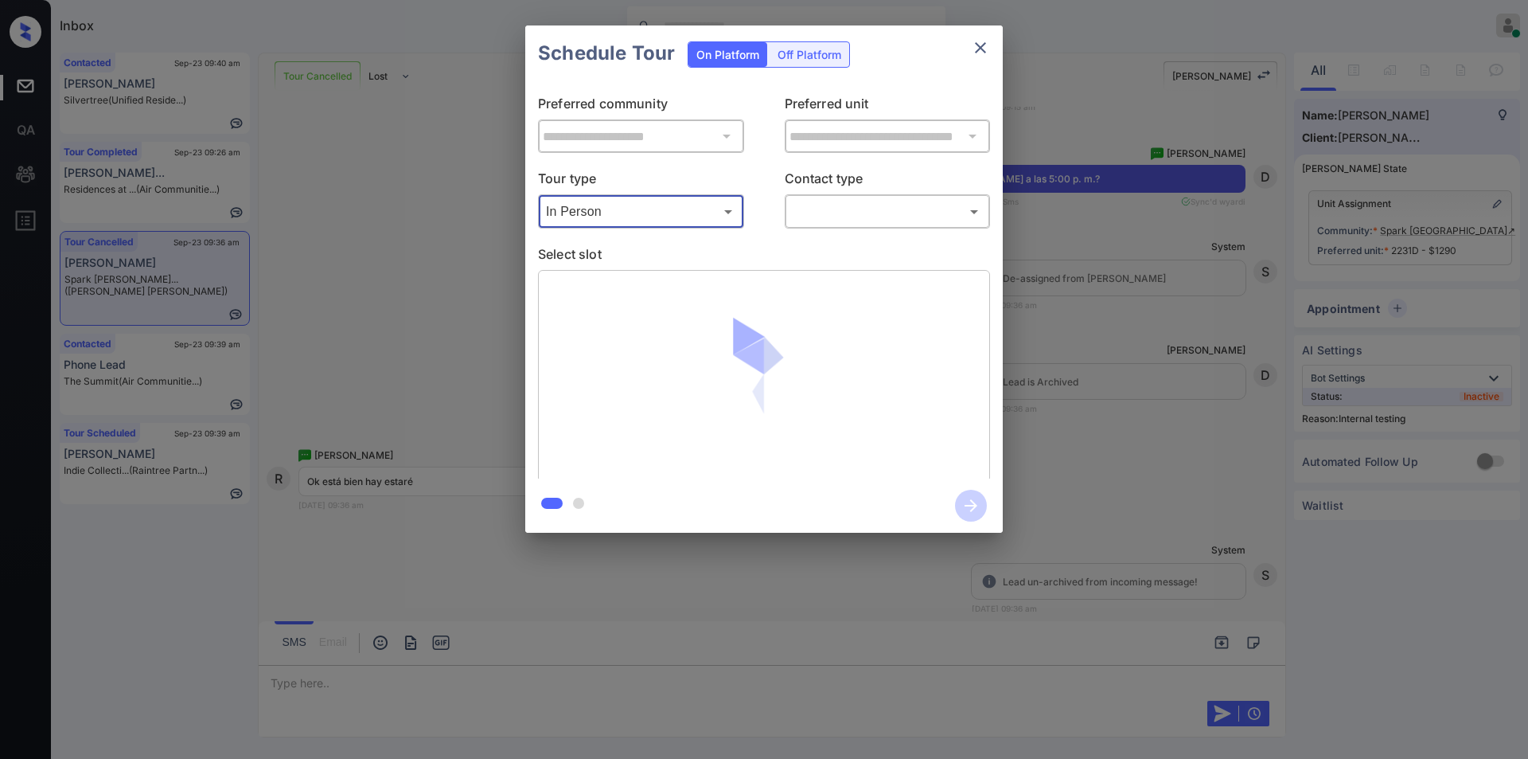
click at [832, 214] on body "Inbox Jiro Alonzo Online Set yourself offline Set yourself on break Profile Swi…" at bounding box center [764, 379] width 1528 height 759
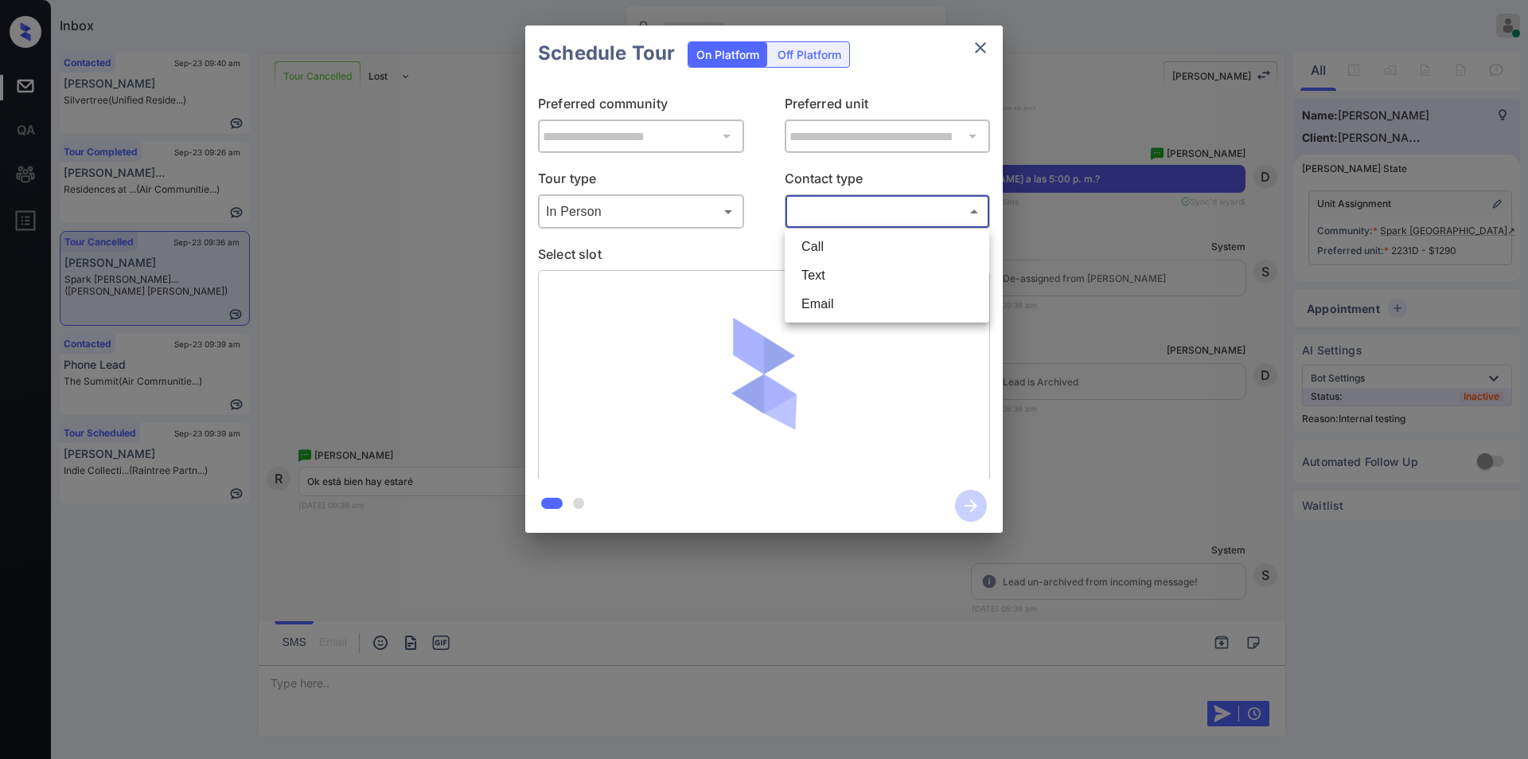
click at [832, 273] on li "Text" at bounding box center [887, 275] width 197 height 29
type input "****"
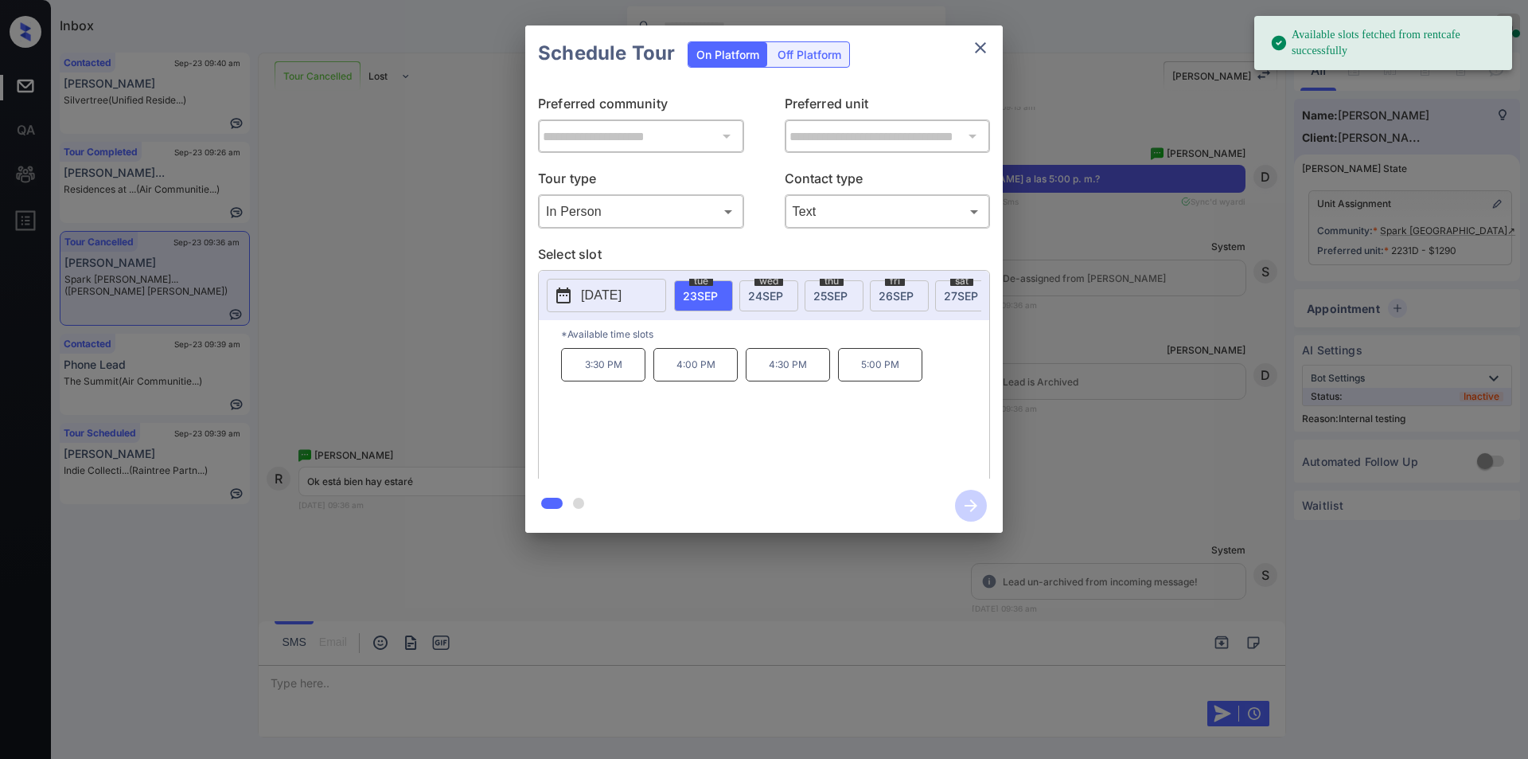
click at [916, 374] on p "5:00 PM" at bounding box center [880, 364] width 84 height 33
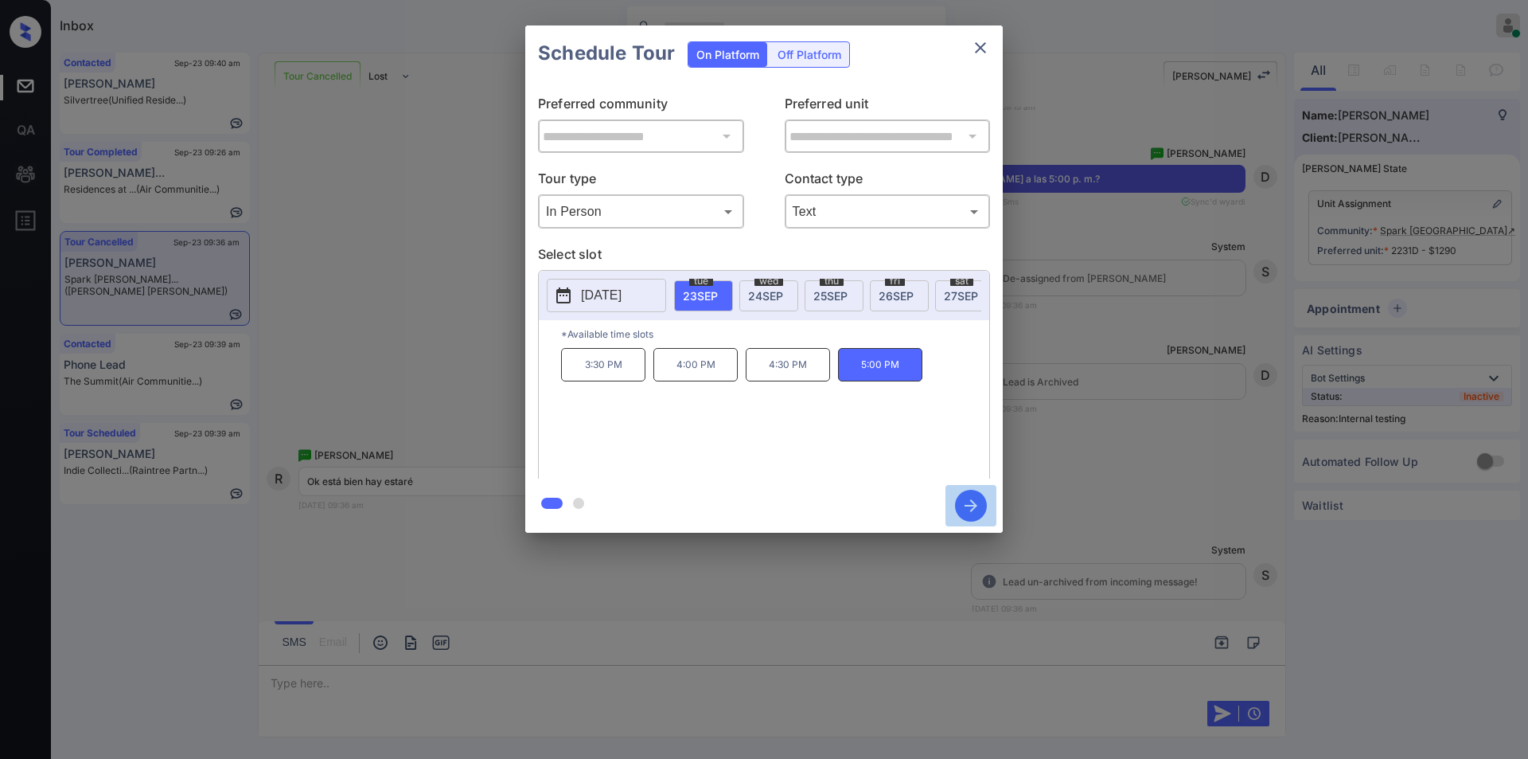
click at [973, 501] on icon "button" at bounding box center [971, 505] width 13 height 13
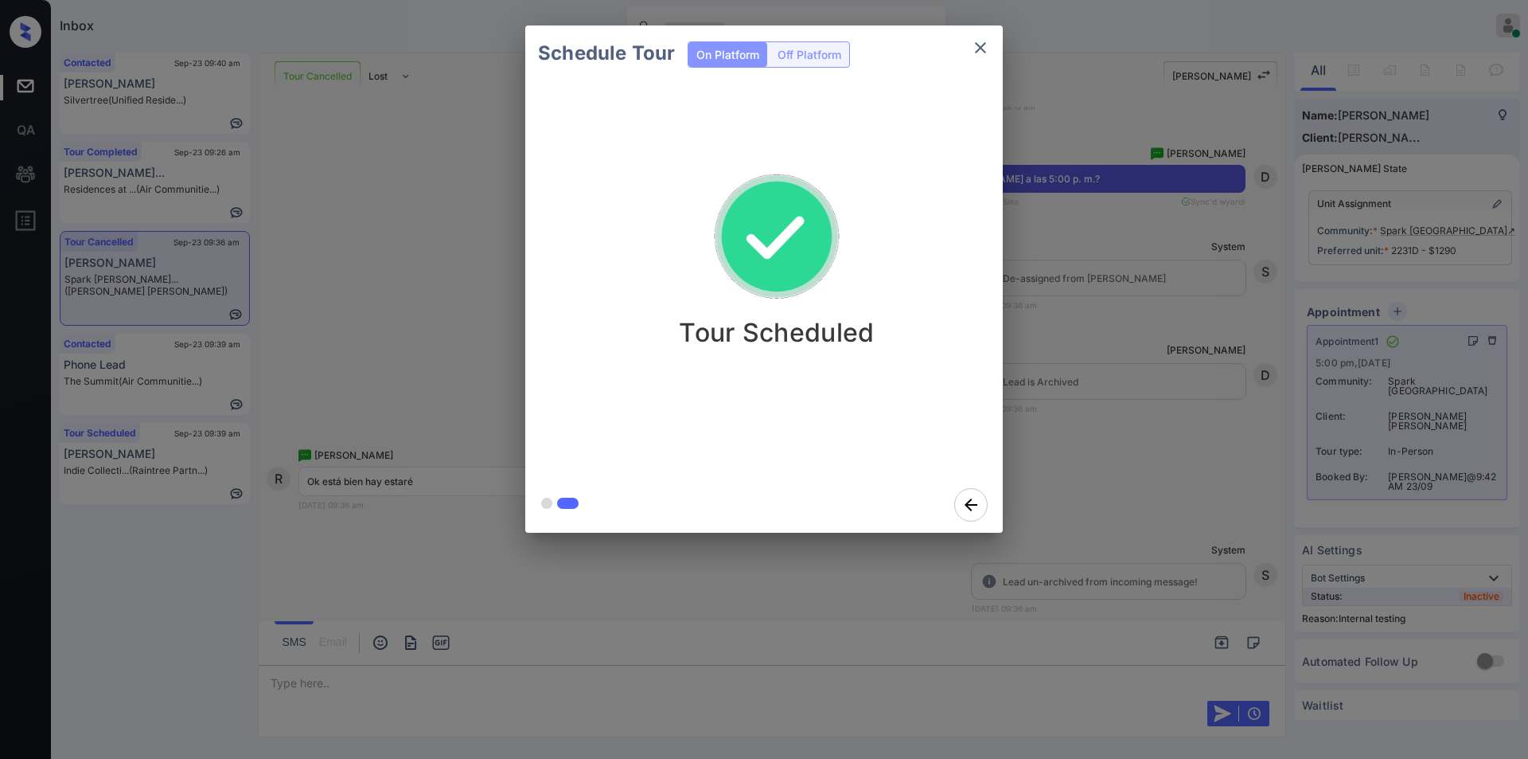
click at [989, 43] on icon "close" at bounding box center [980, 47] width 19 height 19
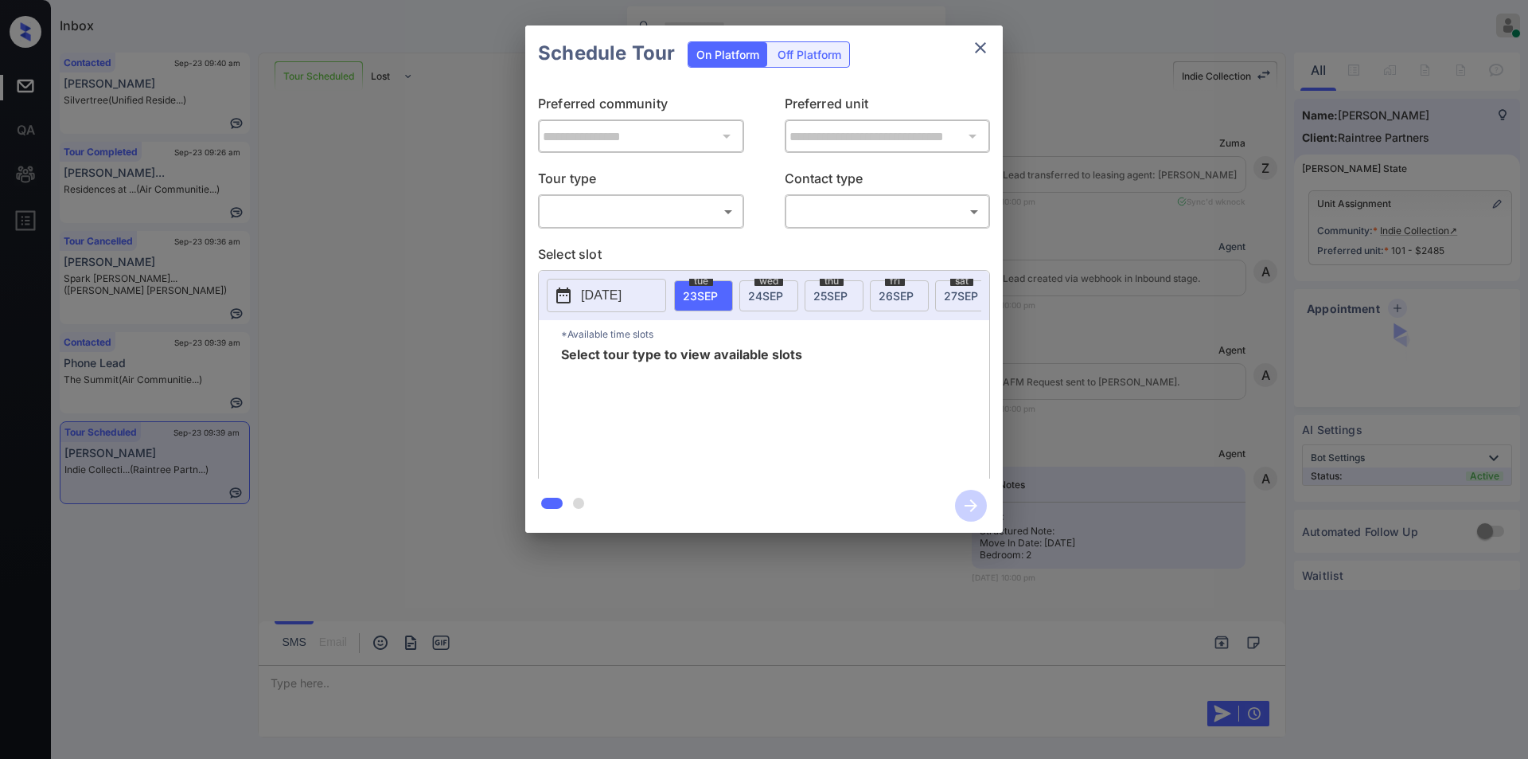
scroll to position [3494, 0]
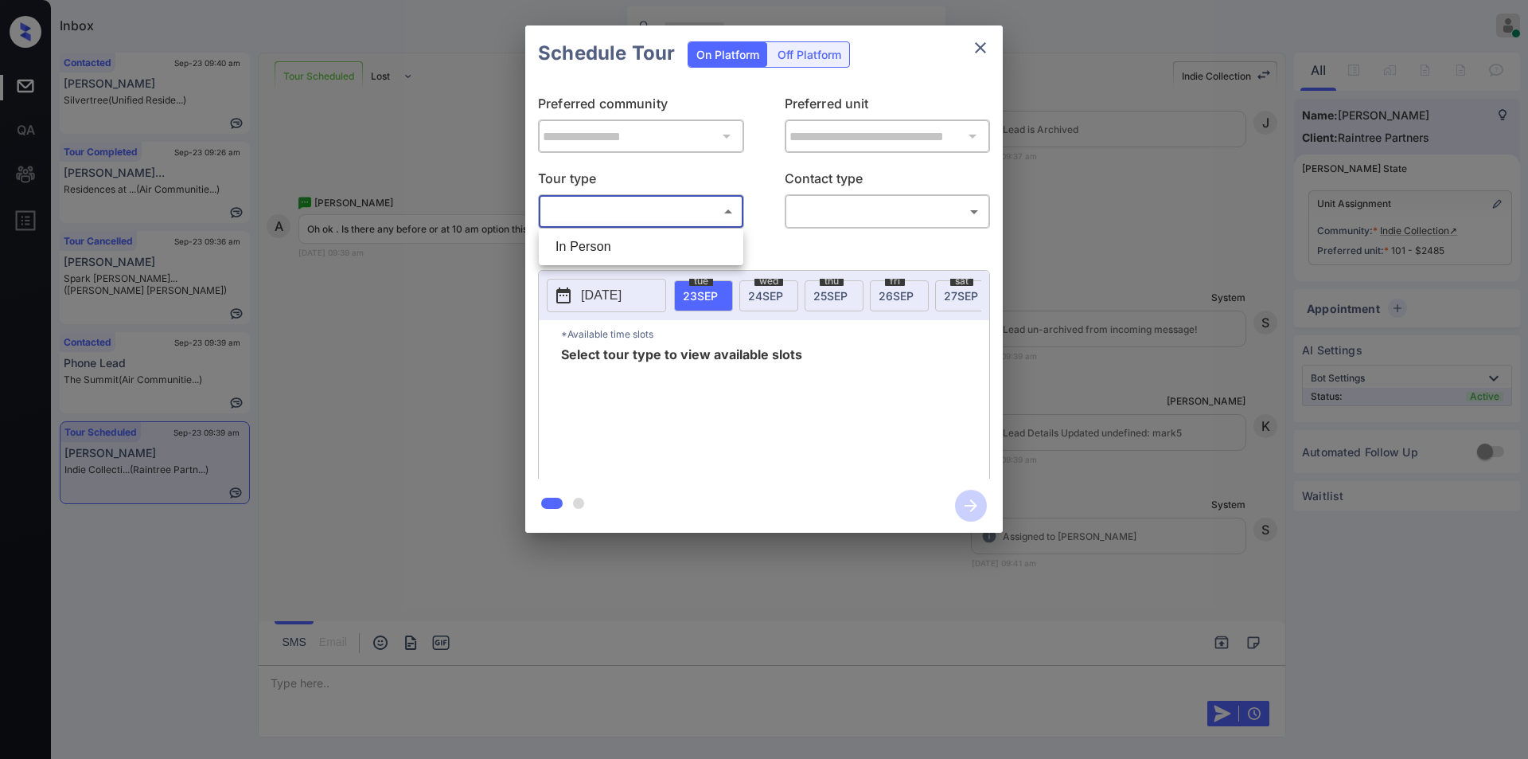
click at [599, 207] on body "Inbox Jiro Alonzo Online Set yourself offline Set yourself on break Profile Swi…" at bounding box center [764, 379] width 1528 height 759
click at [574, 241] on li "In Person" at bounding box center [641, 246] width 197 height 29
type input "********"
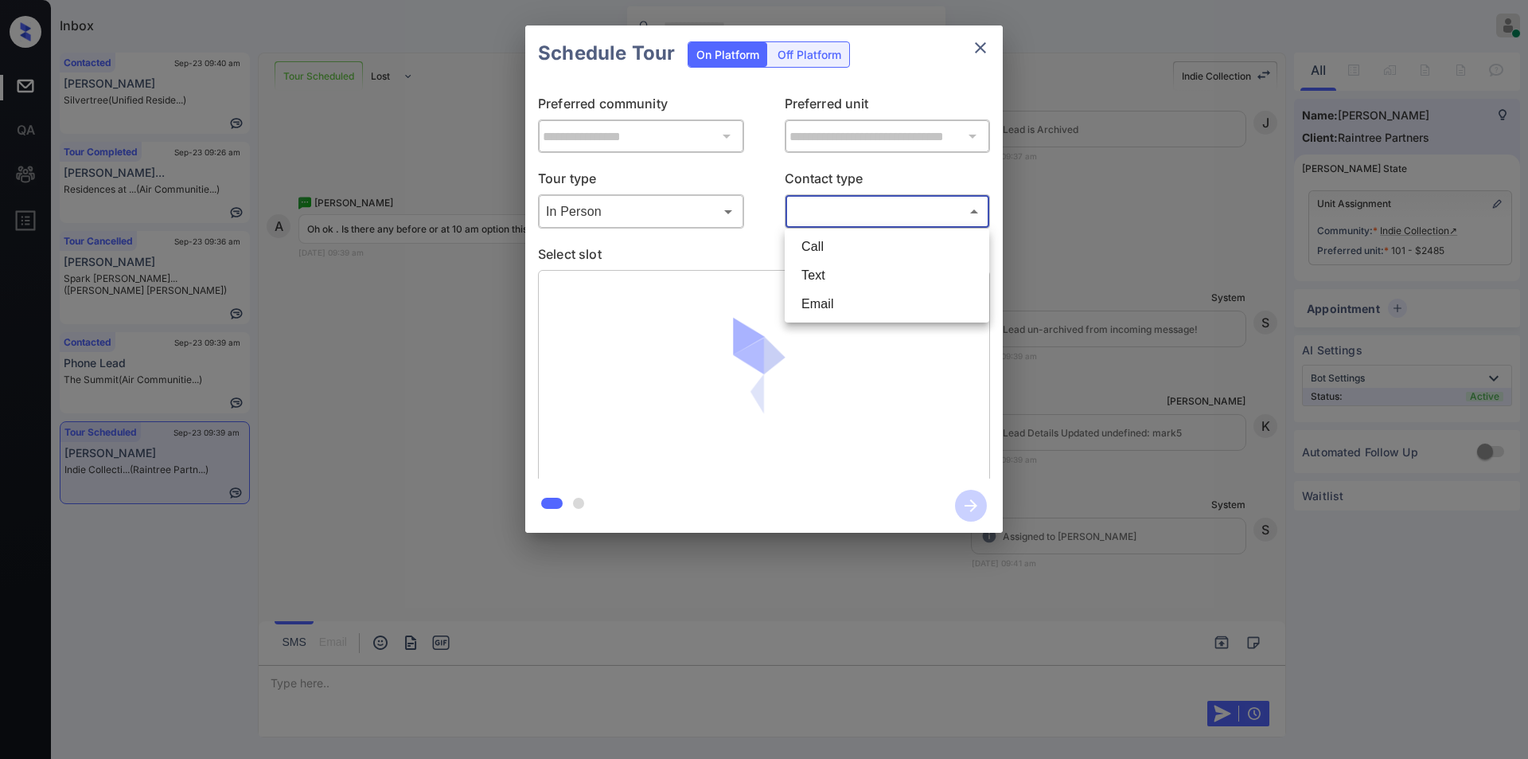
click at [862, 217] on body "Inbox Jiro Alonzo Online Set yourself offline Set yourself on break Profile Swi…" at bounding box center [764, 379] width 1528 height 759
click at [819, 263] on li "Text" at bounding box center [887, 275] width 197 height 29
type input "****"
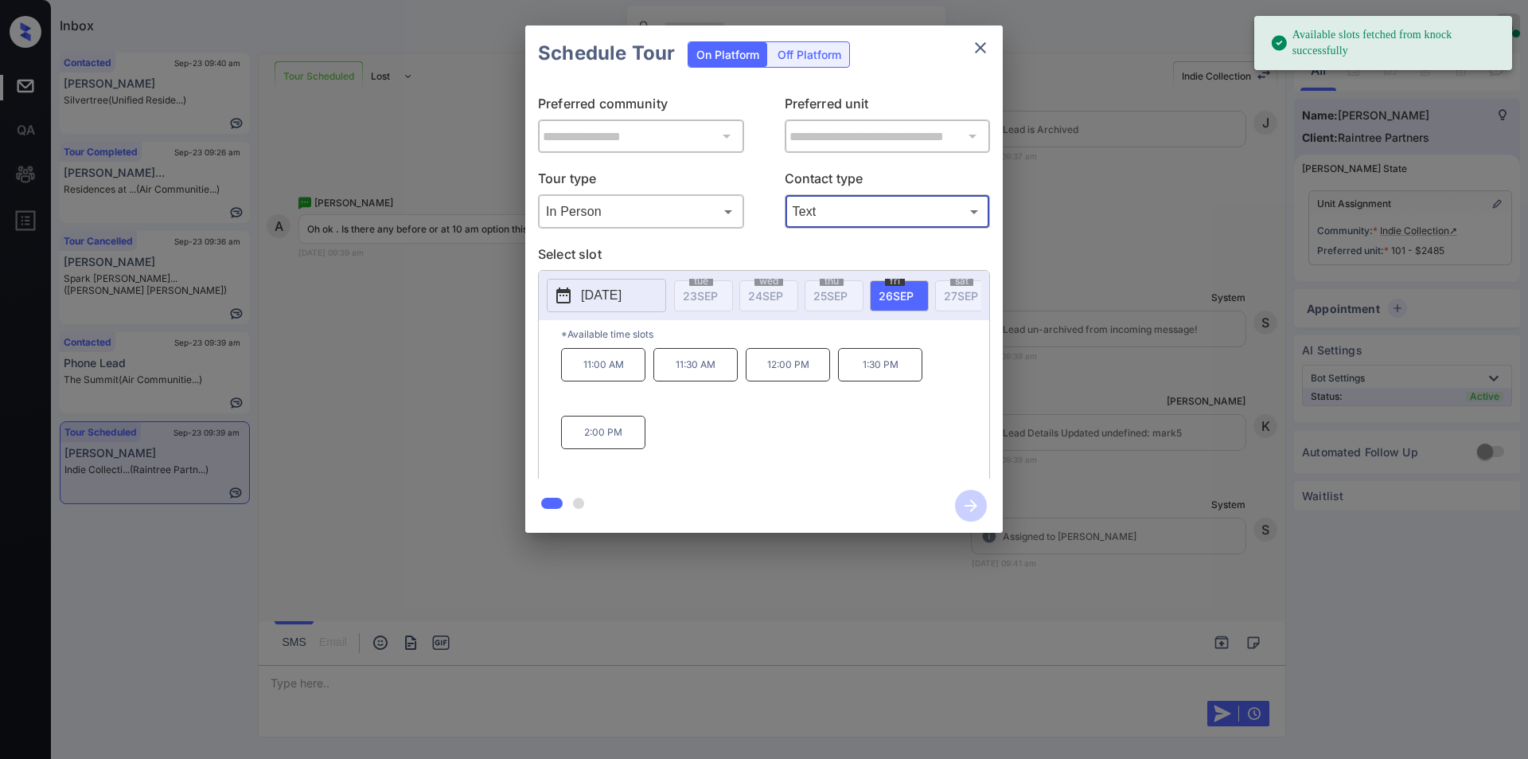
click at [611, 298] on p "[DATE]" at bounding box center [601, 295] width 41 height 19
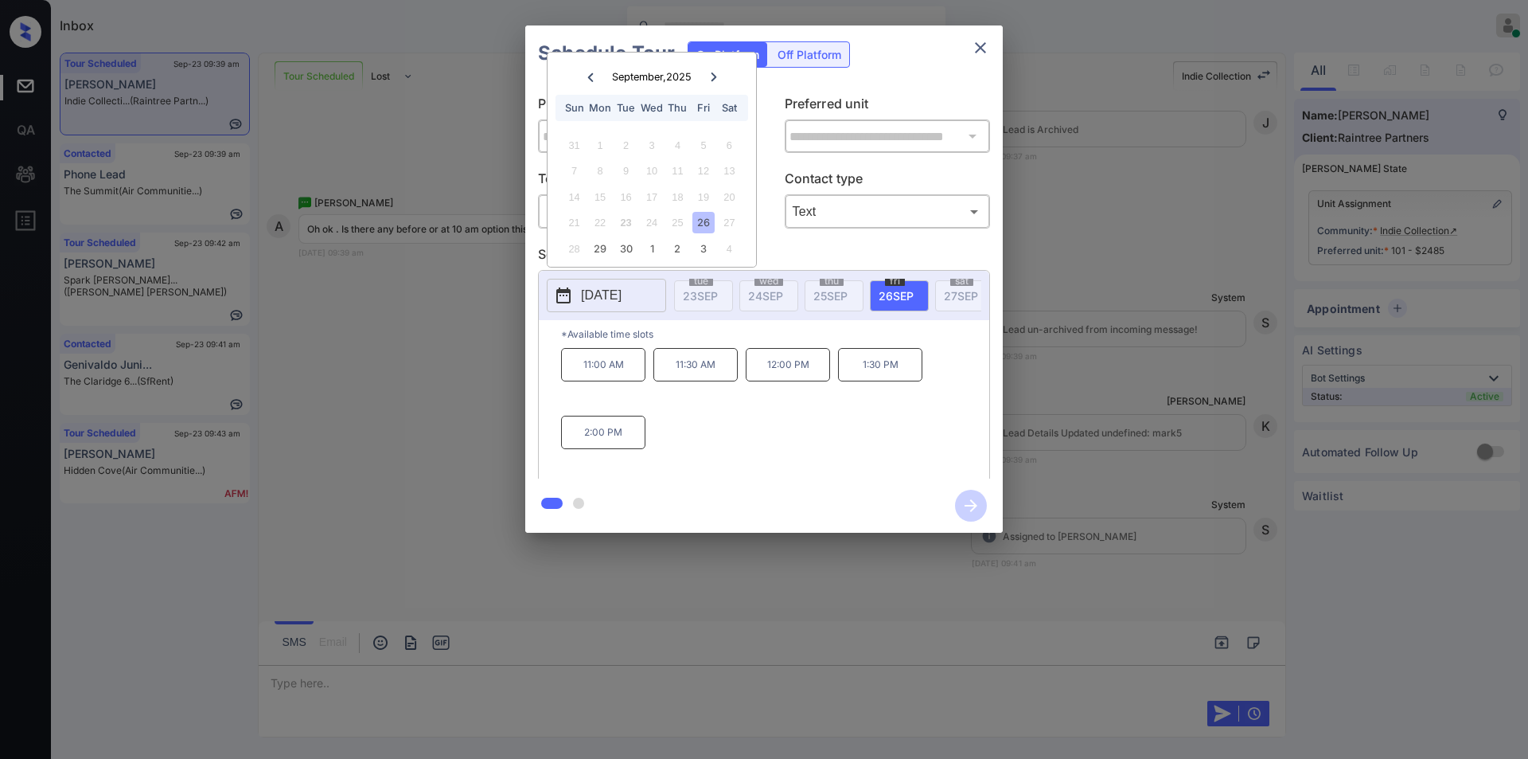
click at [443, 357] on div "**********" at bounding box center [764, 279] width 1528 height 558
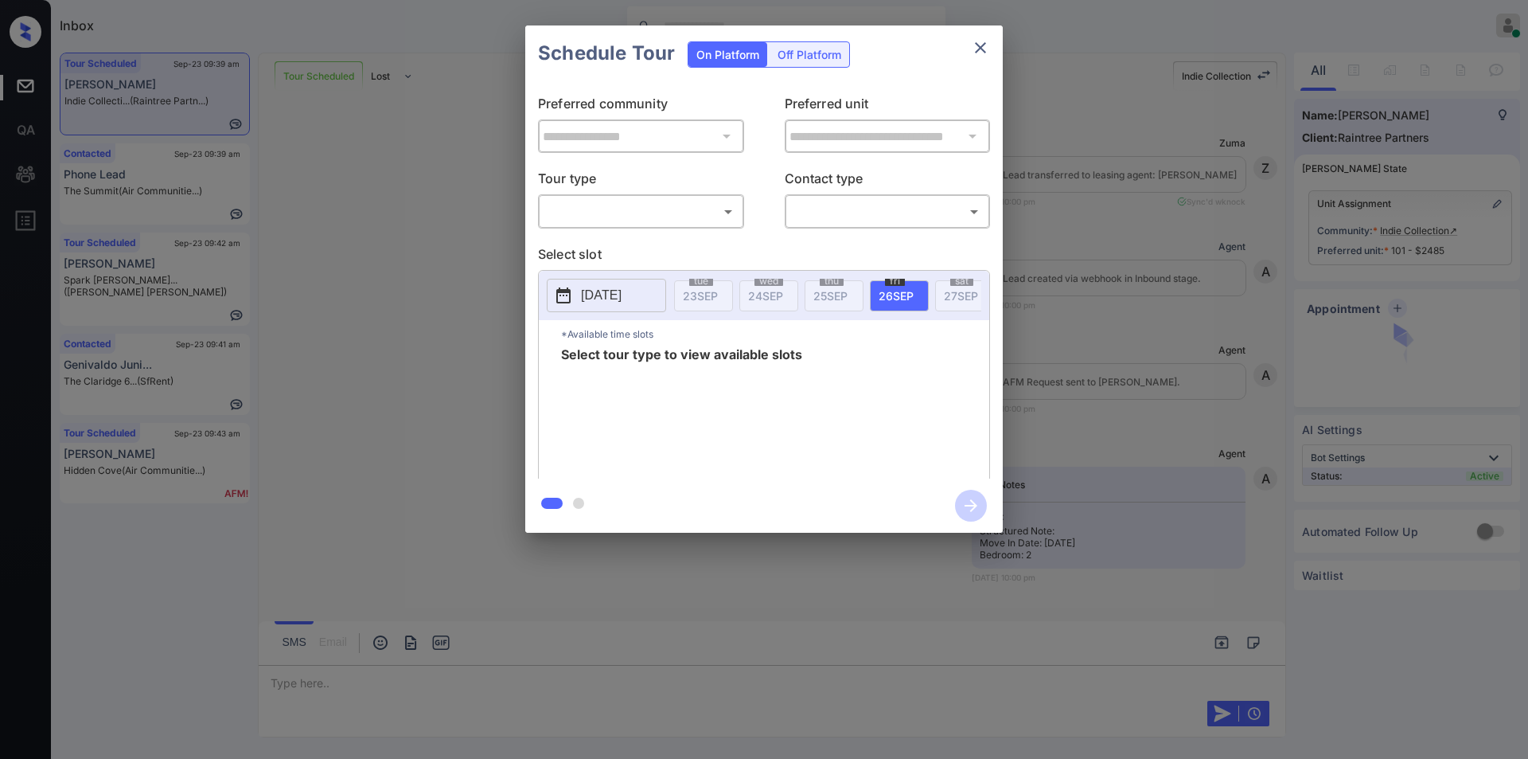
scroll to position [3494, 0]
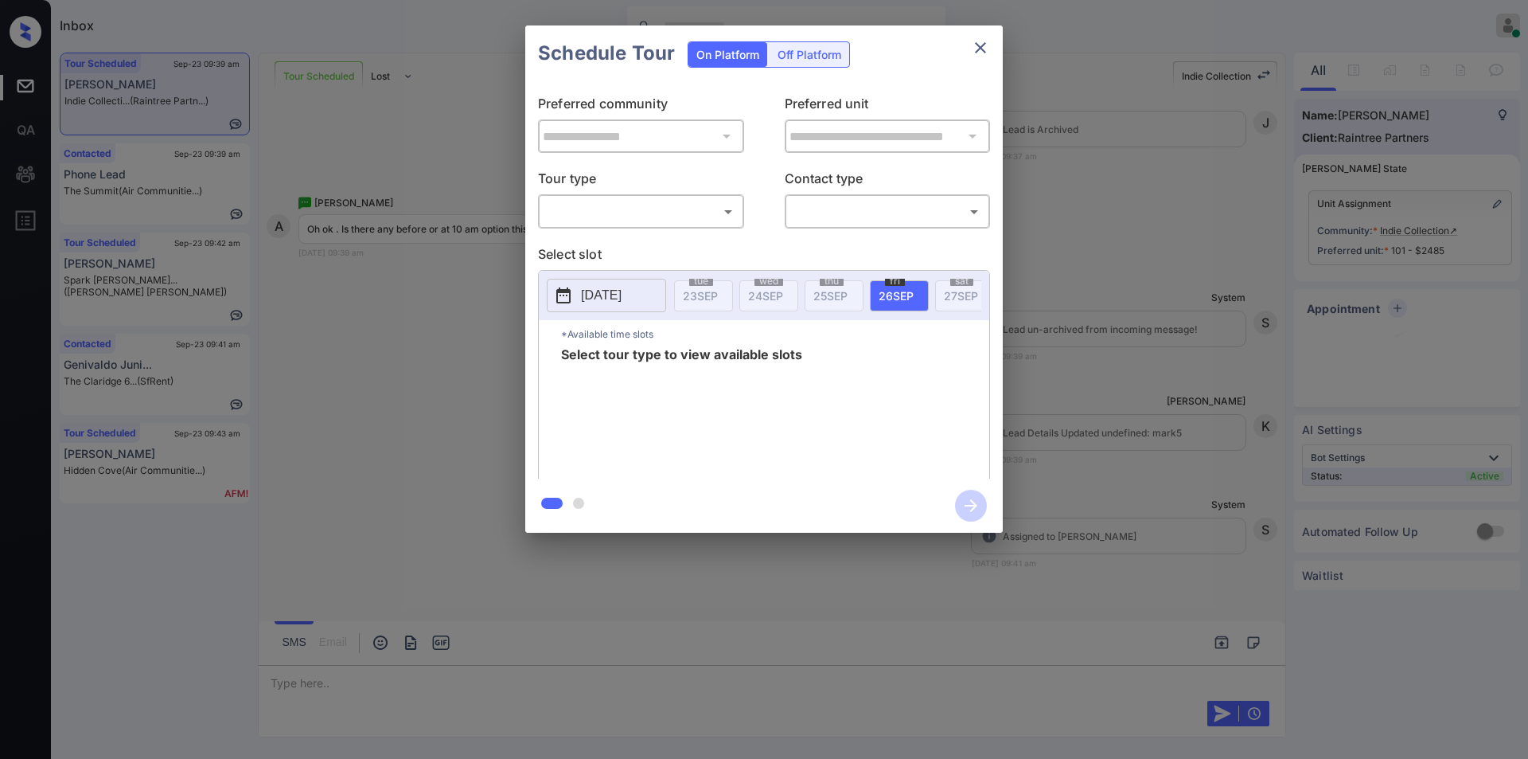
click at [643, 216] on body "Inbox [PERSON_NAME] Online Set yourself offline Set yourself on break Profile S…" at bounding box center [764, 379] width 1528 height 759
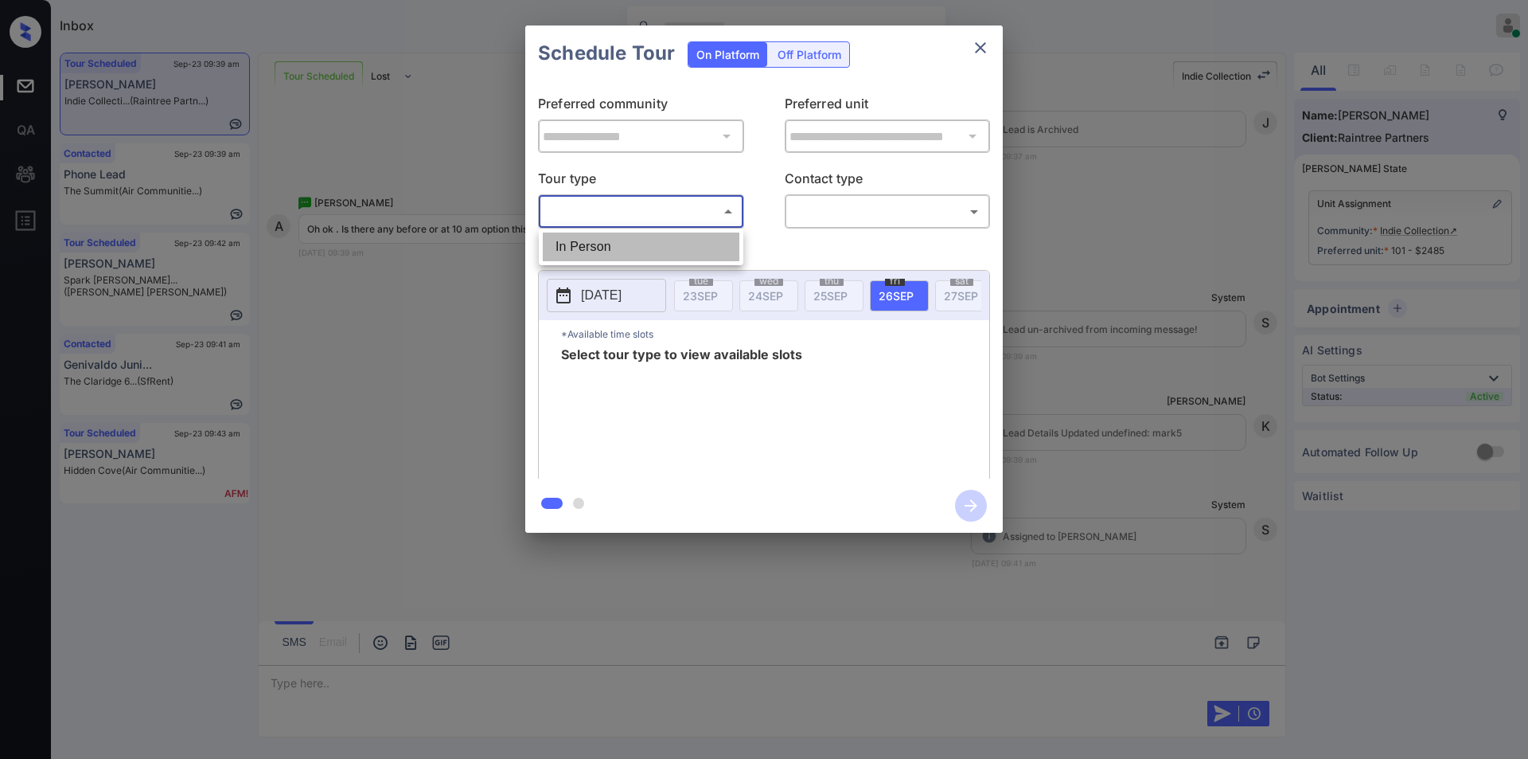
drag, startPoint x: 602, startPoint y: 248, endPoint x: 876, endPoint y: 248, distance: 274.6
click at [603, 248] on li "In Person" at bounding box center [641, 246] width 197 height 29
type input "********"
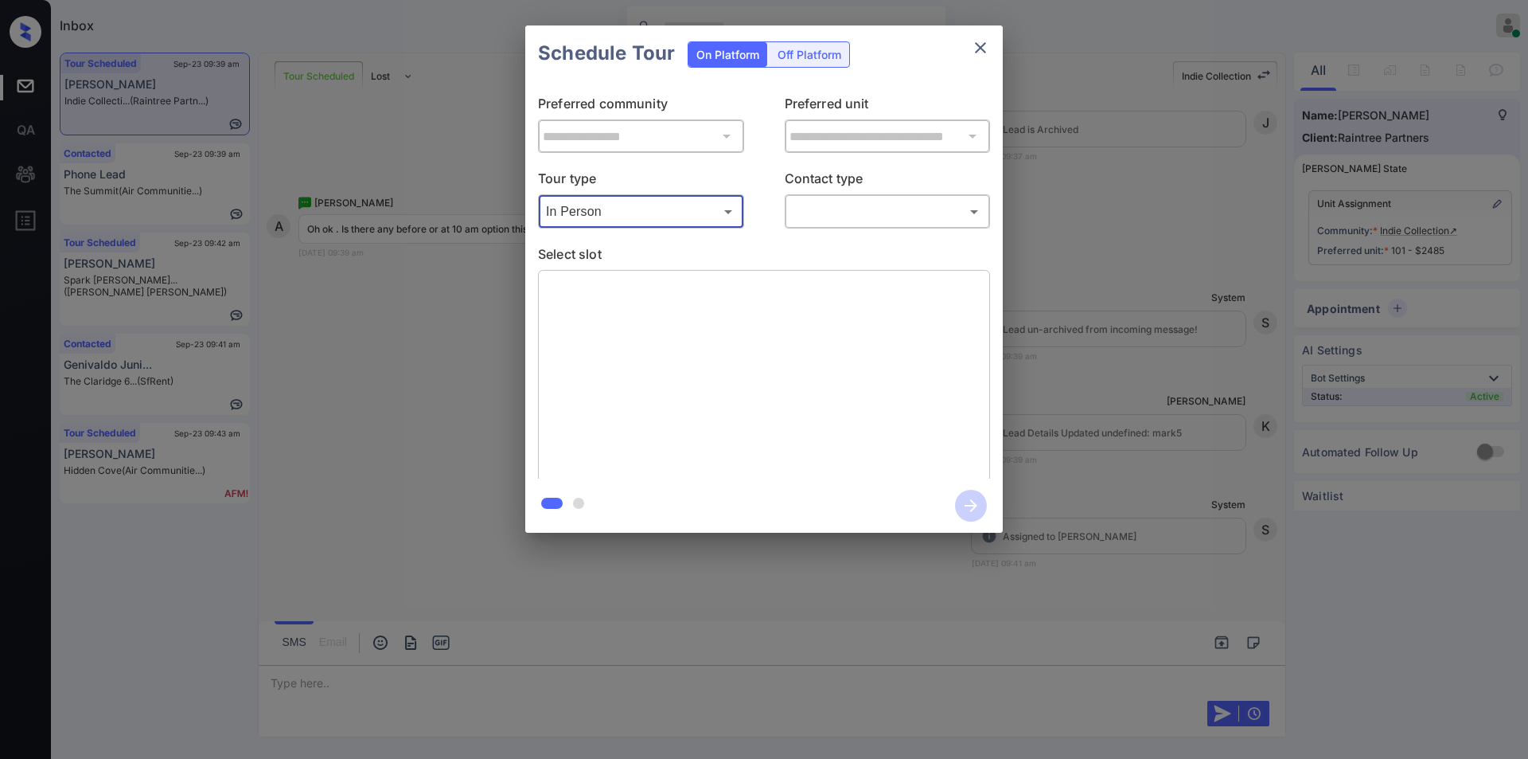
click at [877, 216] on body "Inbox [PERSON_NAME] Online Set yourself offline Set yourself on break Profile S…" at bounding box center [764, 379] width 1528 height 759
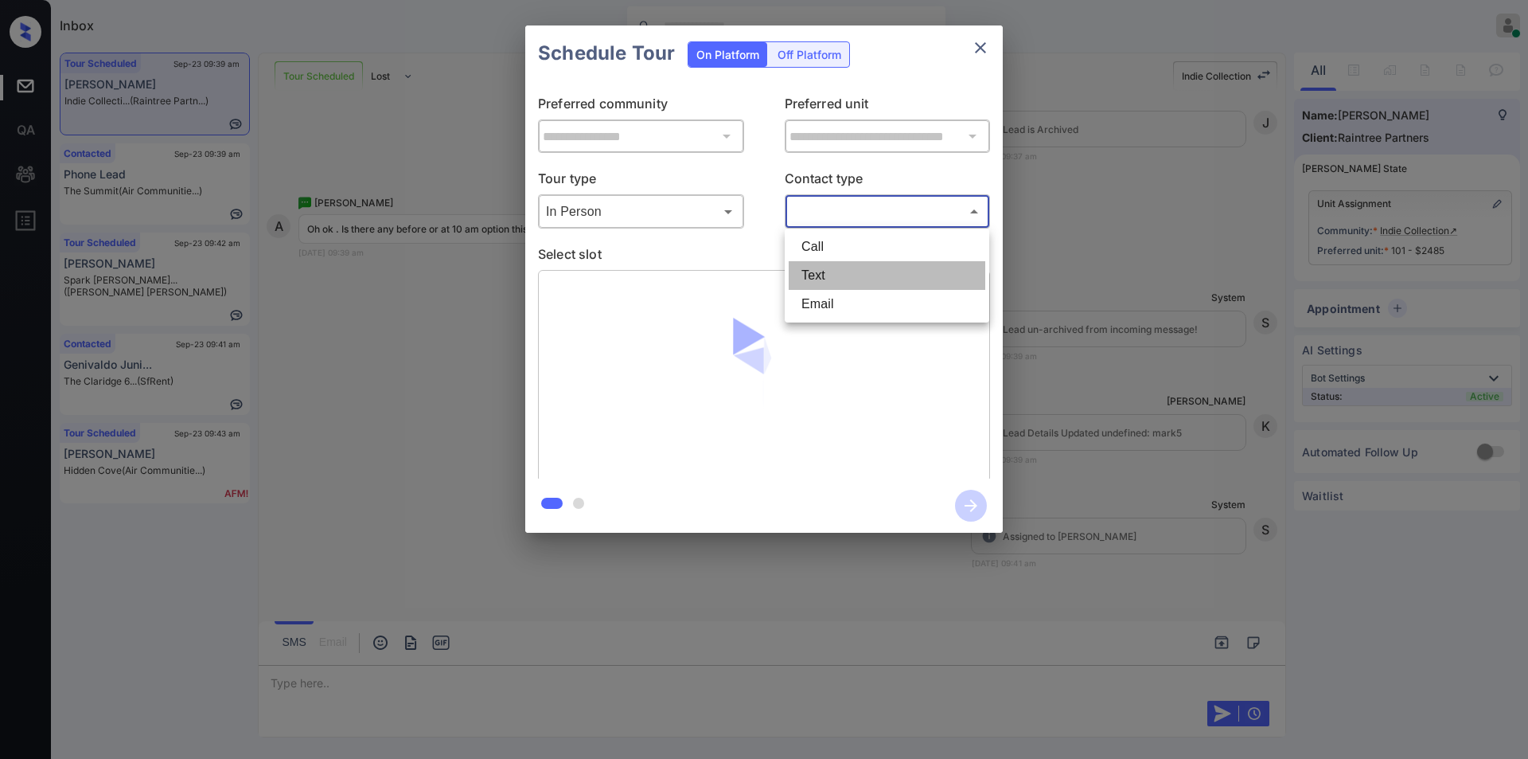
click at [837, 279] on li "Text" at bounding box center [887, 275] width 197 height 29
type input "****"
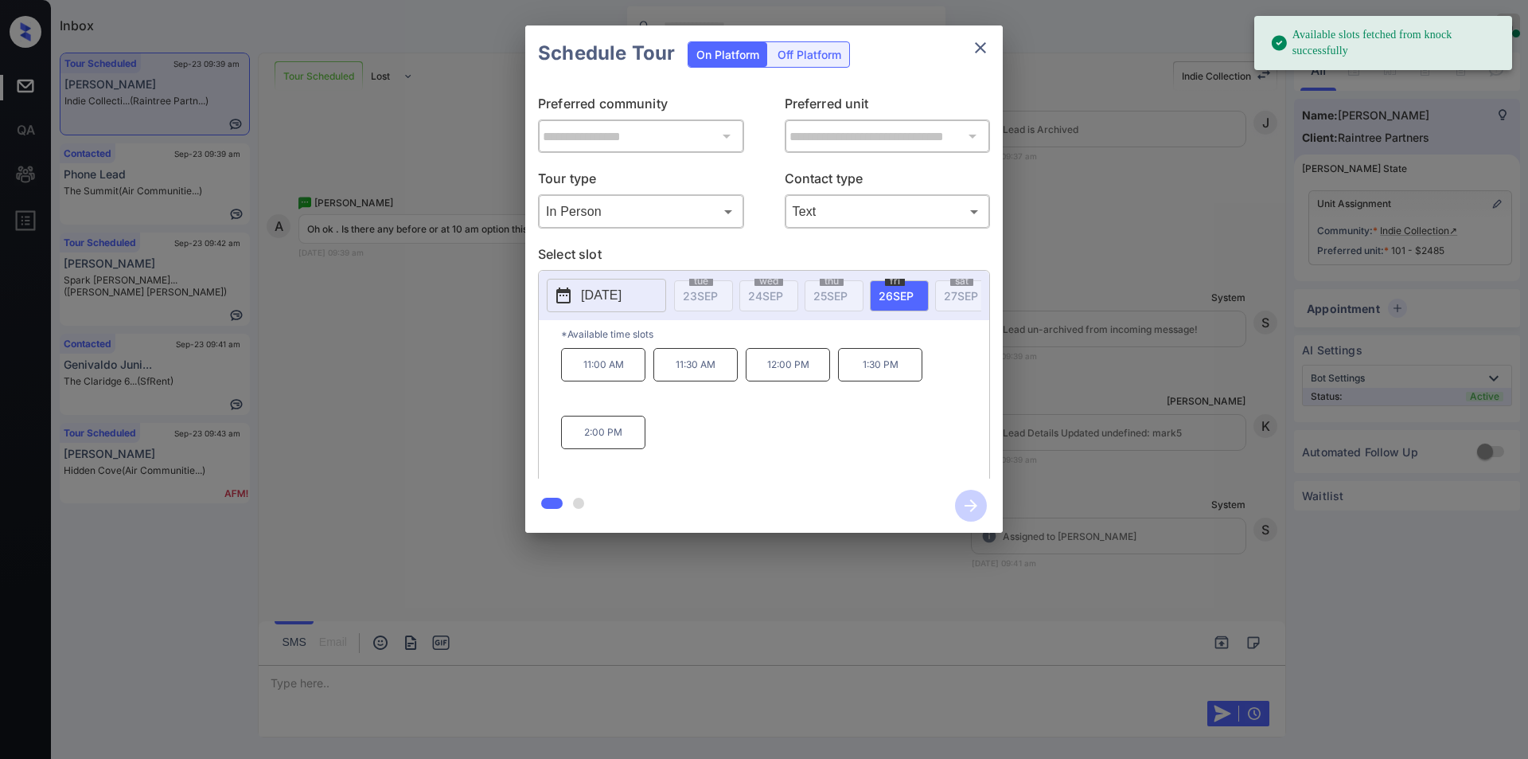
click at [592, 275] on div "[DATE] 23 SEP [DATE] [DATE] [DATE] [DATE] [DATE] [DATE] [DATE] [DATE] [DATE] [D…" at bounding box center [764, 295] width 451 height 49
click at [593, 298] on p "[DATE]" at bounding box center [601, 295] width 41 height 19
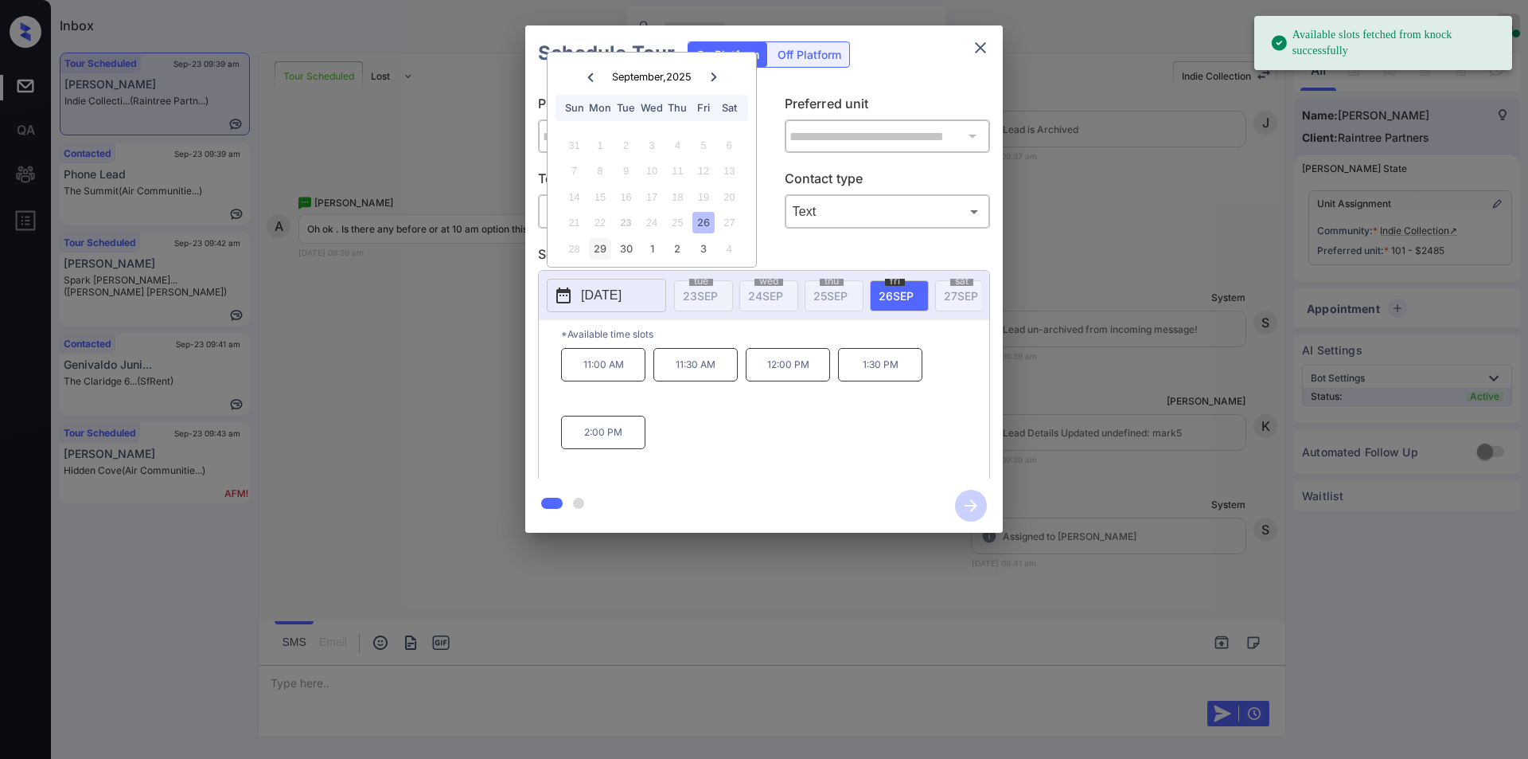
click at [604, 253] on div "29" at bounding box center [599, 248] width 21 height 21
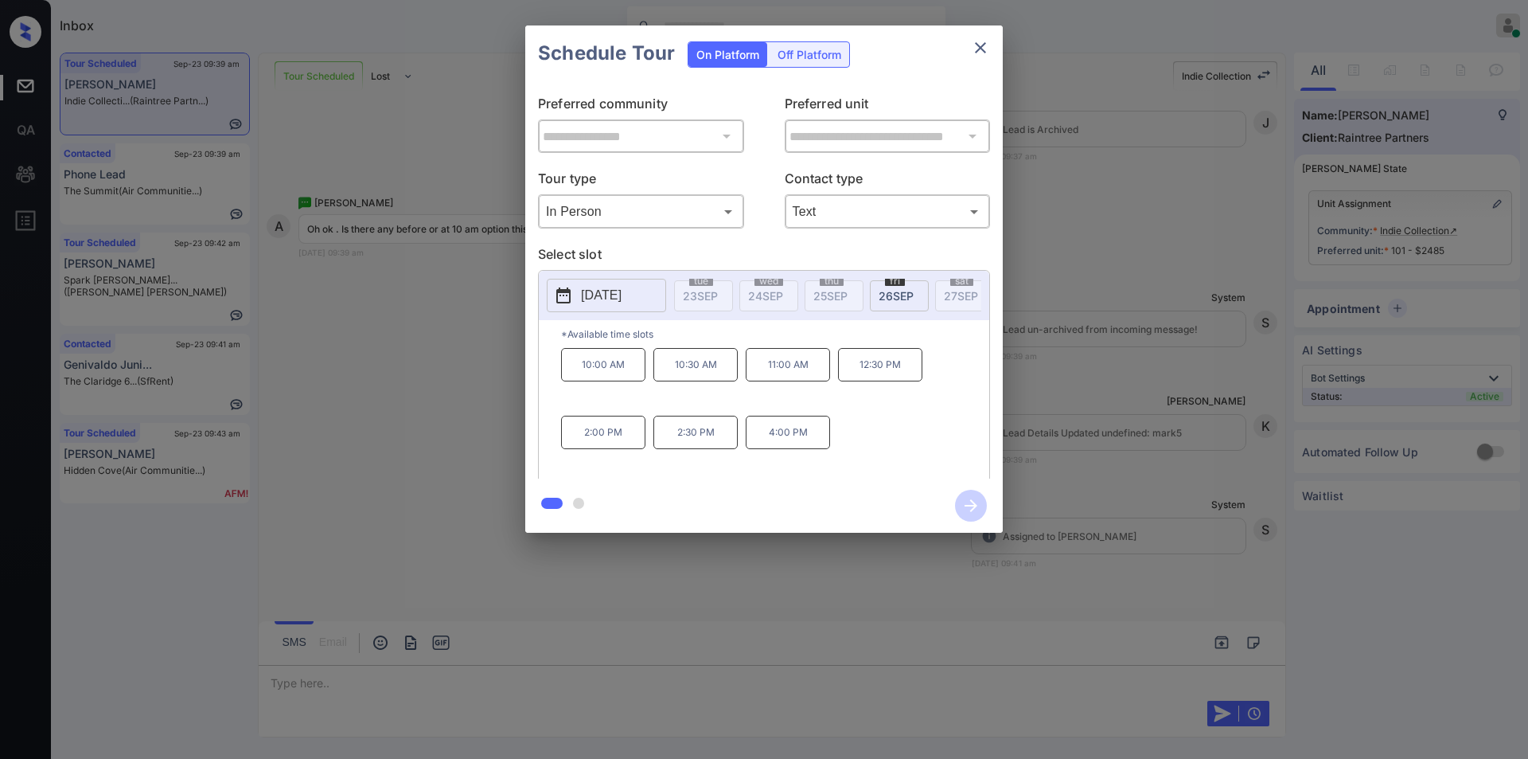
click at [331, 432] on div "**********" at bounding box center [764, 279] width 1528 height 558
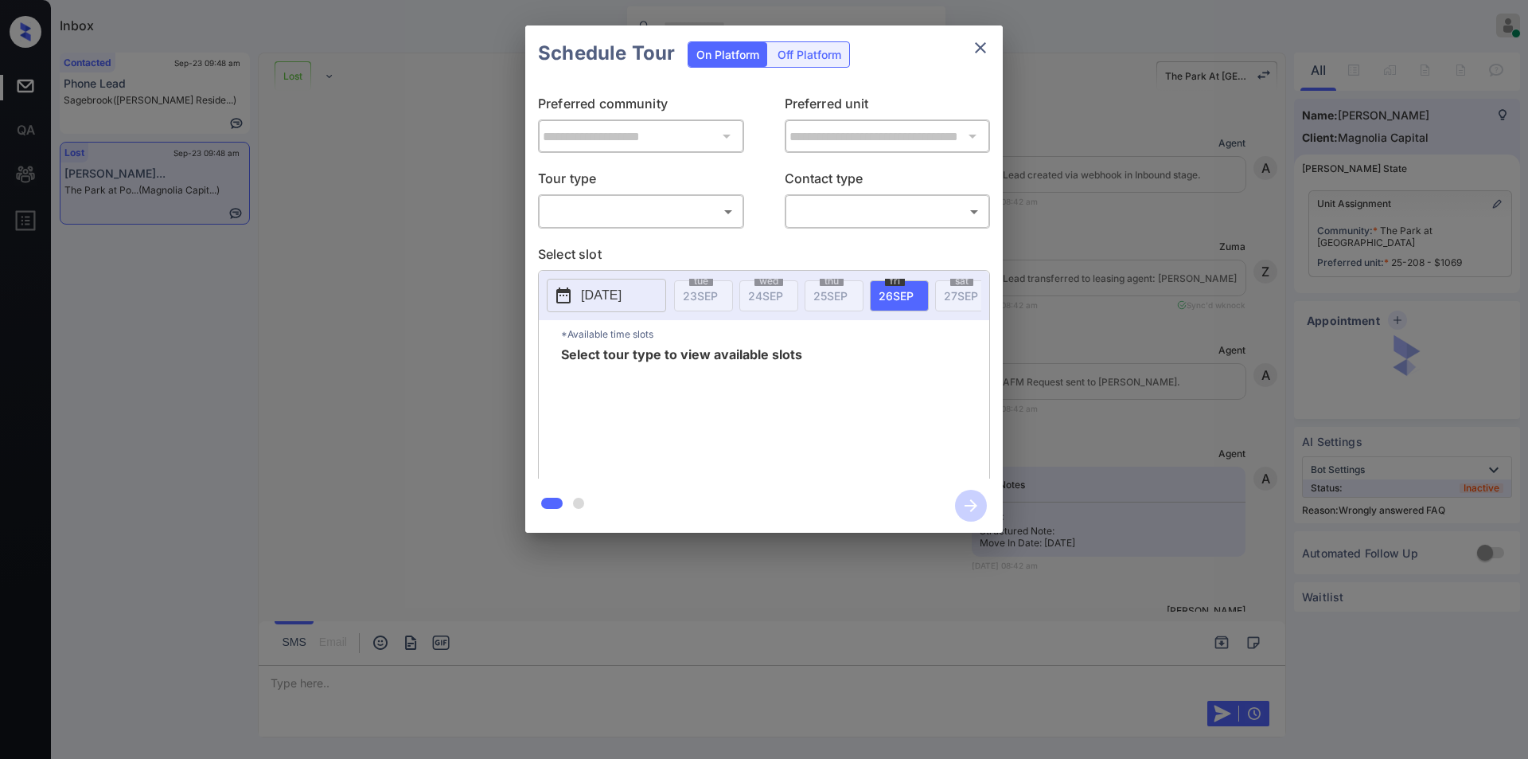
scroll to position [13732, 0]
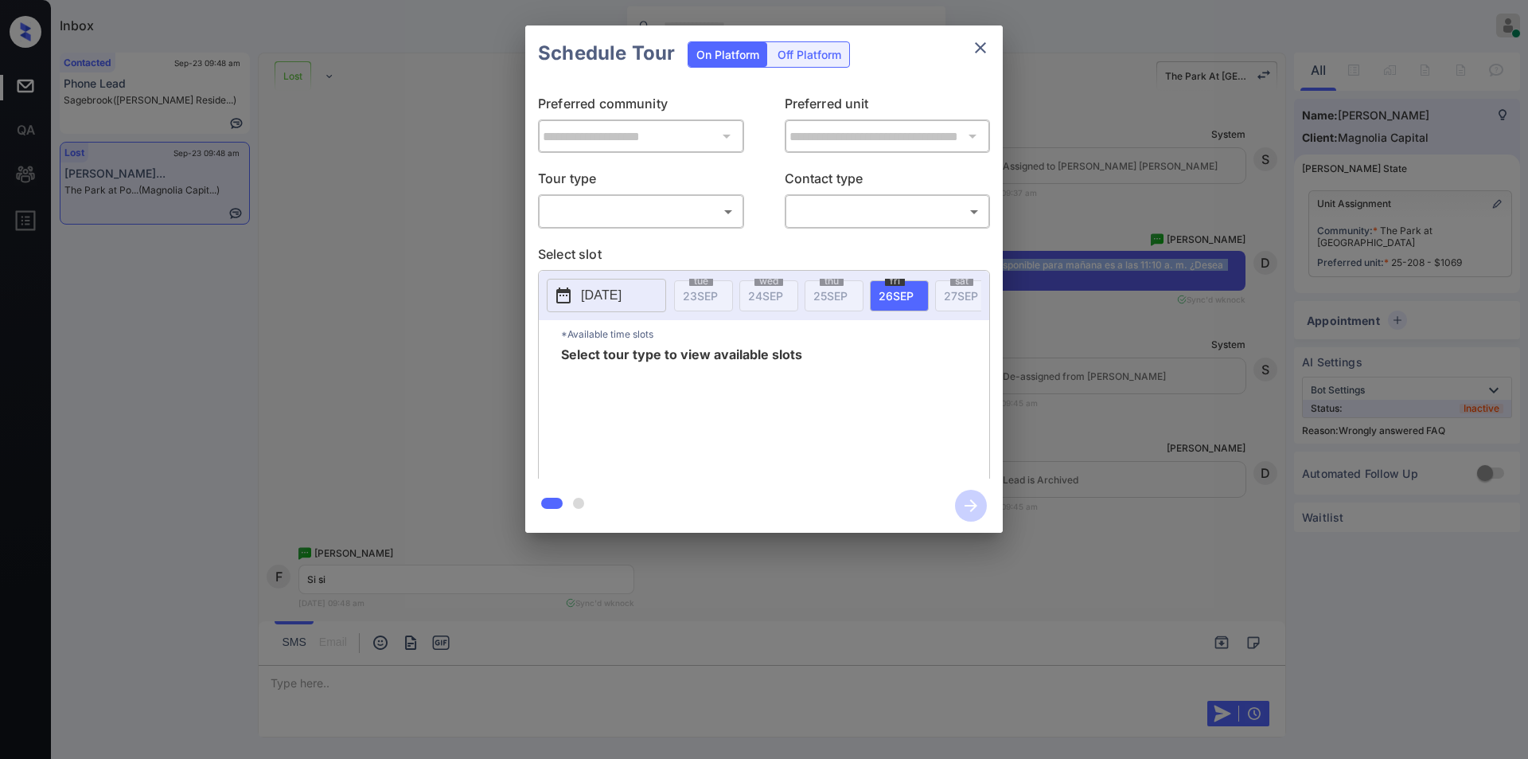
click at [571, 216] on body "Inbox Jiro Alonzo Online Set yourself offline Set yourself on break Profile Swi…" at bounding box center [764, 379] width 1528 height 759
drag, startPoint x: 572, startPoint y: 251, endPoint x: 895, endPoint y: 227, distance: 324.0
click at [581, 252] on li "In Person" at bounding box center [641, 246] width 197 height 29
type input "********"
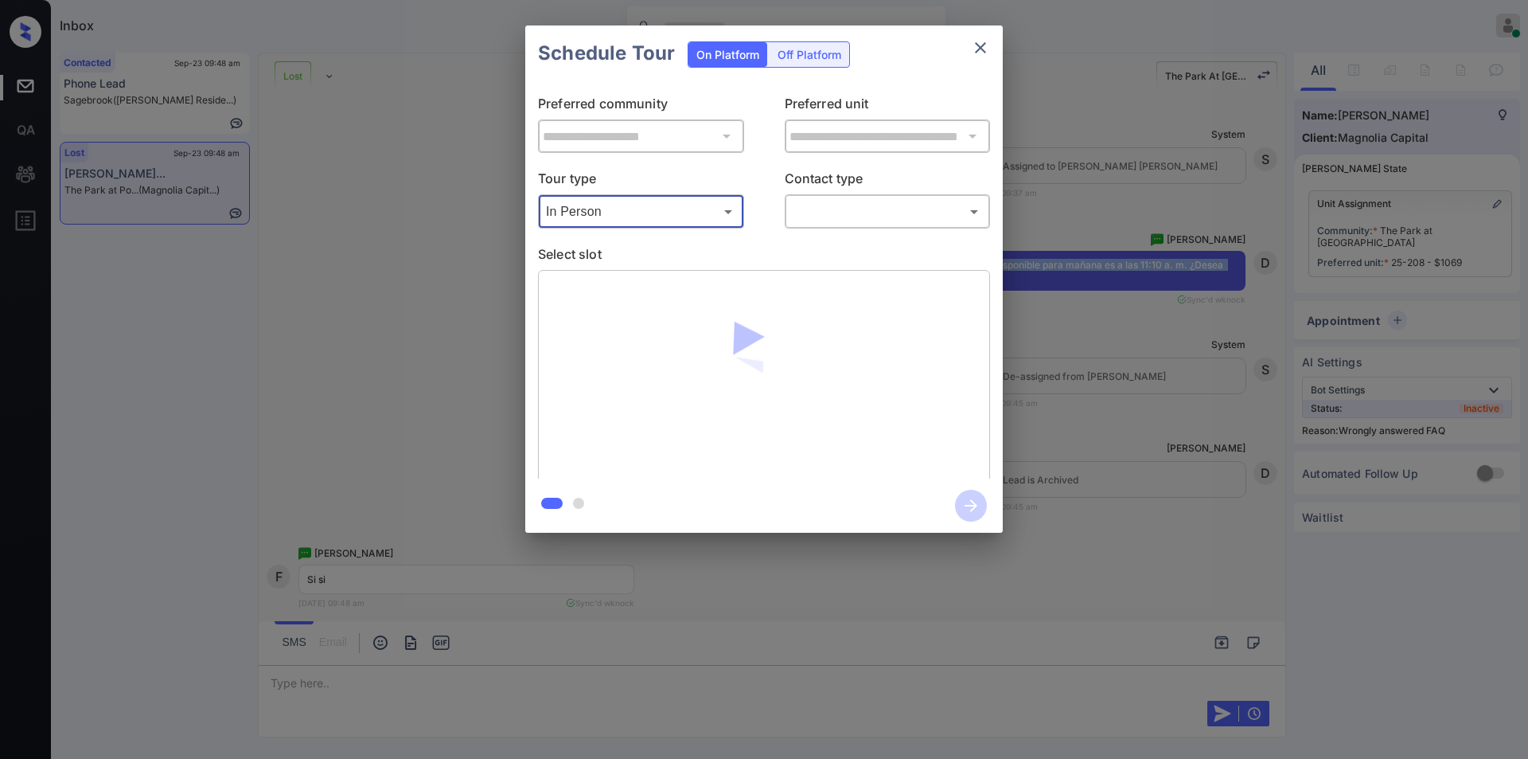
click at [857, 213] on body "Inbox Jiro Alonzo Online Set yourself offline Set yourself on break Profile Swi…" at bounding box center [764, 379] width 1528 height 759
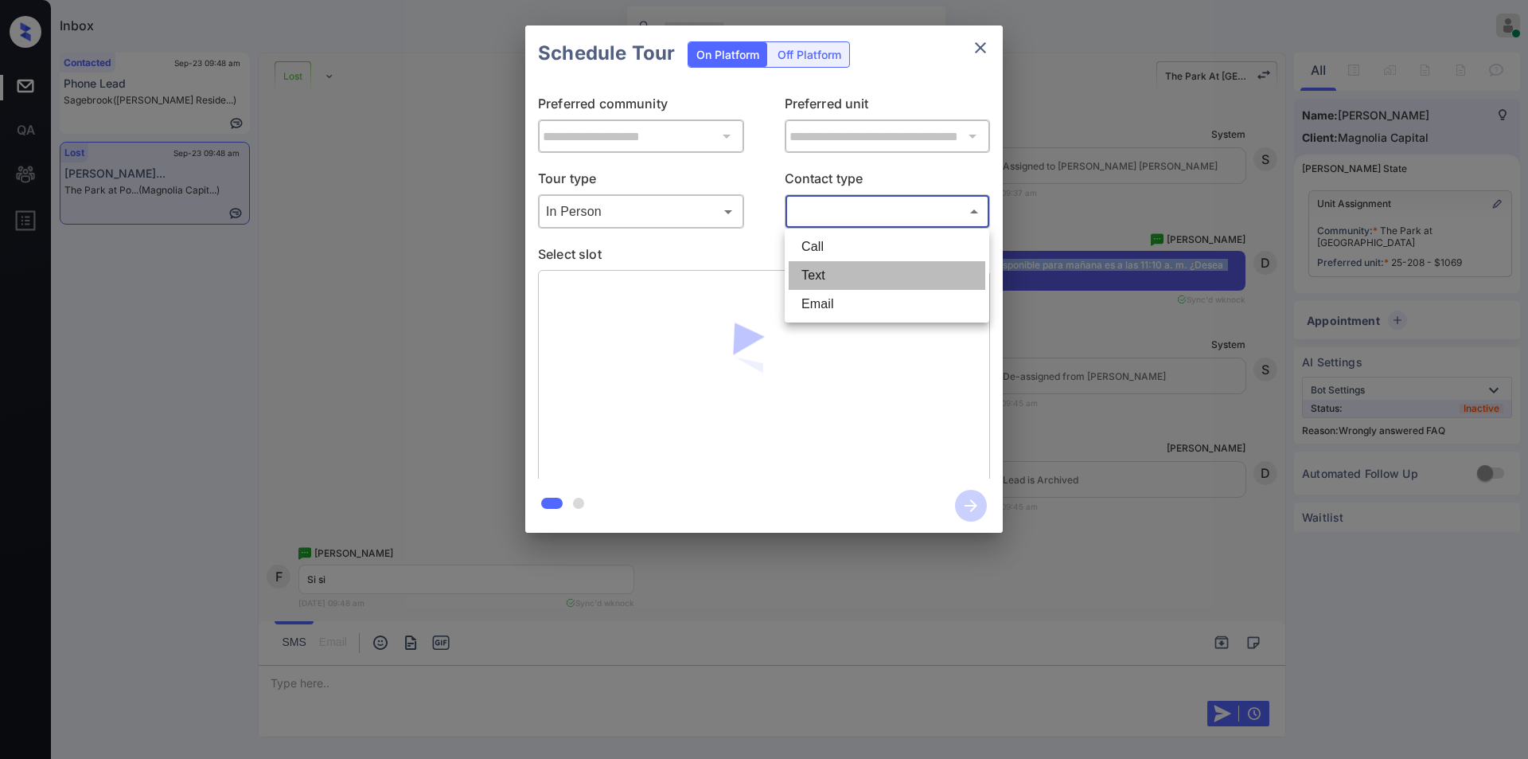
click at [829, 267] on li "Text" at bounding box center [887, 275] width 197 height 29
type input "****"
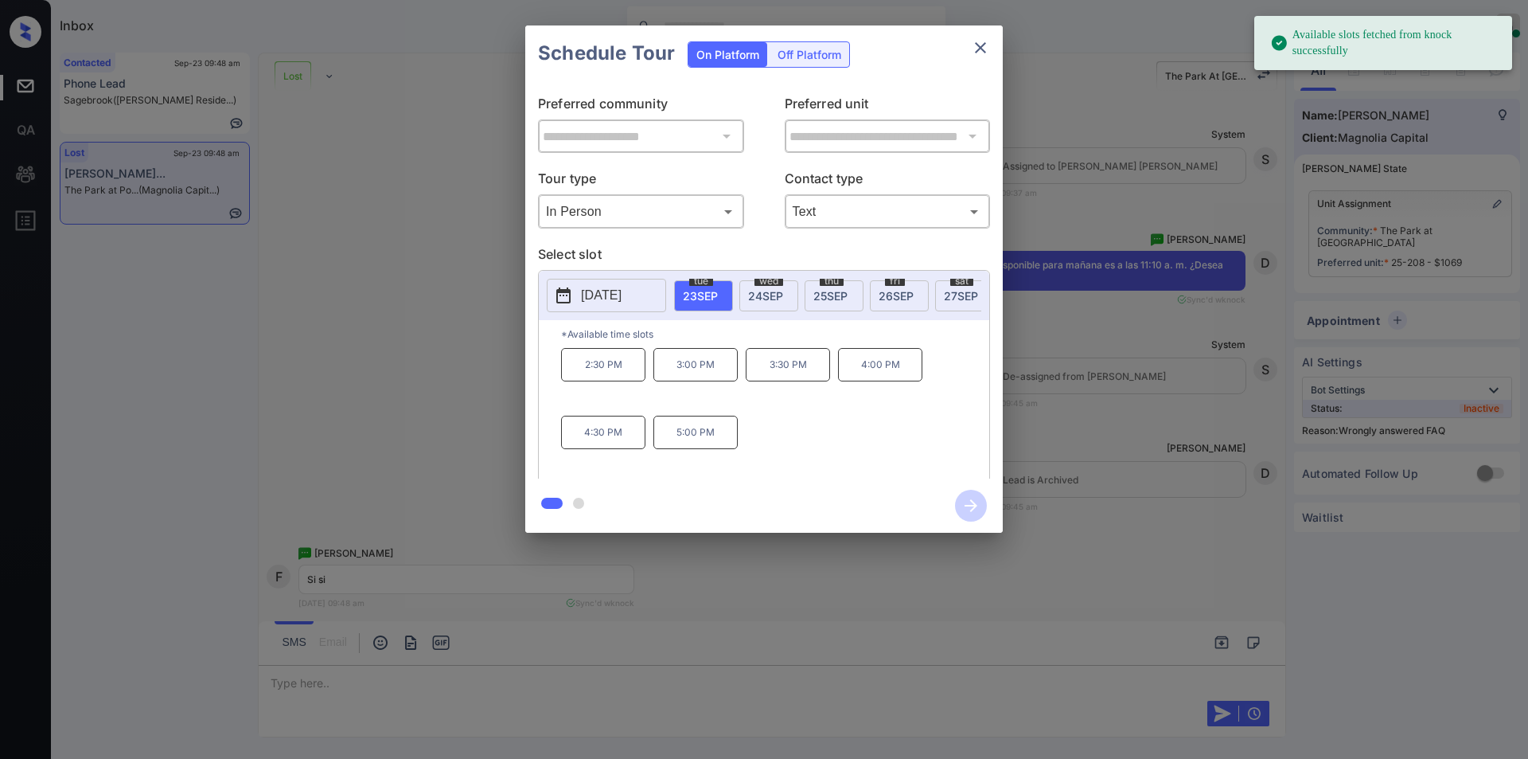
click at [768, 289] on span "24 SEP" at bounding box center [765, 296] width 35 height 14
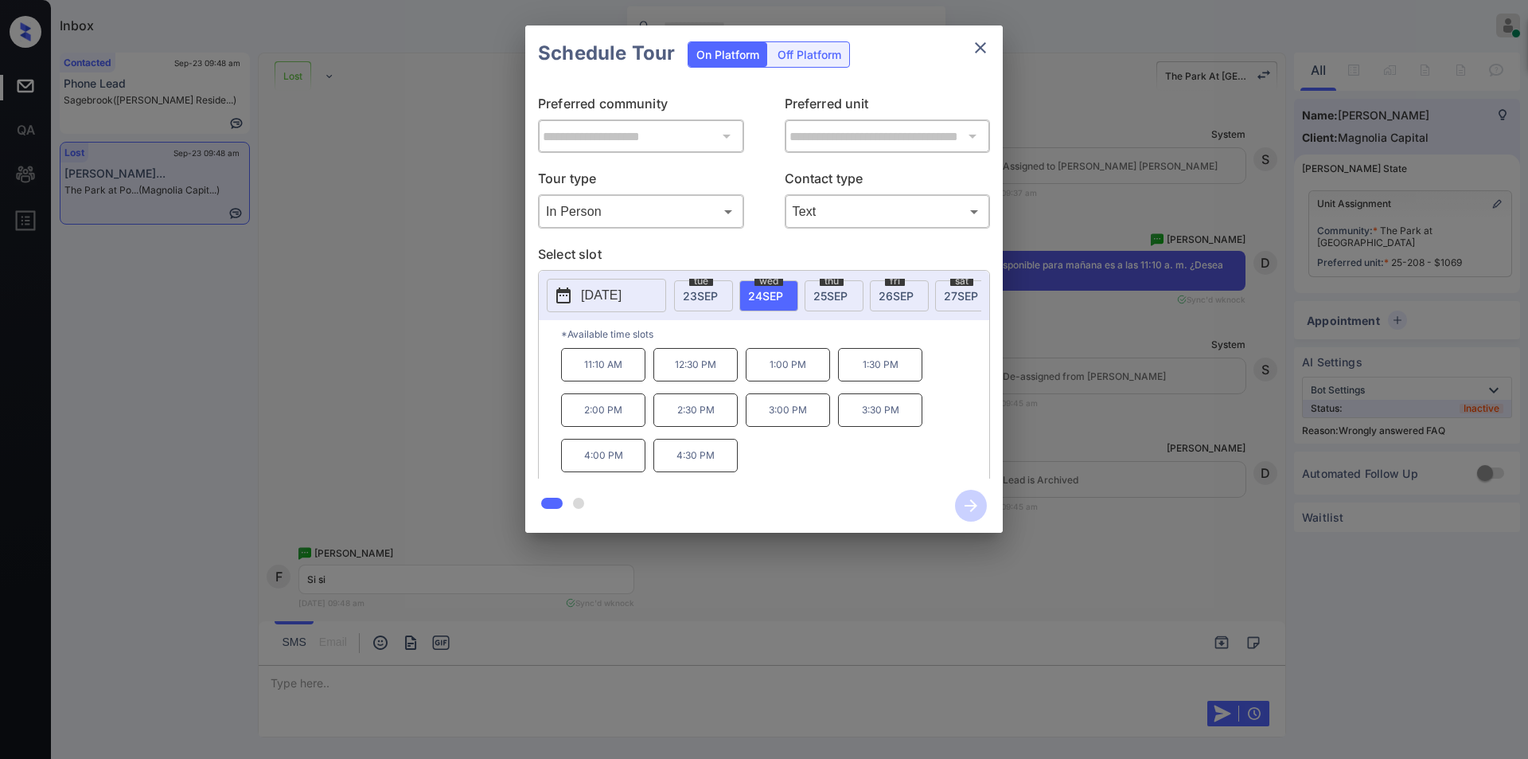
click at [591, 376] on p "11:10 AM" at bounding box center [603, 364] width 84 height 33
click at [975, 500] on icon "button" at bounding box center [971, 506] width 32 height 32
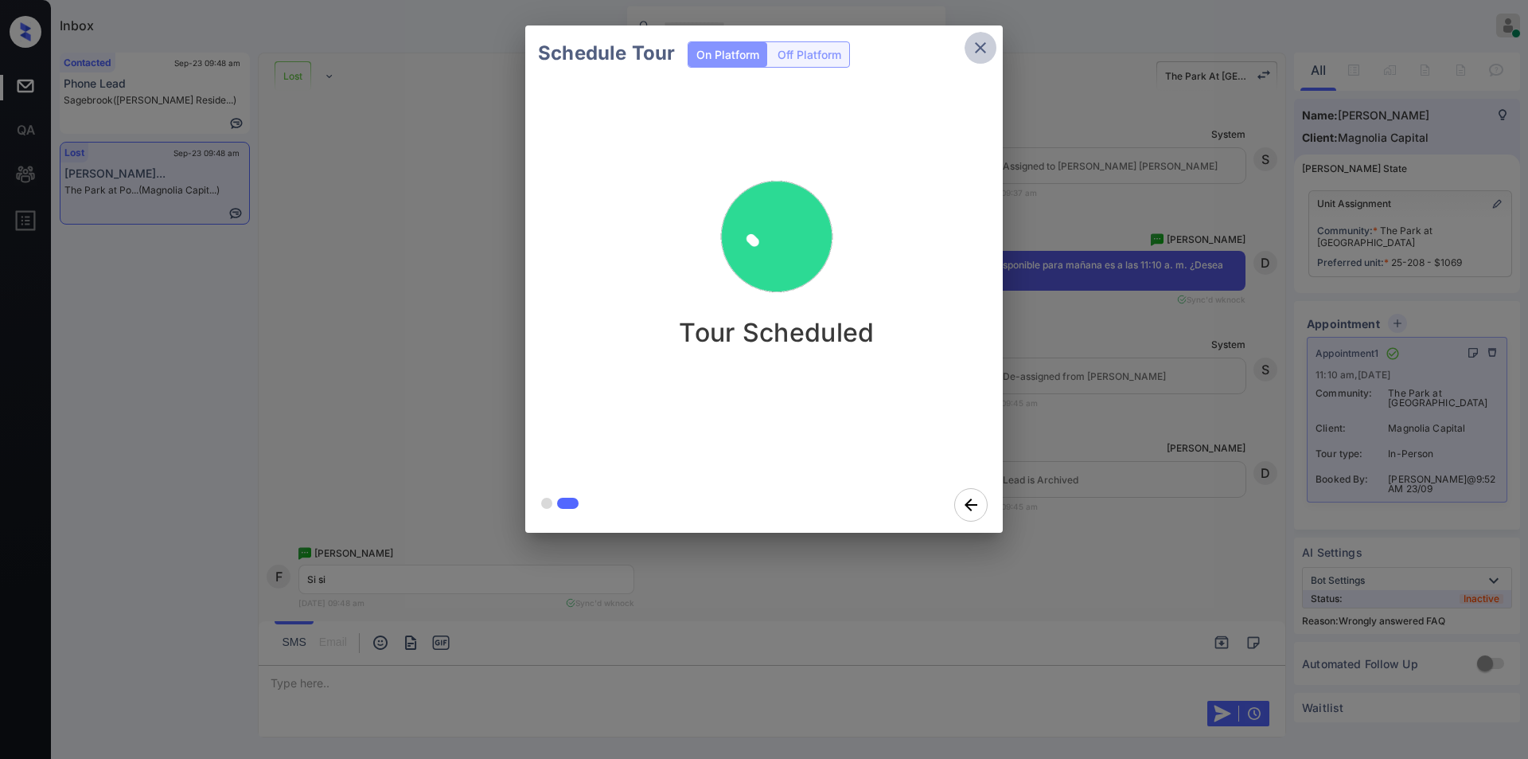
click at [985, 58] on button "close" at bounding box center [981, 48] width 32 height 32
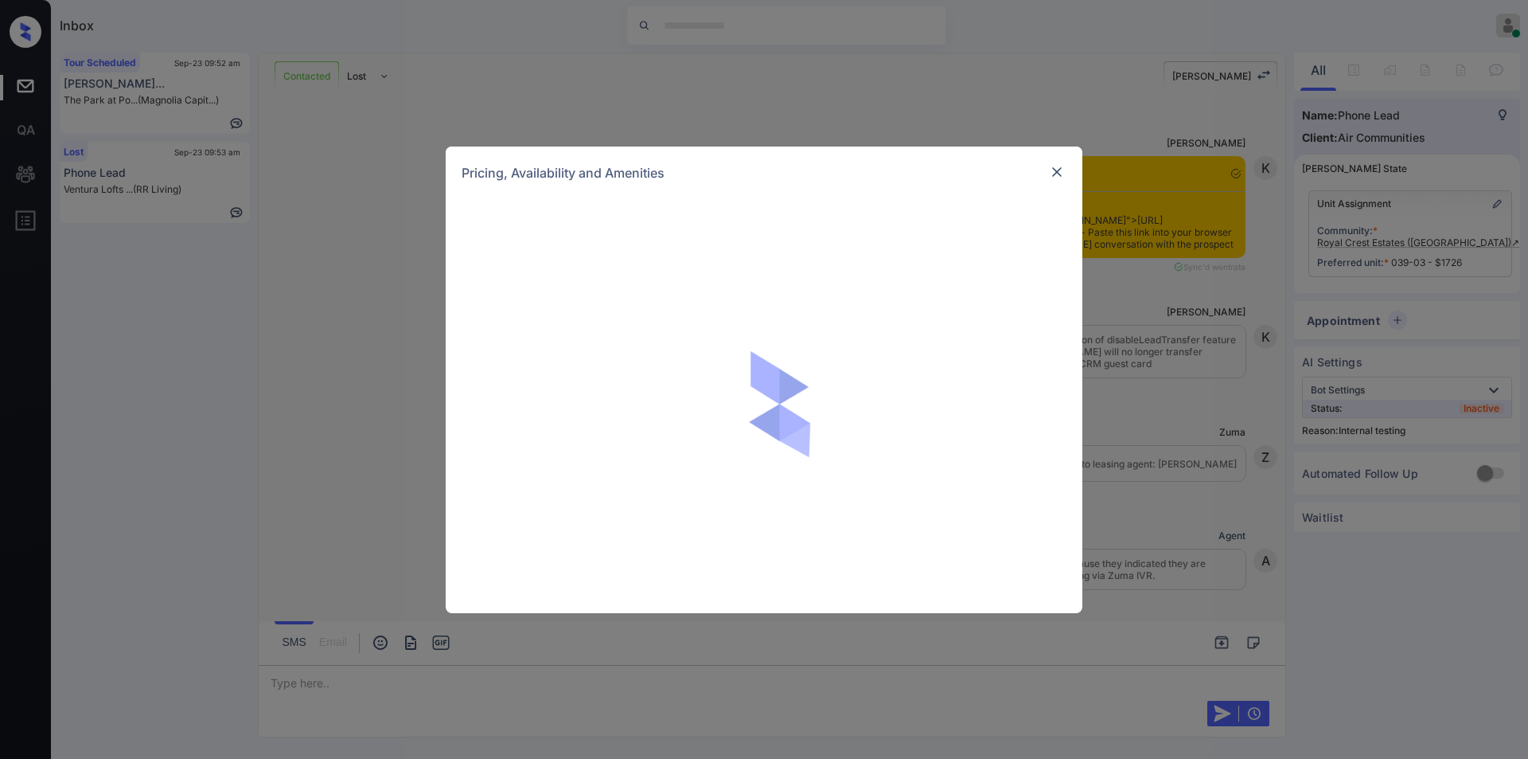
scroll to position [4989, 0]
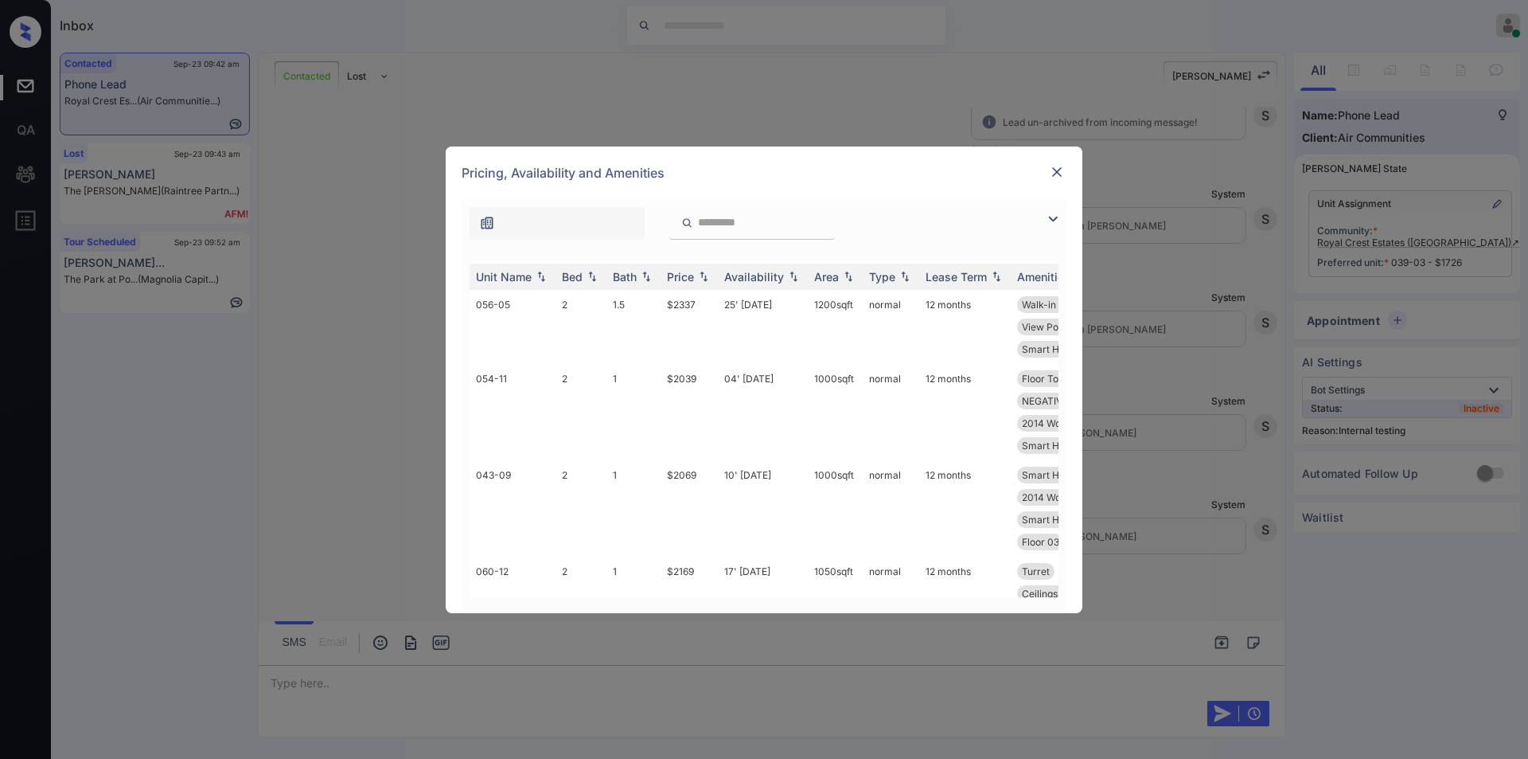
click at [1040, 219] on div at bounding box center [764, 219] width 605 height 41
click at [1055, 216] on img at bounding box center [1052, 218] width 19 height 19
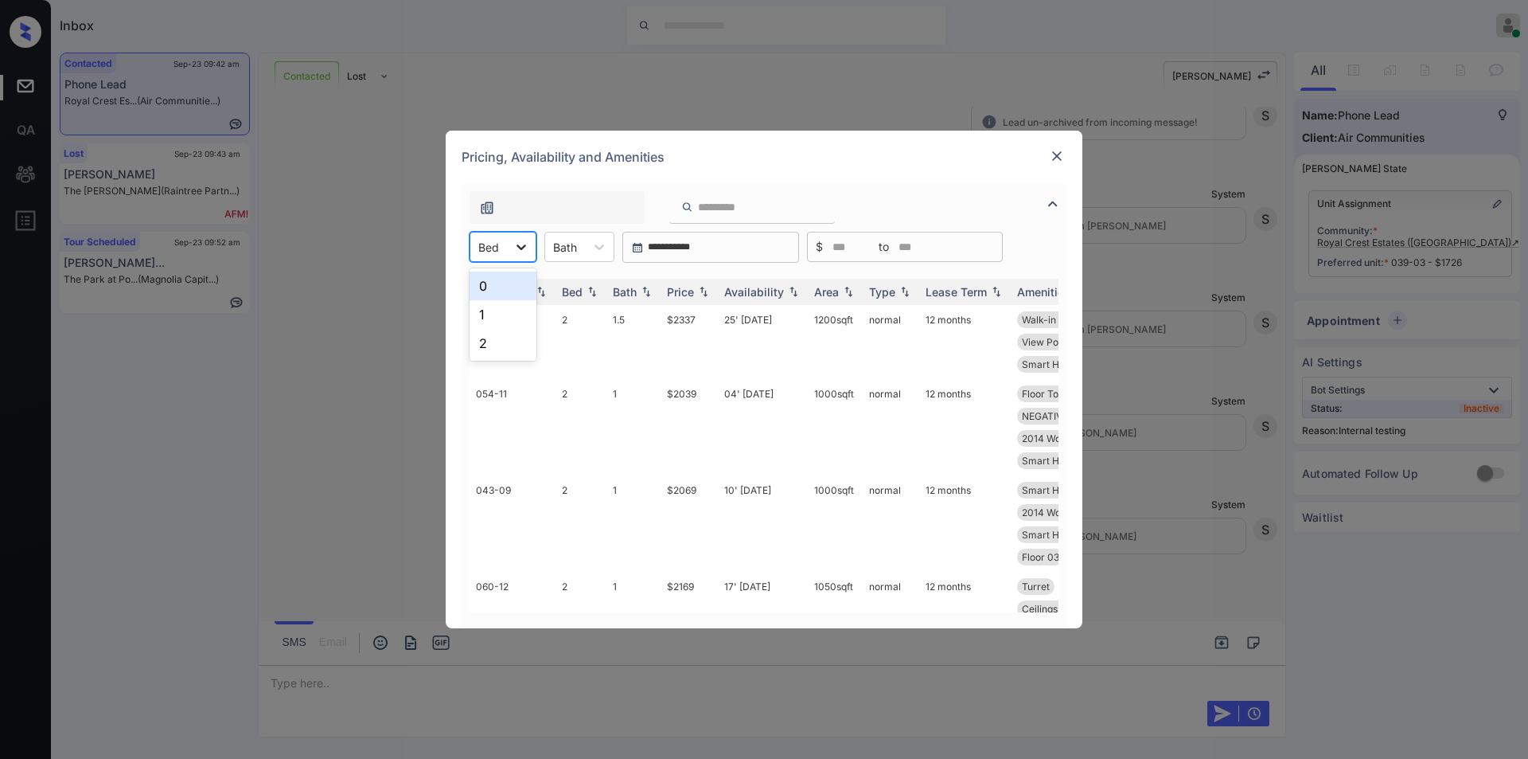
click at [512, 251] on div at bounding box center [521, 246] width 29 height 29
click at [484, 289] on div "0" at bounding box center [503, 285] width 67 height 29
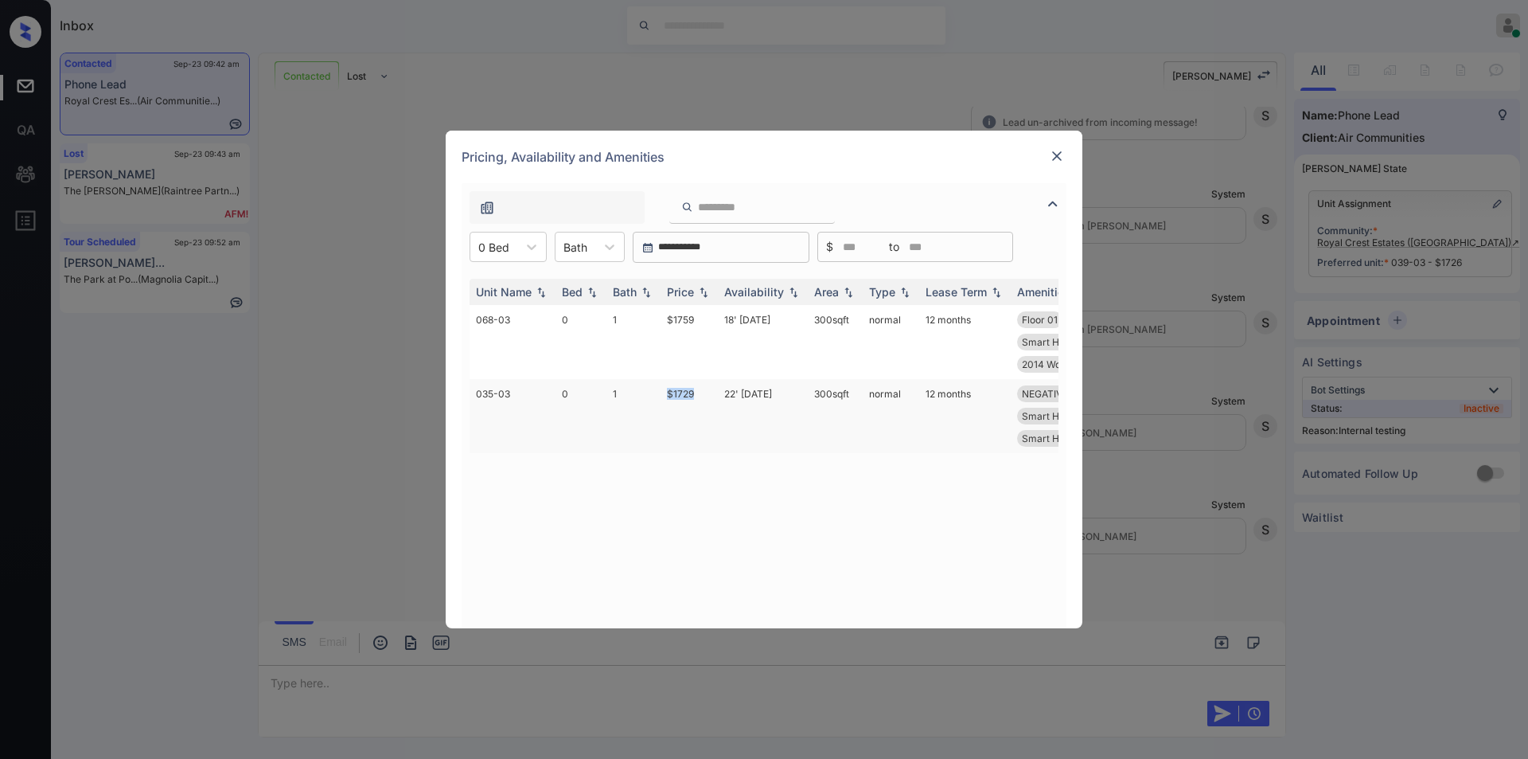
drag, startPoint x: 661, startPoint y: 396, endPoint x: 704, endPoint y: 389, distance: 43.5
click at [704, 389] on td "$1729" at bounding box center [689, 416] width 57 height 74
copy td "$1729"
click at [1059, 163] on img at bounding box center [1057, 156] width 16 height 16
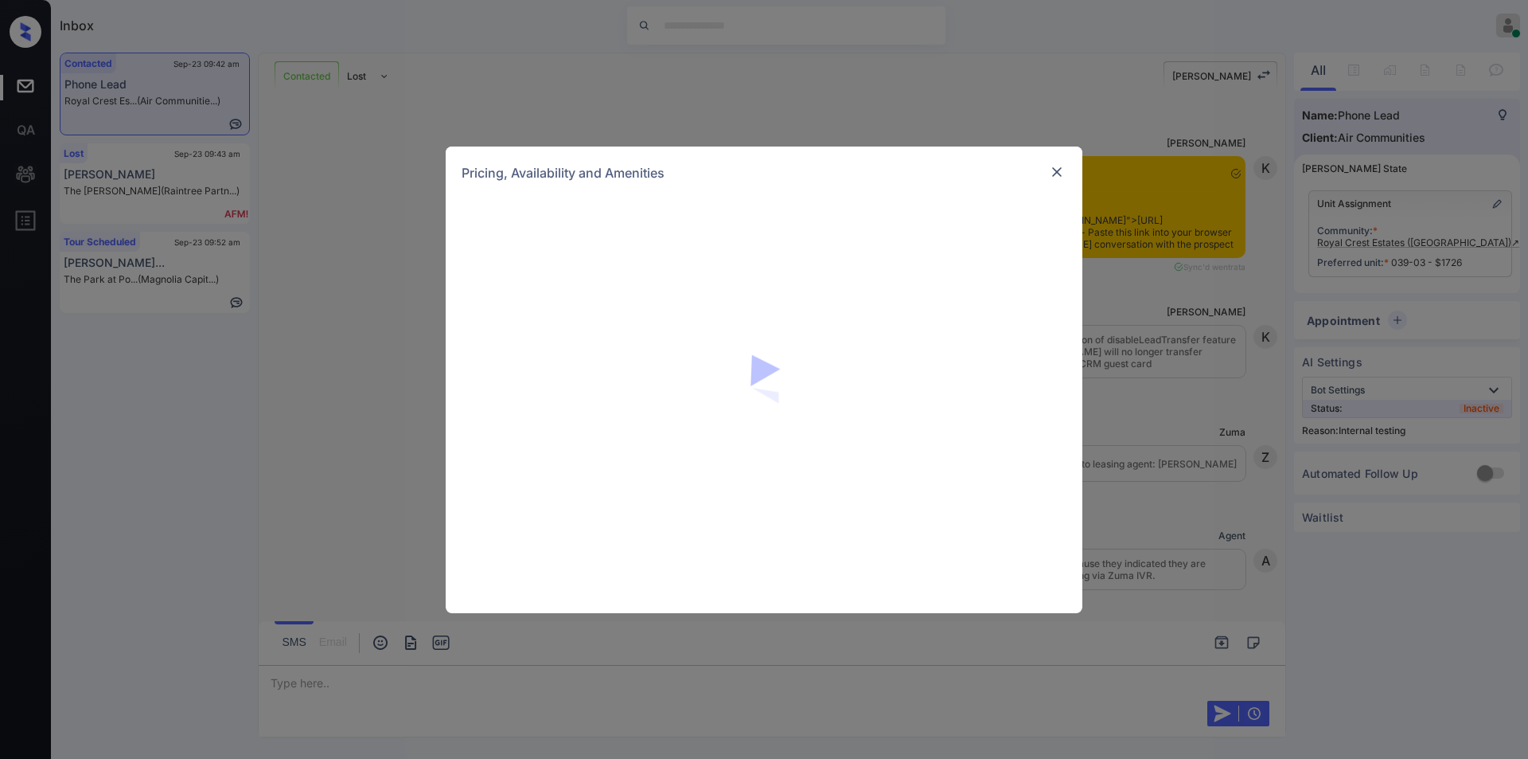
scroll to position [4989, 0]
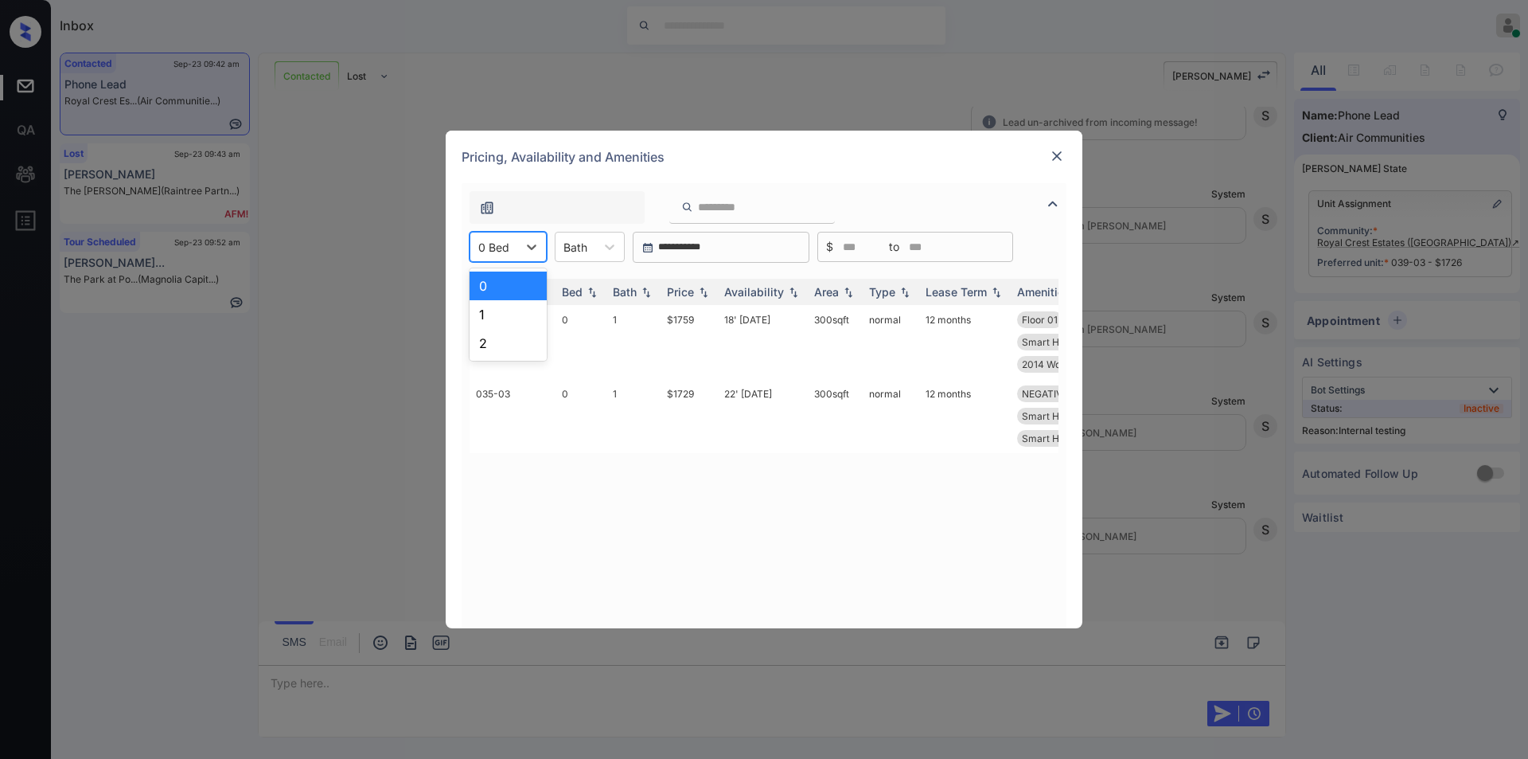
click at [509, 249] on div at bounding box center [493, 247] width 31 height 17
click at [493, 306] on div "1" at bounding box center [508, 314] width 77 height 29
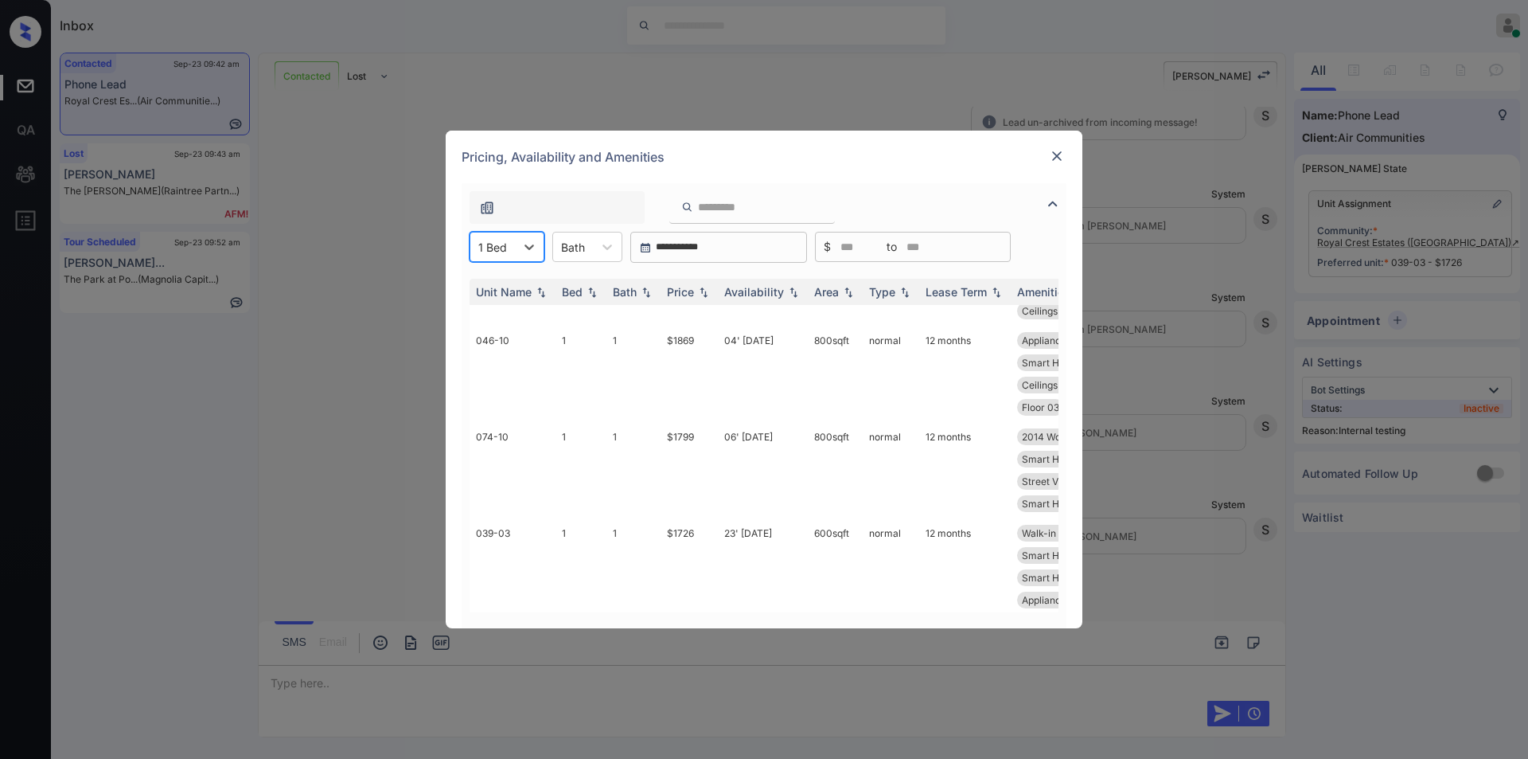
scroll to position [599, 0]
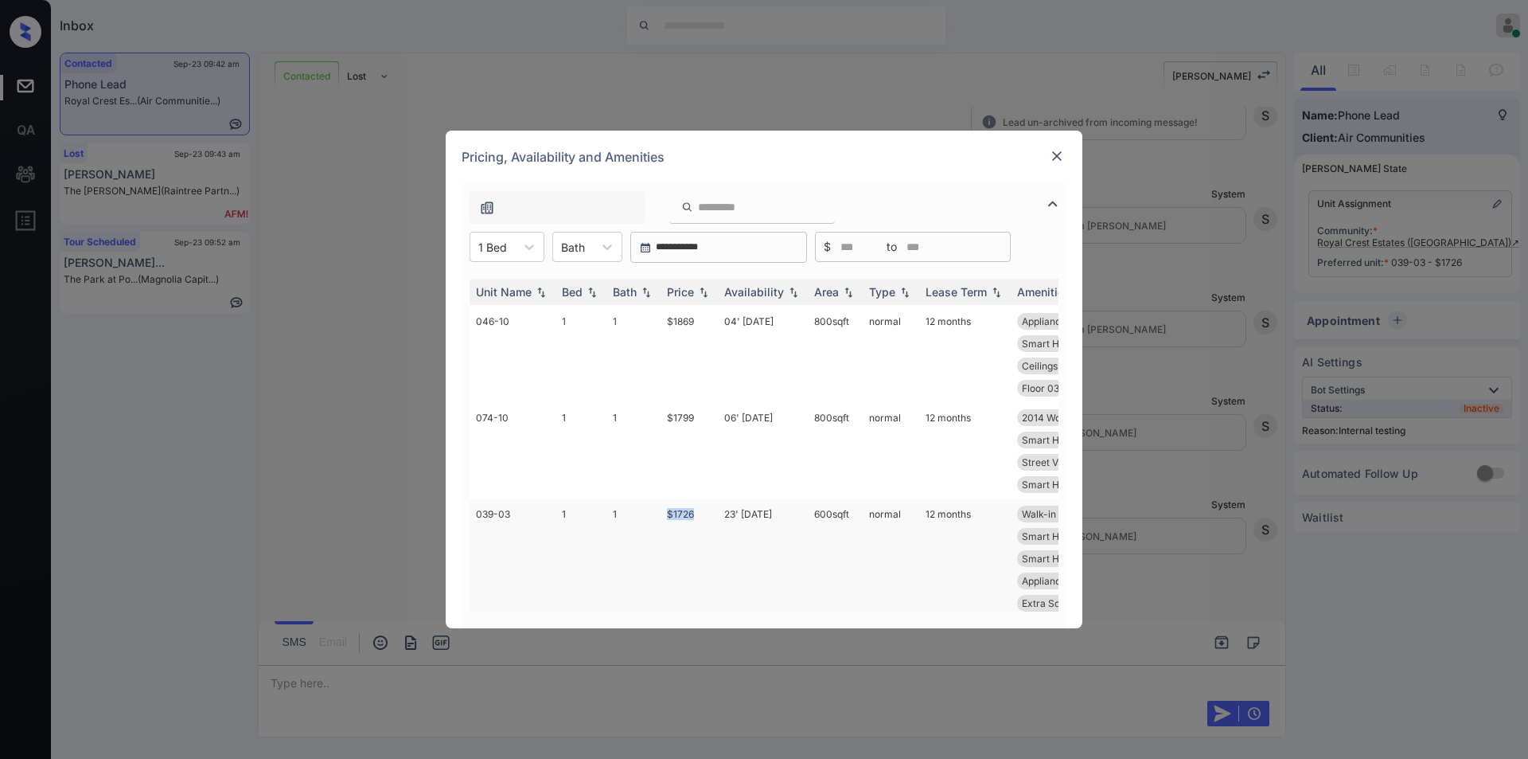
drag, startPoint x: 664, startPoint y: 508, endPoint x: 707, endPoint y: 505, distance: 43.1
click at [707, 505] on td "$1726" at bounding box center [689, 558] width 57 height 119
copy td "$1726"
click at [256, 478] on div "**********" at bounding box center [764, 379] width 1528 height 759
click at [1056, 158] on img at bounding box center [1057, 156] width 16 height 16
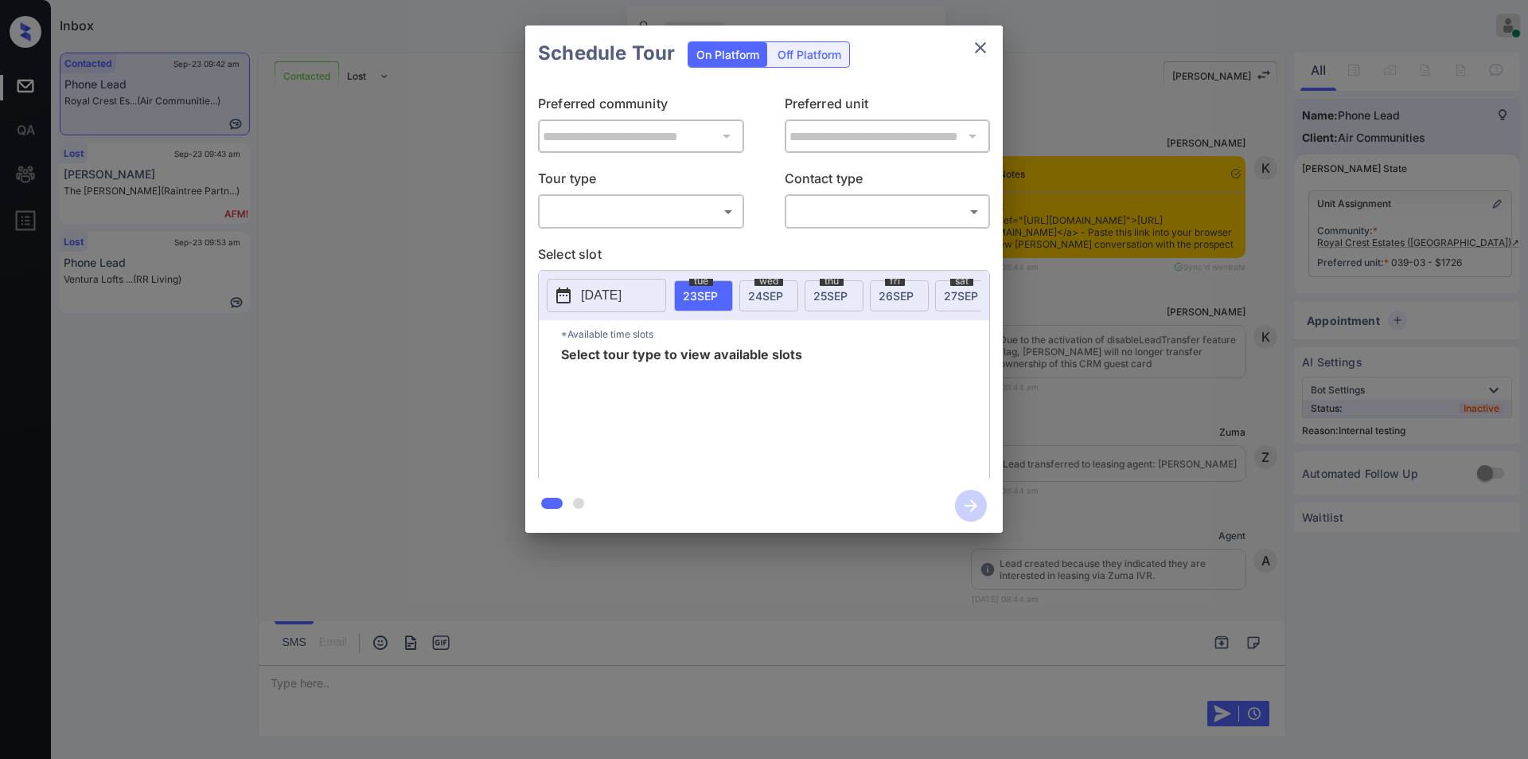
scroll to position [5096, 0]
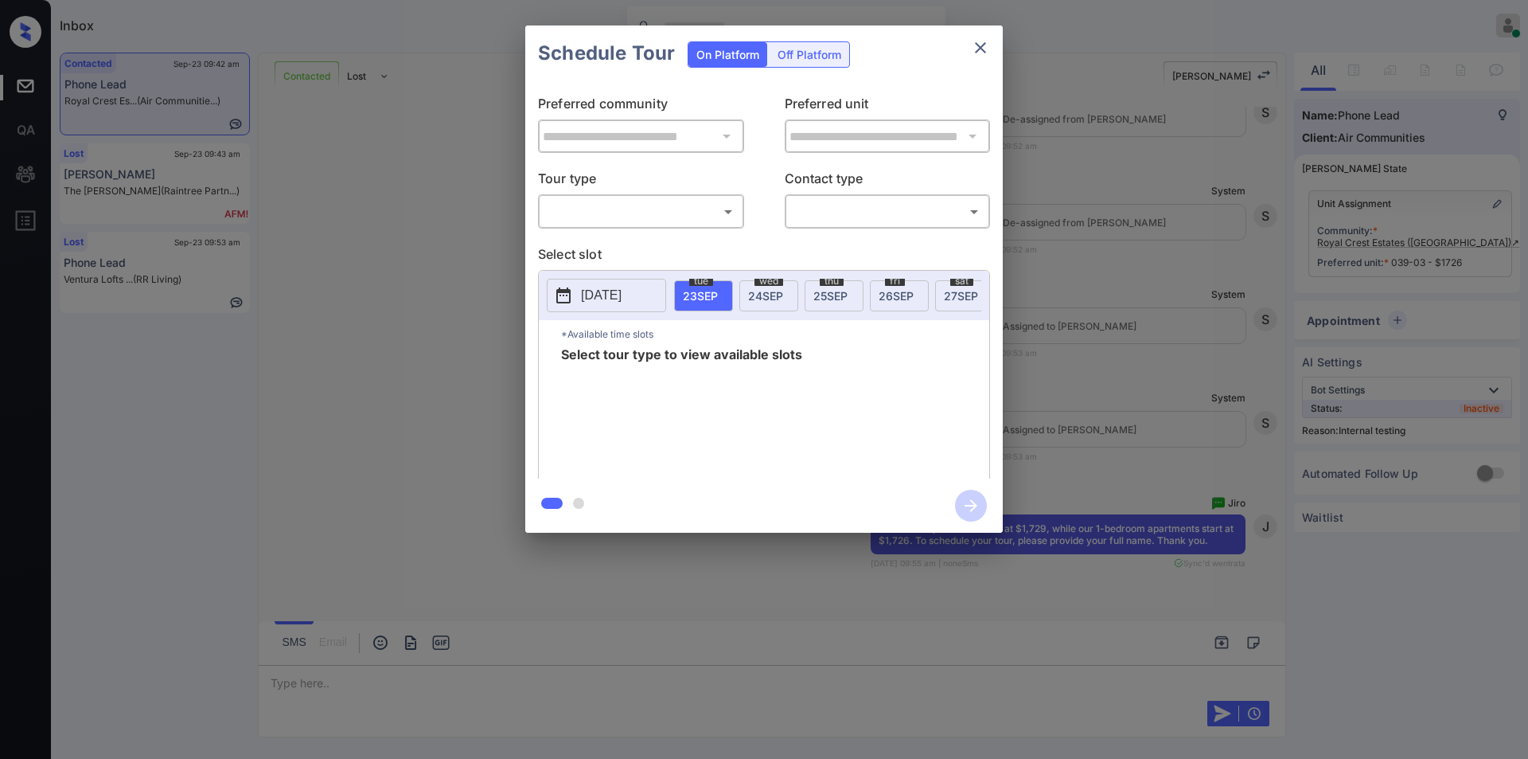
click at [632, 208] on body "Inbox [PERSON_NAME] Online Set yourself offline Set yourself on break Profile S…" at bounding box center [764, 379] width 1528 height 759
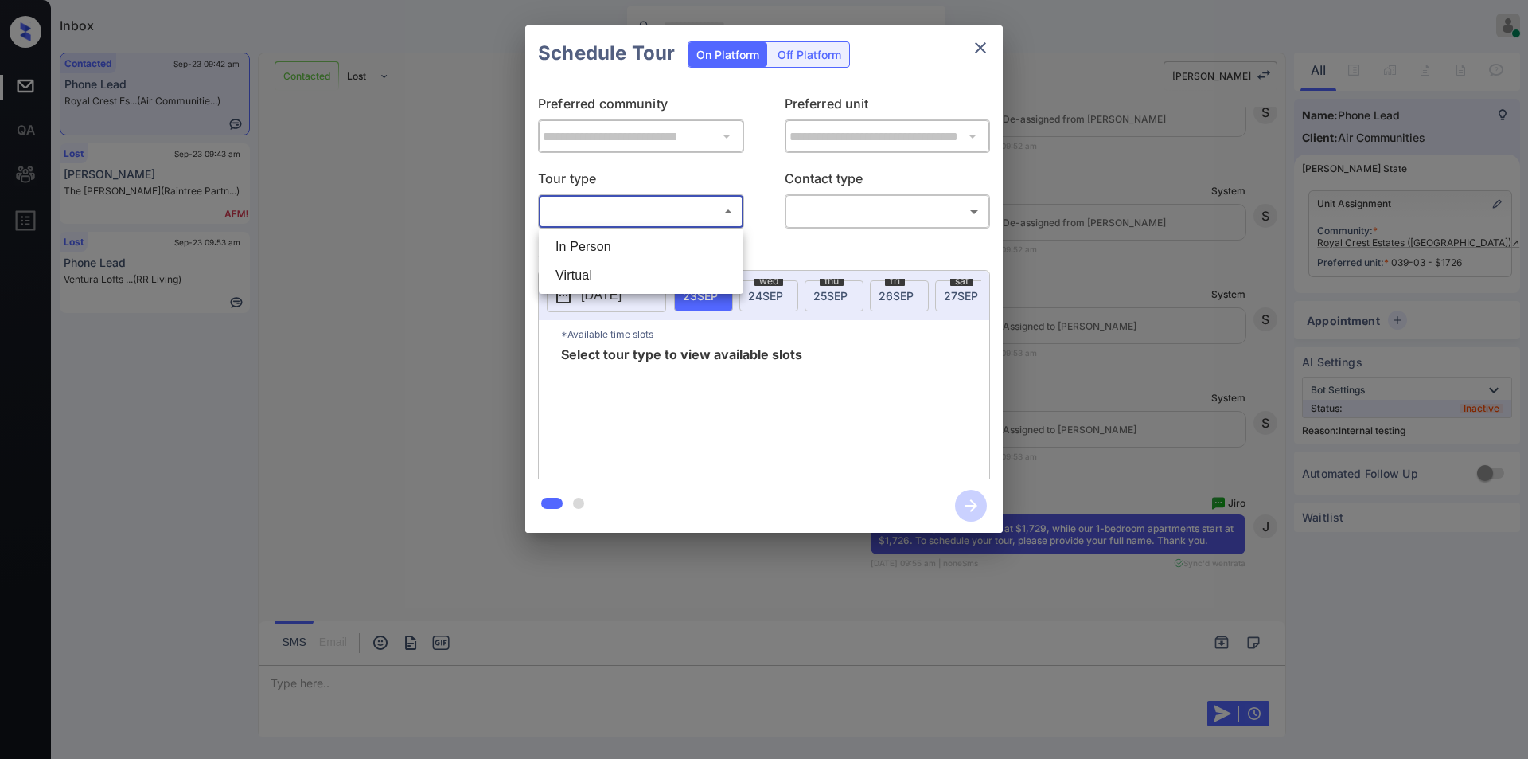
click at [603, 275] on li "Virtual" at bounding box center [641, 275] width 197 height 29
type input "*******"
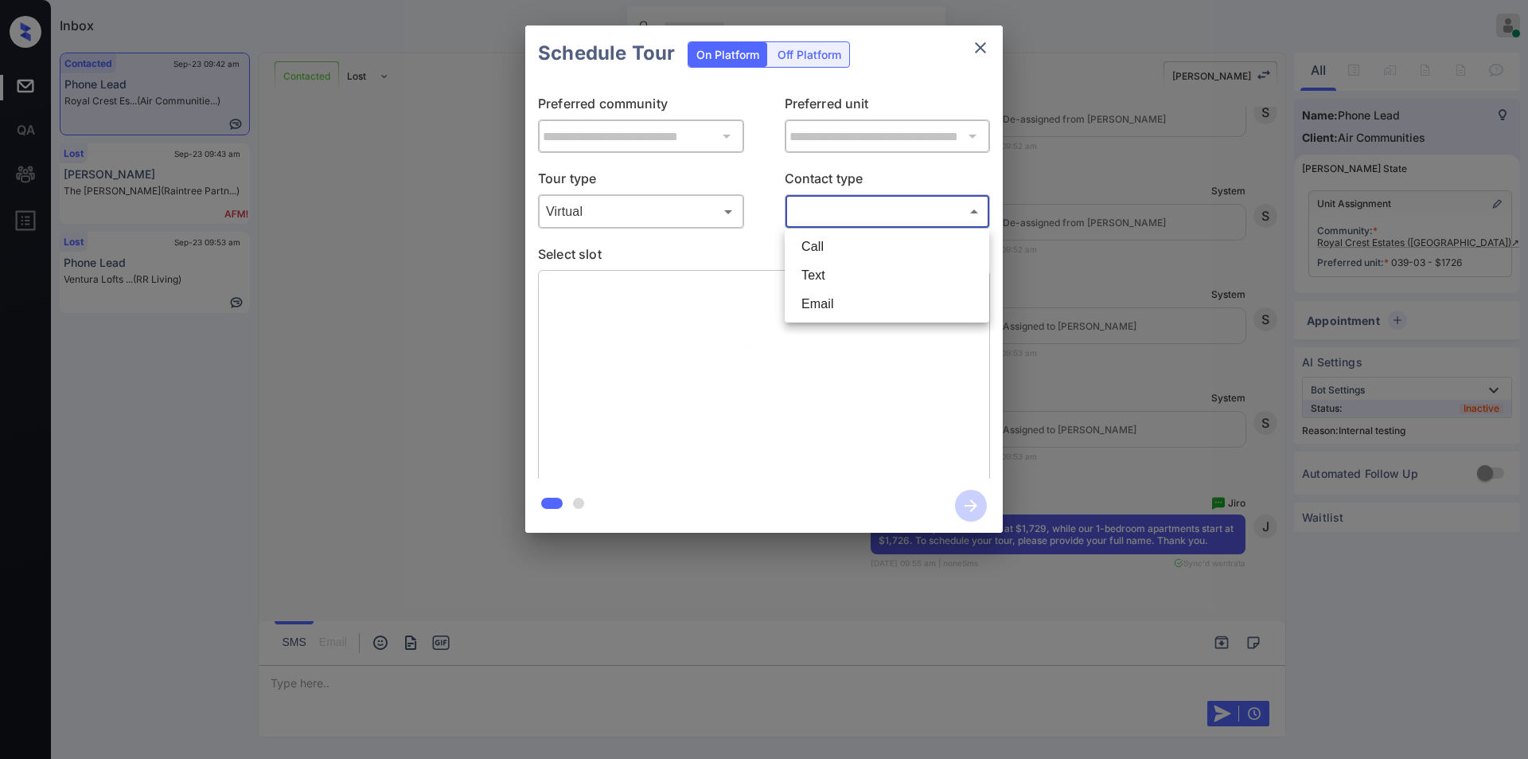
drag, startPoint x: 858, startPoint y: 205, endPoint x: 850, endPoint y: 238, distance: 33.6
click at [857, 205] on body "Inbox Jiro Alonzo Online Set yourself offline Set yourself on break Profile Swi…" at bounding box center [764, 379] width 1528 height 759
click at [829, 277] on li "Text" at bounding box center [887, 275] width 197 height 29
type input "****"
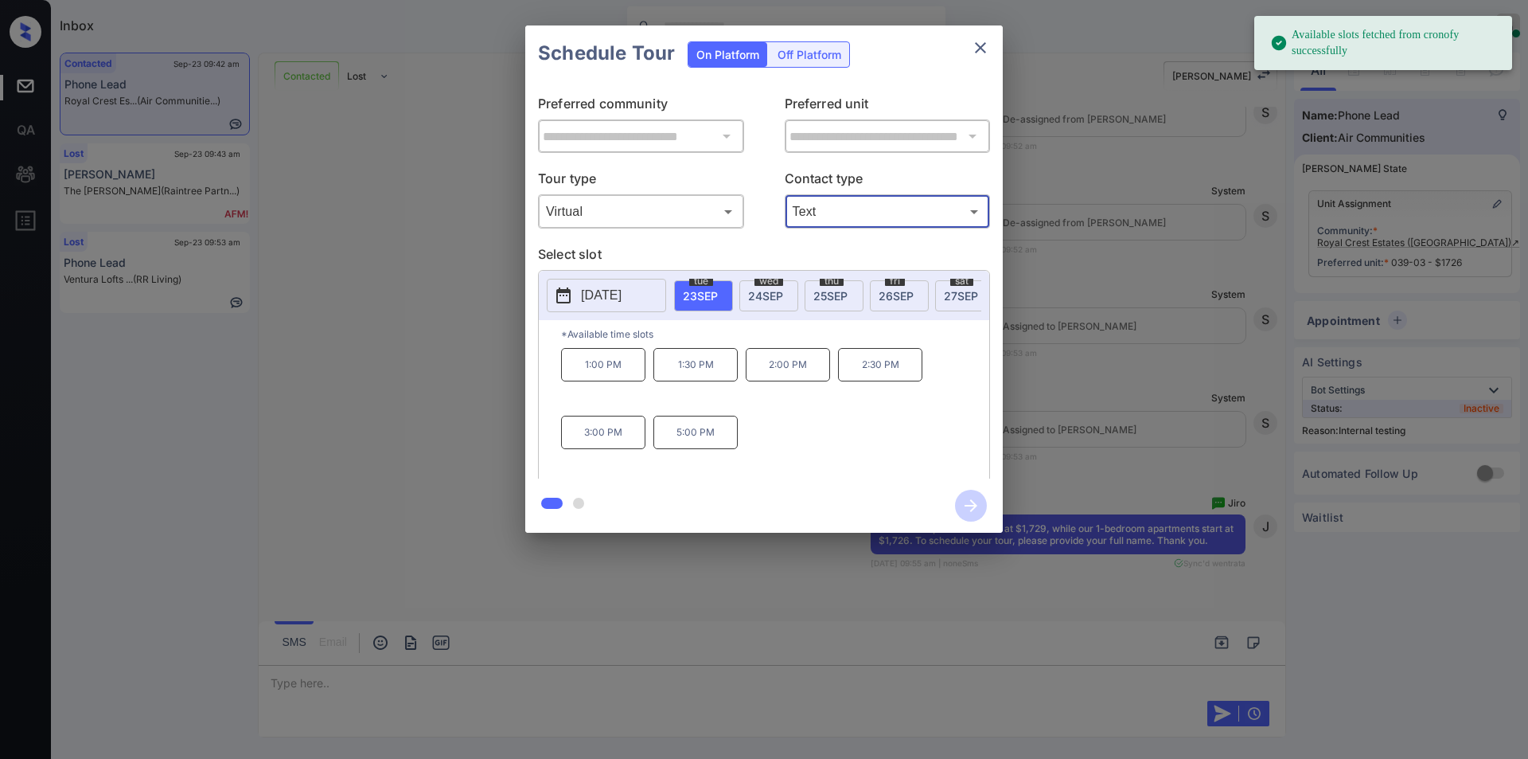
click at [428, 345] on div "**********" at bounding box center [764, 279] width 1528 height 558
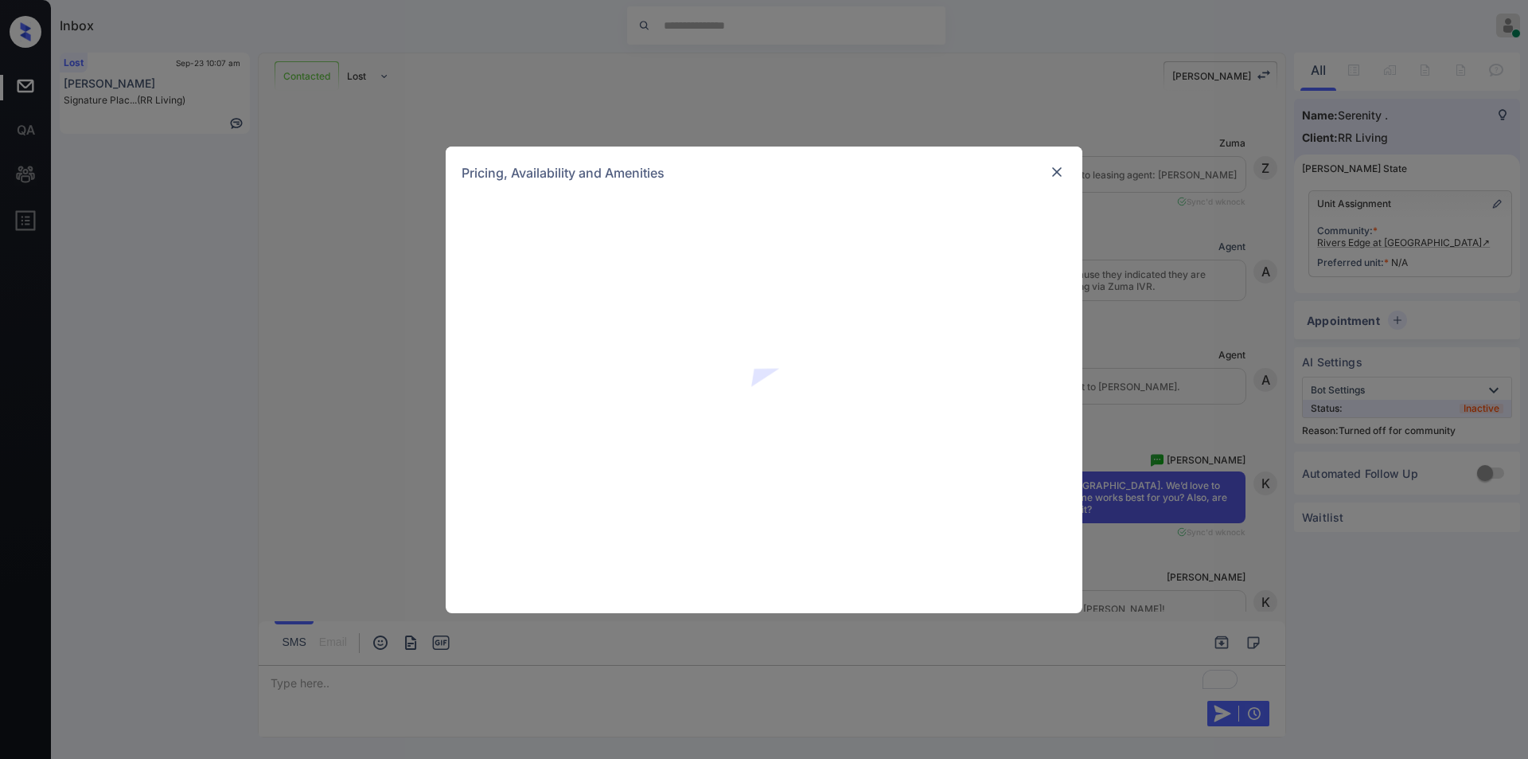
scroll to position [1817, 0]
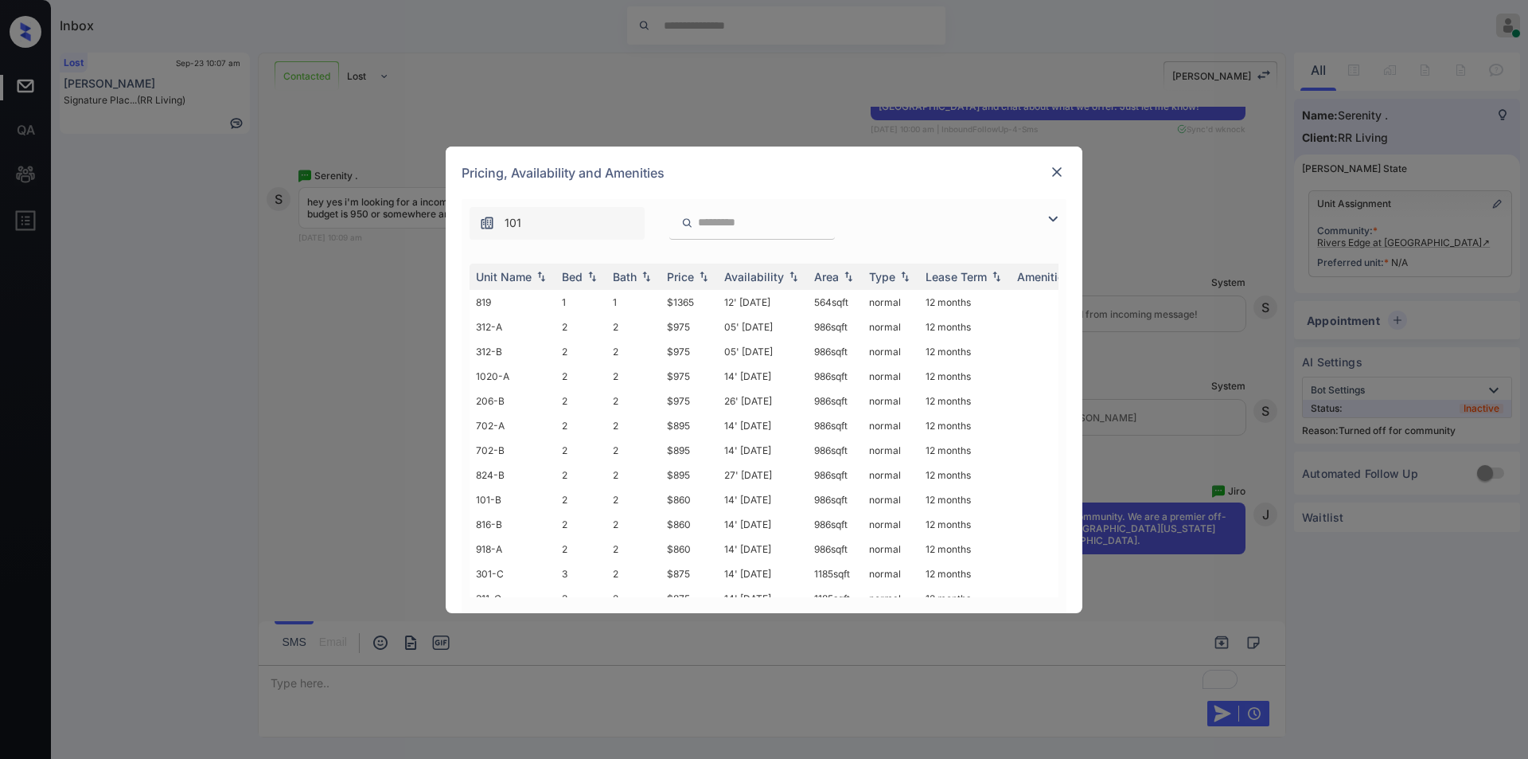
click at [1059, 169] on img at bounding box center [1057, 172] width 16 height 16
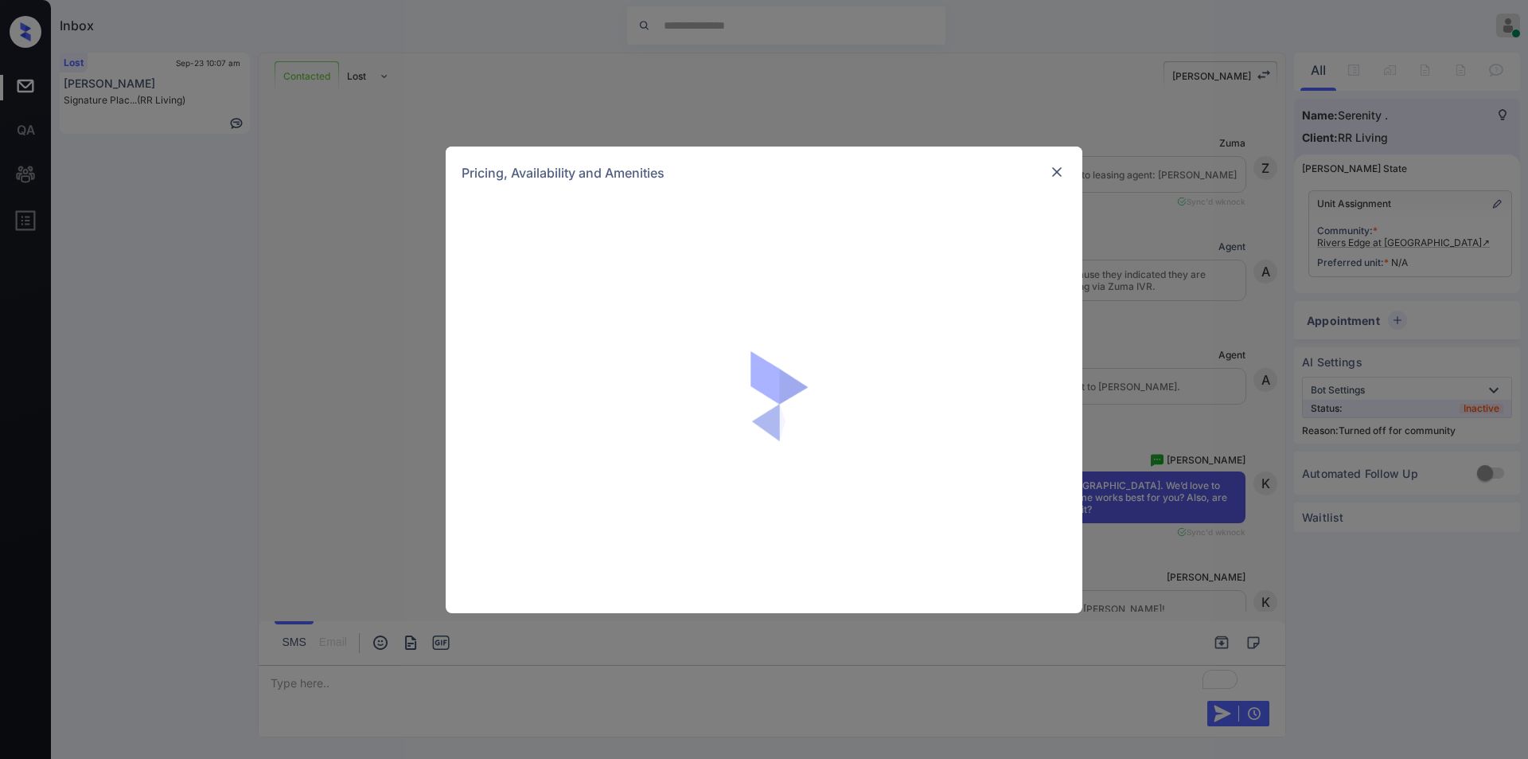
scroll to position [1817, 0]
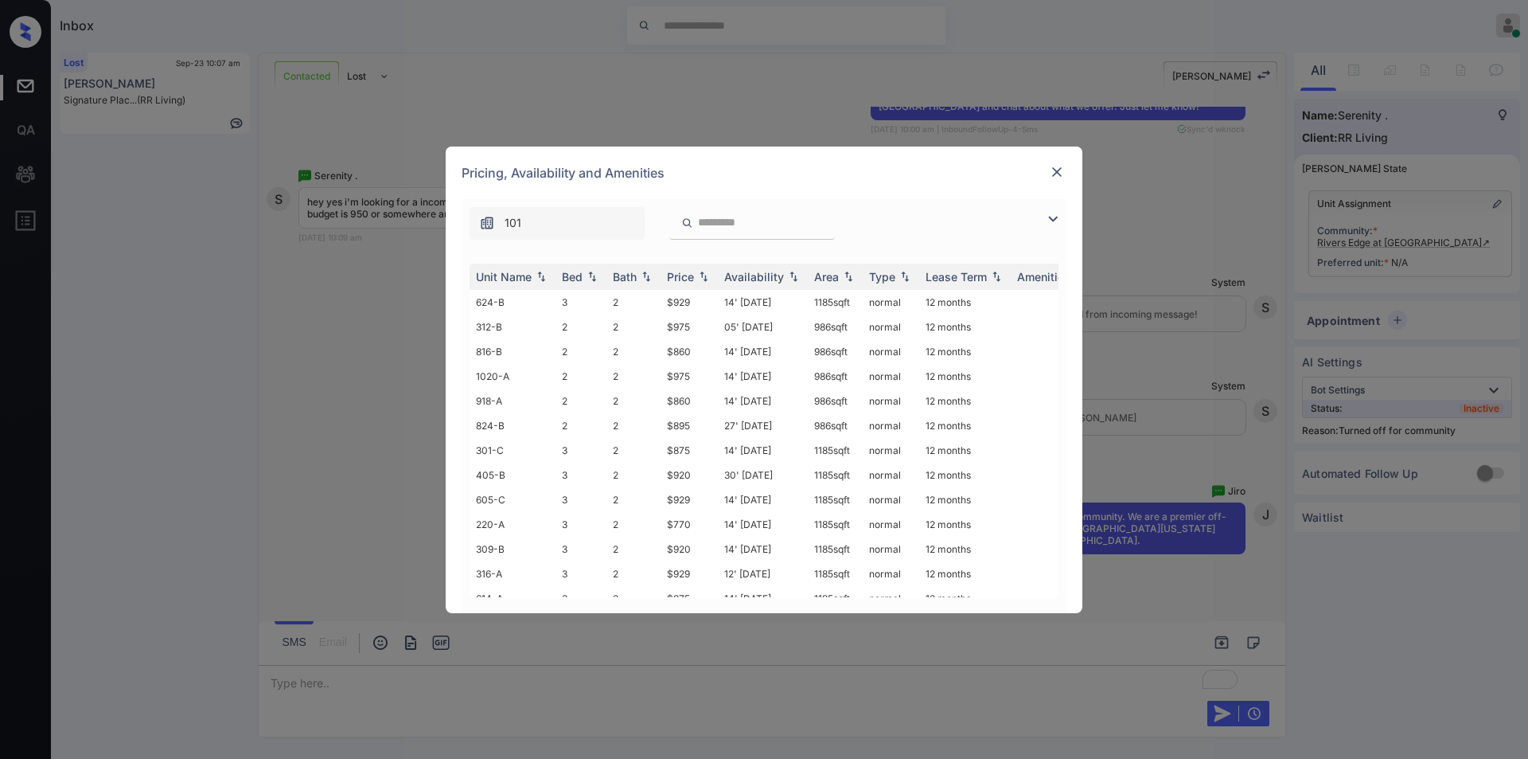
click at [1051, 213] on img at bounding box center [1052, 218] width 19 height 19
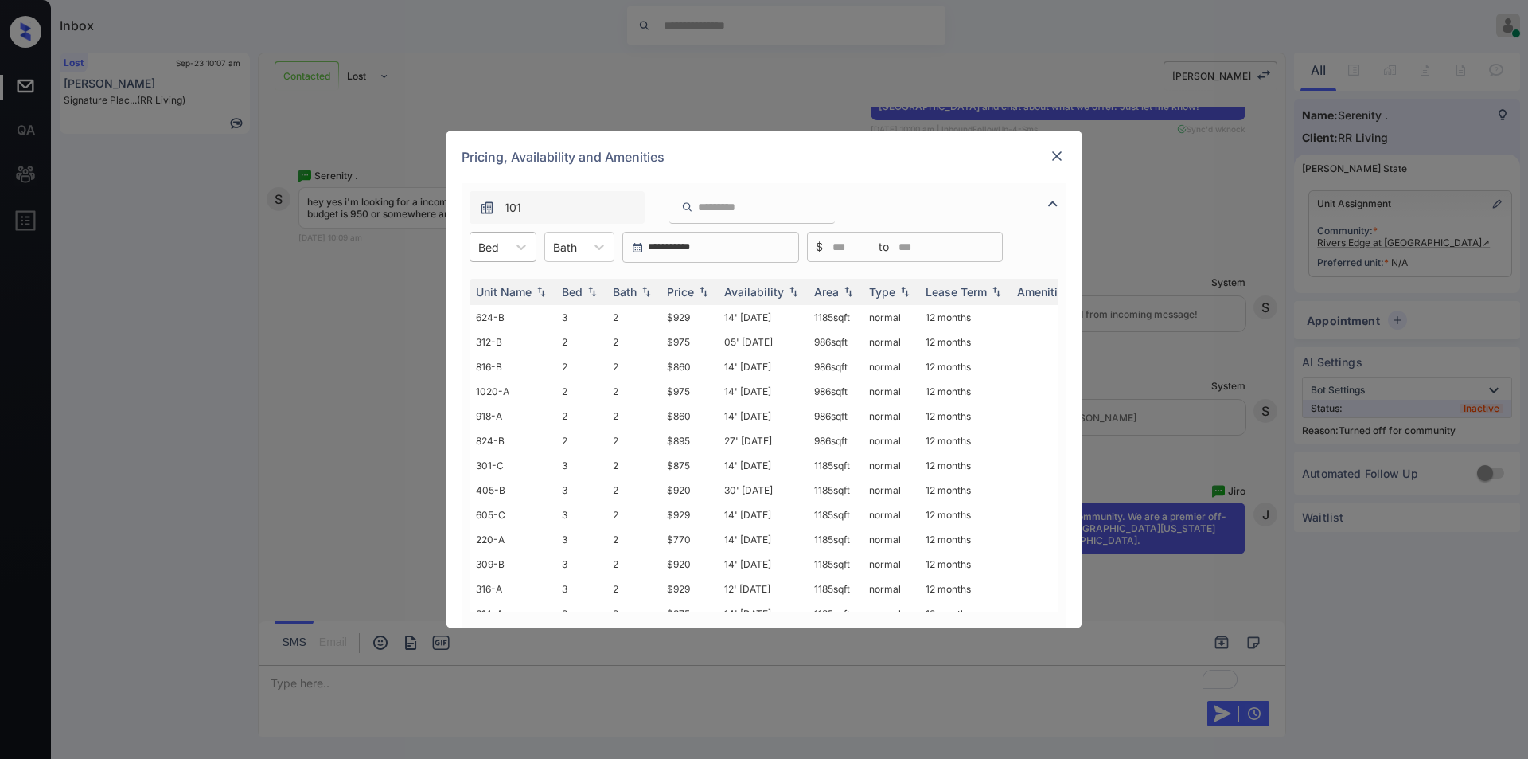
click at [503, 249] on div "Bed" at bounding box center [488, 247] width 37 height 23
click at [494, 288] on div "1" at bounding box center [503, 285] width 67 height 29
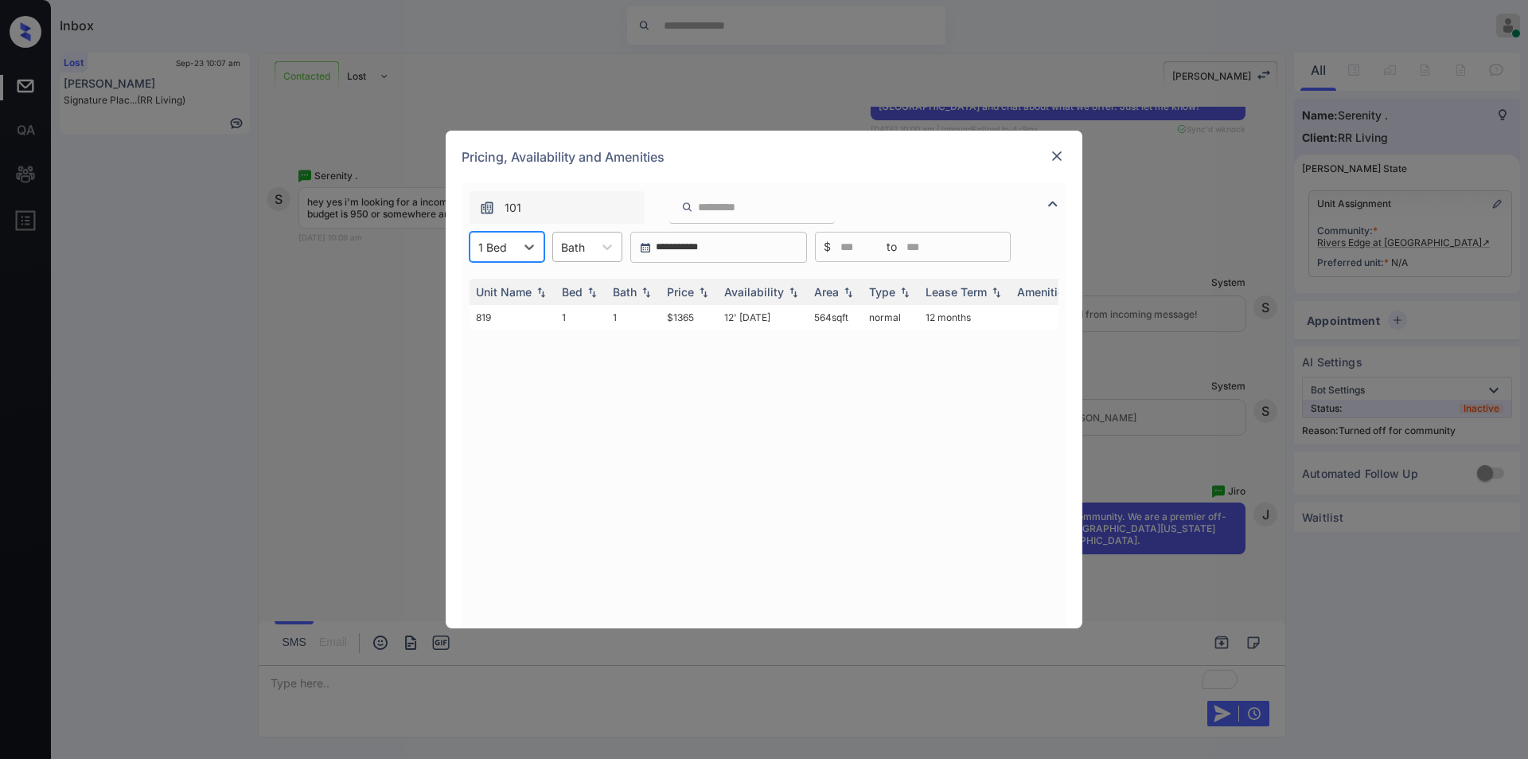
click at [579, 247] on div at bounding box center [573, 247] width 24 height 17
click at [559, 307] on div "2" at bounding box center [587, 314] width 70 height 29
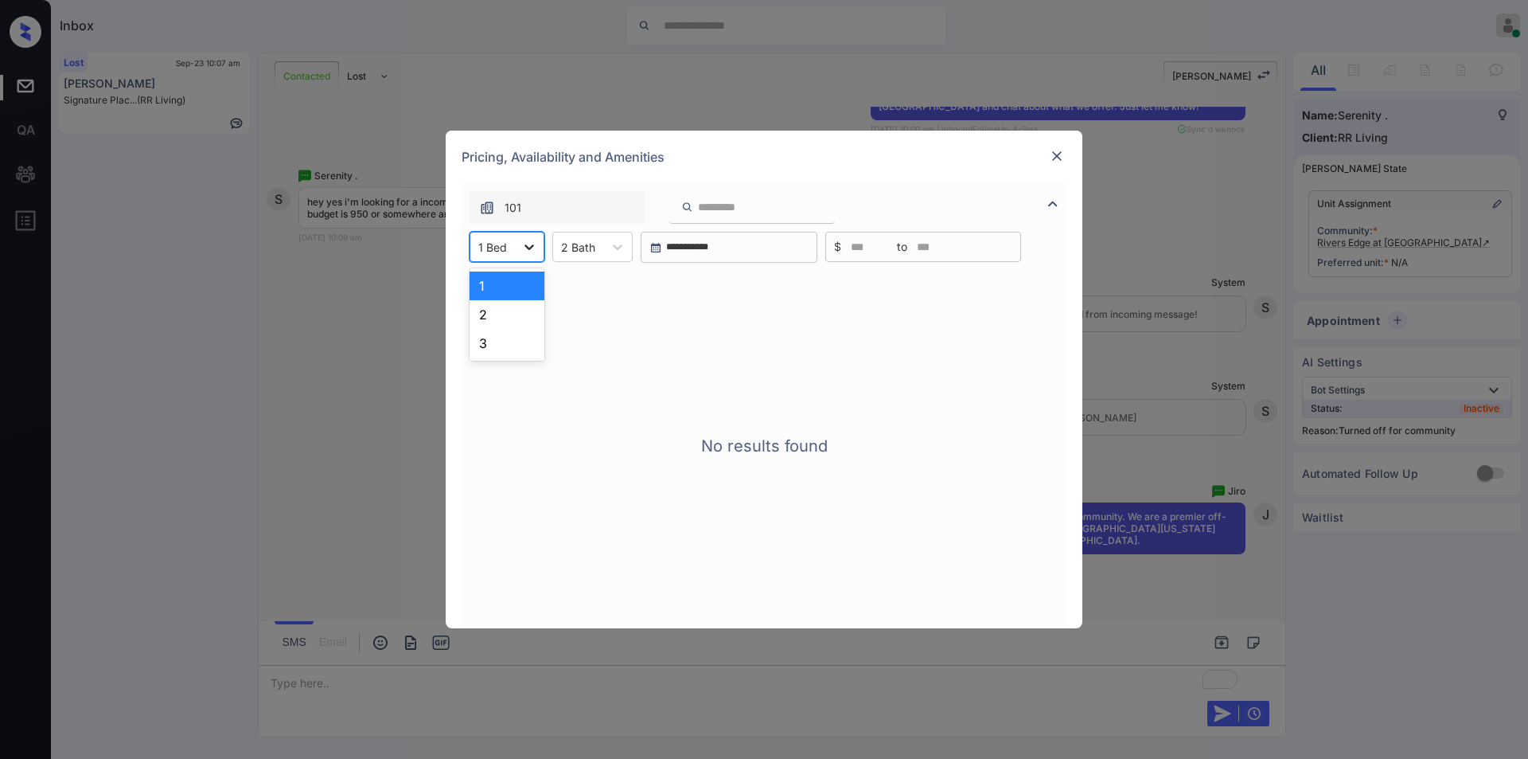
click at [523, 254] on icon at bounding box center [529, 247] width 16 height 16
click at [507, 311] on div "2" at bounding box center [507, 314] width 75 height 29
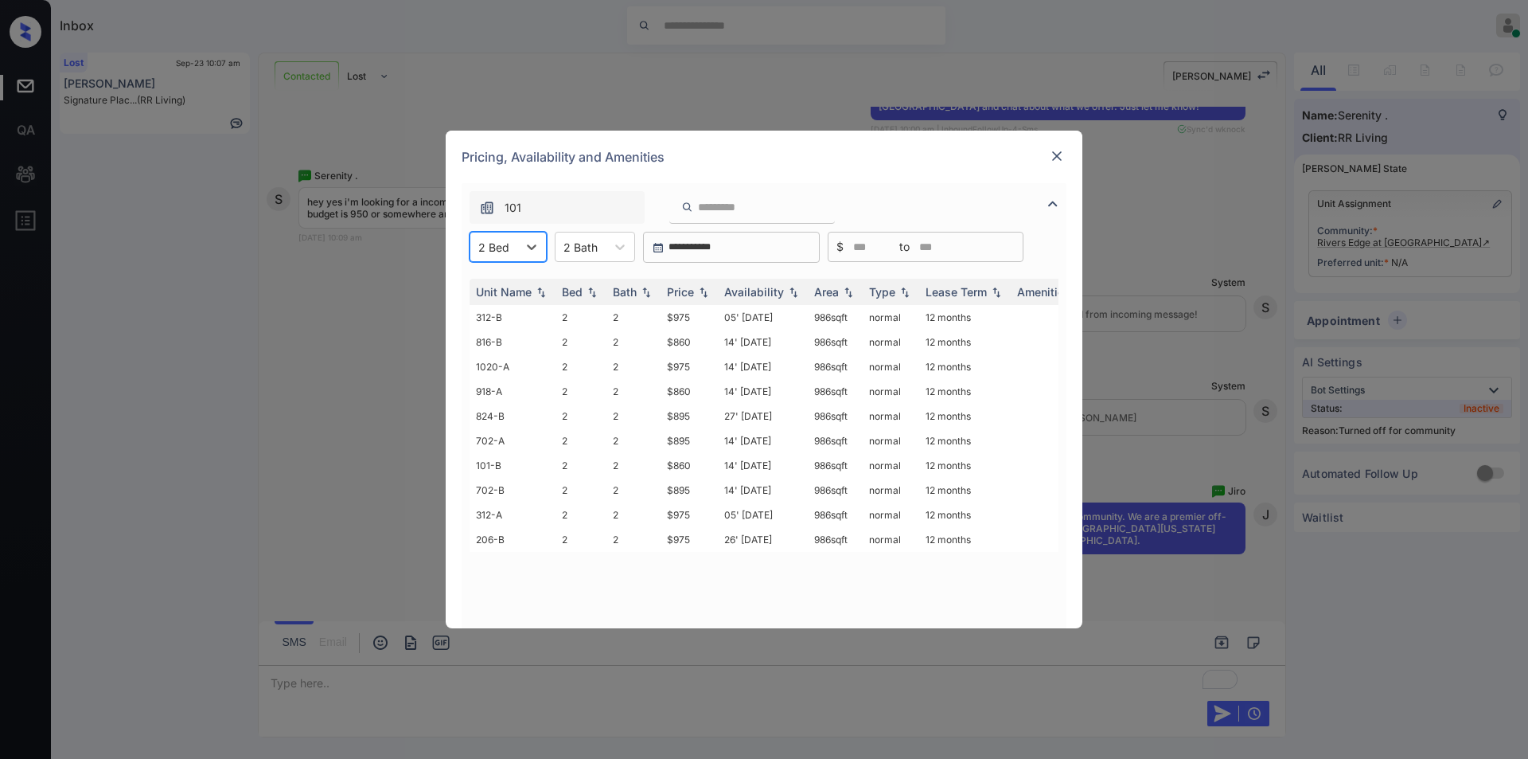
click at [322, 346] on div "**********" at bounding box center [764, 379] width 1528 height 759
click at [1063, 151] on img at bounding box center [1057, 156] width 16 height 16
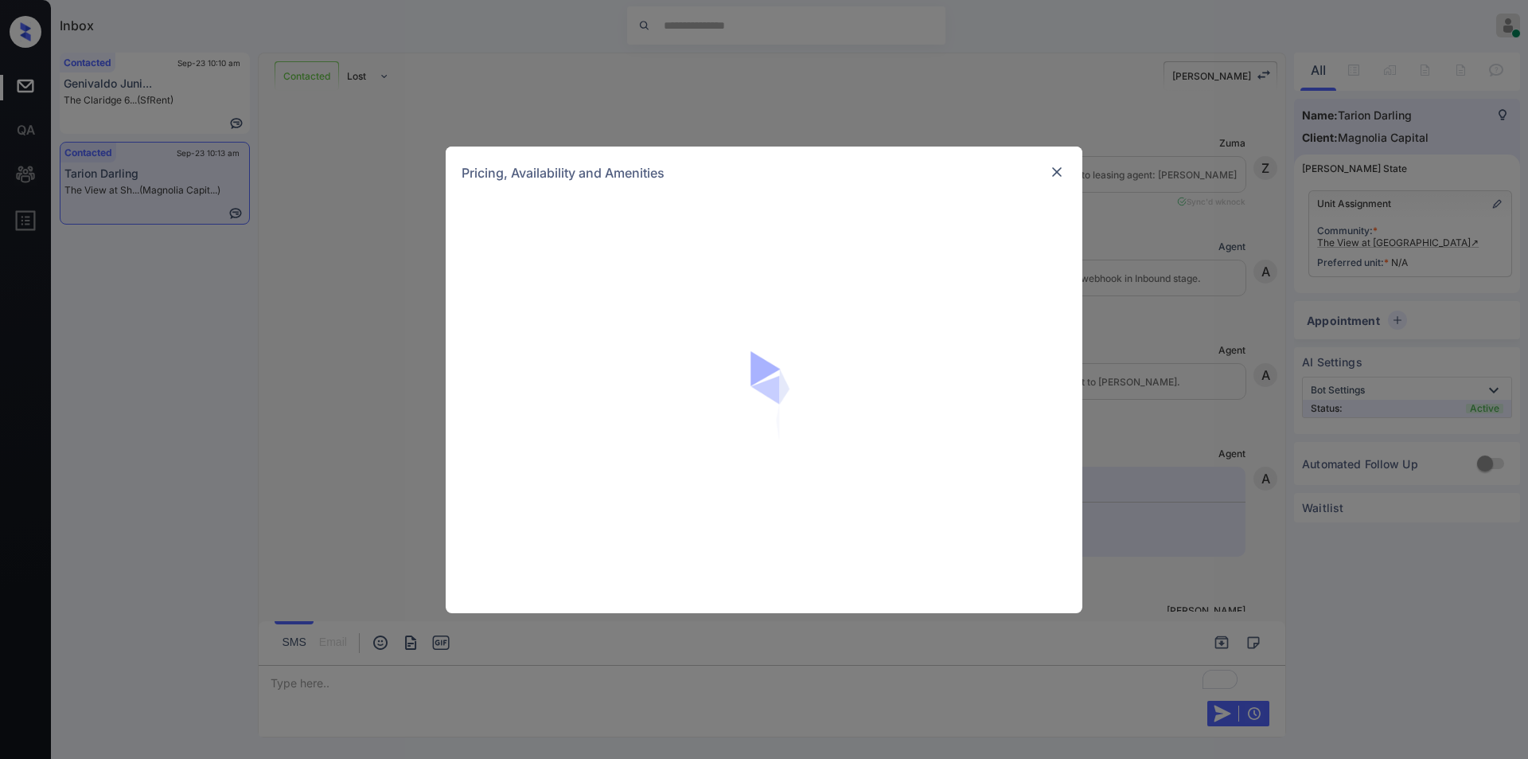
scroll to position [782, 0]
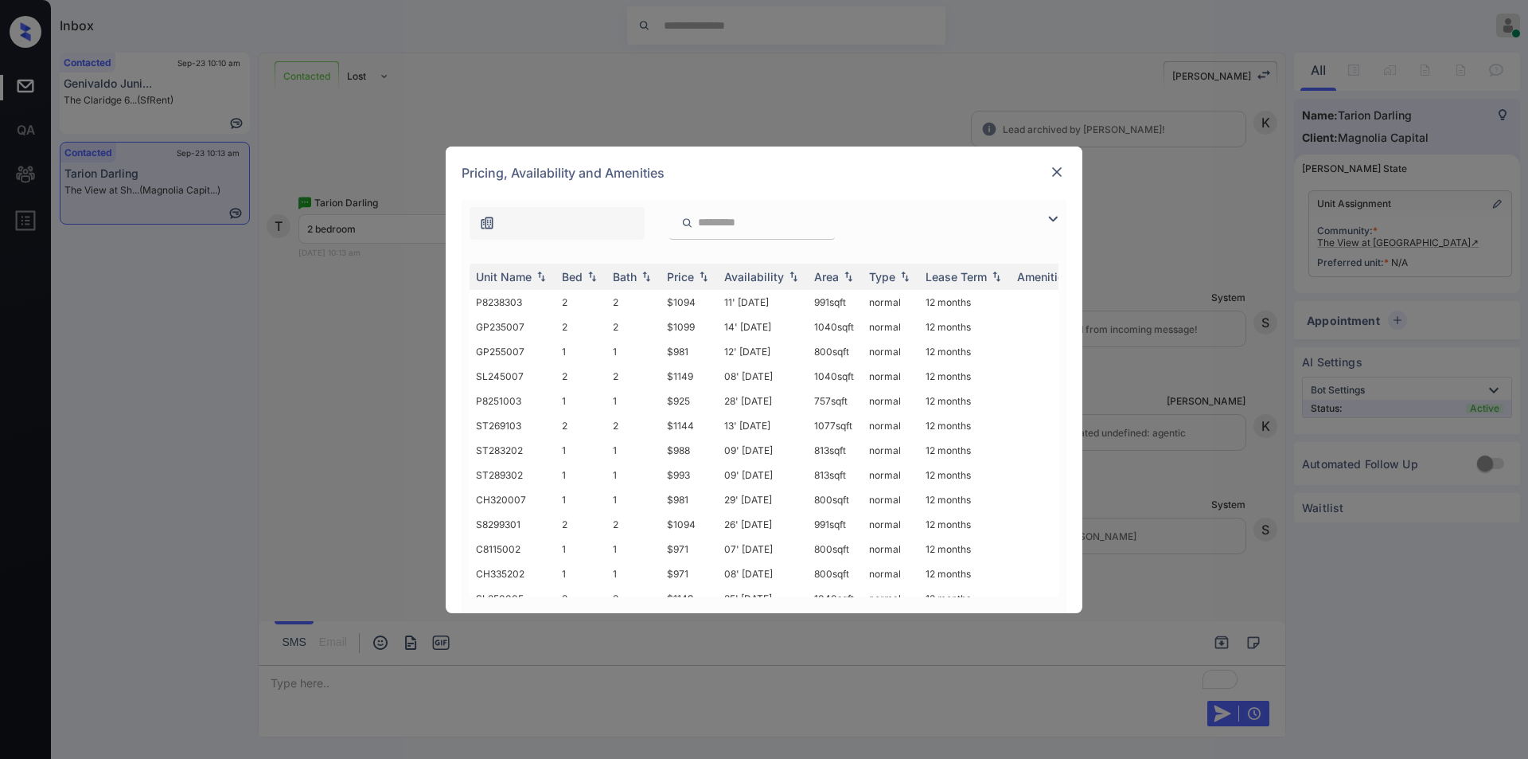
click at [1047, 216] on img at bounding box center [1052, 218] width 19 height 19
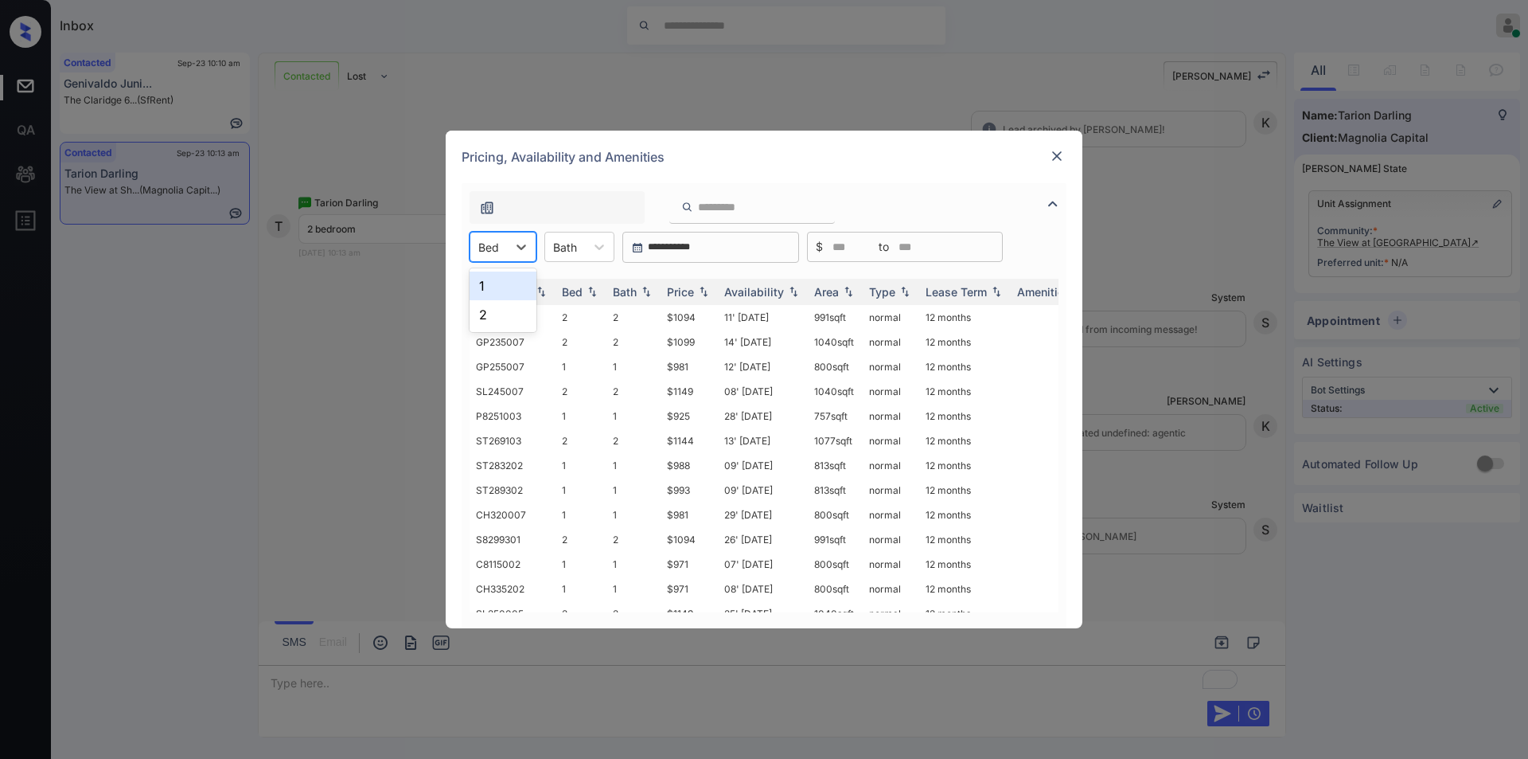
click at [493, 247] on div at bounding box center [488, 247] width 21 height 17
click at [483, 324] on div "2" at bounding box center [503, 314] width 67 height 29
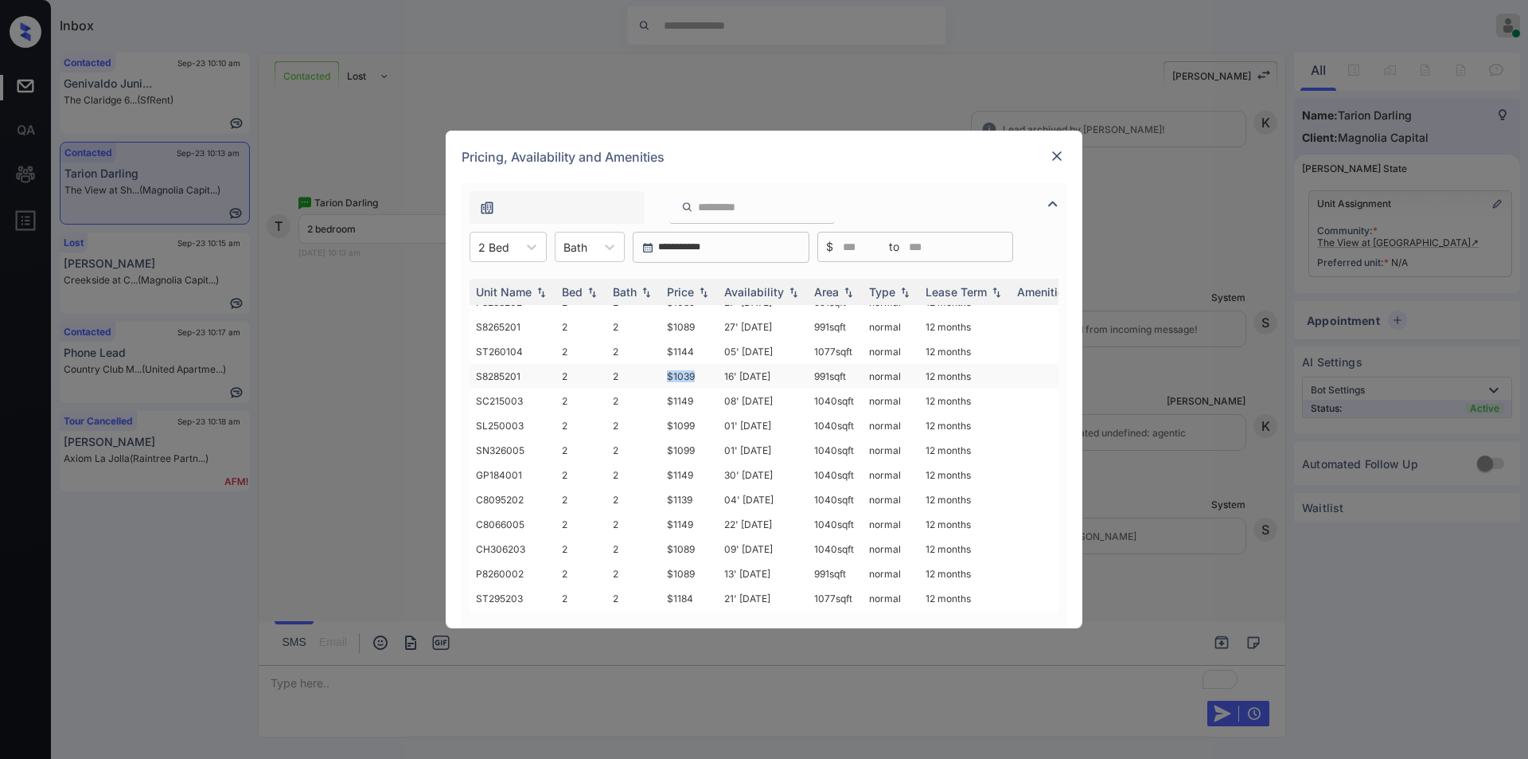
drag, startPoint x: 667, startPoint y: 375, endPoint x: 703, endPoint y: 379, distance: 36.0
click at [703, 379] on td "$1039" at bounding box center [689, 376] width 57 height 25
copy td "$1039"
click at [679, 376] on td "$1039" at bounding box center [689, 376] width 57 height 25
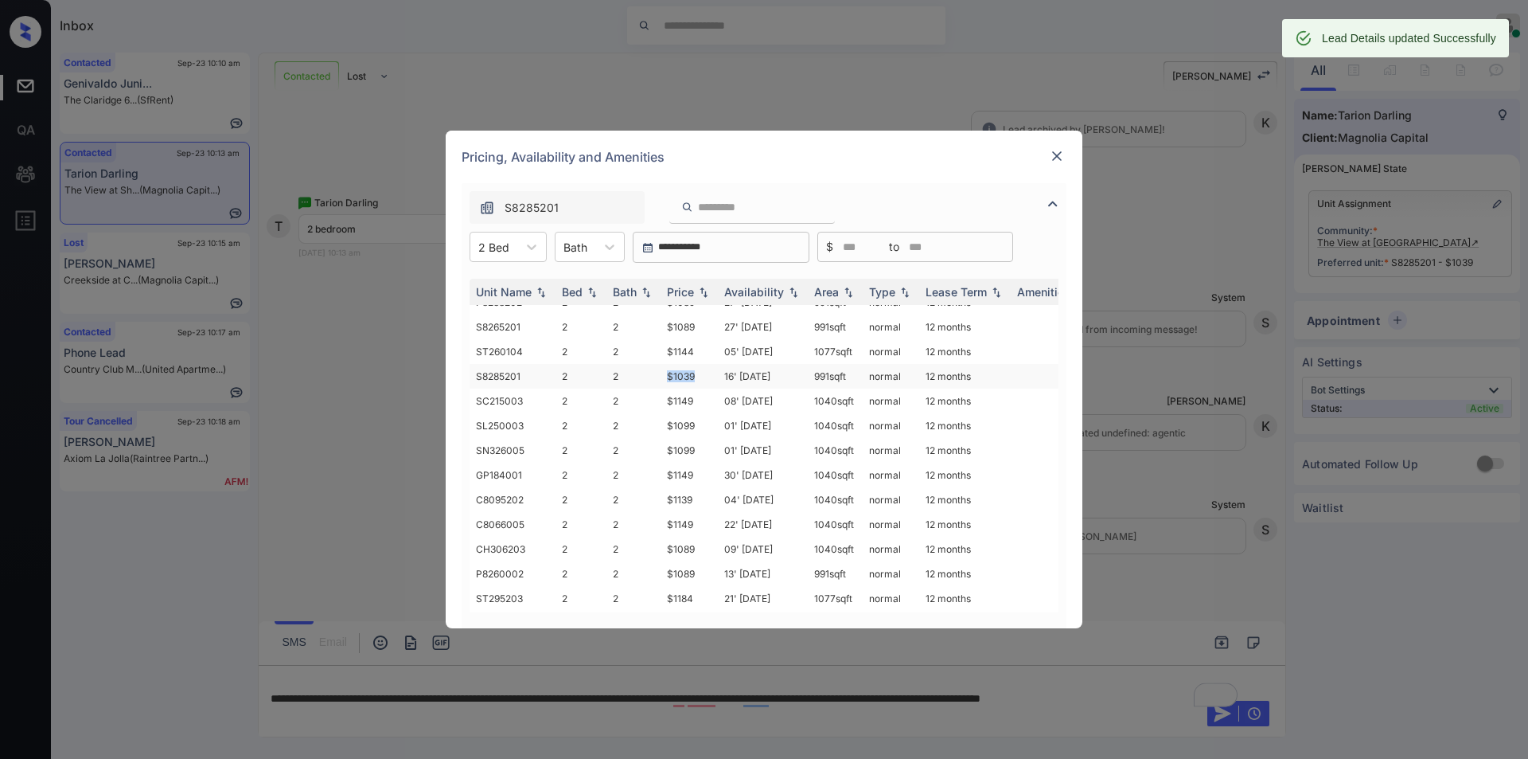
drag, startPoint x: 660, startPoint y: 374, endPoint x: 694, endPoint y: 379, distance: 34.6
click at [694, 379] on tr "S8285201 2 2 $1039 16' Sep 25 991 sqft normal 12 months" at bounding box center [886, 376] width 832 height 25
click at [1057, 154] on img at bounding box center [1057, 156] width 16 height 16
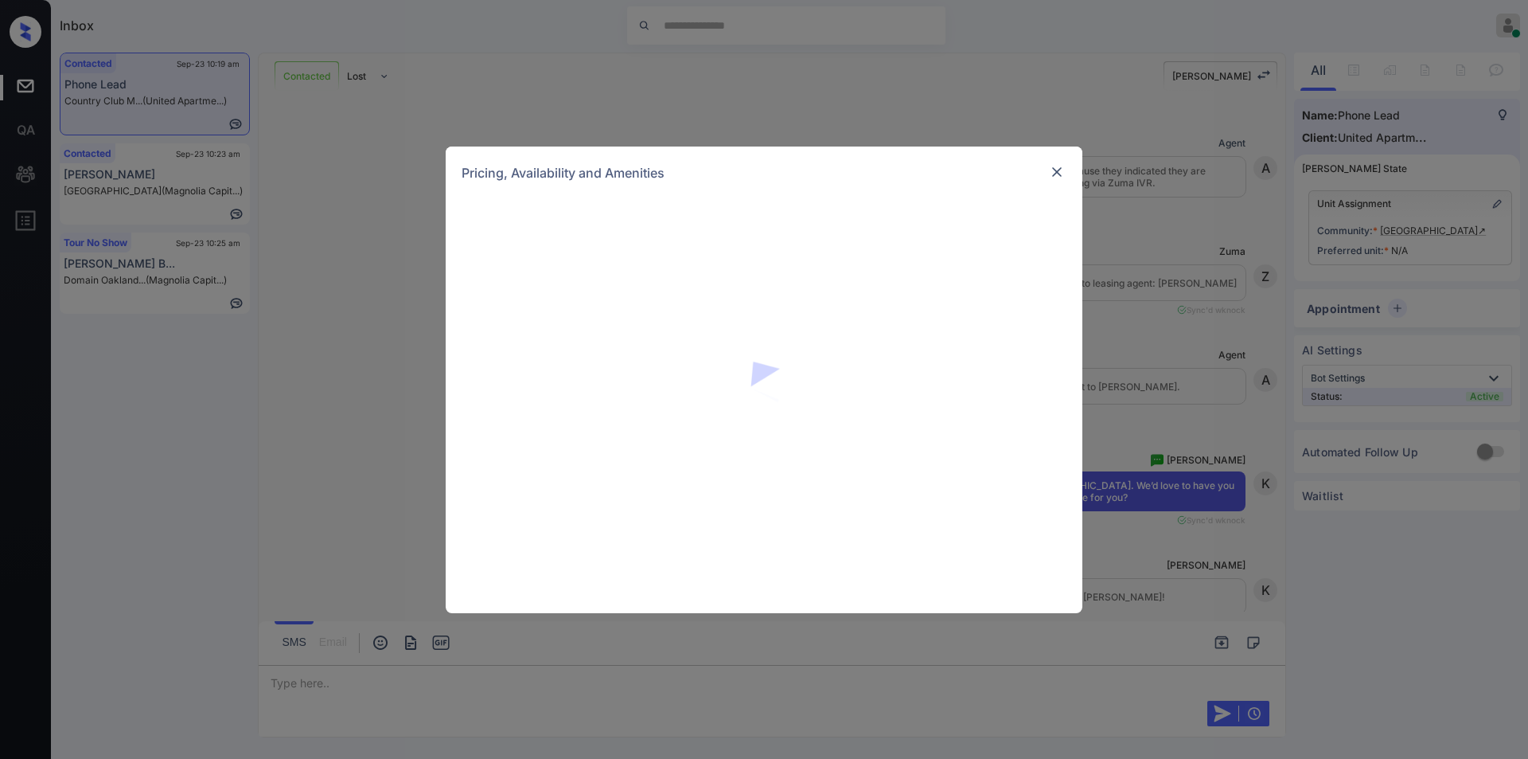
scroll to position [2828, 0]
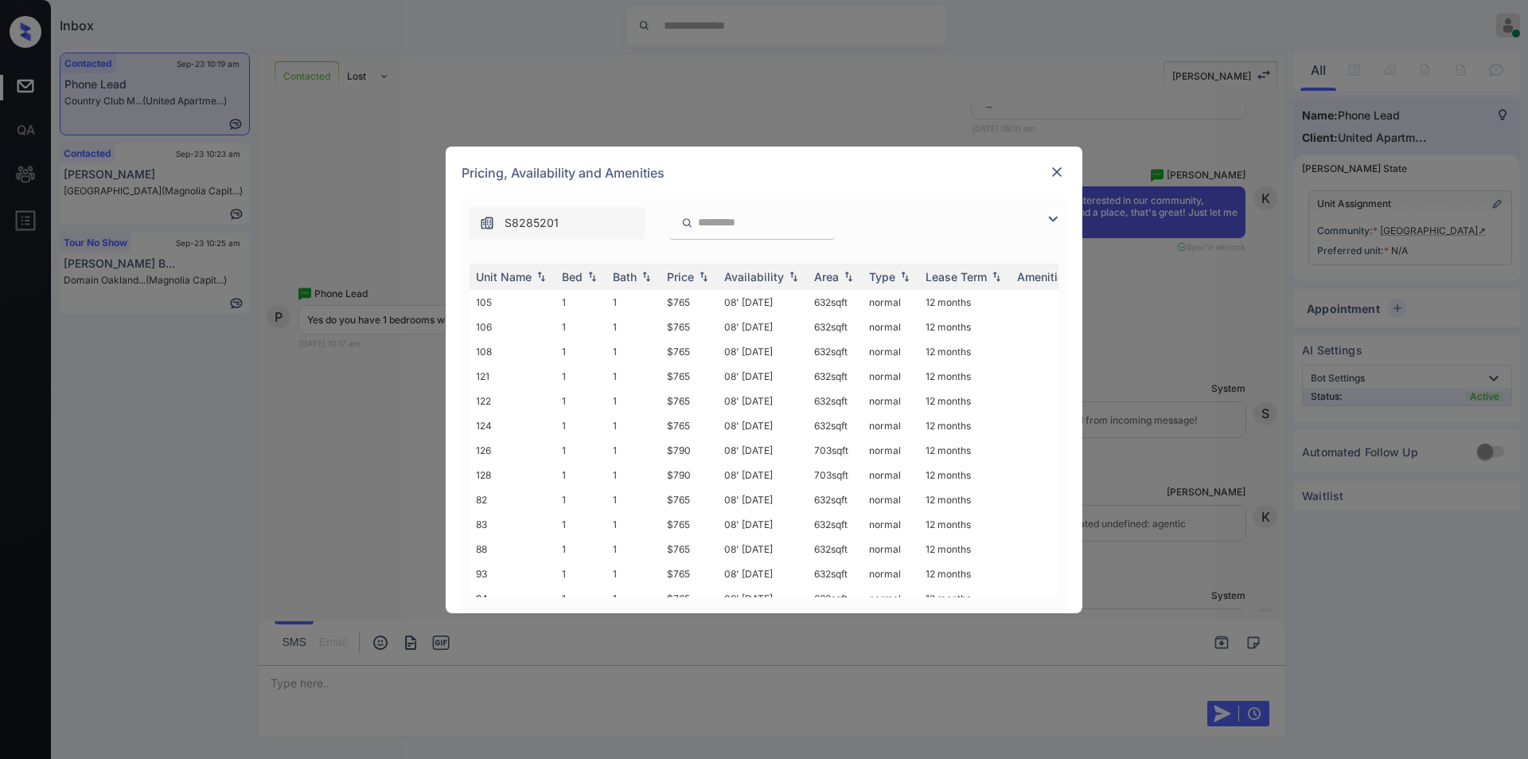
click at [1045, 220] on img at bounding box center [1052, 218] width 19 height 19
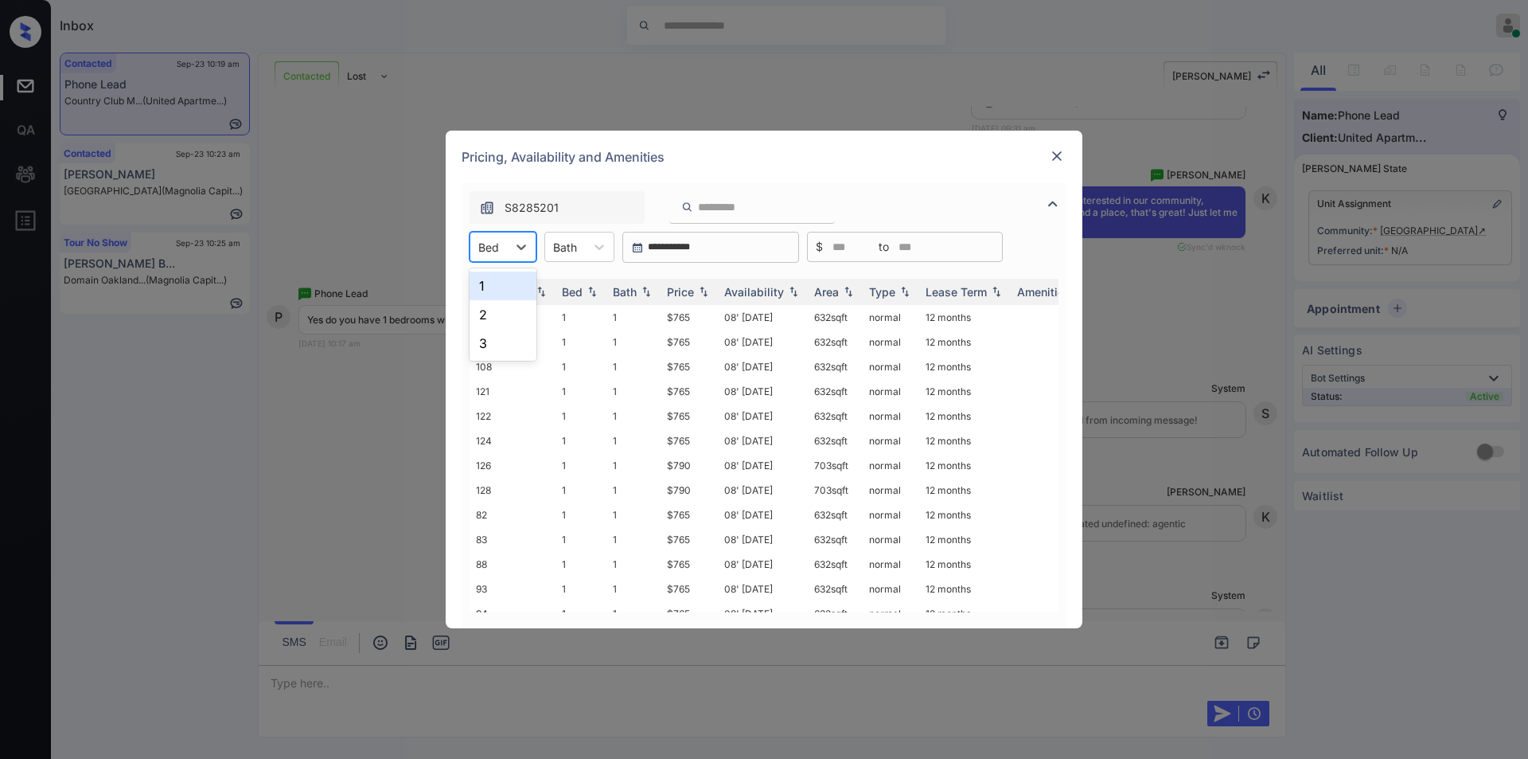
click at [506, 245] on div "Bed" at bounding box center [488, 247] width 37 height 23
click at [489, 290] on div "1" at bounding box center [503, 285] width 67 height 29
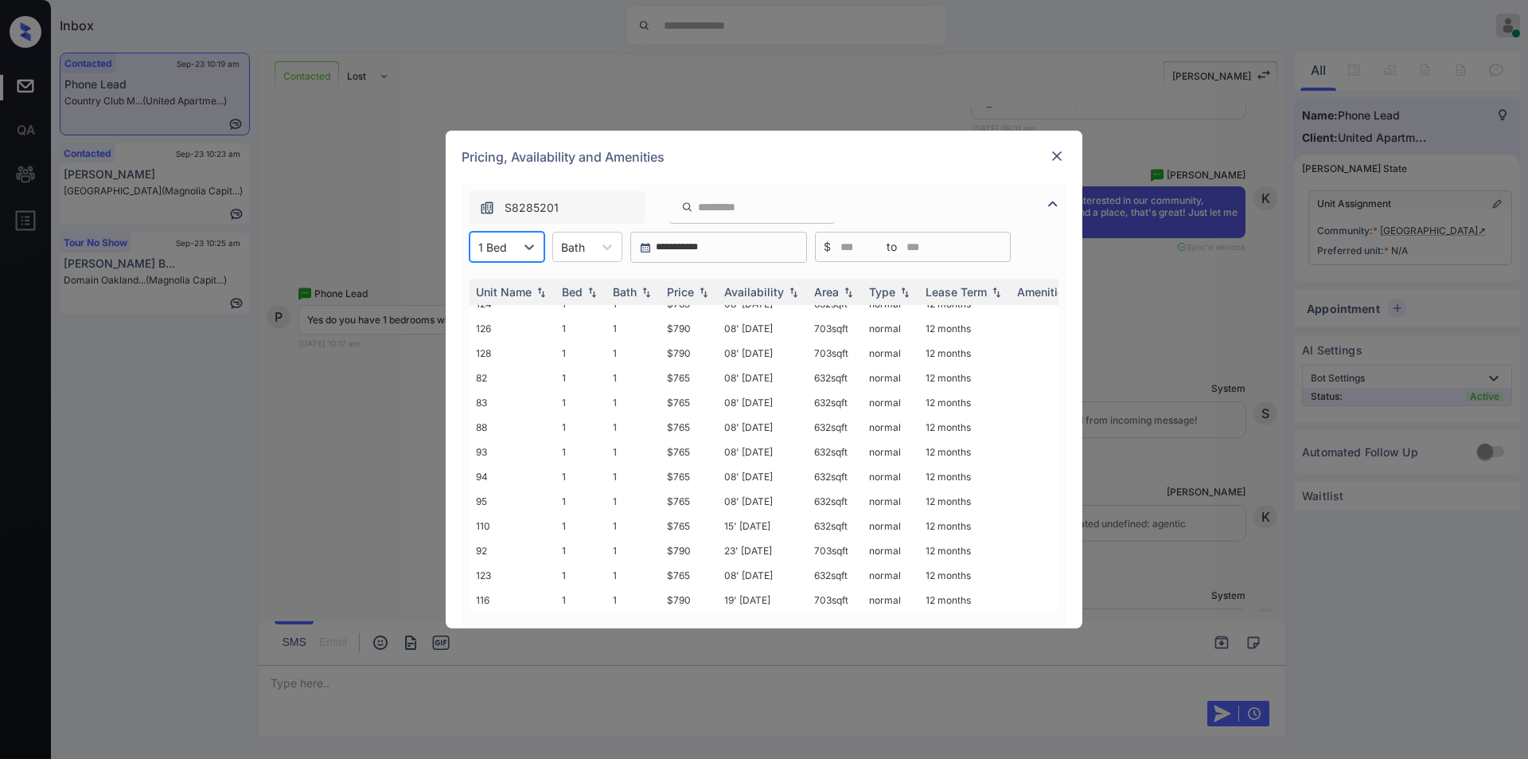
scroll to position [2, 0]
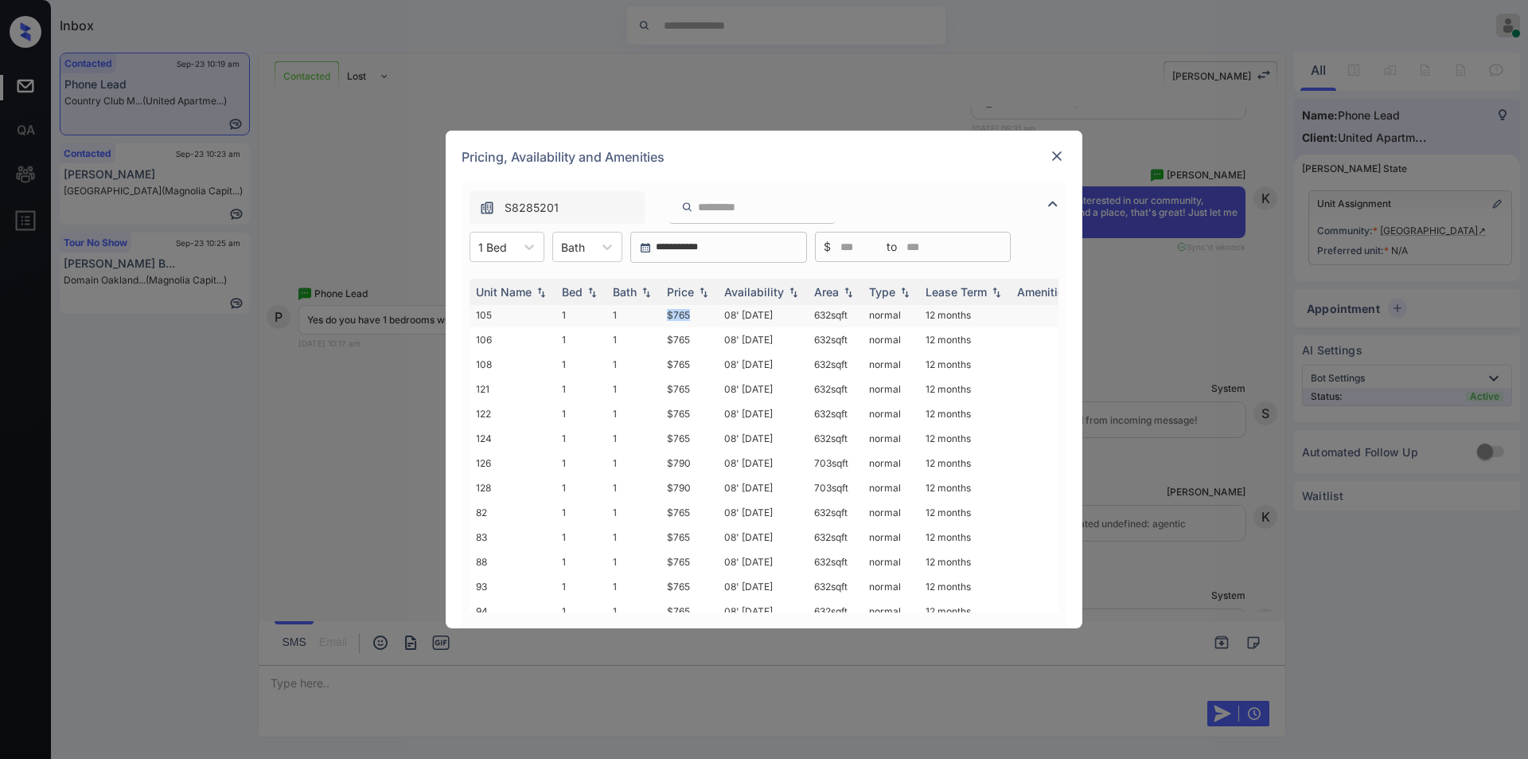
drag, startPoint x: 663, startPoint y: 313, endPoint x: 699, endPoint y: 309, distance: 36.0
click at [699, 309] on td "$765" at bounding box center [689, 314] width 57 height 25
copy td "$765"
click at [681, 309] on td "$765" at bounding box center [689, 314] width 57 height 25
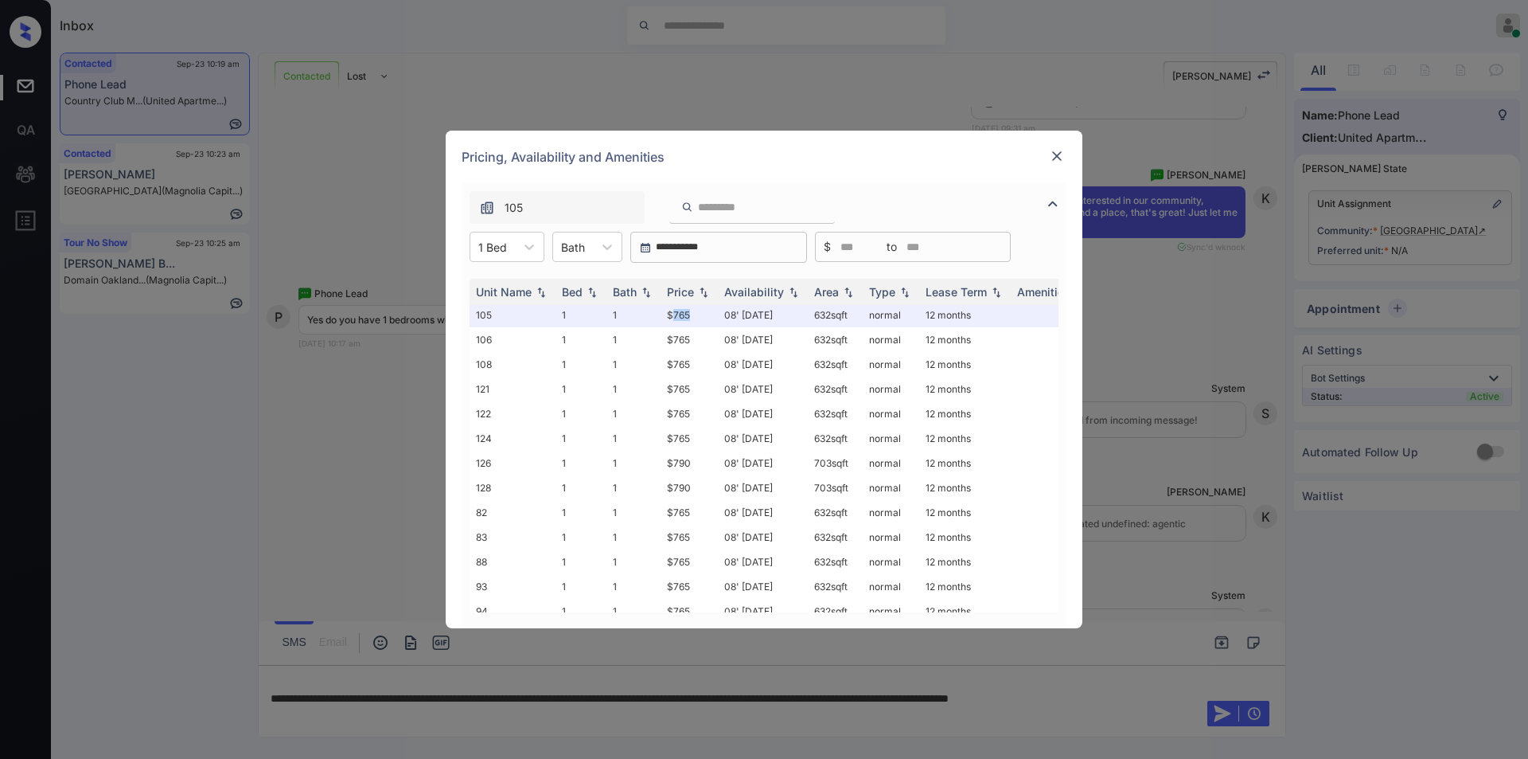
click at [1056, 154] on img at bounding box center [1057, 156] width 16 height 16
